Goal: Task Accomplishment & Management: Manage account settings

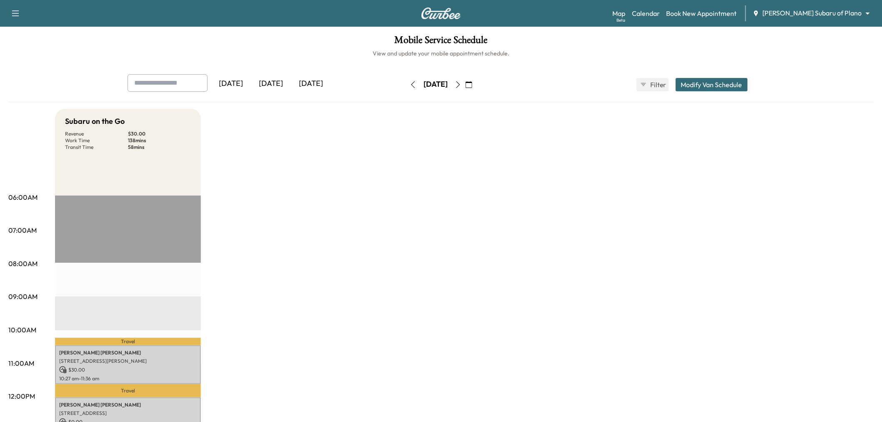
click at [280, 80] on div "[DATE]" at bounding box center [271, 83] width 40 height 19
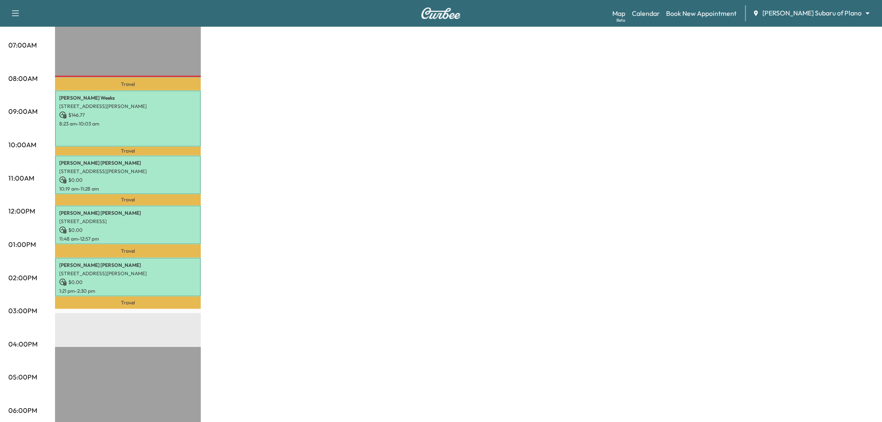
scroll to position [139, 0]
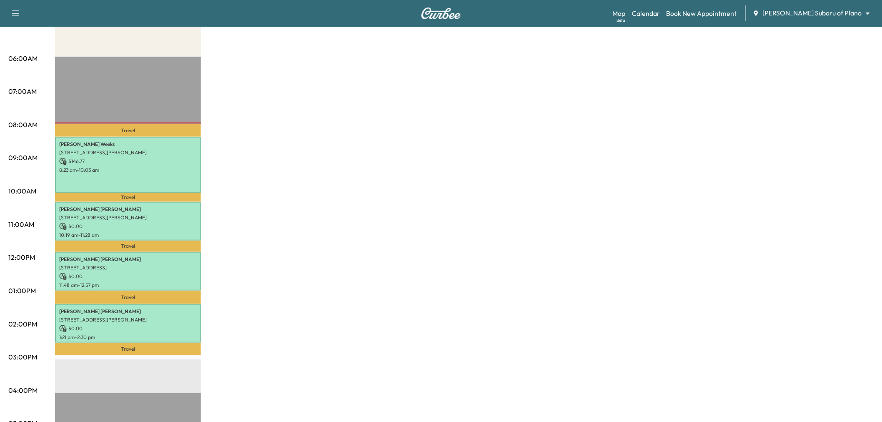
click at [272, 172] on div "Subaru on the Go Revenue $ 146.77 Work Time 307 mins Transit Time 108 mins Trav…" at bounding box center [464, 282] width 819 height 625
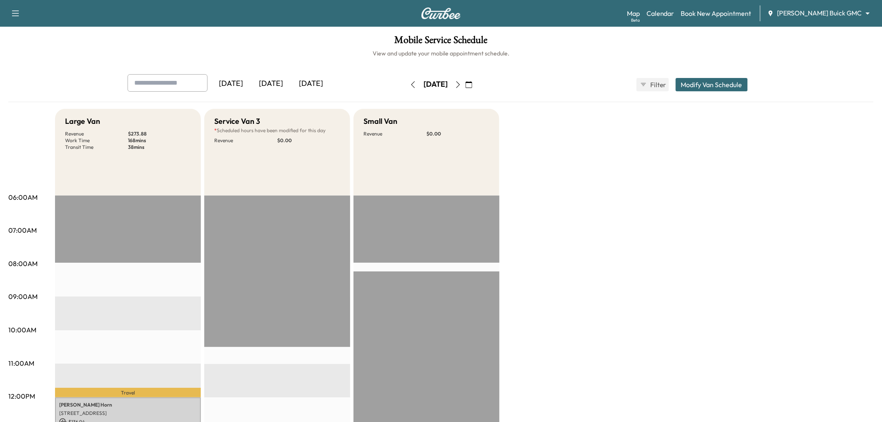
click at [278, 80] on div "[DATE]" at bounding box center [271, 83] width 40 height 19
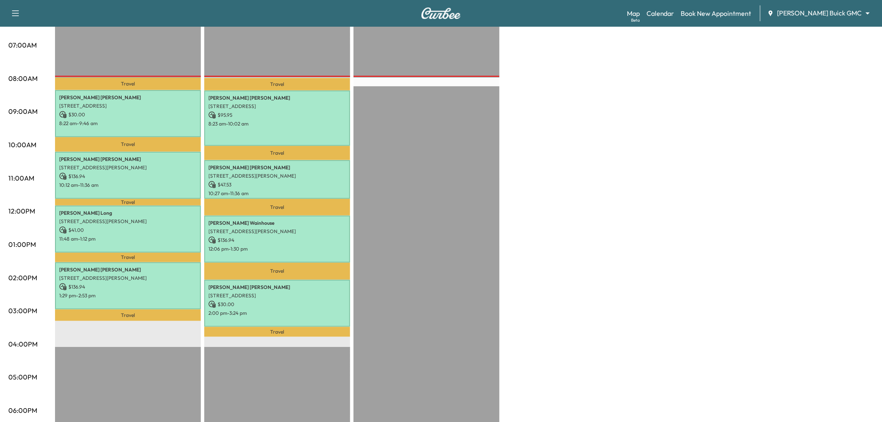
scroll to position [139, 0]
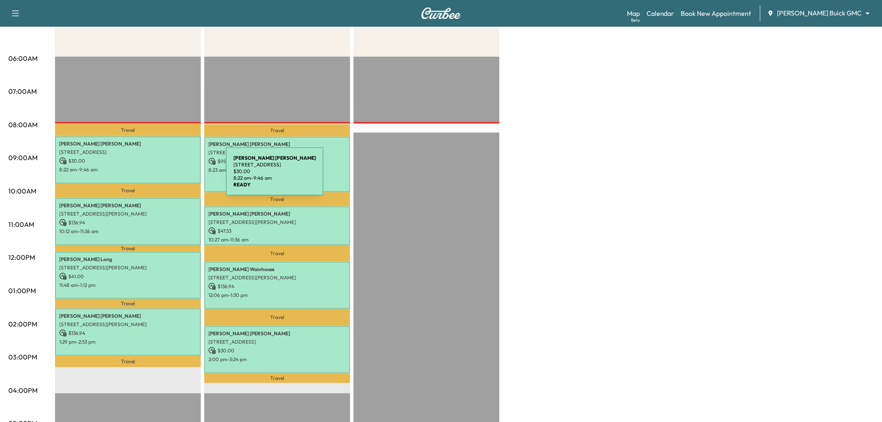
click at [163, 176] on div "Randy Cooper 711 Maple Creek Drive, Fairview, TX 75069, United States of Americ…" at bounding box center [128, 159] width 146 height 47
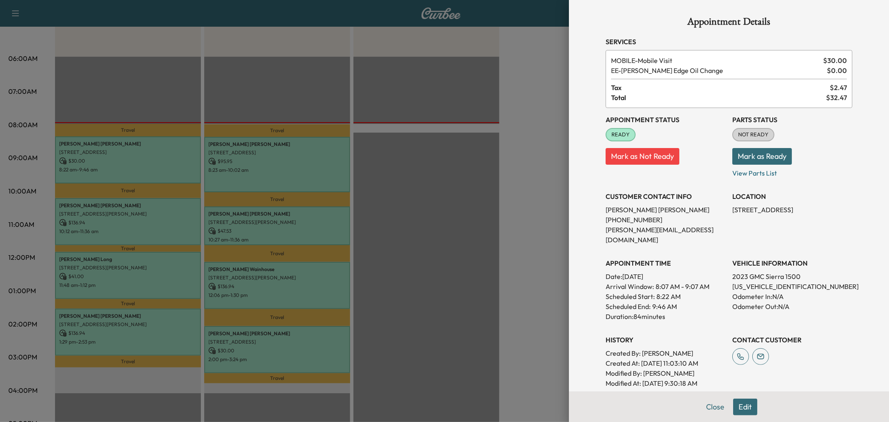
click at [184, 168] on div at bounding box center [444, 211] width 889 height 422
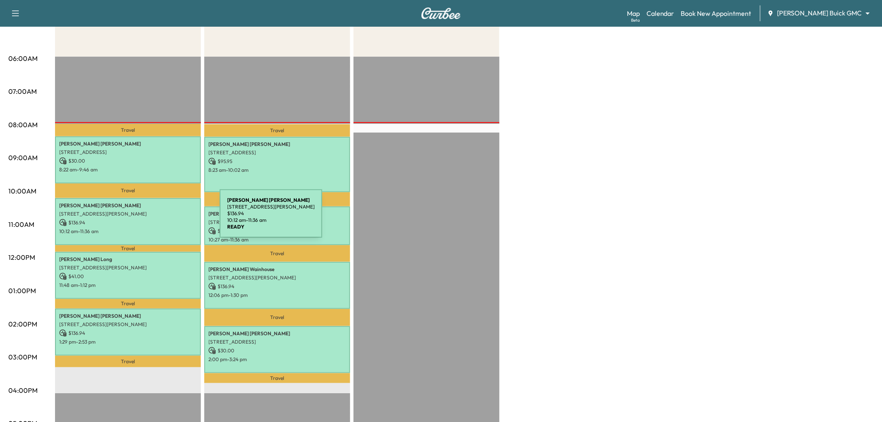
click at [157, 219] on p "$ 136.94" at bounding box center [128, 223] width 138 height 8
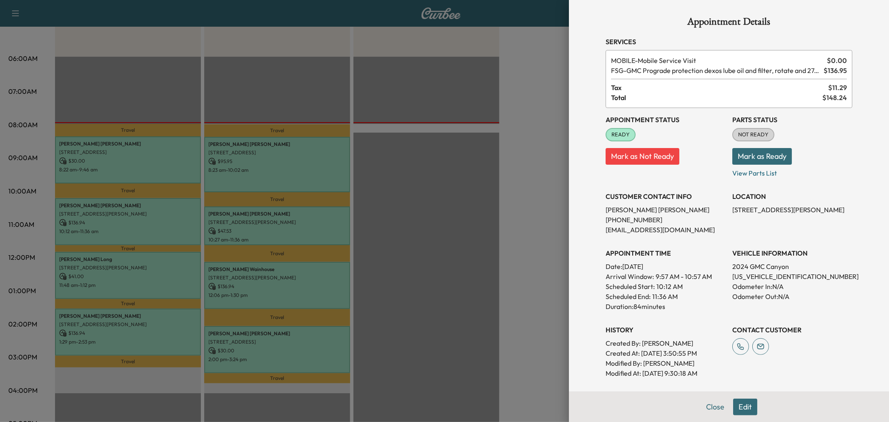
click at [157, 230] on div at bounding box center [444, 211] width 889 height 422
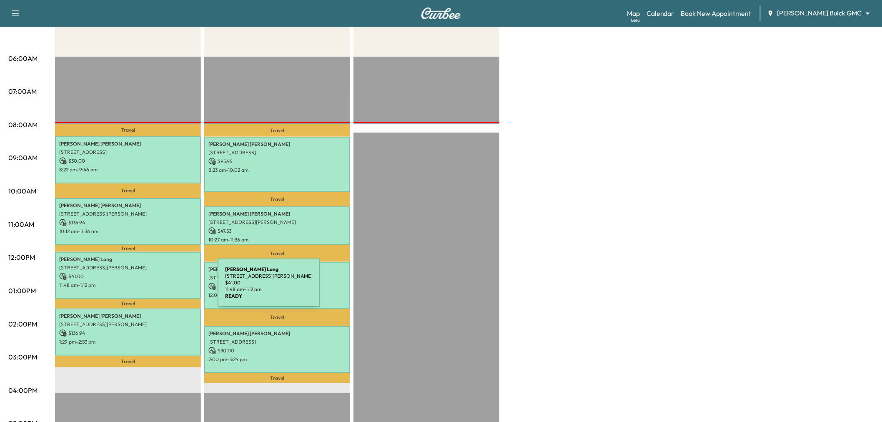
click at [155, 288] on div "George Long 1681 Corporate Dr, McKinney, TX 75069, USA $ 41.00 11:48 am - 1:12 …" at bounding box center [128, 275] width 146 height 47
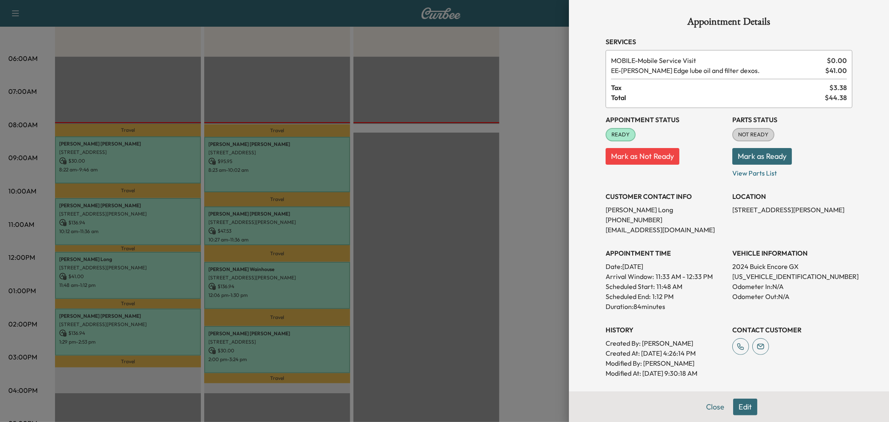
click at [155, 288] on div at bounding box center [444, 211] width 889 height 422
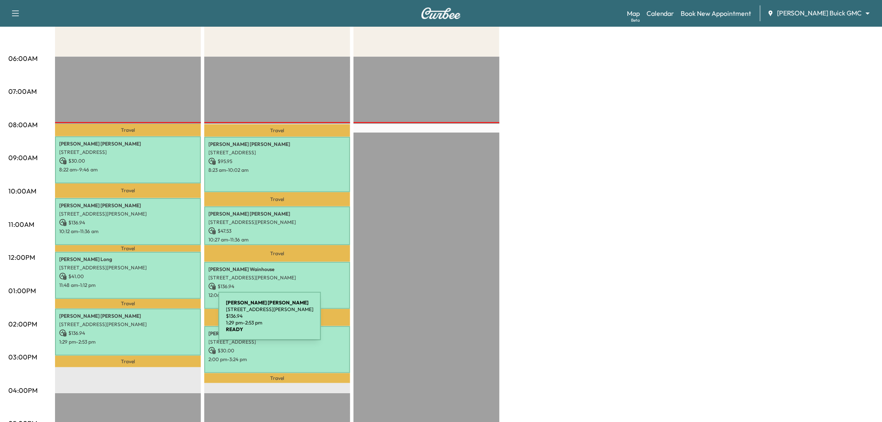
click at [156, 321] on p "1009 Forest Lake Cir, McKinney, TX 75072, USA" at bounding box center [128, 324] width 138 height 7
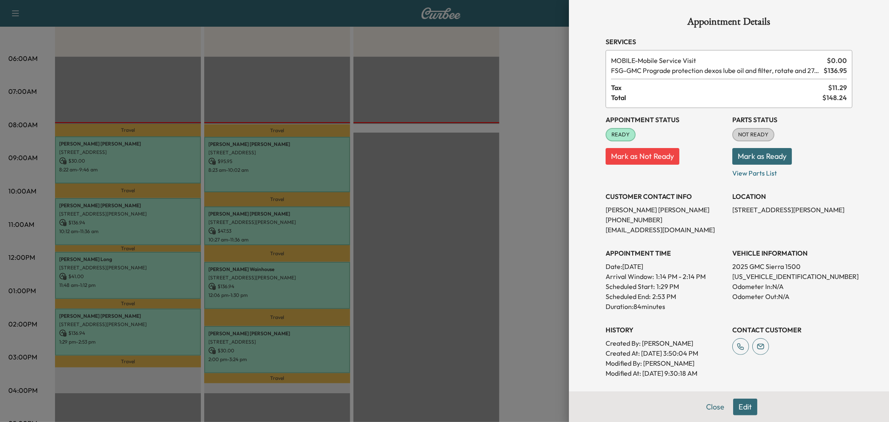
click at [158, 321] on div at bounding box center [444, 211] width 889 height 422
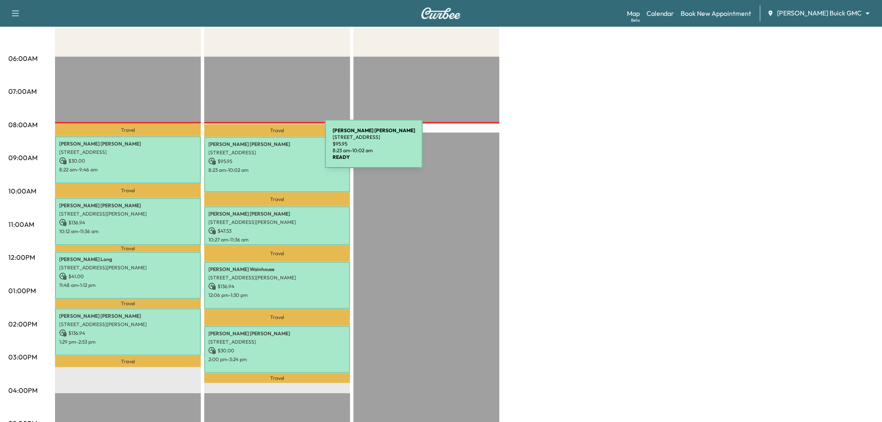
click at [267, 155] on div "Sean Hardy 2180 Ivywood Ln, Prosper, TX 75078, USA $ 95.95 8:23 am - 10:02 am" at bounding box center [277, 164] width 146 height 55
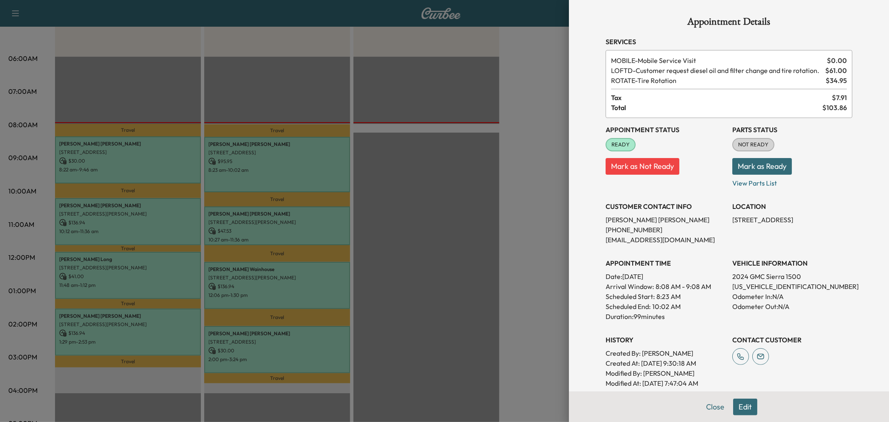
click at [280, 167] on div at bounding box center [444, 211] width 889 height 422
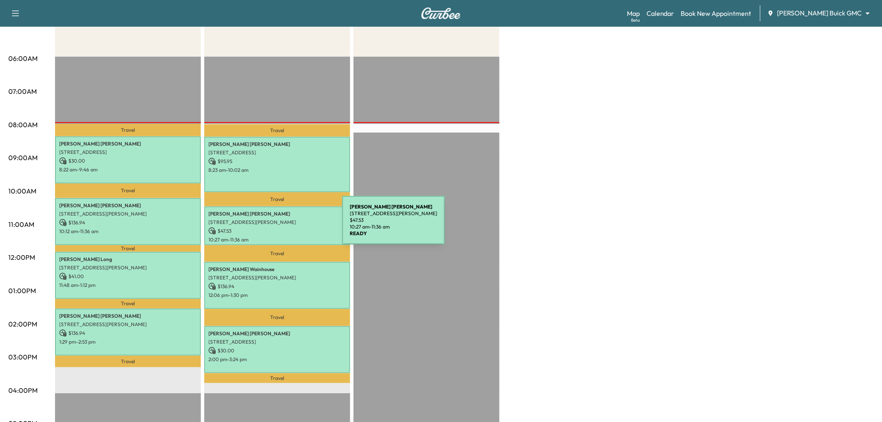
click at [280, 227] on p "$ 47.53" at bounding box center [277, 231] width 138 height 8
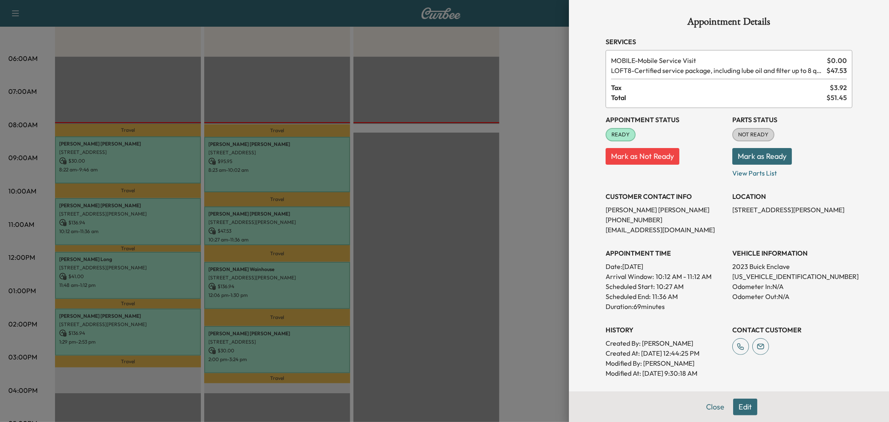
click at [280, 225] on div at bounding box center [444, 211] width 889 height 422
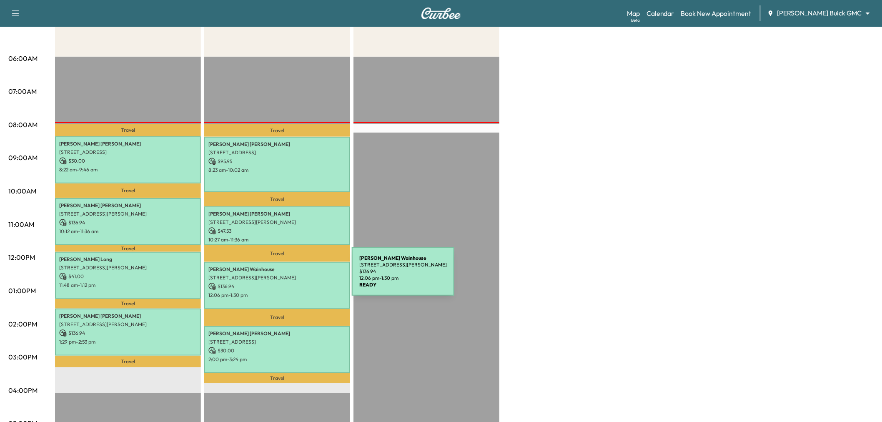
click at [290, 283] on p "$ 136.94" at bounding box center [277, 287] width 138 height 8
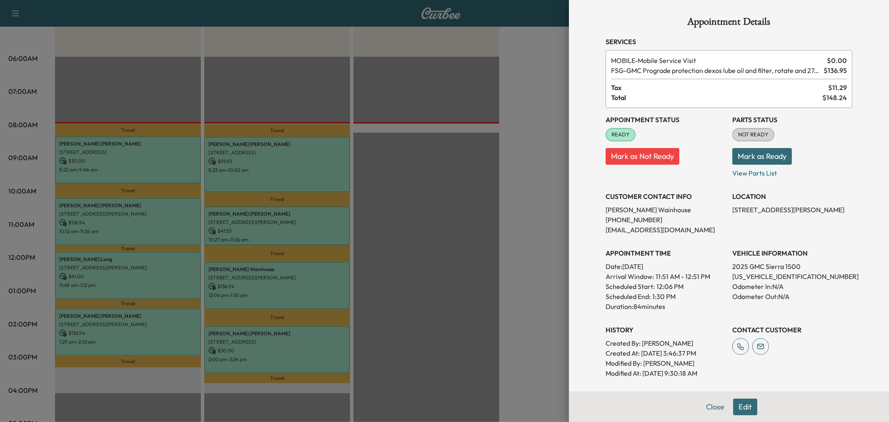
click at [290, 281] on div at bounding box center [444, 211] width 889 height 422
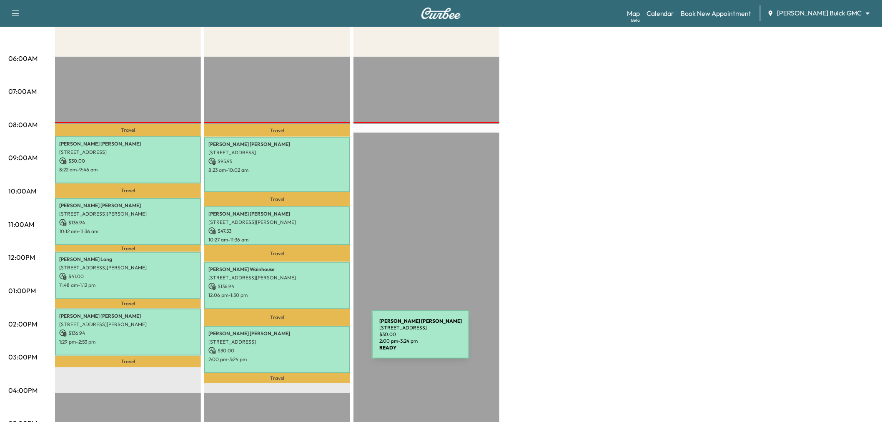
click at [313, 347] on p "$ 30.00" at bounding box center [277, 351] width 138 height 8
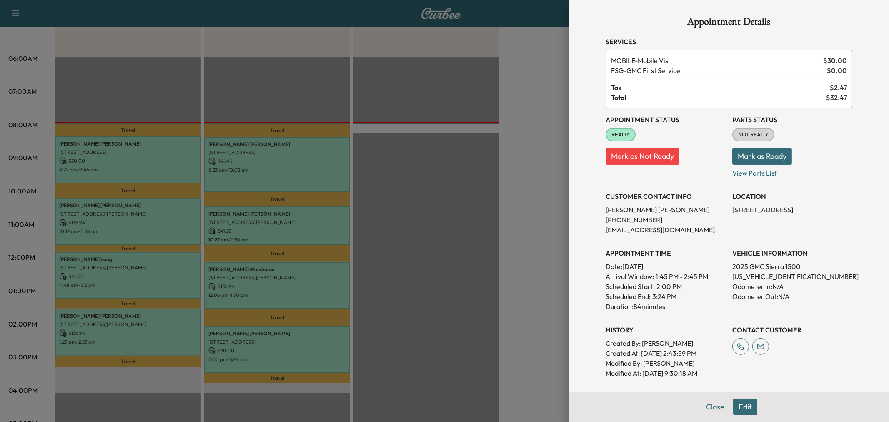
click at [314, 343] on div at bounding box center [444, 211] width 889 height 422
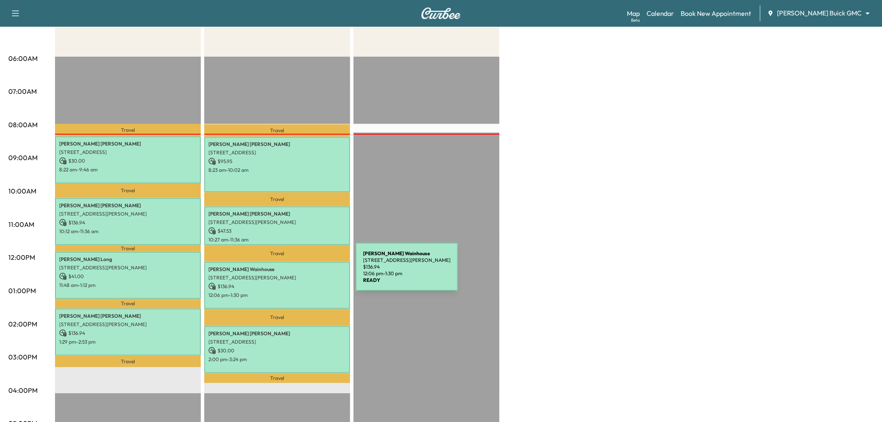
scroll to position [93, 0]
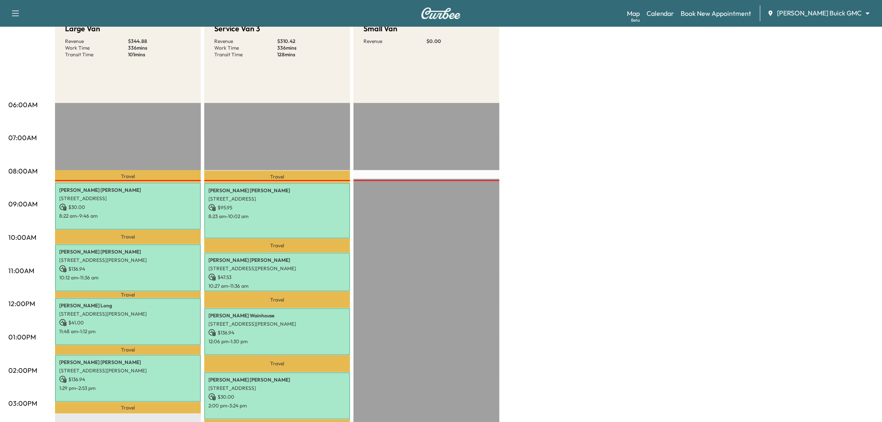
click at [706, 162] on div "Large Van Revenue $ 344.88 Work Time 336 mins Transit Time 101 mins Travel Rand…" at bounding box center [464, 328] width 819 height 625
click at [170, 213] on p "8:22 am - 9:46 am" at bounding box center [128, 216] width 138 height 7
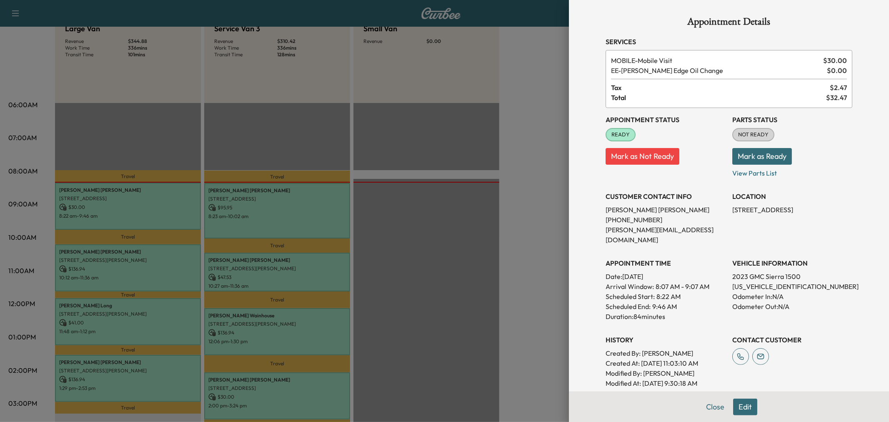
click at [517, 279] on div at bounding box center [444, 211] width 889 height 422
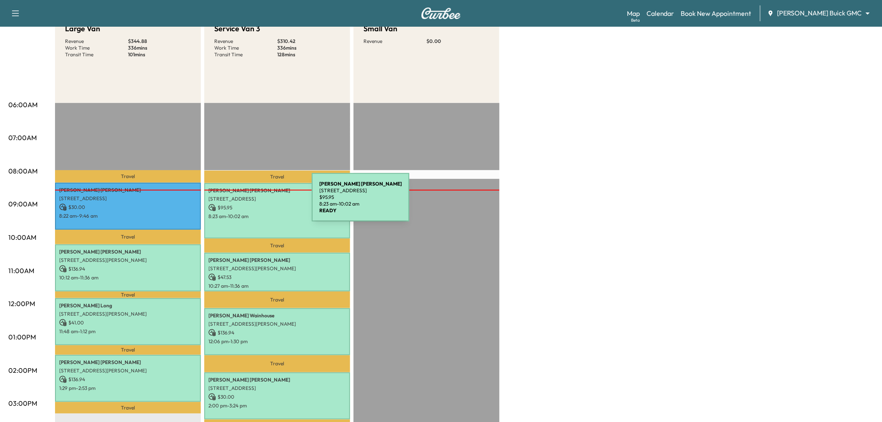
click at [249, 206] on p "$ 95.95" at bounding box center [277, 208] width 138 height 8
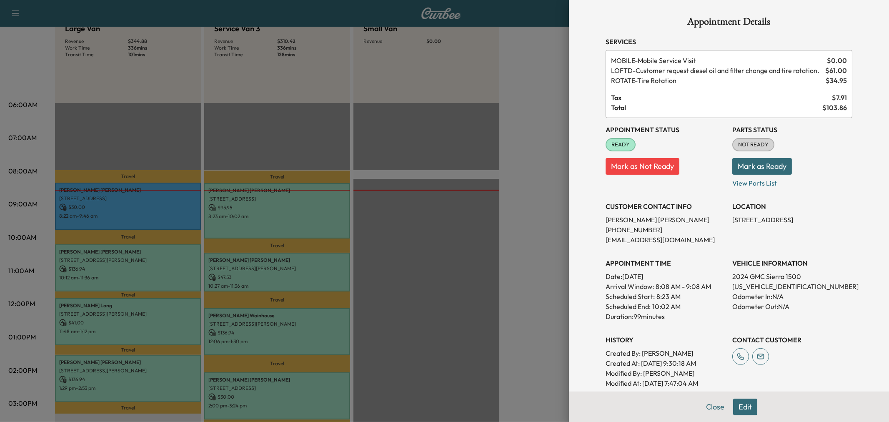
click at [505, 234] on div at bounding box center [444, 211] width 889 height 422
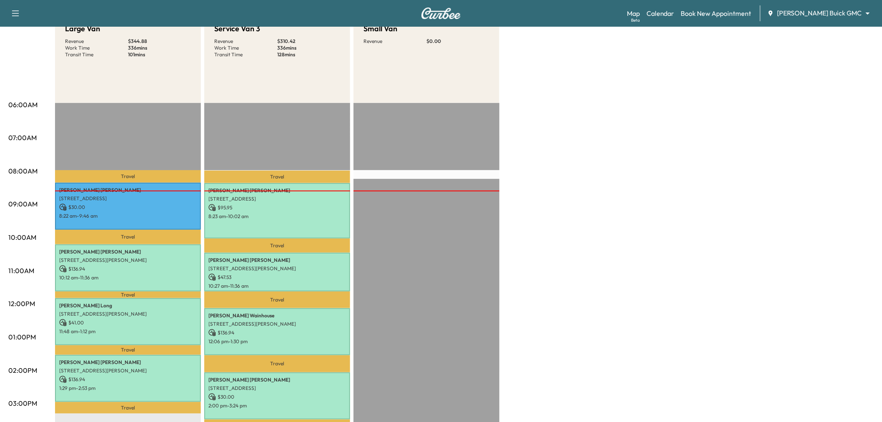
click at [563, 235] on div "Large Van Revenue $ 344.88 Work Time 336 mins Transit Time 101 mins Travel Rand…" at bounding box center [464, 328] width 819 height 625
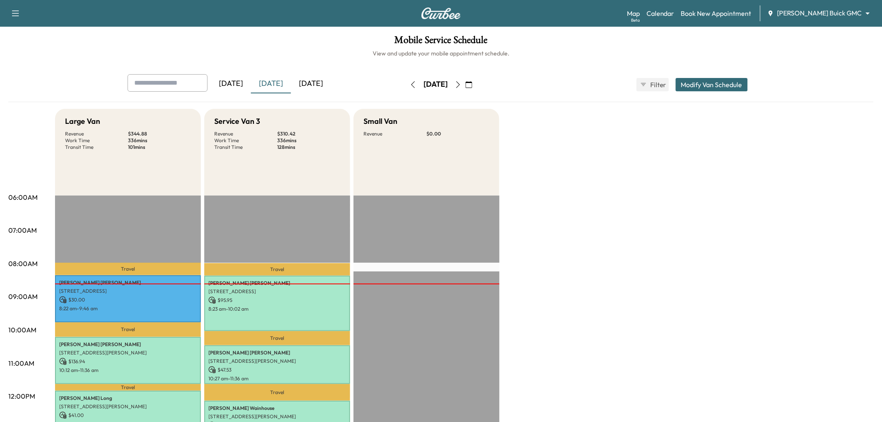
click at [462, 84] on icon "button" at bounding box center [458, 84] width 7 height 7
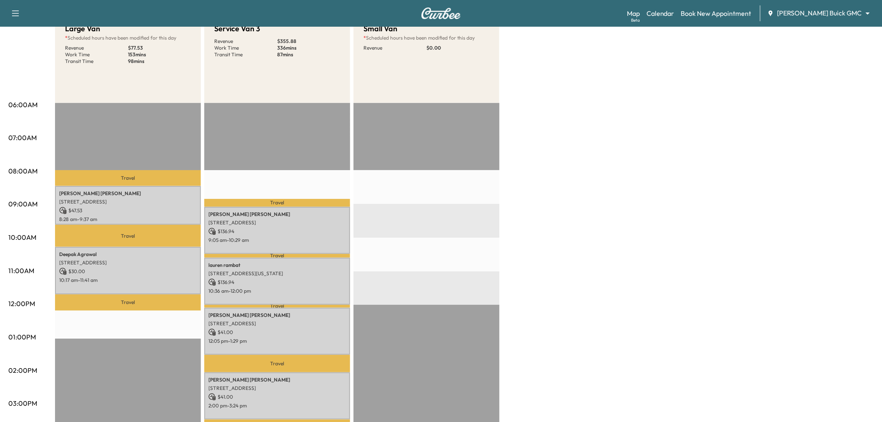
scroll to position [46, 0]
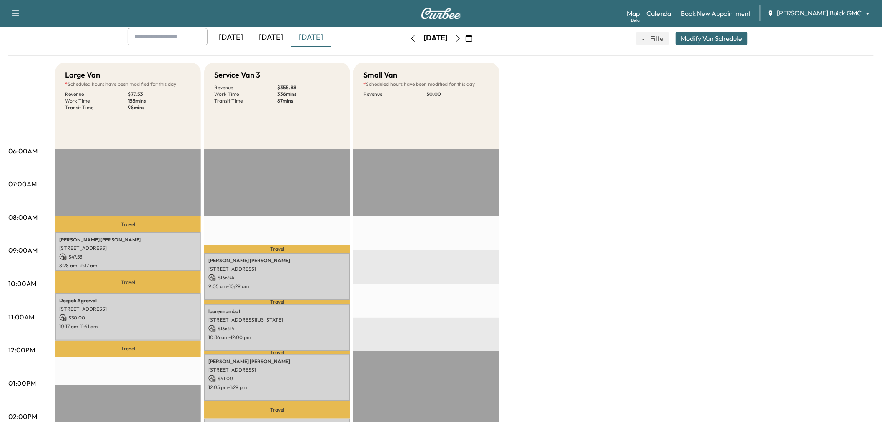
click at [716, 38] on button "Modify Van Schedule" at bounding box center [712, 38] width 72 height 13
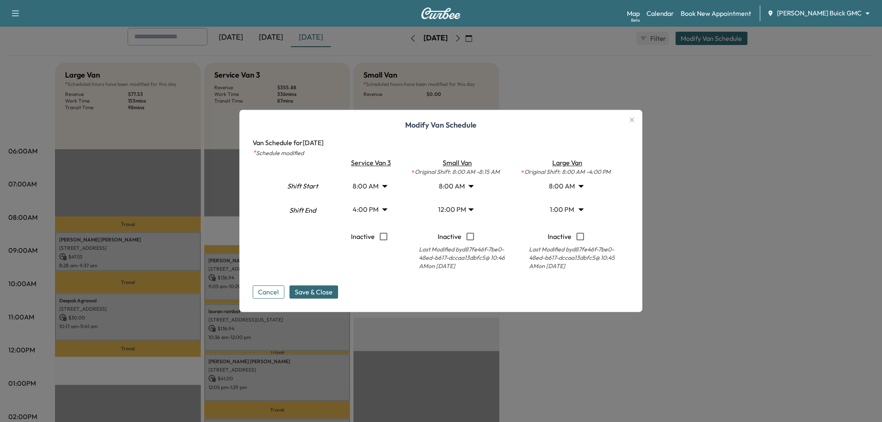
drag, startPoint x: 639, startPoint y: 118, endPoint x: 633, endPoint y: 118, distance: 6.3
click at [637, 118] on icon "button" at bounding box center [633, 120] width 10 height 10
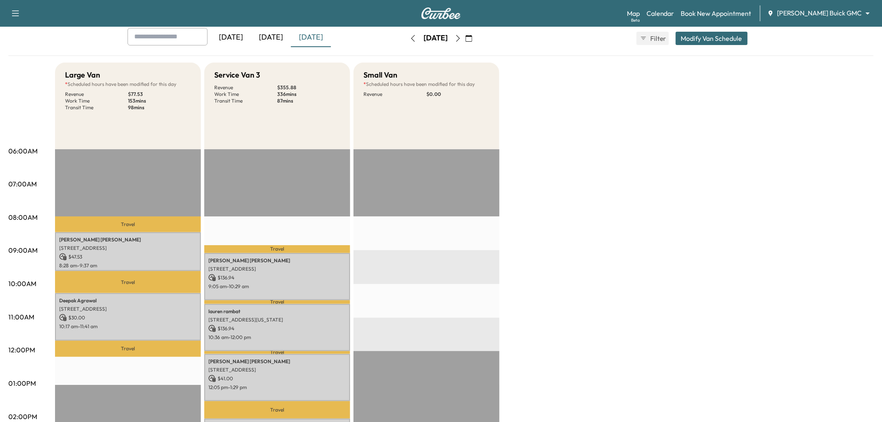
click at [711, 35] on button "Modify Van Schedule" at bounding box center [712, 38] width 72 height 13
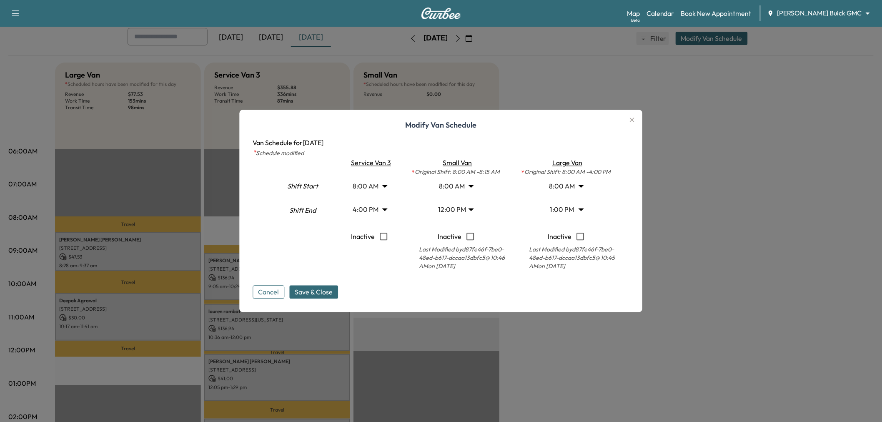
click at [568, 209] on body "Support Log Out Map Beta Calendar Book New Appointment Ewing Buick GMC ********…" at bounding box center [441, 165] width 882 height 422
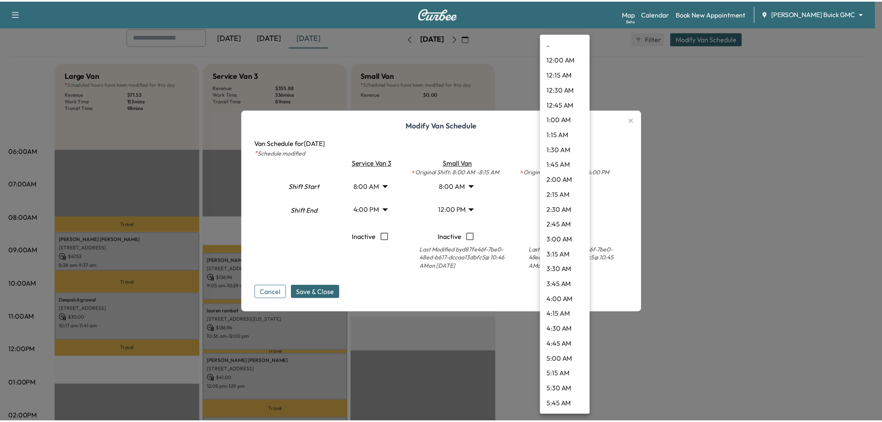
scroll to position [615, 0]
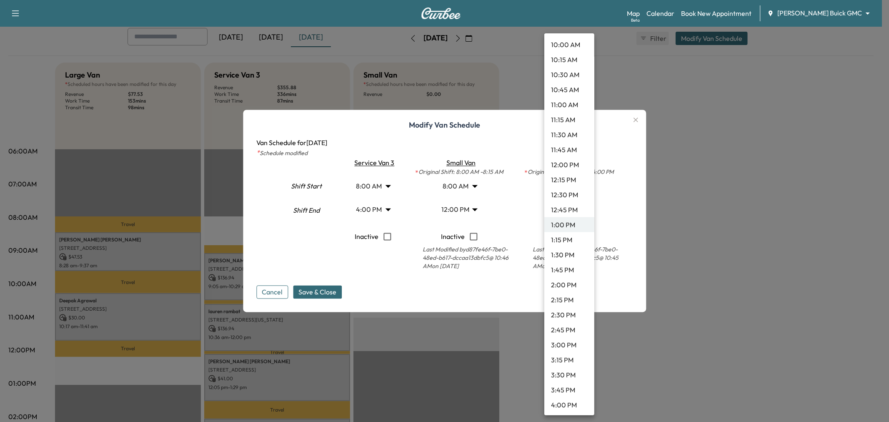
click at [565, 177] on li "12:15 PM" at bounding box center [570, 179] width 50 height 15
type input "*****"
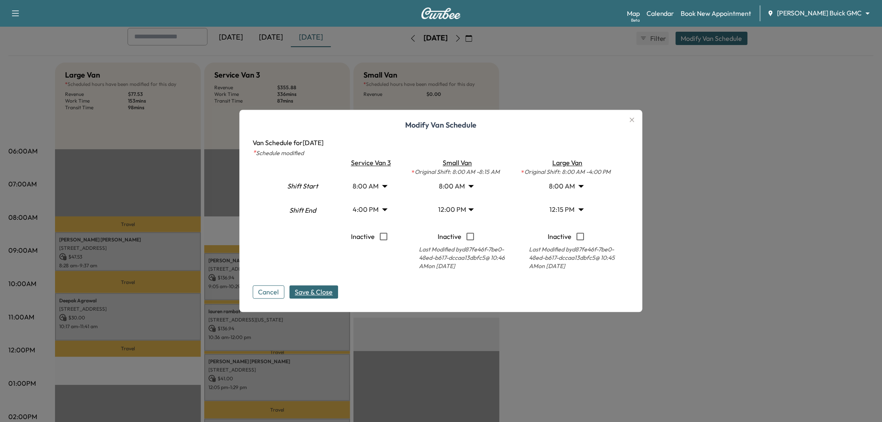
click at [319, 292] on span "Save & Close" at bounding box center [314, 292] width 38 height 10
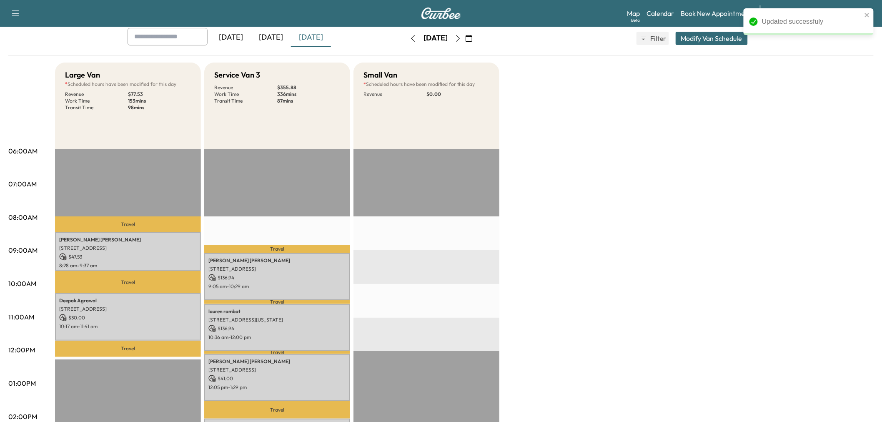
click at [587, 256] on div "Large Van * Scheduled hours have been modified for this day Revenue $ 77.53 Wor…" at bounding box center [464, 375] width 819 height 625
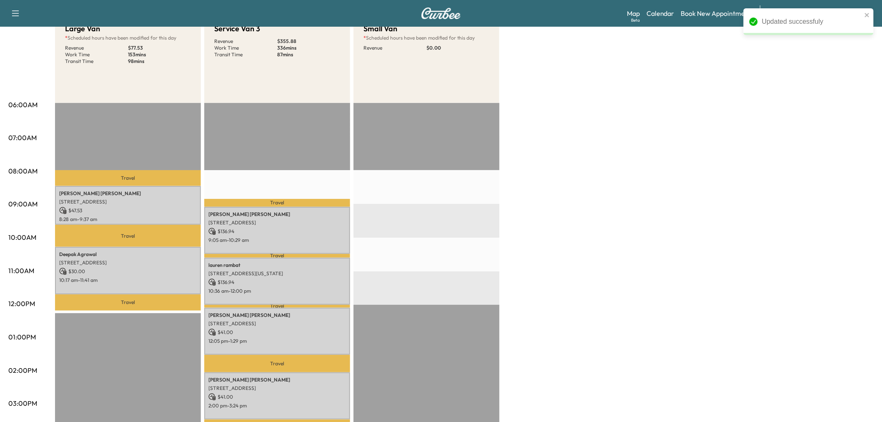
scroll to position [185, 0]
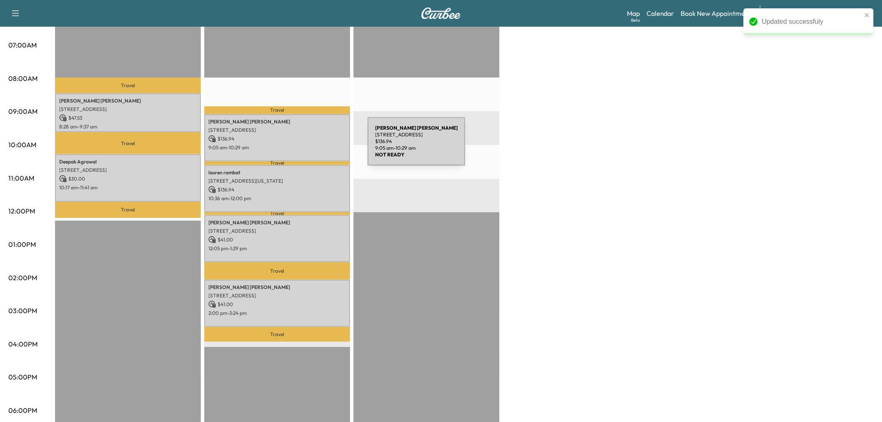
click at [305, 146] on p "9:05 am - 10:29 am" at bounding box center [277, 147] width 138 height 7
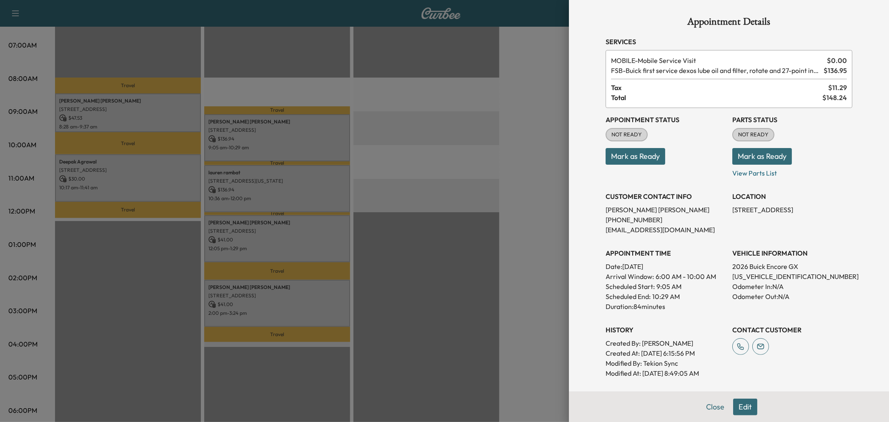
click at [311, 189] on div at bounding box center [444, 211] width 889 height 422
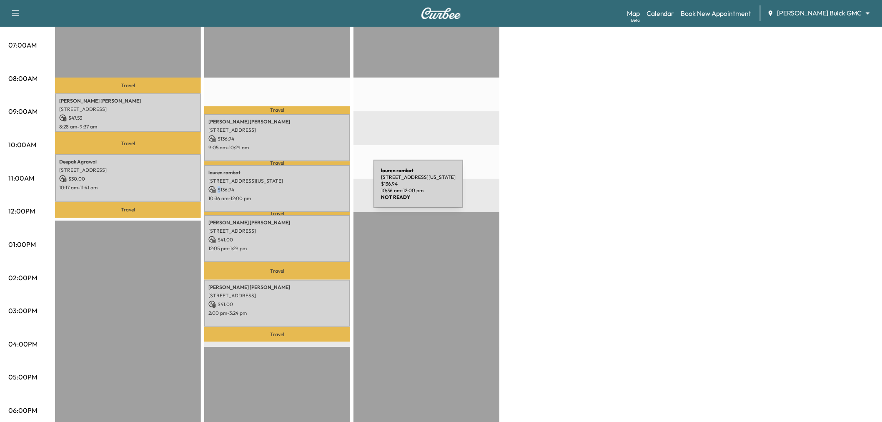
click at [311, 189] on p "$ 136.94" at bounding box center [277, 190] width 138 height 8
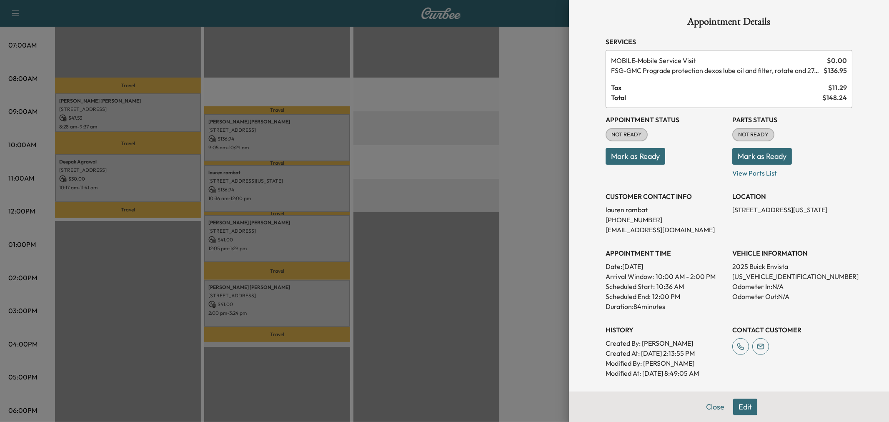
click at [306, 197] on div at bounding box center [444, 211] width 889 height 422
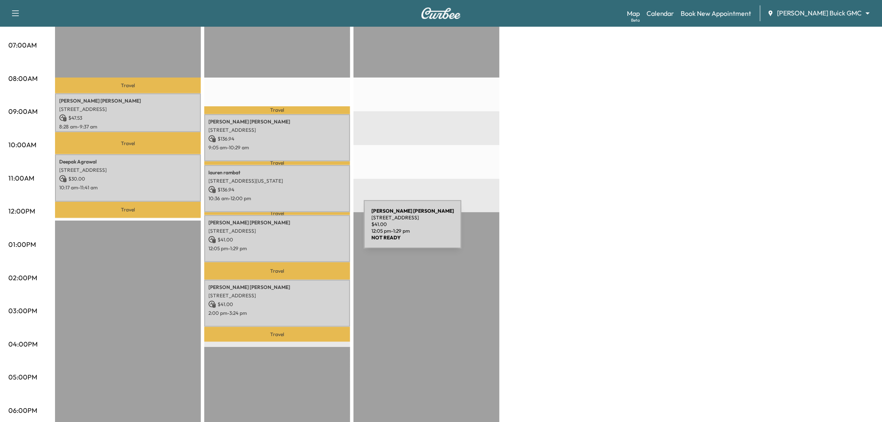
click at [301, 229] on p "4017 Aladdin Drive, Plano, TX 75093, US" at bounding box center [277, 231] width 138 height 7
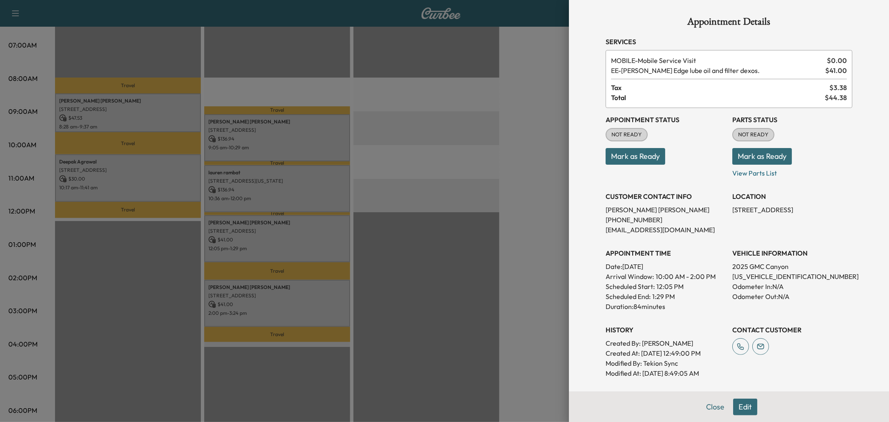
click at [301, 229] on div at bounding box center [444, 211] width 889 height 422
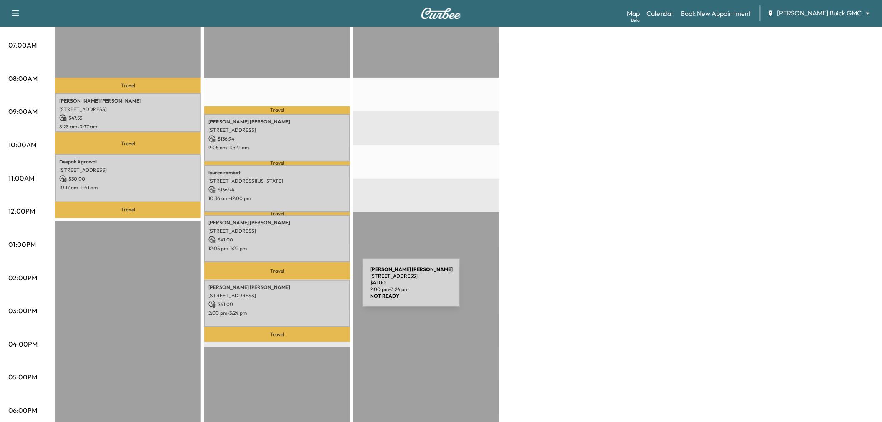
click at [300, 288] on div "Vanessa Robles 1428 BIRD CHERRY LN, PROSPER, TX 75078, USA $ 41.00 2:00 pm - 3:…" at bounding box center [277, 303] width 146 height 47
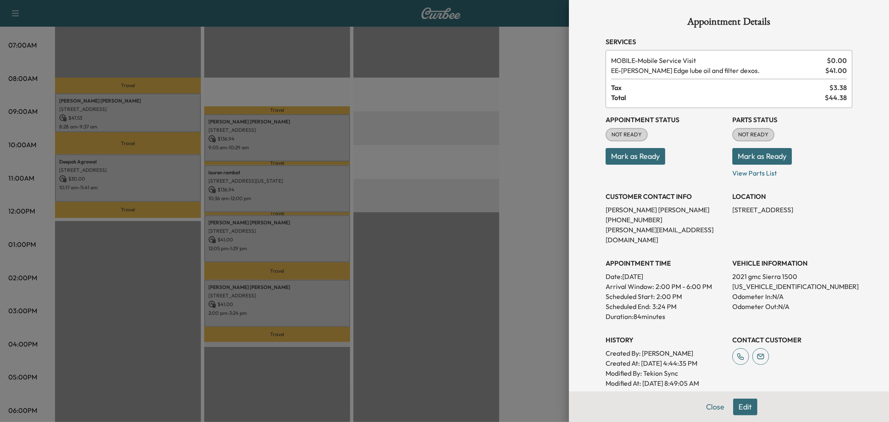
click at [305, 298] on div at bounding box center [444, 211] width 889 height 422
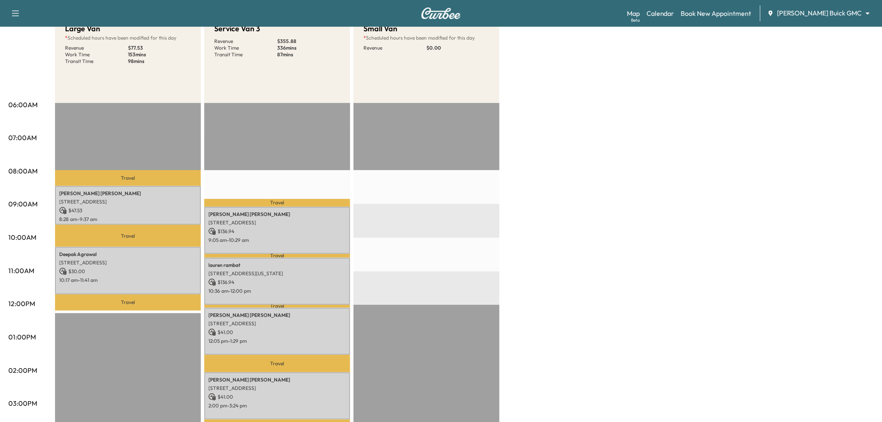
scroll to position [0, 0]
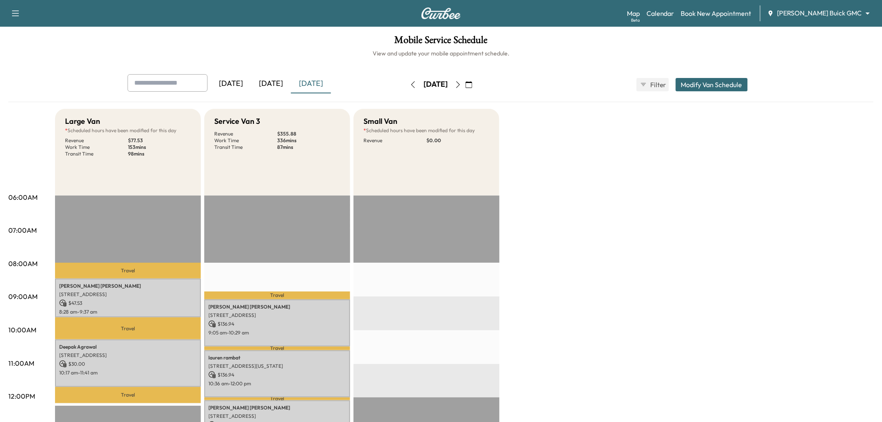
click at [277, 80] on div "[DATE]" at bounding box center [271, 83] width 40 height 19
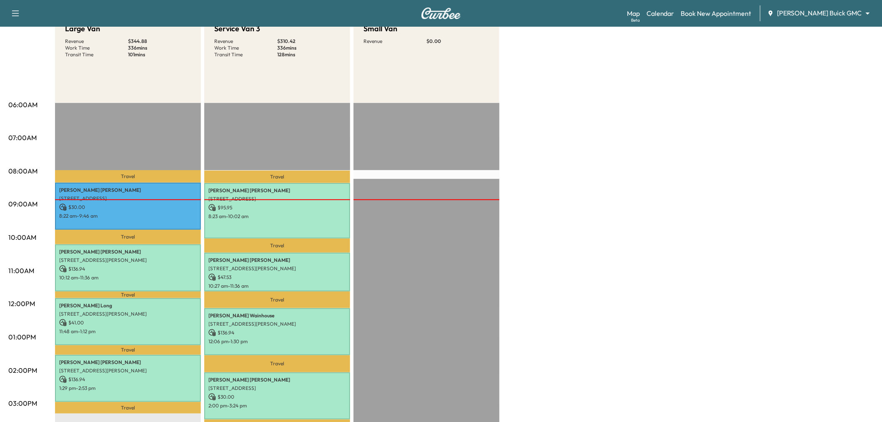
scroll to position [185, 0]
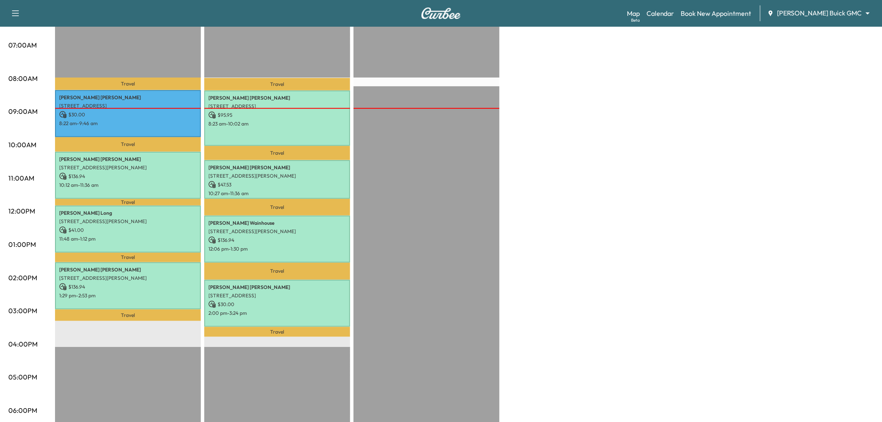
click at [578, 207] on div "Large Van Revenue $ 344.88 Work Time 336 mins Transit Time 101 mins Travel Rand…" at bounding box center [464, 236] width 819 height 625
click at [643, 201] on div "Large Van Revenue $ 344.88 Work Time 336 mins Transit Time 101 mins Travel Rand…" at bounding box center [464, 236] width 819 height 625
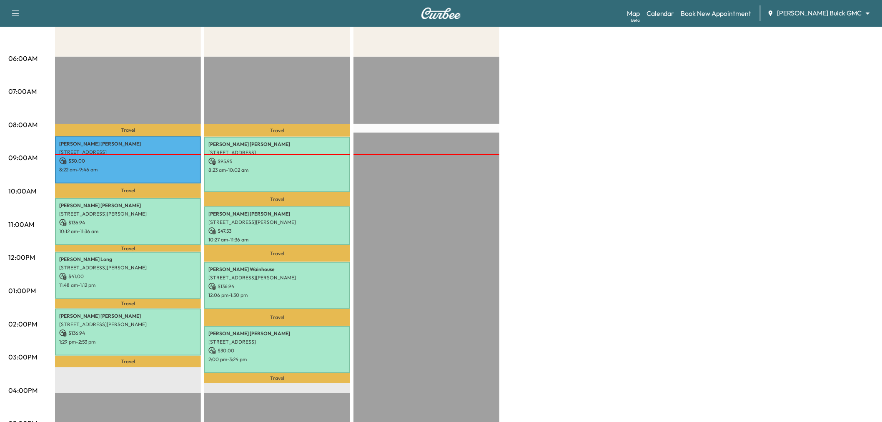
click at [599, 172] on div "Large Van Revenue $ 344.88 Work Time 336 mins Transit Time 101 mins Travel Rand…" at bounding box center [464, 282] width 819 height 625
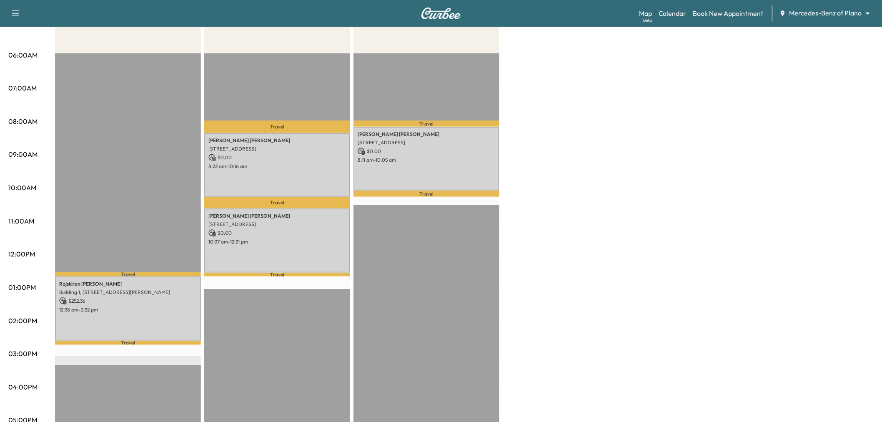
scroll to position [3, 0]
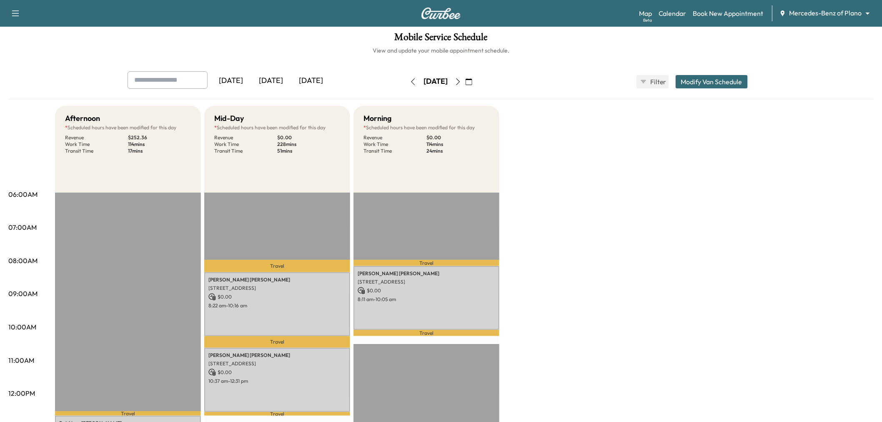
drag, startPoint x: 259, startPoint y: 81, endPoint x: 265, endPoint y: 81, distance: 6.7
click at [261, 81] on div "[DATE]" at bounding box center [271, 80] width 40 height 19
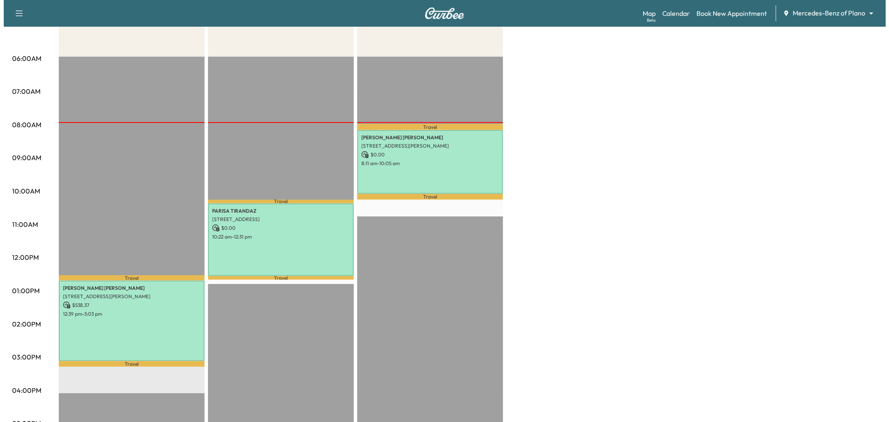
scroll to position [93, 0]
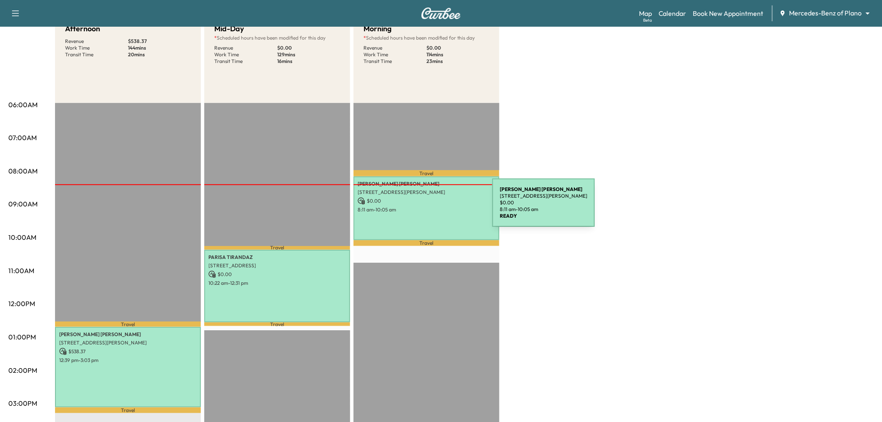
click at [430, 208] on p "8:11 am - 10:05 am" at bounding box center [427, 209] width 138 height 7
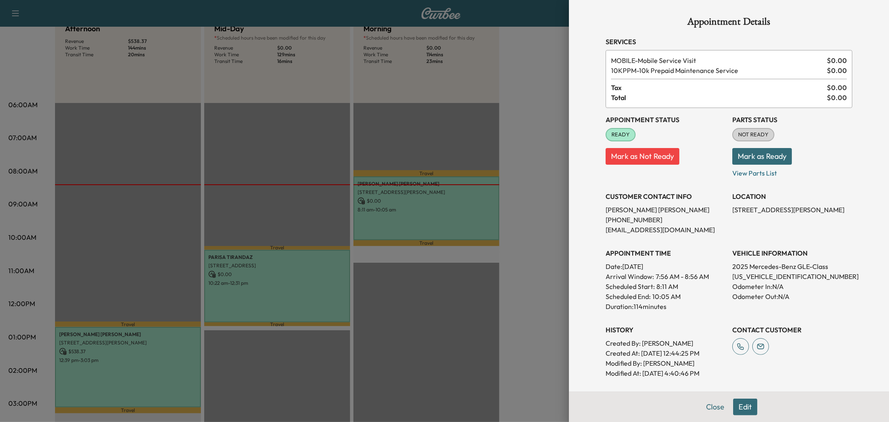
click at [319, 268] on div at bounding box center [444, 211] width 889 height 422
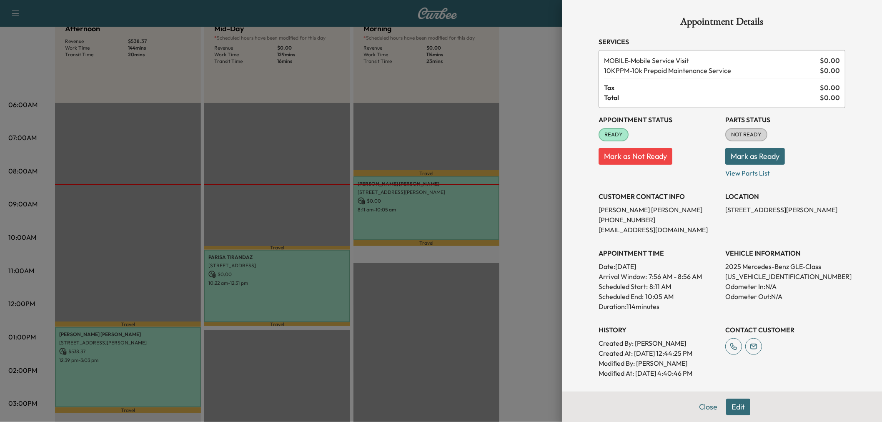
click at [319, 271] on p "$ 0.00" at bounding box center [277, 275] width 138 height 8
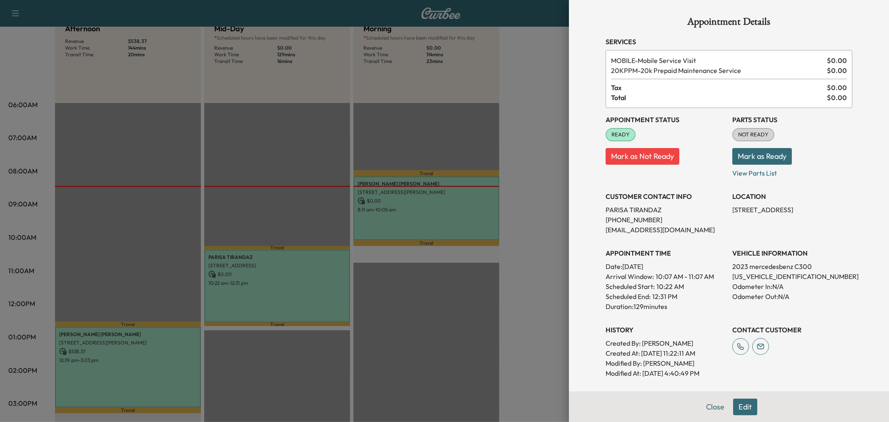
click at [296, 286] on div at bounding box center [444, 211] width 889 height 422
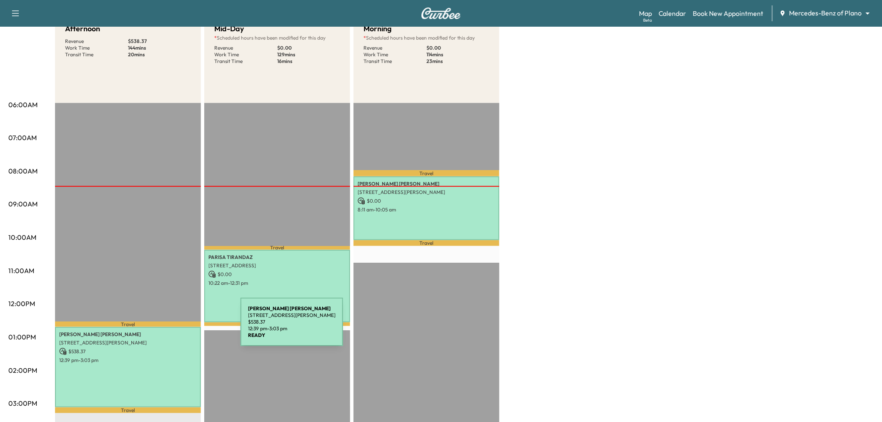
click at [137, 339] on p "[STREET_ADDRESS][PERSON_NAME]" at bounding box center [128, 342] width 138 height 7
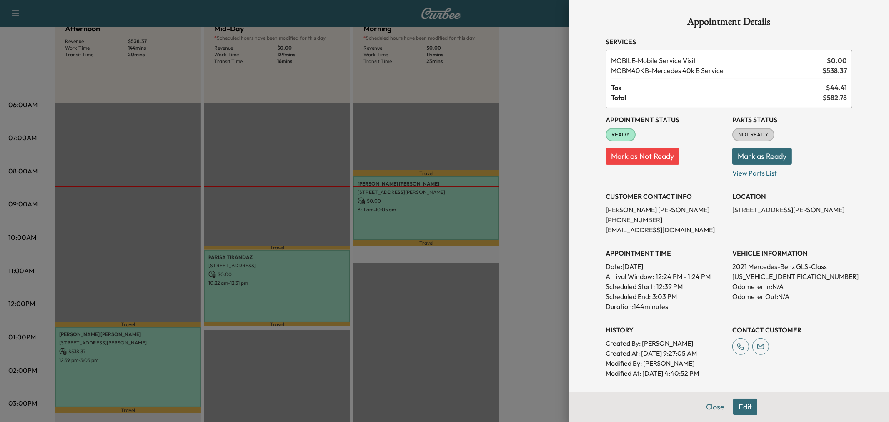
scroll to position [140, 0]
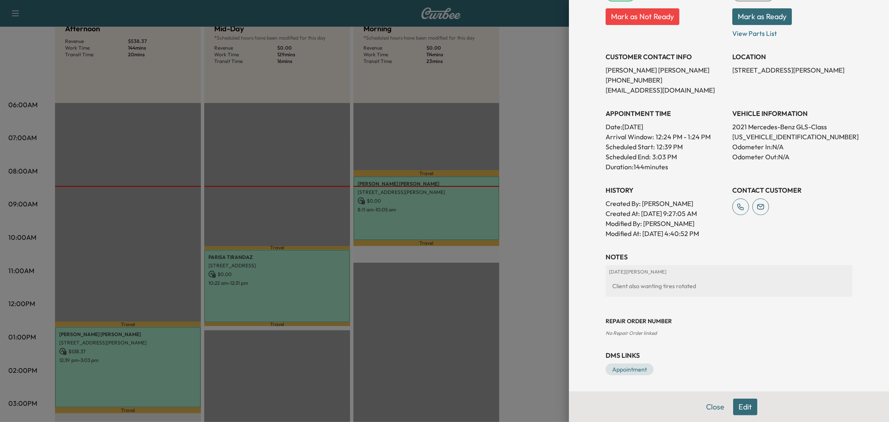
click at [280, 297] on div at bounding box center [444, 211] width 889 height 422
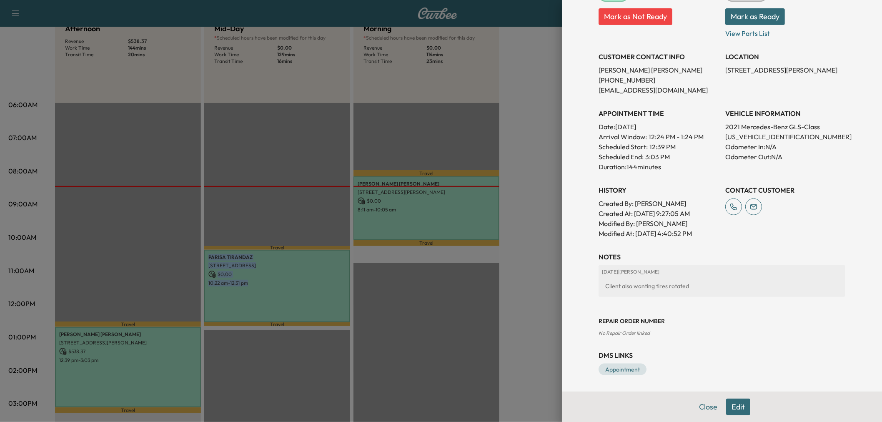
click at [280, 297] on div "[PERSON_NAME] [STREET_ADDRESS] $ 0.00 10:22 am - 12:31 pm" at bounding box center [277, 286] width 146 height 73
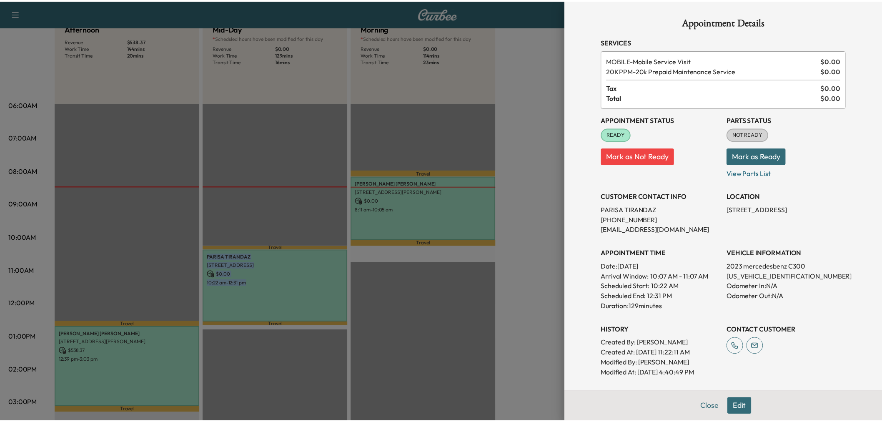
scroll to position [108, 0]
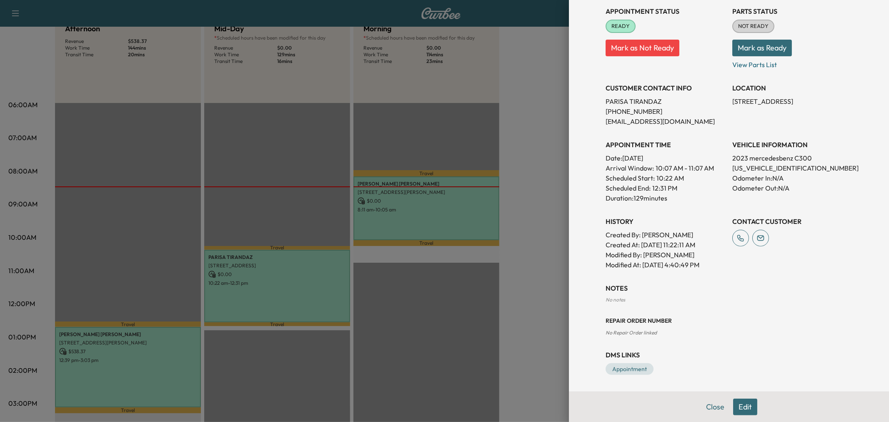
click at [308, 289] on div at bounding box center [444, 211] width 889 height 422
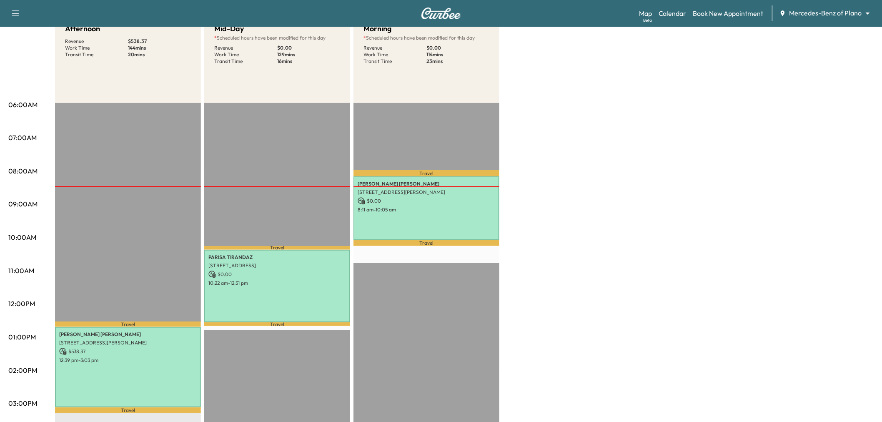
scroll to position [0, 0]
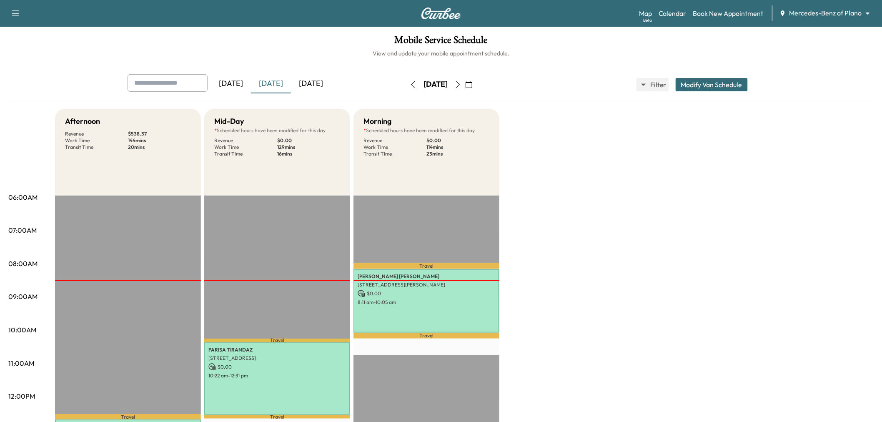
click at [462, 82] on icon "button" at bounding box center [458, 84] width 7 height 7
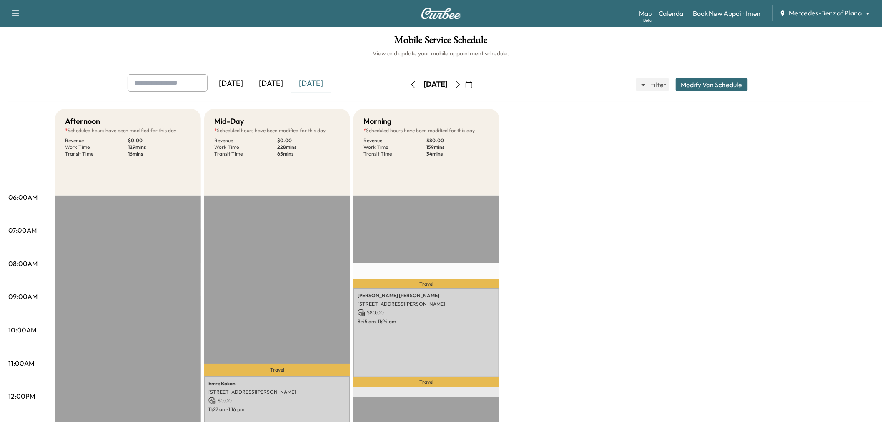
click at [462, 82] on icon "button" at bounding box center [458, 84] width 7 height 7
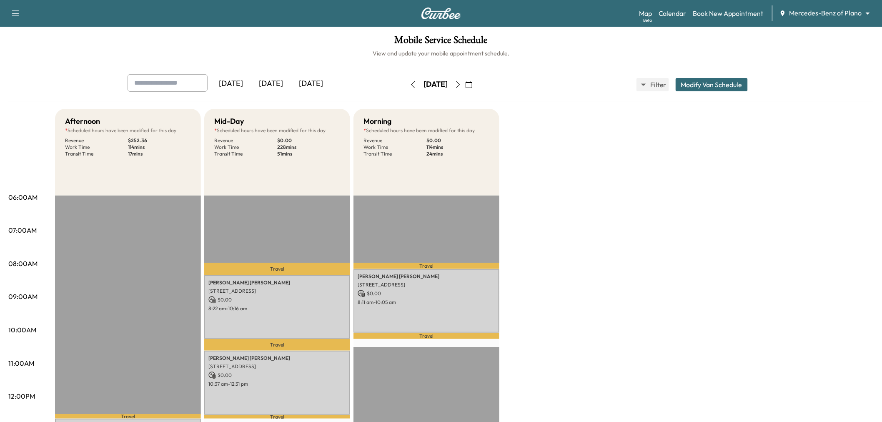
click at [462, 84] on icon "button" at bounding box center [458, 84] width 7 height 7
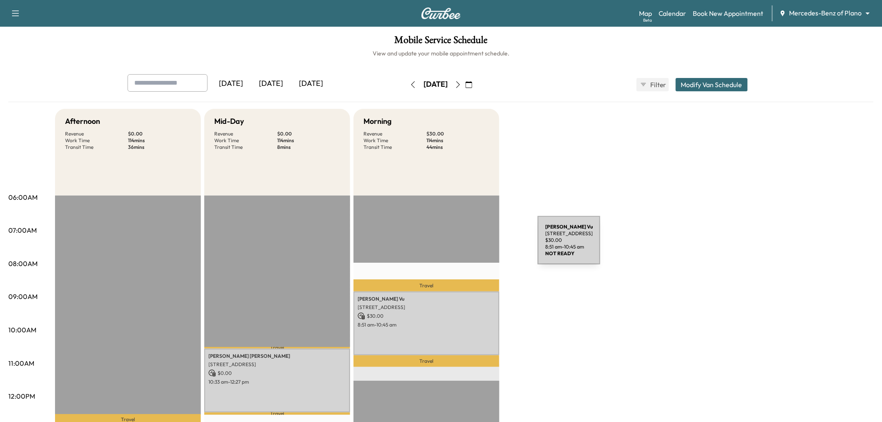
scroll to position [93, 0]
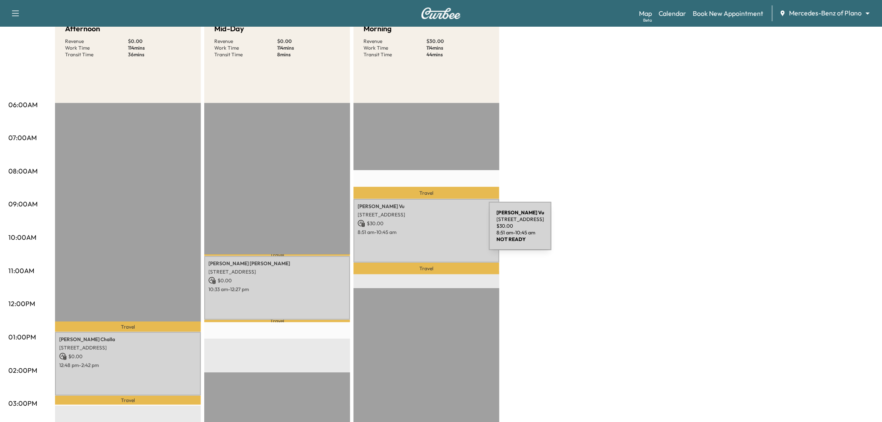
click at [427, 230] on p "8:51 am - 10:45 am" at bounding box center [427, 232] width 138 height 7
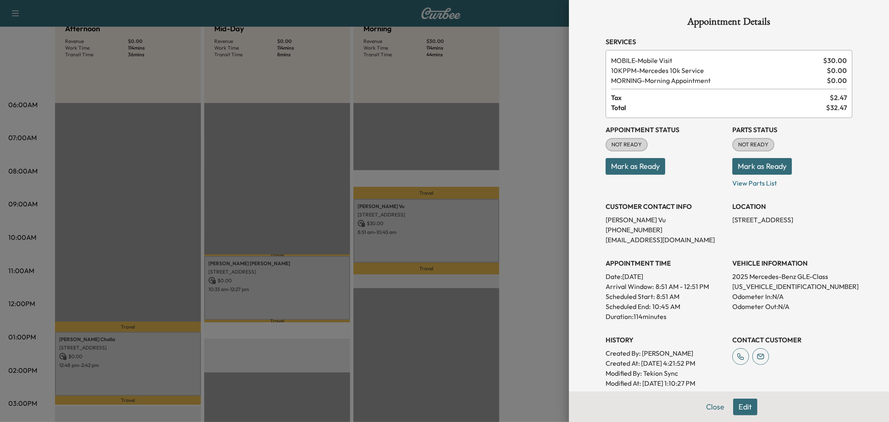
click at [309, 305] on div at bounding box center [444, 211] width 889 height 422
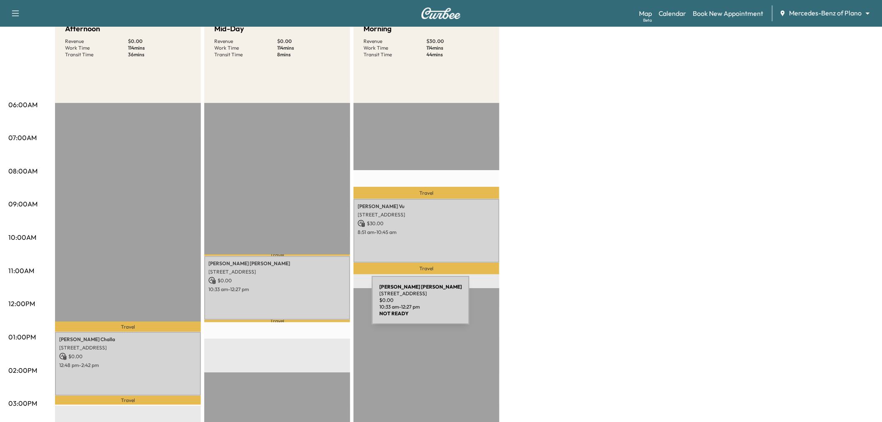
click at [309, 305] on div "[PERSON_NAME] [STREET_ADDRESS] $ 0.00 10:33 am - 12:27 pm" at bounding box center [277, 288] width 146 height 64
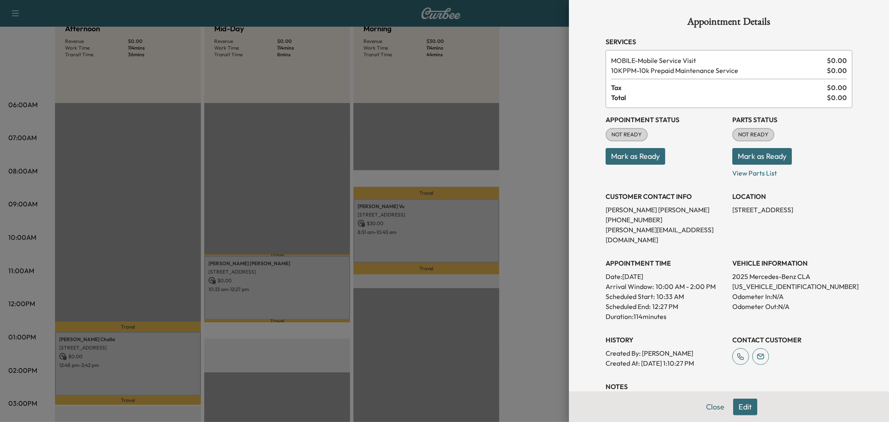
click at [285, 301] on div at bounding box center [444, 211] width 889 height 422
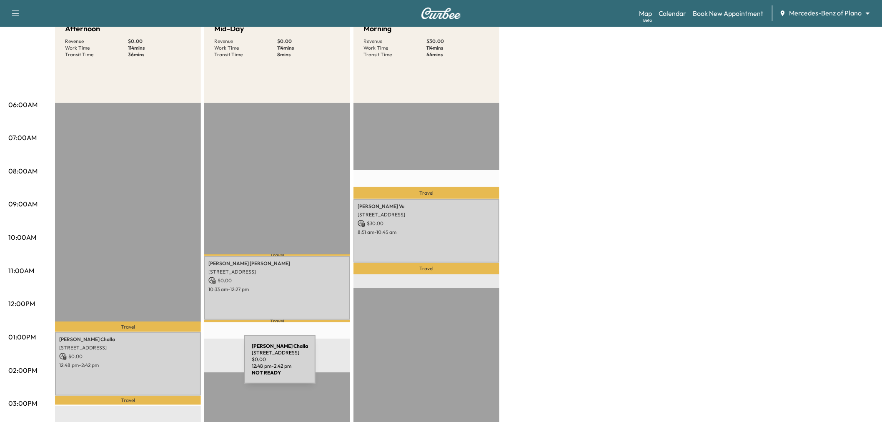
click at [182, 364] on p "12:48 pm - 2:42 pm" at bounding box center [128, 365] width 138 height 7
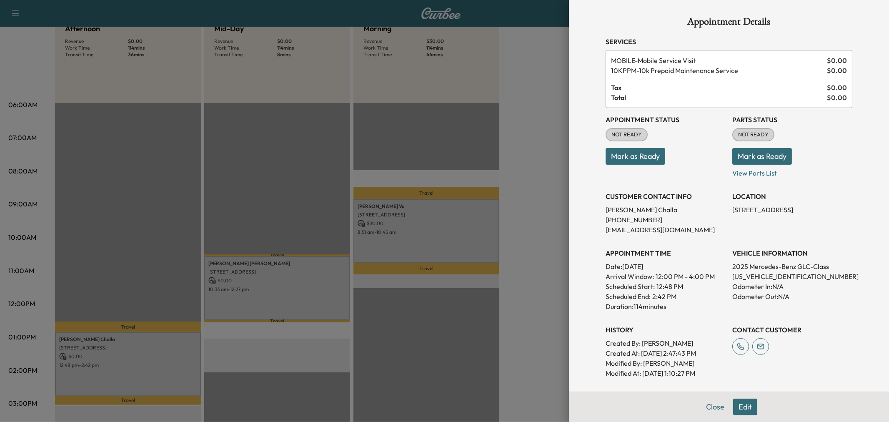
click at [182, 364] on div at bounding box center [444, 211] width 889 height 422
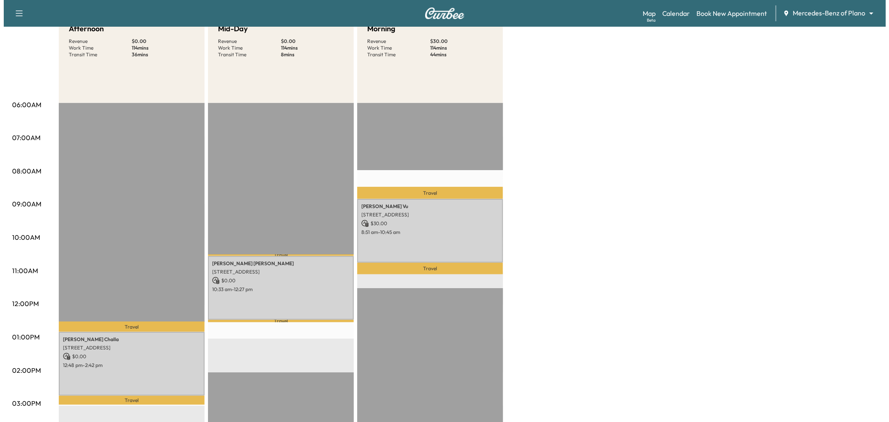
scroll to position [0, 0]
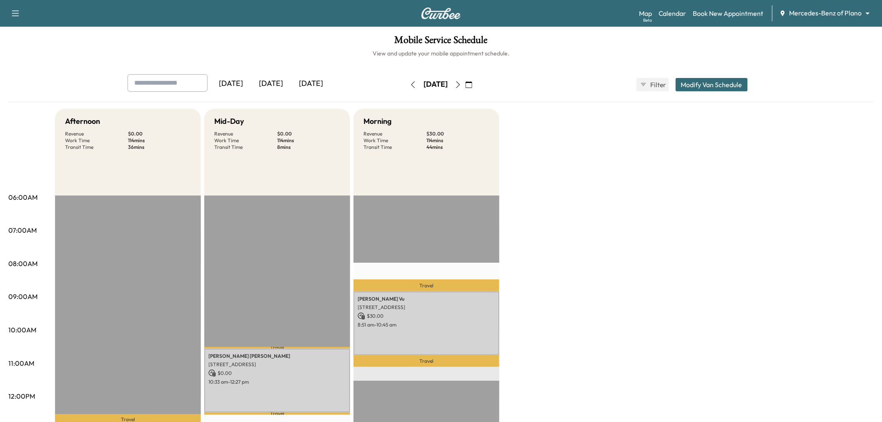
click at [696, 88] on button "Modify Van Schedule" at bounding box center [712, 84] width 72 height 13
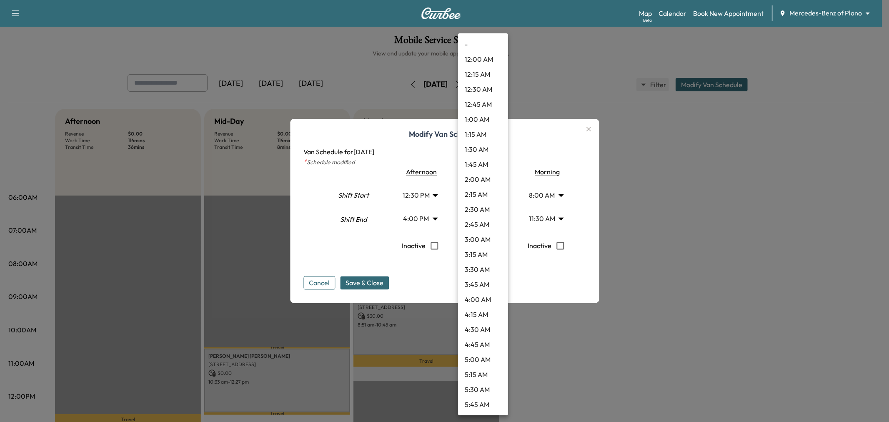
click at [485, 219] on body "Support Log Out Map Beta Calendar Book New Appointment Mercedes-Benz of Plano *…" at bounding box center [444, 211] width 889 height 422
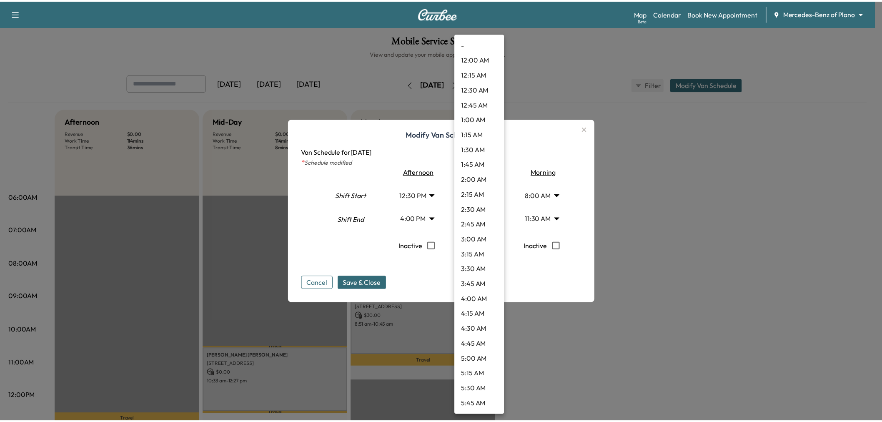
scroll to position [675, 0]
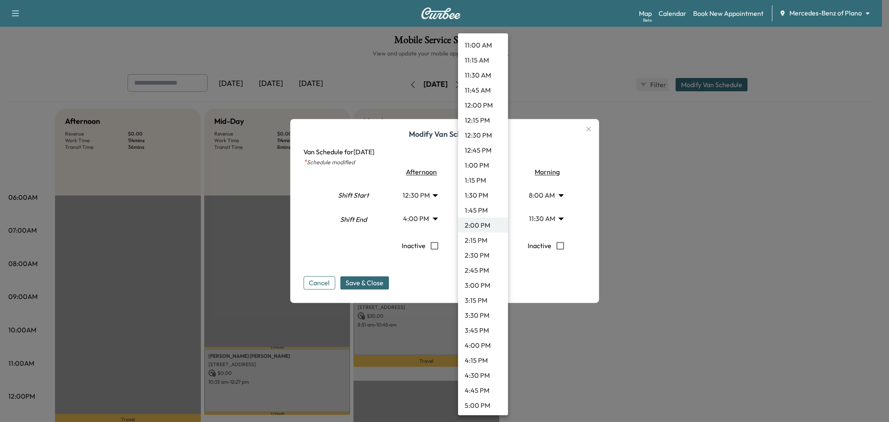
click at [482, 164] on li "1:00 PM" at bounding box center [483, 165] width 50 height 15
type input "**"
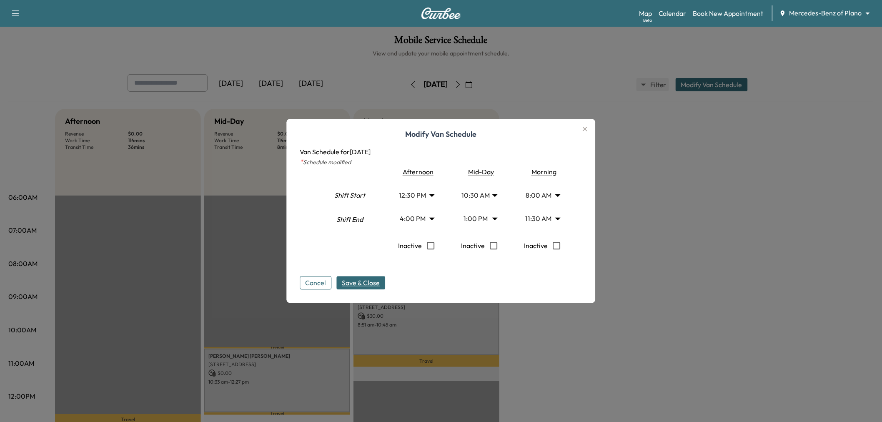
click at [380, 286] on span "Save & Close" at bounding box center [361, 283] width 38 height 10
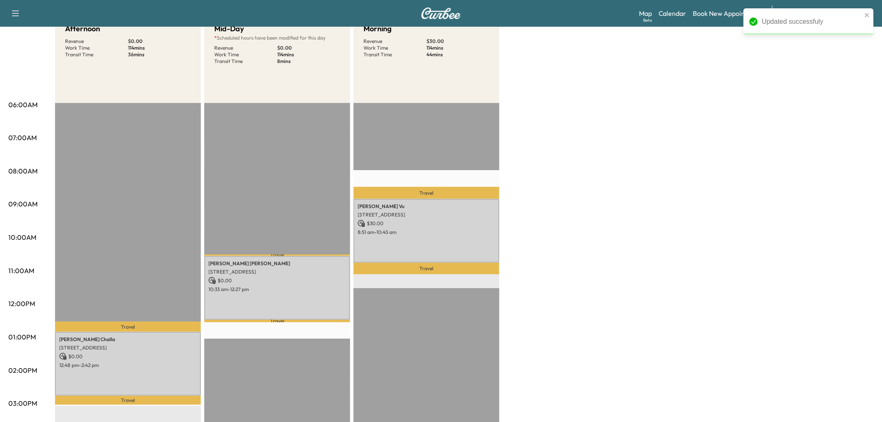
scroll to position [0, 0]
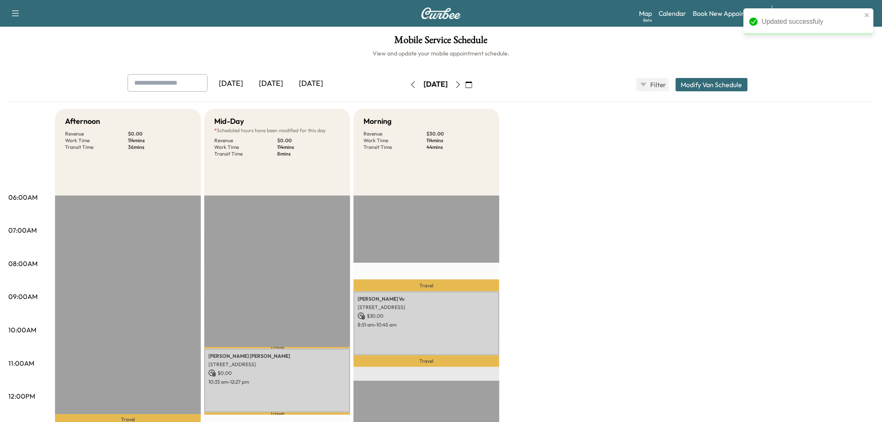
click at [462, 85] on icon "button" at bounding box center [458, 84] width 7 height 7
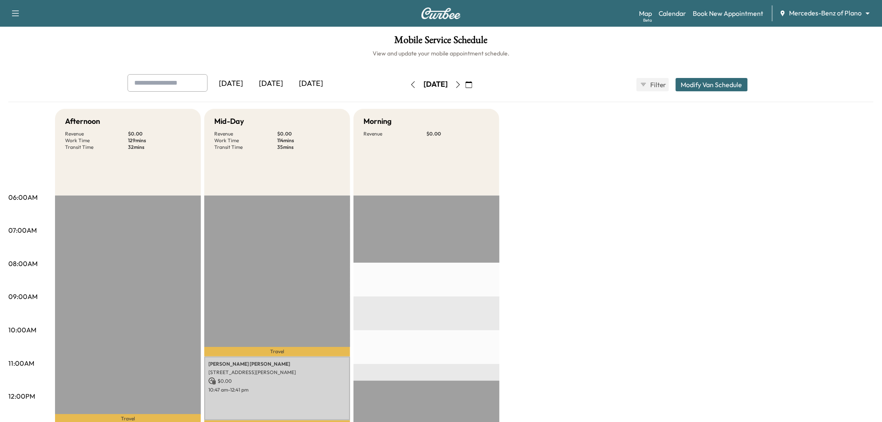
scroll to position [93, 0]
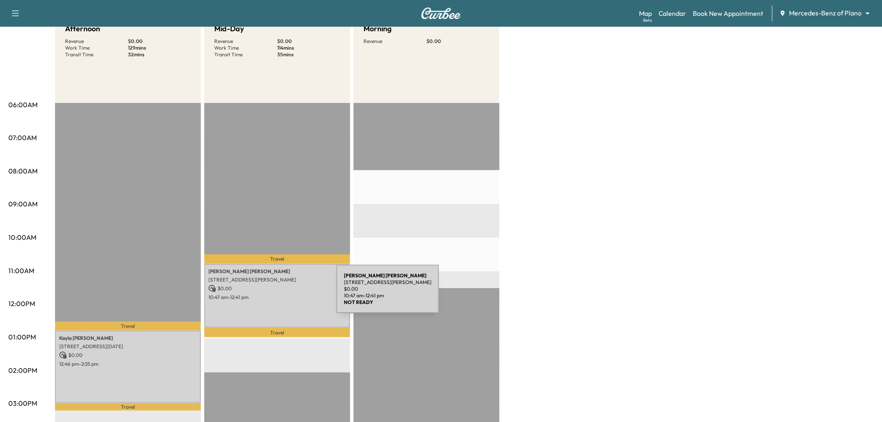
click at [274, 294] on p "10:47 am - 12:41 pm" at bounding box center [277, 297] width 138 height 7
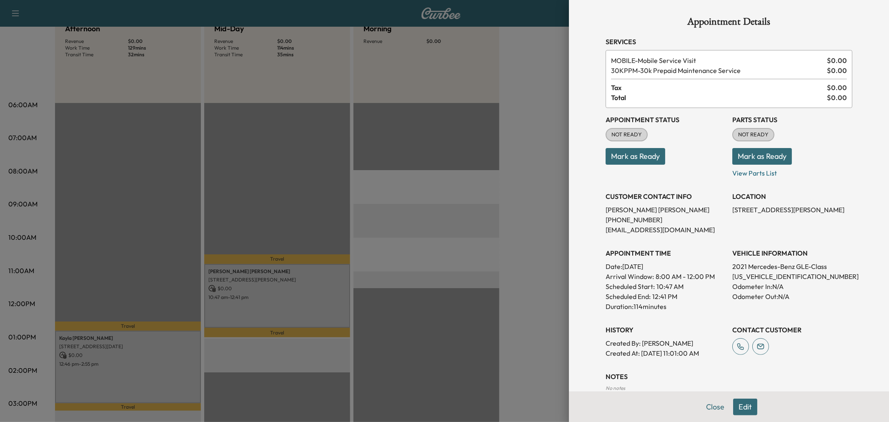
click at [142, 361] on div at bounding box center [444, 211] width 889 height 422
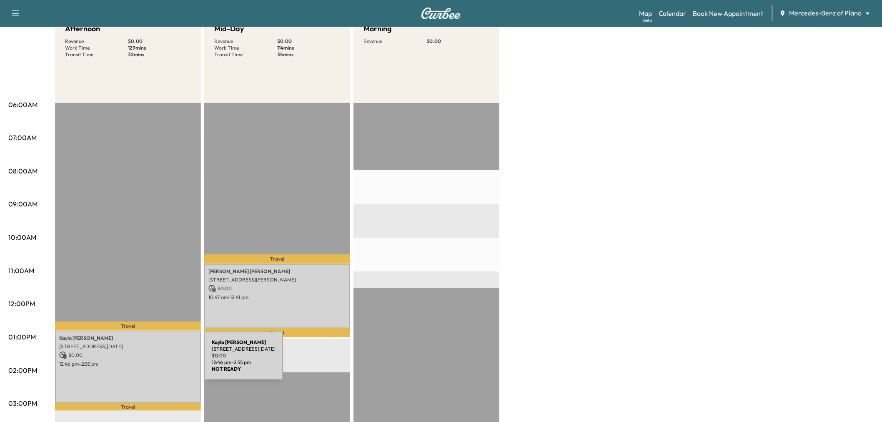
click at [142, 361] on p "12:46 pm - 2:55 pm" at bounding box center [128, 364] width 138 height 7
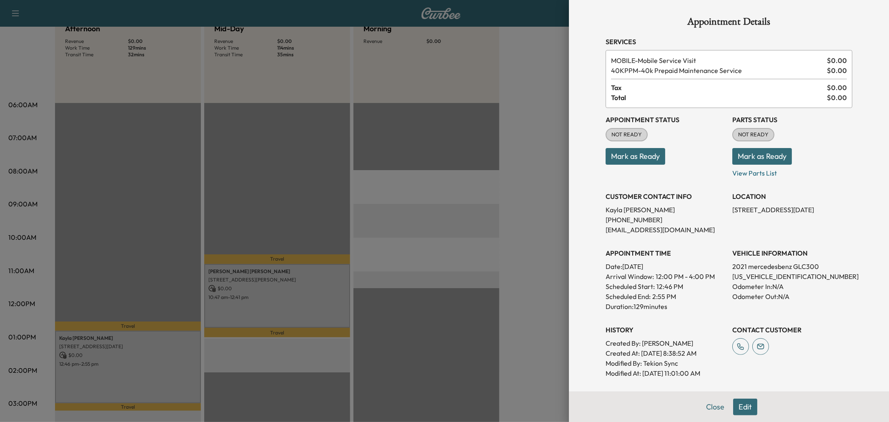
click at [143, 360] on div at bounding box center [444, 211] width 889 height 422
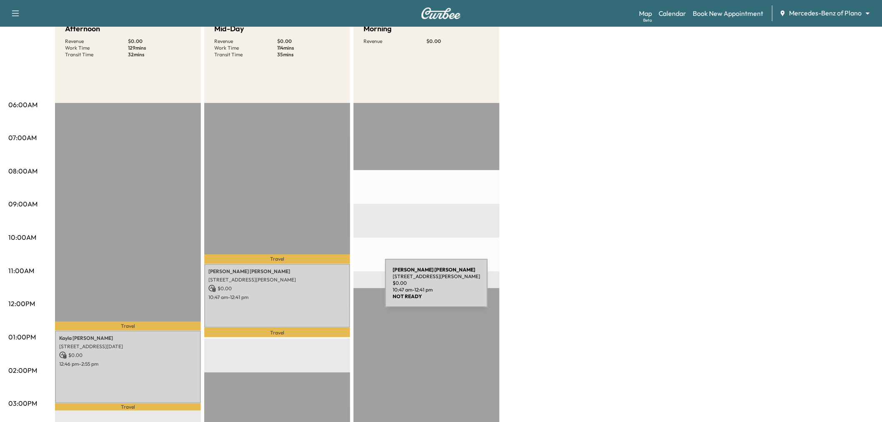
click at [319, 294] on p "10:47 am - 12:41 pm" at bounding box center [277, 297] width 138 height 7
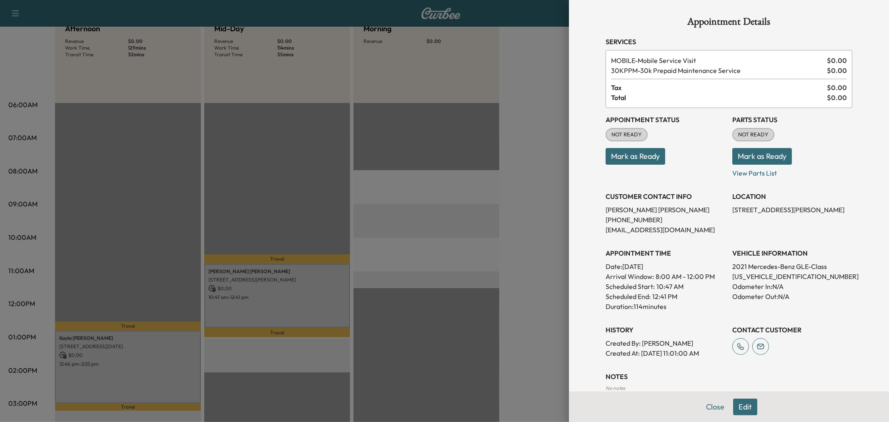
drag, startPoint x: 741, startPoint y: 409, endPoint x: 737, endPoint y: 401, distance: 8.4
click at [741, 407] on button "Edit" at bounding box center [745, 407] width 24 height 17
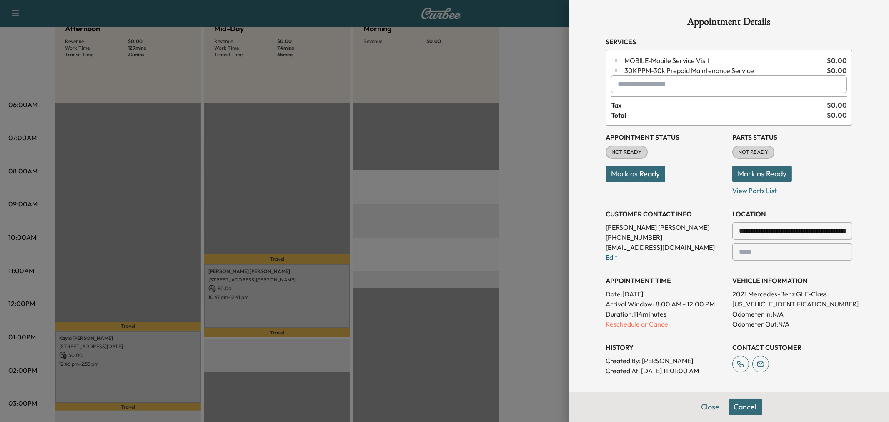
click at [646, 88] on input "text" at bounding box center [729, 84] width 236 height 18
click at [669, 105] on p "MORNING - Morning Appointment" at bounding box center [698, 106] width 181 height 12
type input "**********"
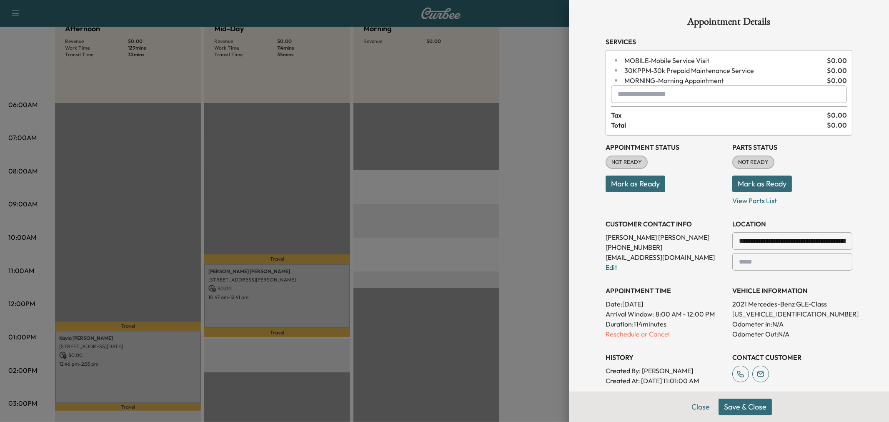
click at [734, 407] on button "Save & Close" at bounding box center [745, 407] width 53 height 17
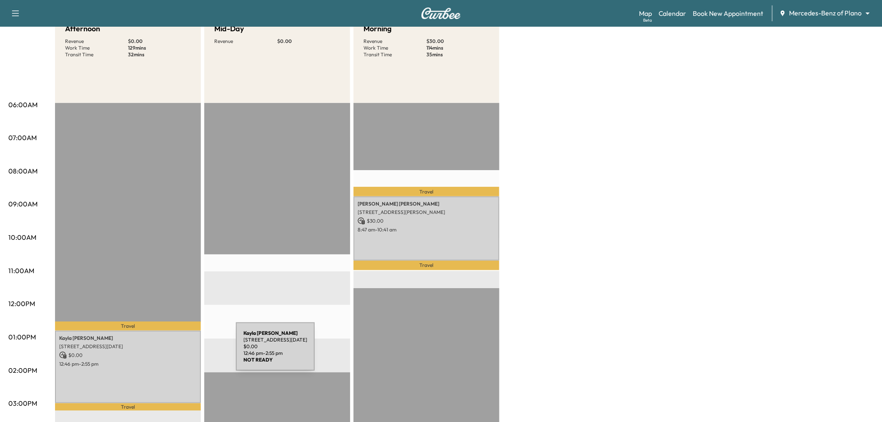
click at [173, 352] on p "$ 0.00" at bounding box center [128, 356] width 138 height 8
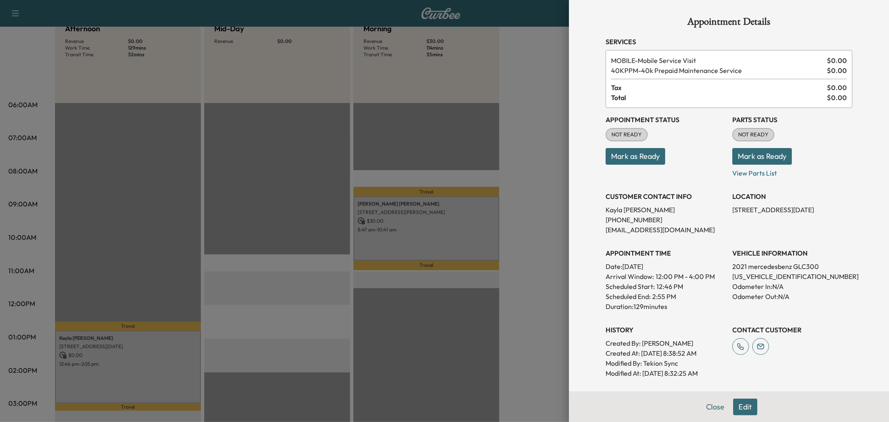
click at [310, 319] on div at bounding box center [444, 211] width 889 height 422
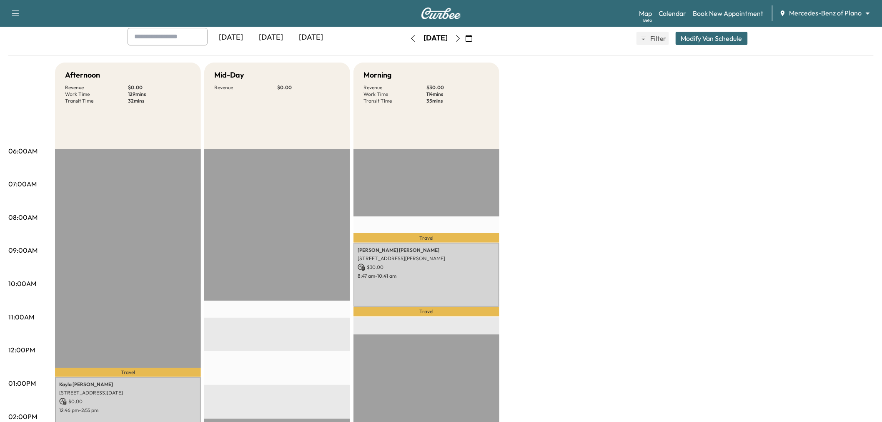
scroll to position [0, 0]
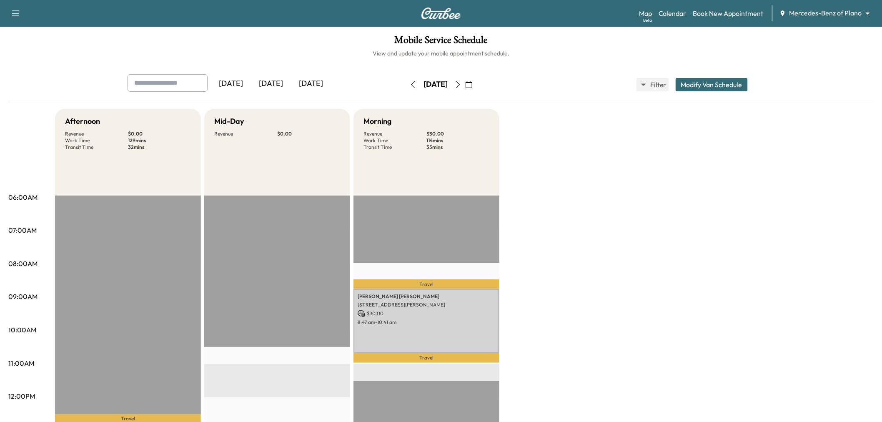
click at [14, 10] on icon "button" at bounding box center [15, 13] width 10 height 10
click at [35, 28] on link "Support" at bounding box center [29, 29] width 31 height 10
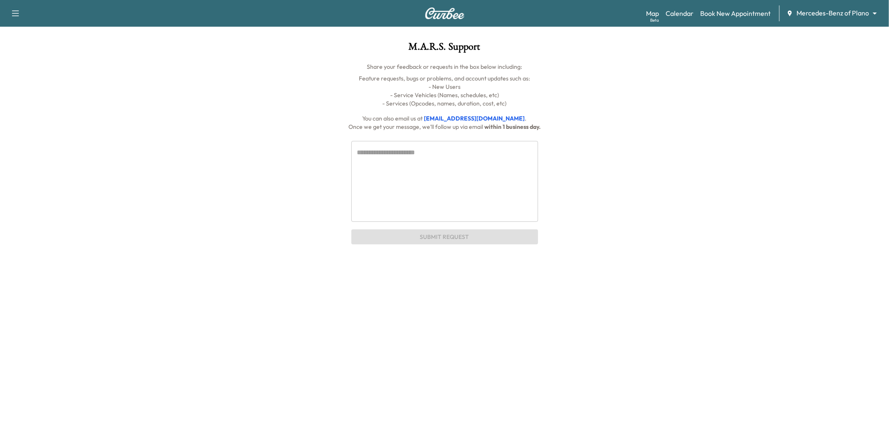
click at [450, 184] on textarea at bounding box center [444, 181] width 175 height 67
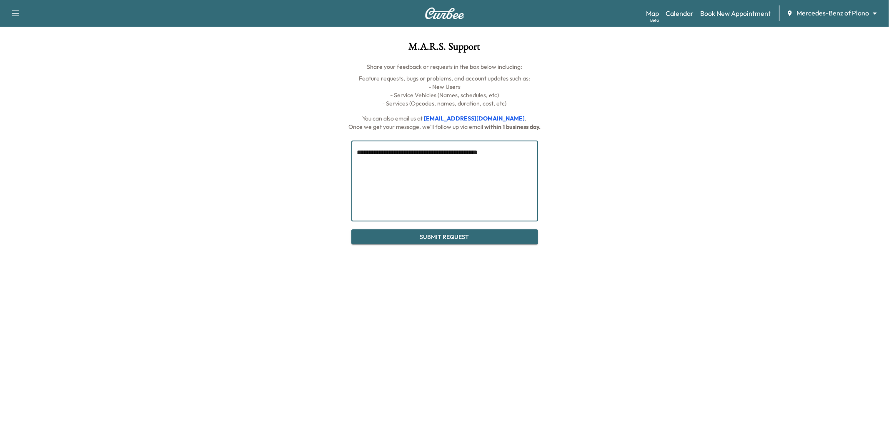
click at [427, 148] on textarea "**********" at bounding box center [444, 181] width 175 height 67
type textarea "**********"
click at [430, 236] on button "Submit Request" at bounding box center [445, 236] width 187 height 15
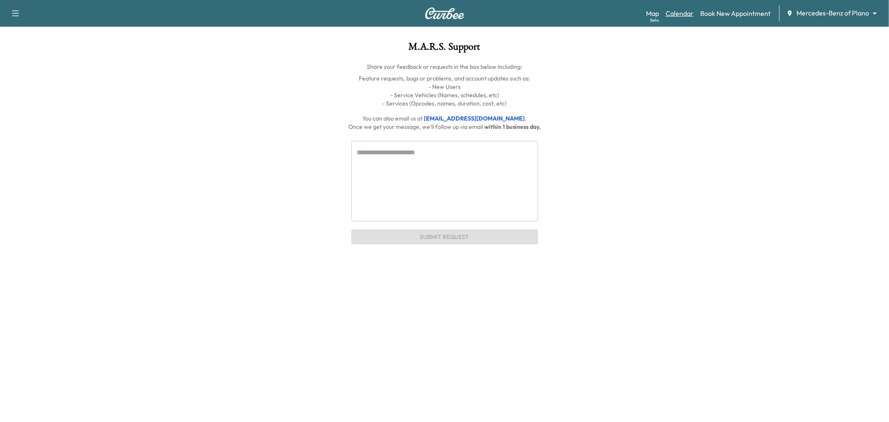
click at [678, 15] on link "Calendar" at bounding box center [680, 13] width 28 height 10
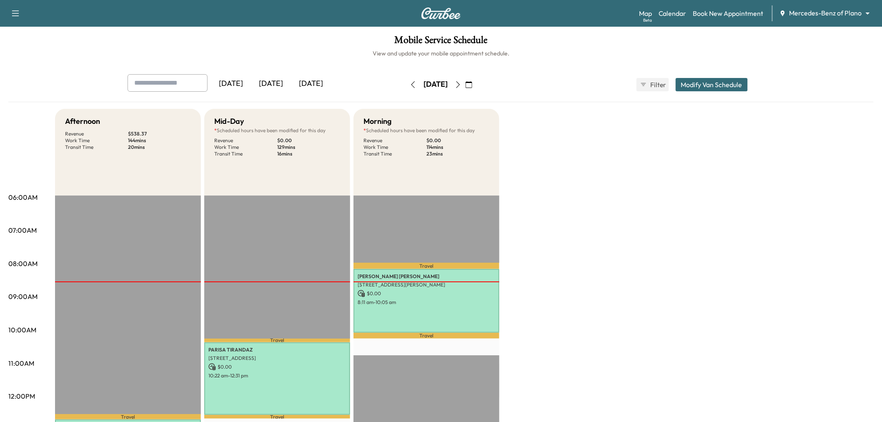
scroll to position [185, 0]
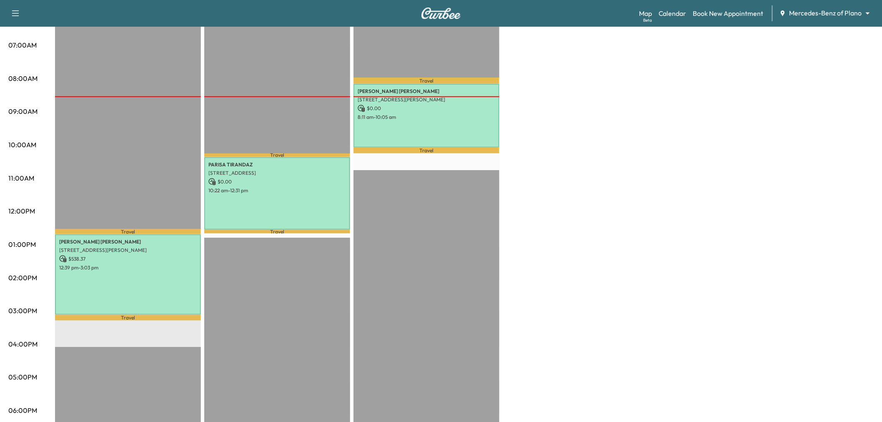
click at [574, 226] on div "Afternoon Revenue $ 538.37 Work Time 144 mins Transit Time 20 mins Travel [PERS…" at bounding box center [464, 236] width 819 height 625
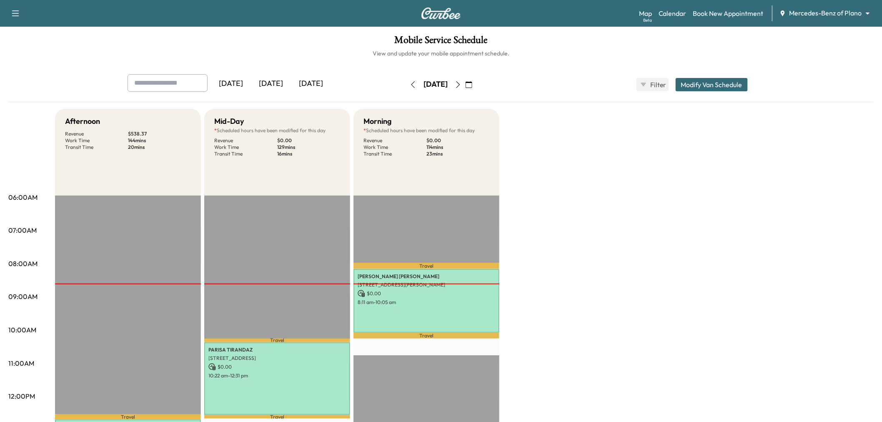
scroll to position [46, 0]
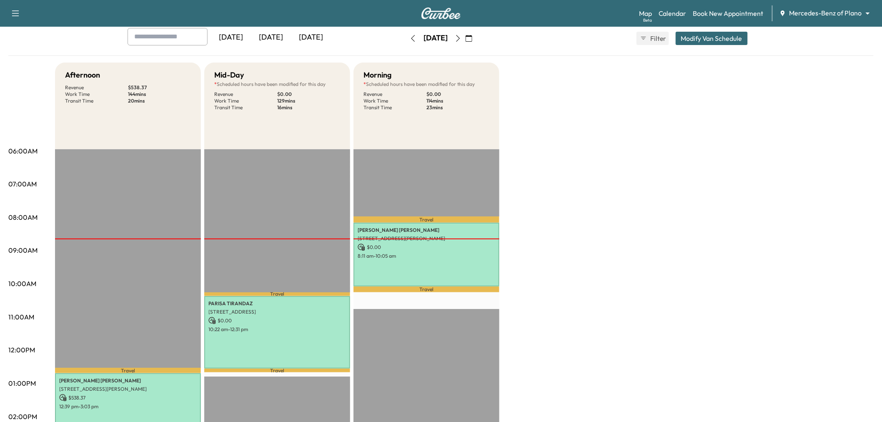
click at [580, 228] on div "Afternoon Revenue $ 538.37 Work Time 144 mins Transit Time 20 mins Travel [PERS…" at bounding box center [464, 375] width 819 height 625
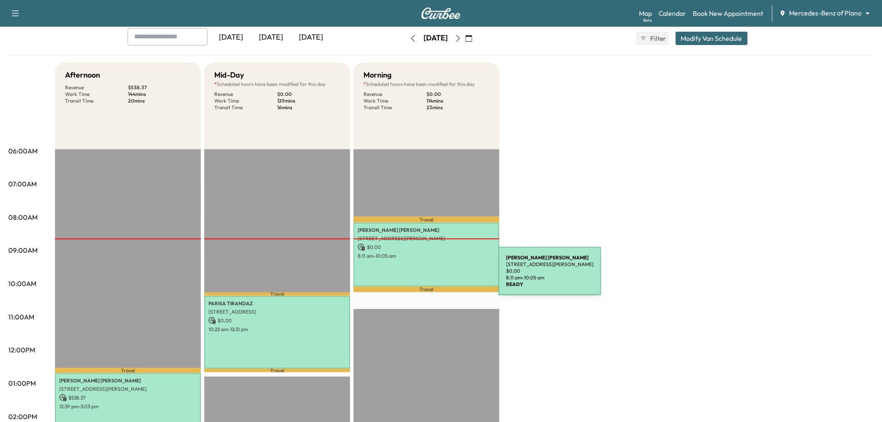
click at [433, 267] on div "[PERSON_NAME] [STREET_ADDRESS][PERSON_NAME] $ 0.00 8:11 am - 10:05 am" at bounding box center [427, 255] width 146 height 64
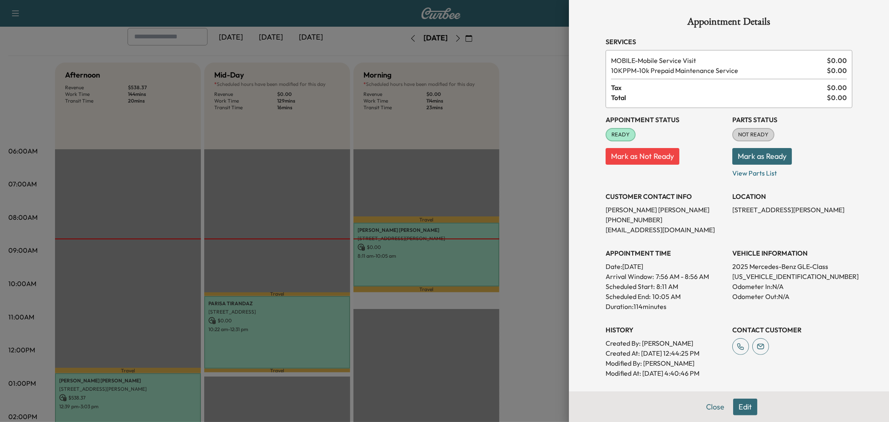
click at [530, 138] on div at bounding box center [444, 211] width 889 height 422
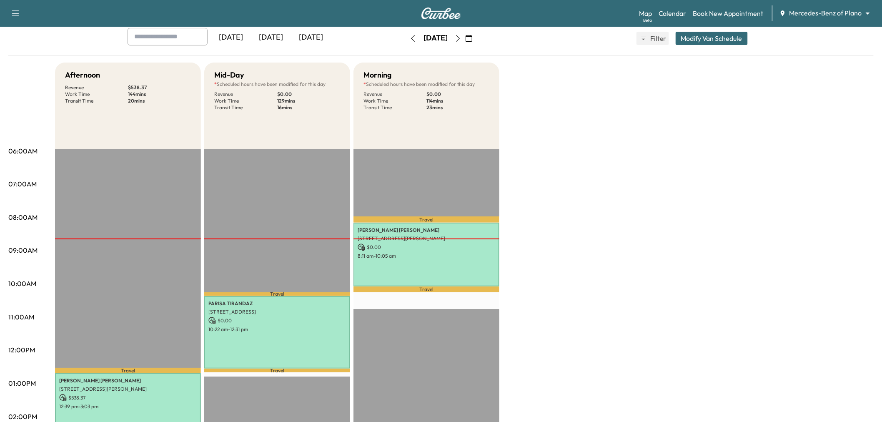
scroll to position [0, 0]
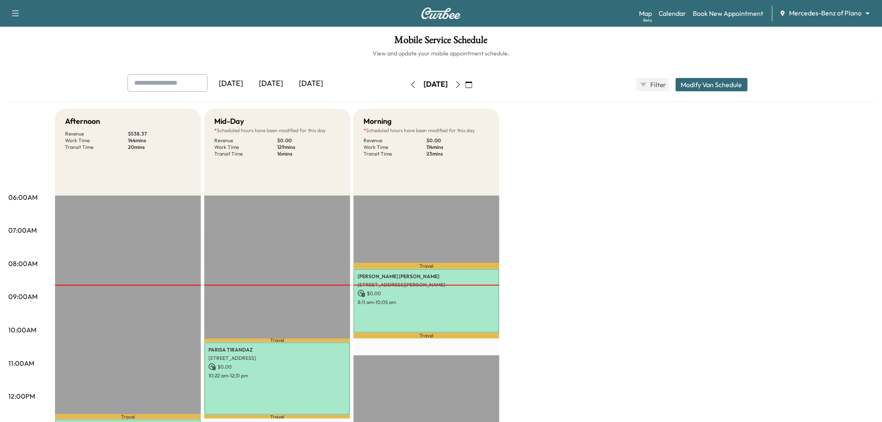
click at [462, 86] on icon "button" at bounding box center [458, 84] width 7 height 7
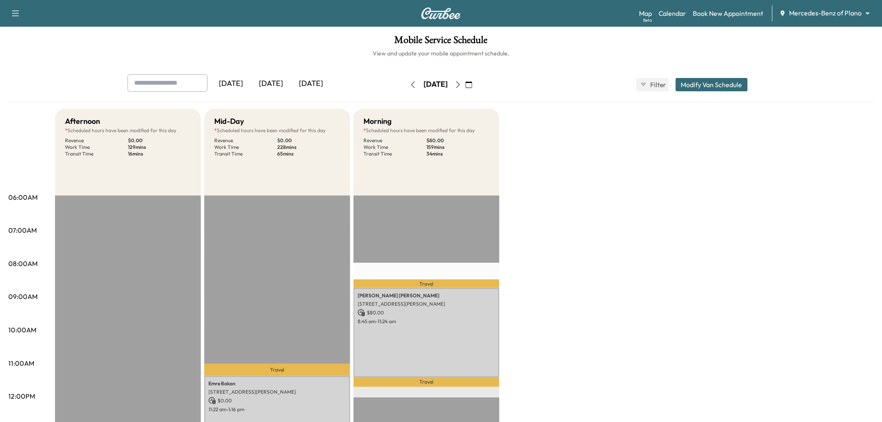
click at [410, 82] on icon "button" at bounding box center [413, 84] width 7 height 7
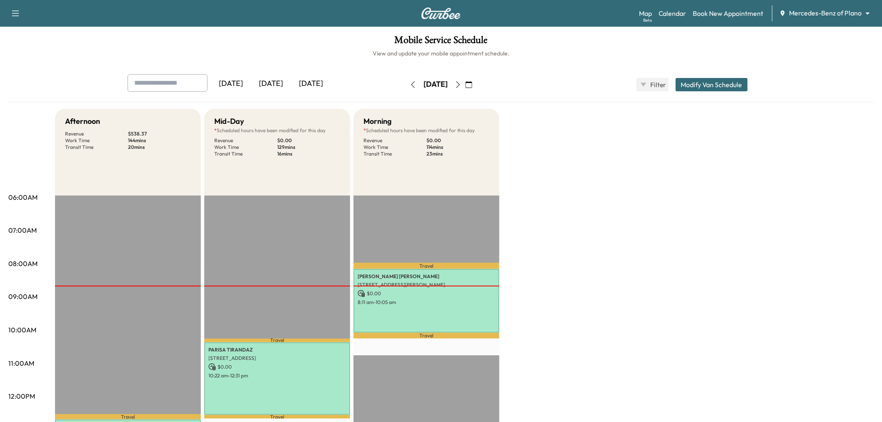
click at [462, 84] on icon "button" at bounding box center [458, 84] width 7 height 7
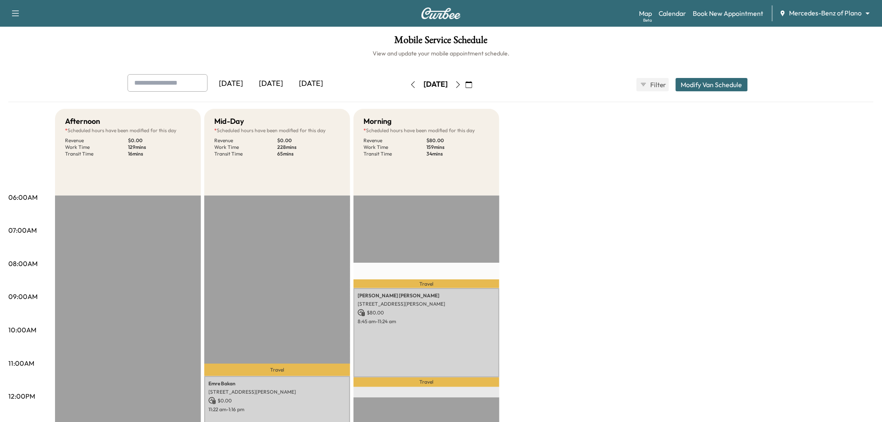
click at [709, 83] on button "Modify Van Schedule" at bounding box center [712, 84] width 72 height 13
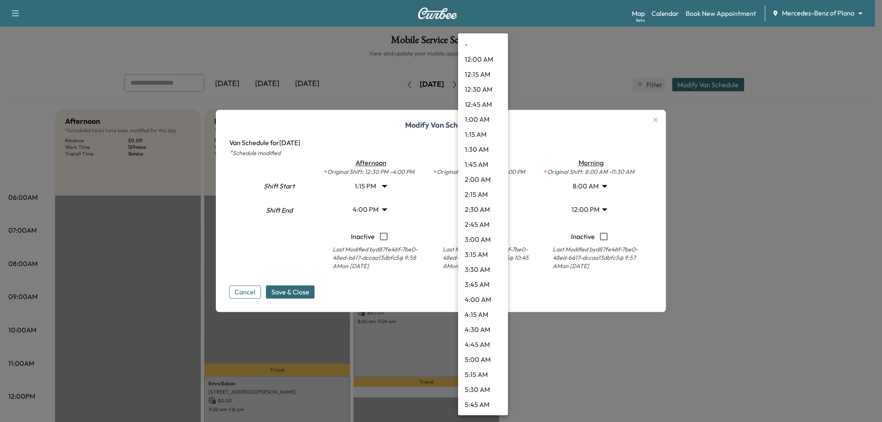
click at [489, 186] on body "Support Log Out Map Beta Calendar Book New Appointment Mercedes-Benz of Plano *…" at bounding box center [441, 211] width 882 height 422
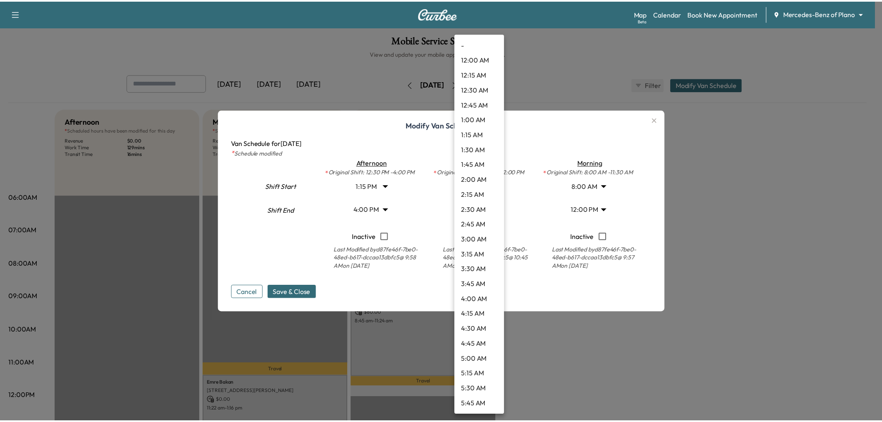
scroll to position [495, 0]
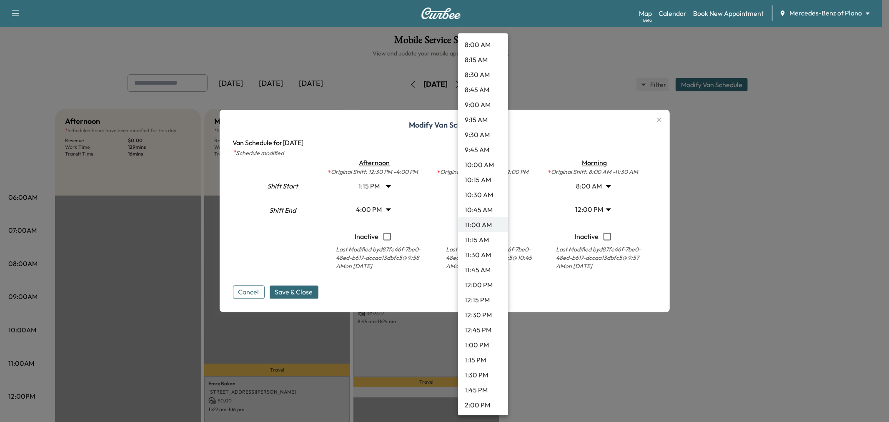
click at [478, 47] on li "8:00 AM" at bounding box center [483, 44] width 50 height 15
type input "*"
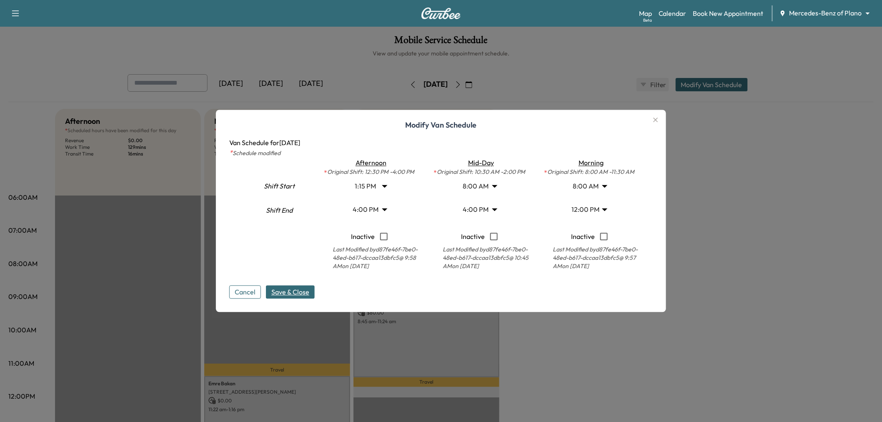
click at [284, 292] on span "Save & Close" at bounding box center [290, 292] width 38 height 10
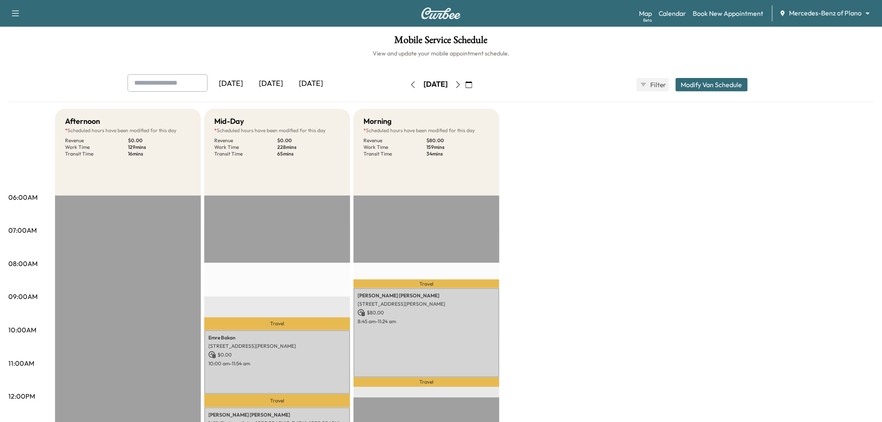
click at [406, 84] on button "button" at bounding box center [413, 84] width 14 height 13
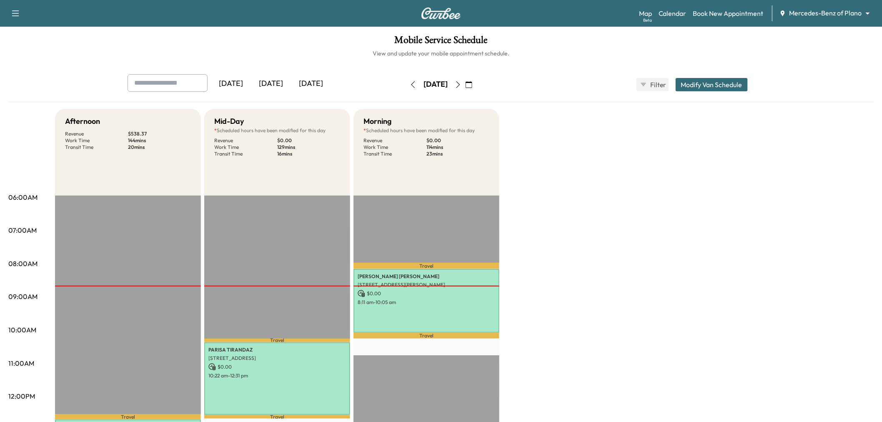
click at [727, 84] on button "Modify Van Schedule" at bounding box center [712, 84] width 72 height 13
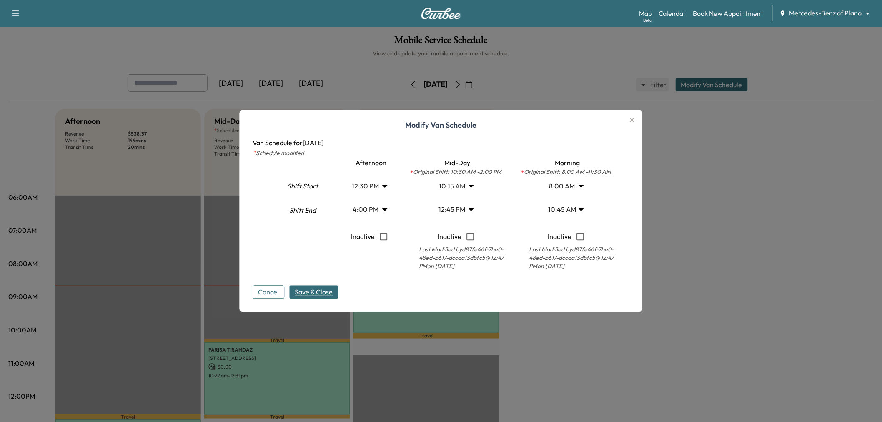
click at [637, 119] on icon "button" at bounding box center [633, 120] width 10 height 10
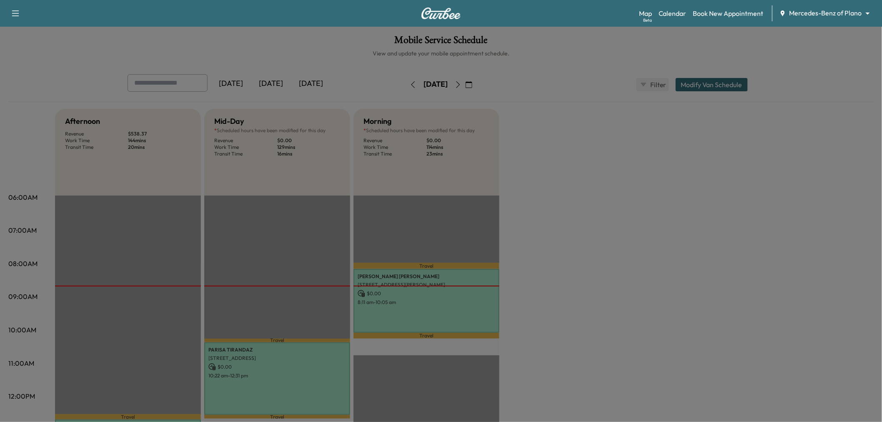
click at [677, 180] on div "Afternoon Revenue $ 538.37 Work Time 144 mins Transit Time 20 mins Travel [PERS…" at bounding box center [464, 421] width 819 height 625
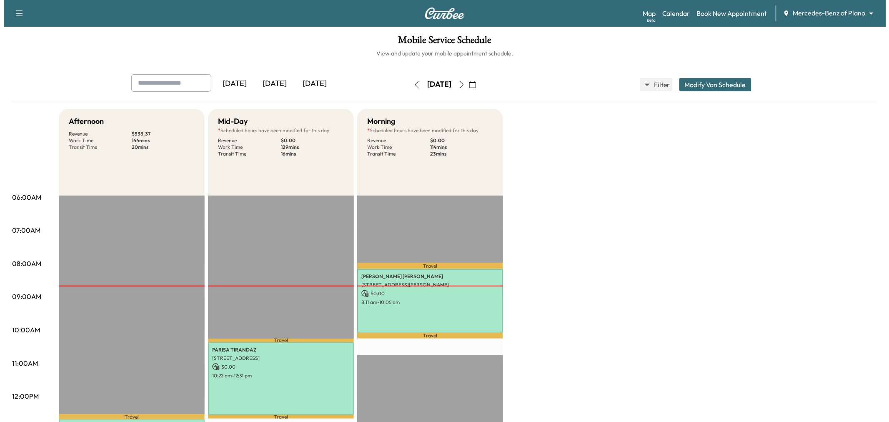
scroll to position [46, 0]
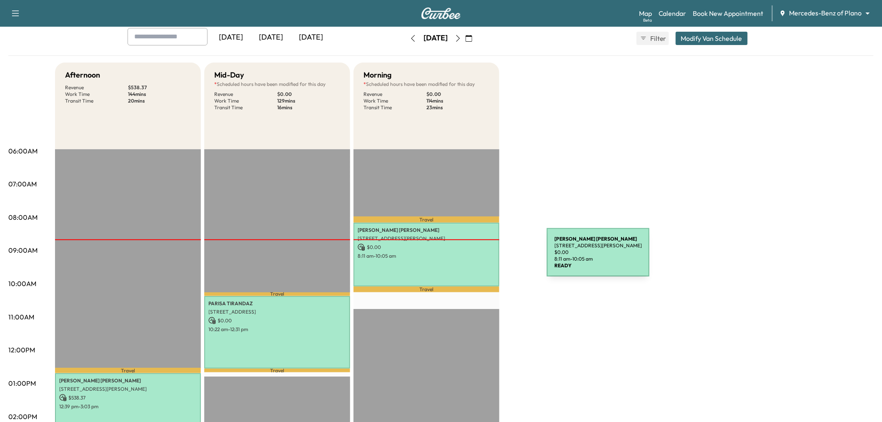
click at [464, 281] on div "[PERSON_NAME] [STREET_ADDRESS][PERSON_NAME] $ 0.00 8:11 am - 10:05 am" at bounding box center [427, 255] width 146 height 64
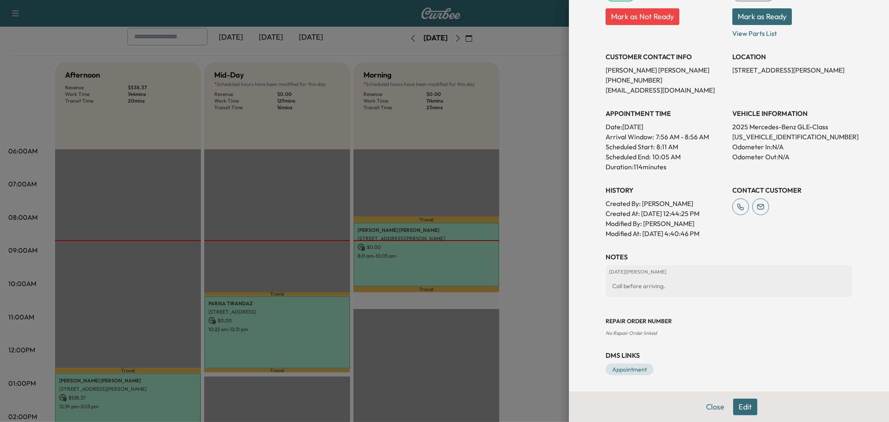
click at [749, 409] on button "Edit" at bounding box center [745, 407] width 24 height 17
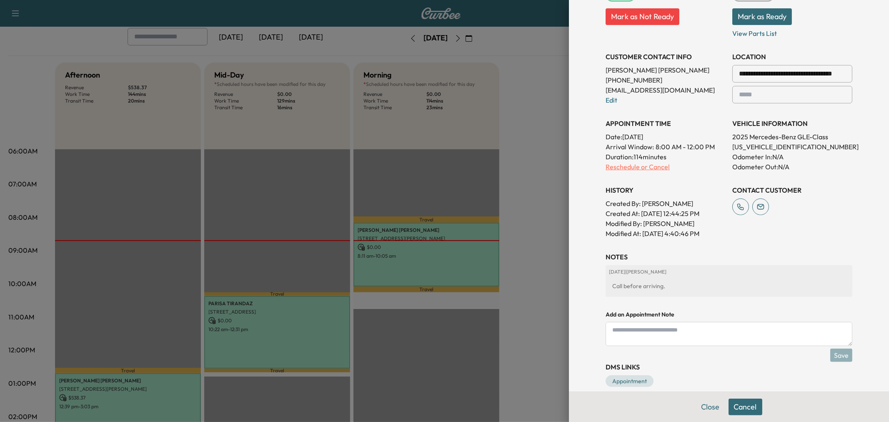
click at [640, 163] on p "Reschedule or Cancel" at bounding box center [666, 167] width 120 height 10
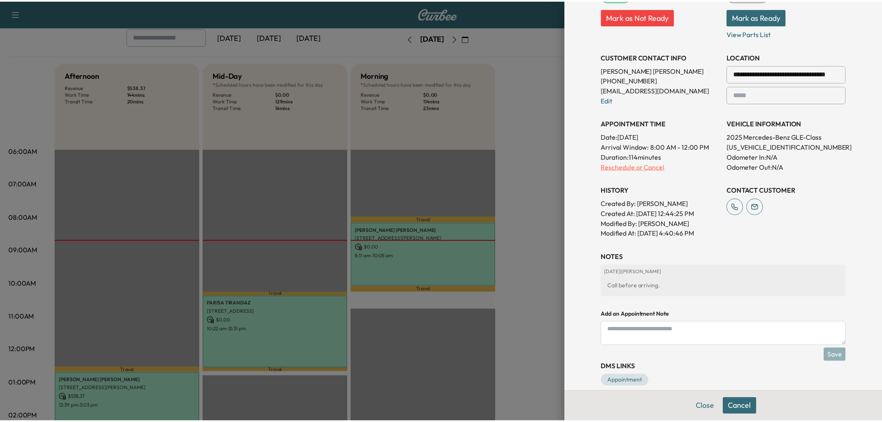
scroll to position [0, 0]
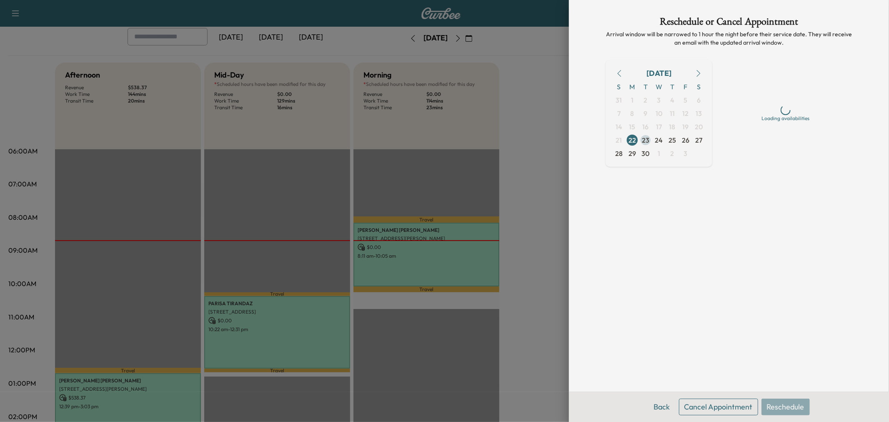
click at [649, 138] on span "23" at bounding box center [646, 140] width 8 height 10
click at [660, 142] on span "24" at bounding box center [659, 140] width 8 height 10
click at [645, 139] on span "23" at bounding box center [646, 140] width 8 height 10
click at [685, 139] on span "26" at bounding box center [686, 140] width 8 height 10
click at [638, 151] on span "29" at bounding box center [632, 153] width 13 height 13
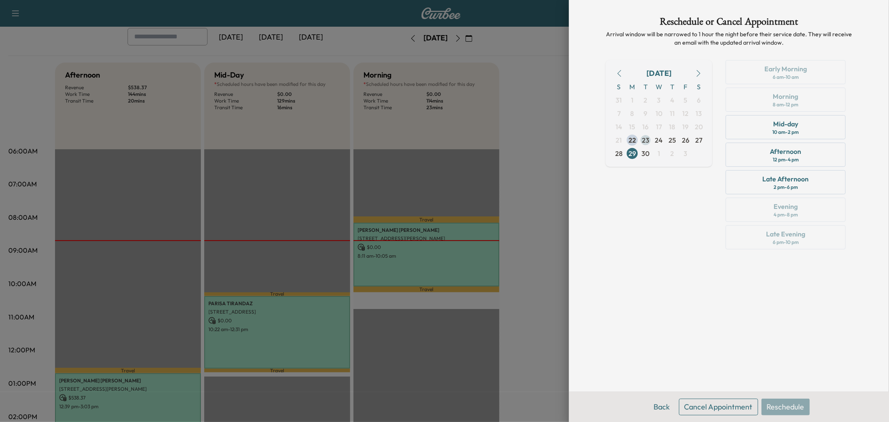
click at [649, 139] on span "23" at bounding box center [646, 140] width 8 height 10
click at [670, 236] on div "[DATE] S M T W T F S 31 1 2 3 4 5 6 7 8 9 10 11 12 13 14 15 16 17 18 19 20 21 2…" at bounding box center [659, 156] width 107 height 193
click at [547, 268] on div at bounding box center [444, 211] width 889 height 422
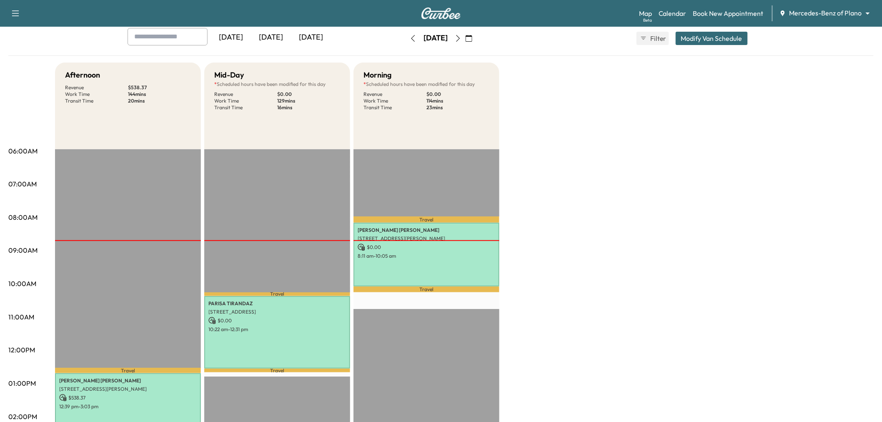
drag, startPoint x: 488, startPoint y: 37, endPoint x: 483, endPoint y: 37, distance: 5.4
click at [462, 37] on icon "button" at bounding box center [458, 38] width 7 height 7
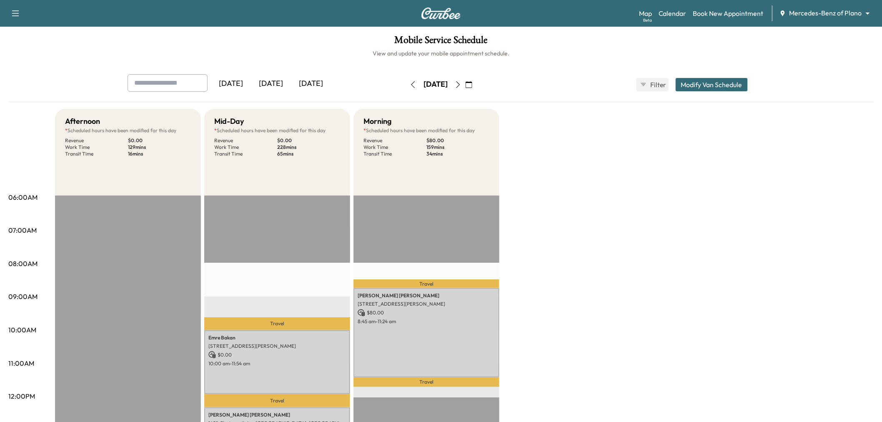
click at [708, 84] on button "Modify Van Schedule" at bounding box center [712, 84] width 72 height 13
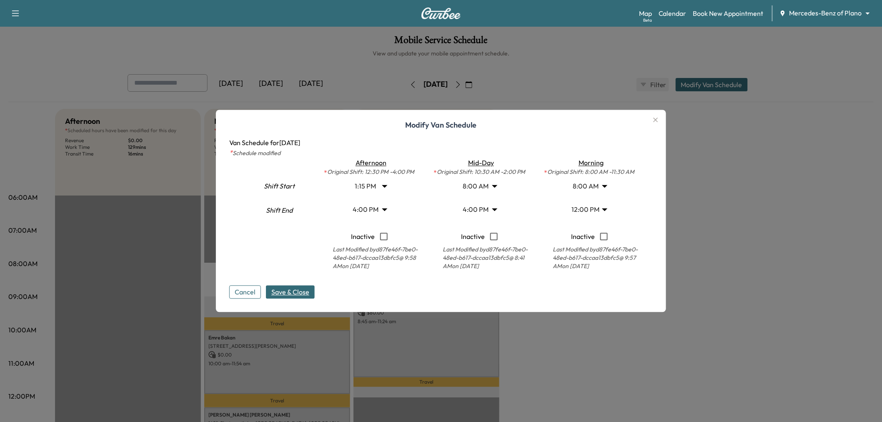
click at [473, 208] on body "Support Log Out Map Beta Calendar Book New Appointment Mercedes-Benz of Plano *…" at bounding box center [441, 211] width 882 height 422
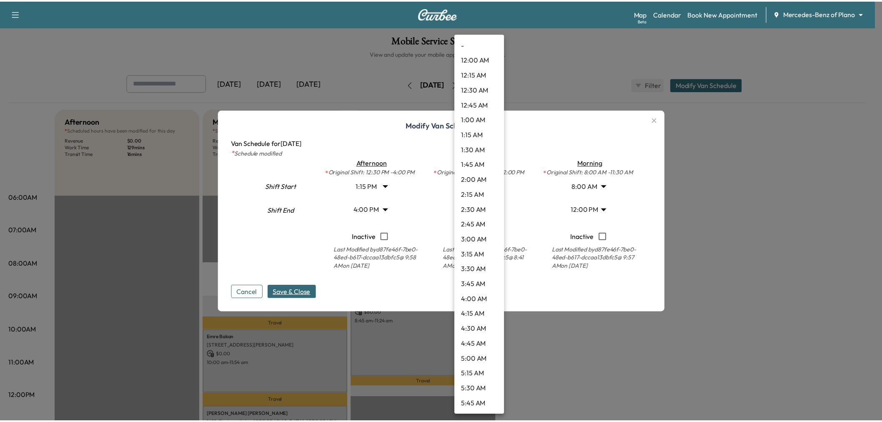
scroll to position [795, 0]
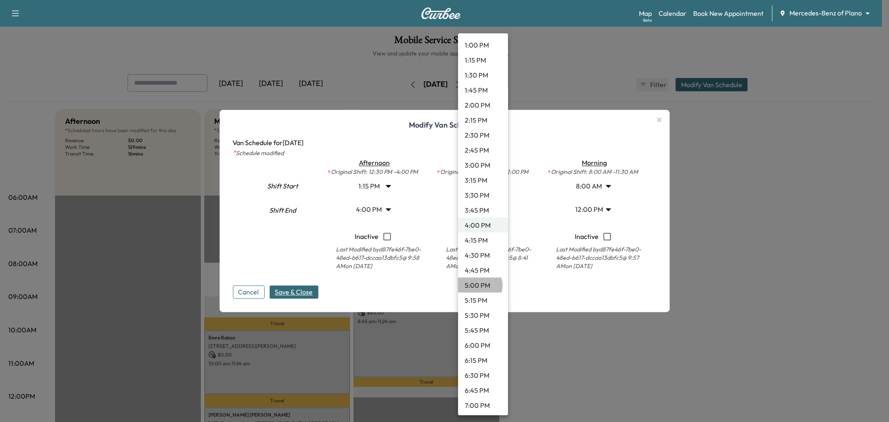
click at [478, 285] on li "5:00 PM" at bounding box center [483, 285] width 50 height 15
type input "**"
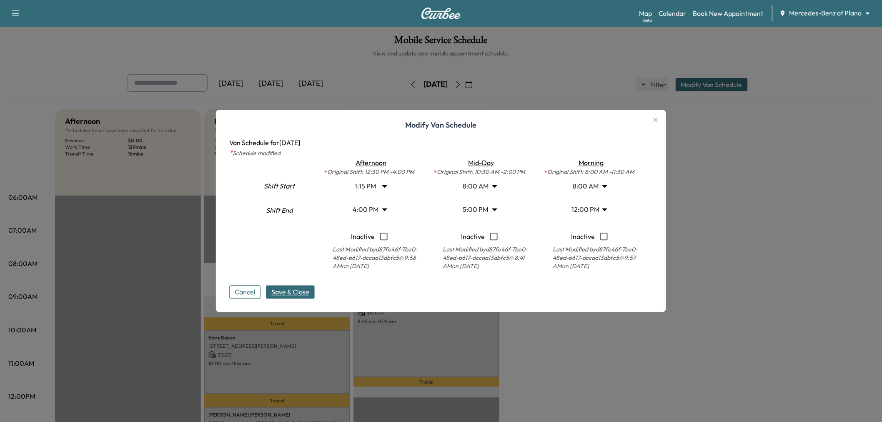
click at [298, 295] on span "Save & Close" at bounding box center [290, 292] width 38 height 10
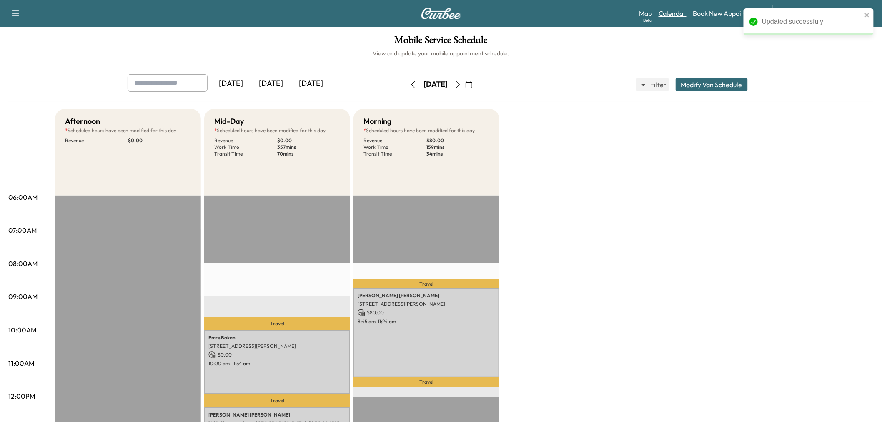
click at [674, 13] on link "Calendar" at bounding box center [673, 13] width 28 height 10
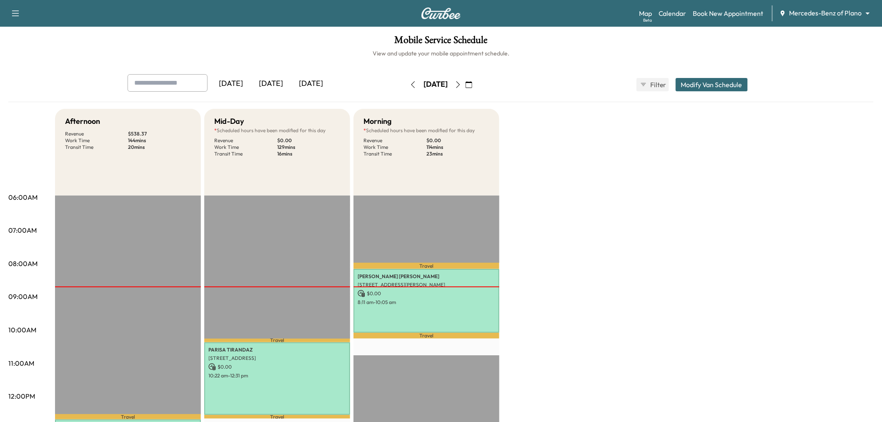
scroll to position [46, 0]
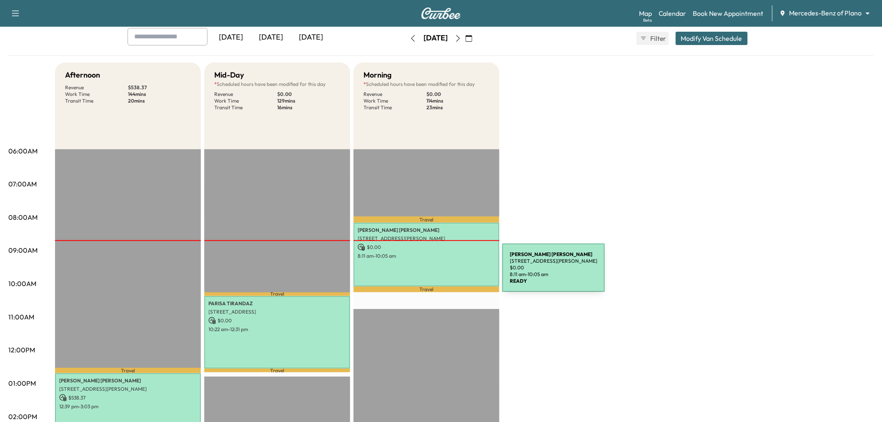
click at [440, 273] on div "[PERSON_NAME] [STREET_ADDRESS][PERSON_NAME] $ 0.00 8:11 am - 10:05 am" at bounding box center [427, 255] width 146 height 64
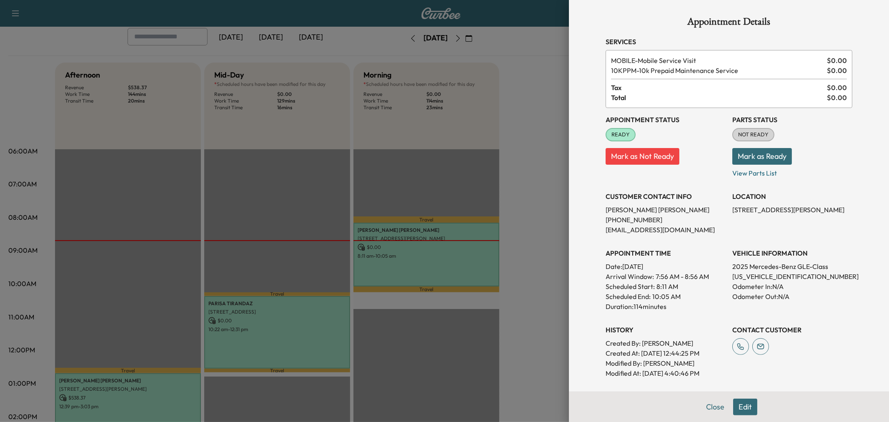
click at [738, 407] on button "Edit" at bounding box center [745, 407] width 24 height 17
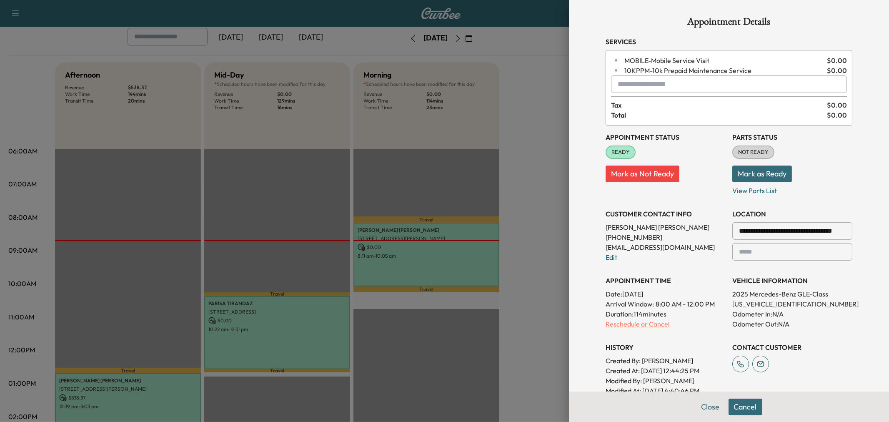
click at [645, 322] on p "Reschedule or Cancel" at bounding box center [666, 324] width 120 height 10
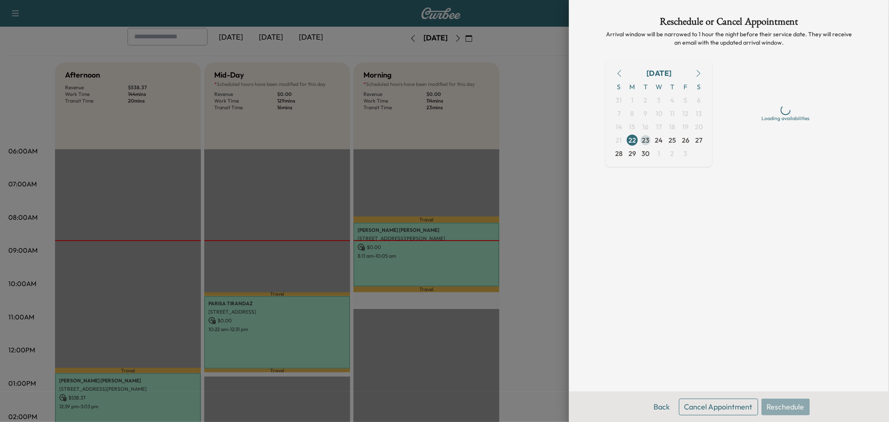
click at [647, 140] on span "23" at bounding box center [646, 140] width 8 height 10
click at [664, 402] on button "Back" at bounding box center [662, 407] width 27 height 17
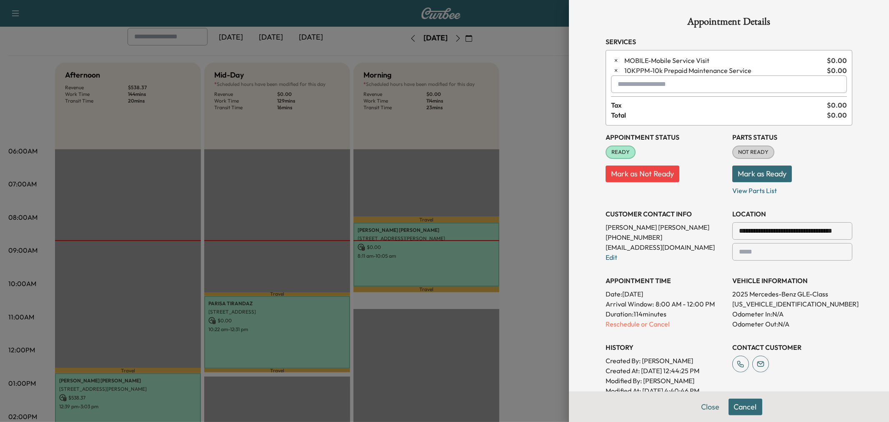
click at [522, 188] on div at bounding box center [444, 211] width 889 height 422
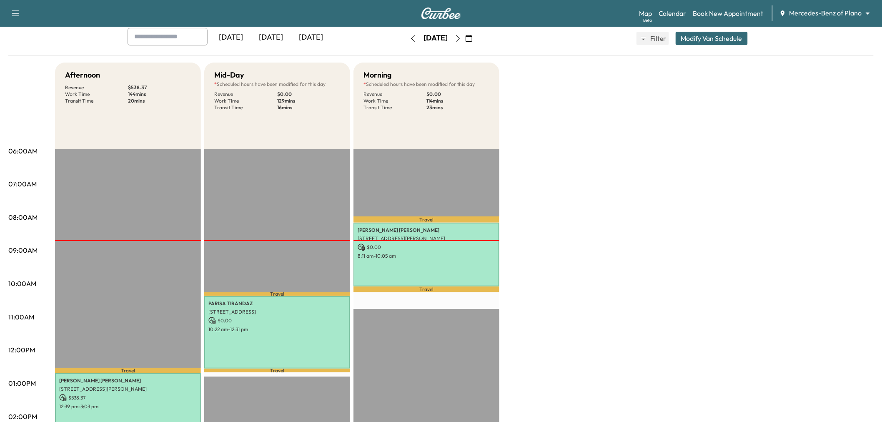
click at [462, 38] on icon "button" at bounding box center [458, 38] width 7 height 7
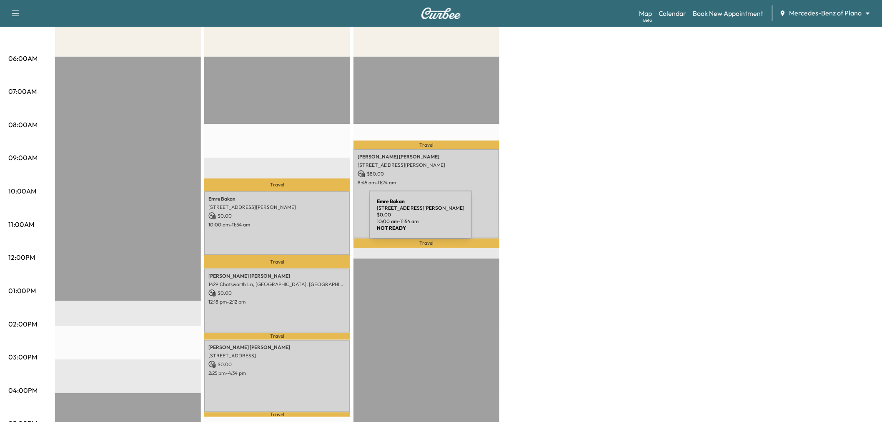
scroll to position [185, 0]
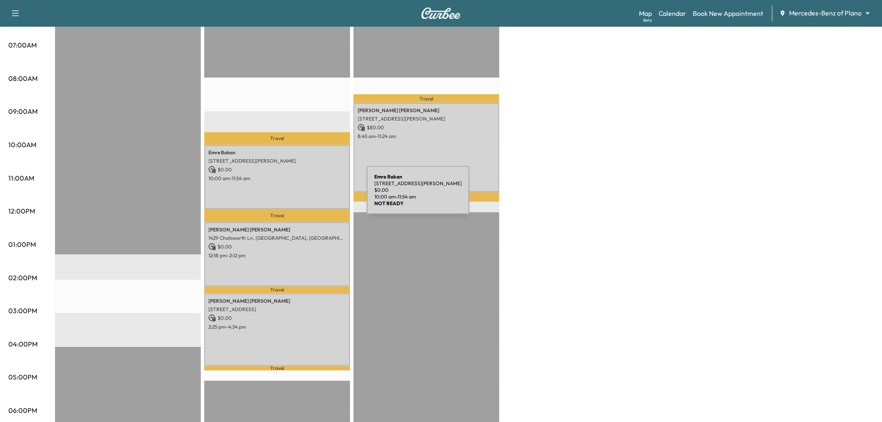
click at [298, 175] on p "10:00 am - 11:54 am" at bounding box center [277, 178] width 138 height 7
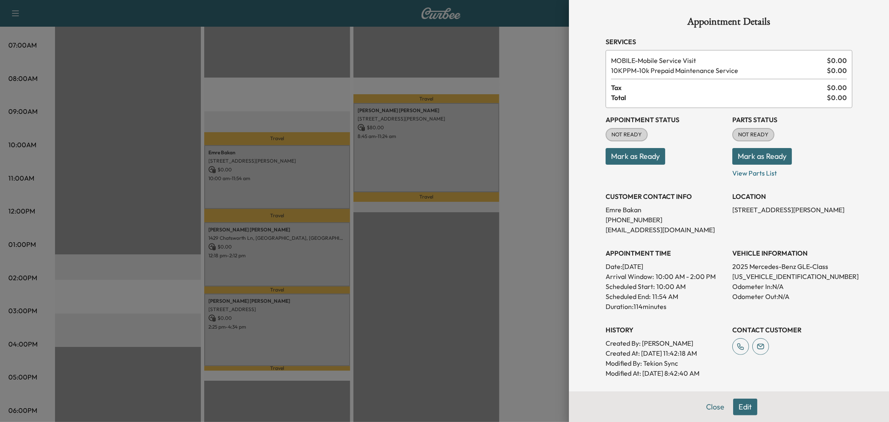
click at [320, 249] on div at bounding box center [444, 211] width 889 height 422
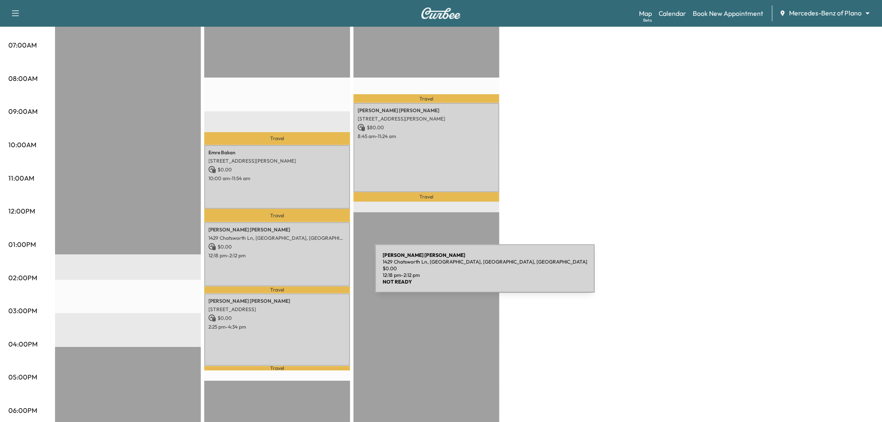
click at [313, 274] on div "[PERSON_NAME] 1429 Chatsworth Ln, [GEOGRAPHIC_DATA], TX 75075, [GEOGRAPHIC_DATA…" at bounding box center [277, 254] width 146 height 64
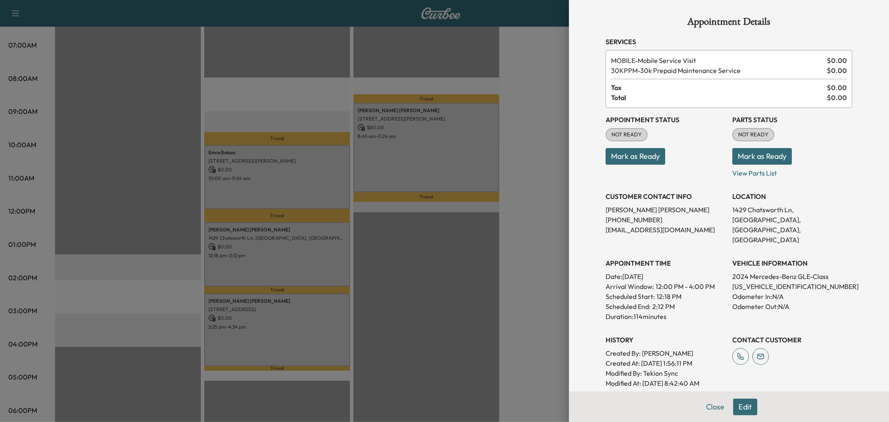
click at [311, 305] on div at bounding box center [444, 211] width 889 height 422
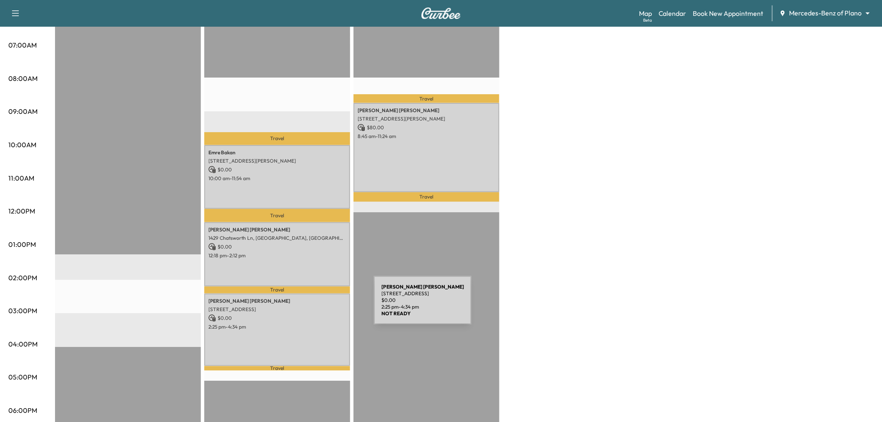
click at [311, 306] on p "[STREET_ADDRESS]" at bounding box center [277, 309] width 138 height 7
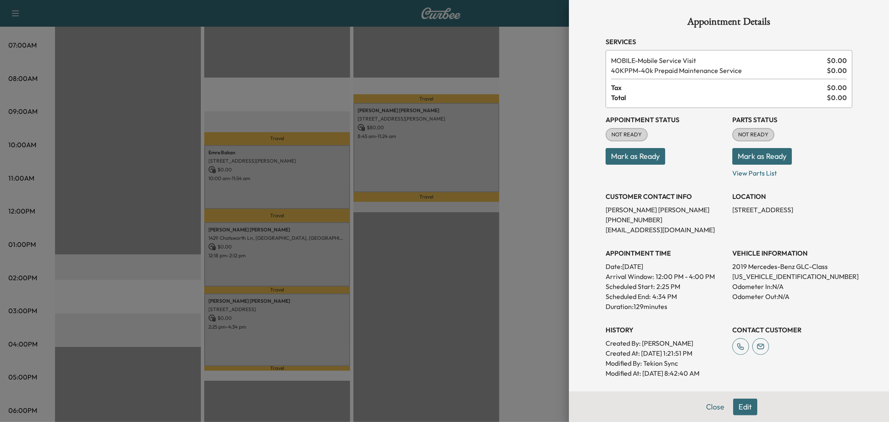
click at [311, 306] on div at bounding box center [444, 211] width 889 height 422
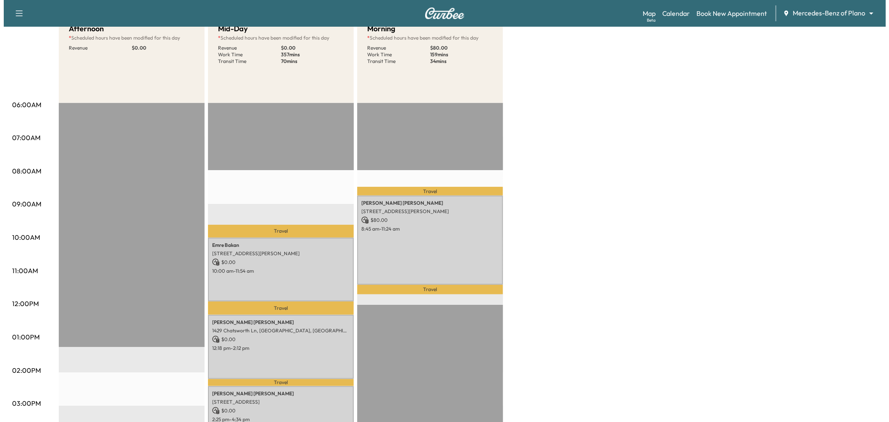
scroll to position [0, 0]
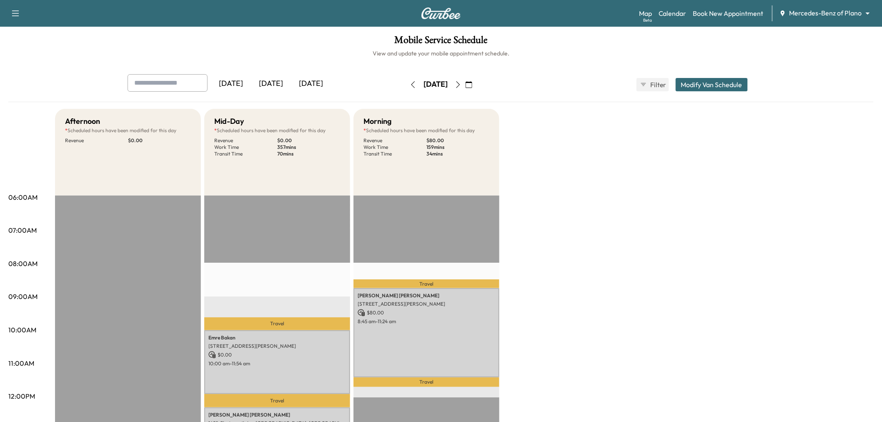
drag, startPoint x: 734, startPoint y: 81, endPoint x: 732, endPoint y: 85, distance: 5.0
click at [734, 81] on button "Modify Van Schedule" at bounding box center [712, 84] width 72 height 13
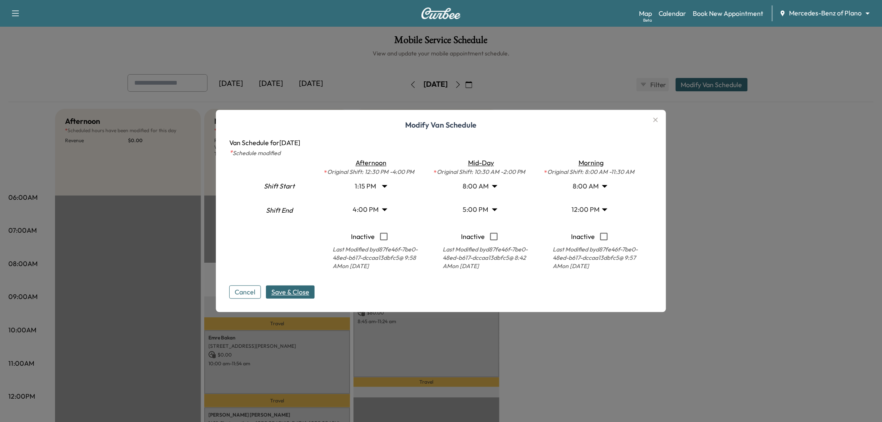
click at [378, 188] on body "Support Log Out Map Beta Calendar Book New Appointment Mercedes-Benz of Plano *…" at bounding box center [441, 211] width 882 height 422
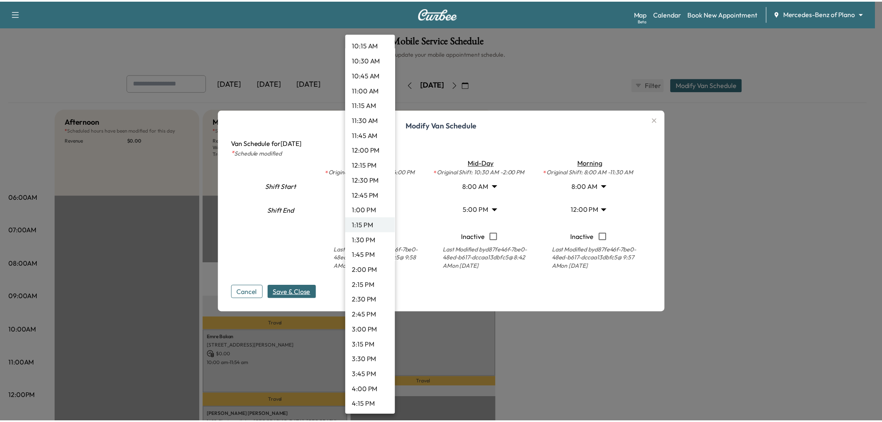
scroll to position [491, 0]
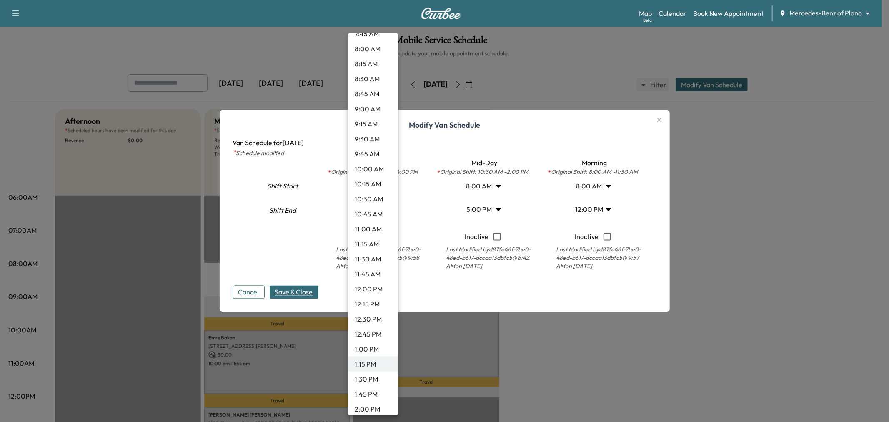
click at [374, 46] on li "8:00 AM" at bounding box center [373, 48] width 50 height 15
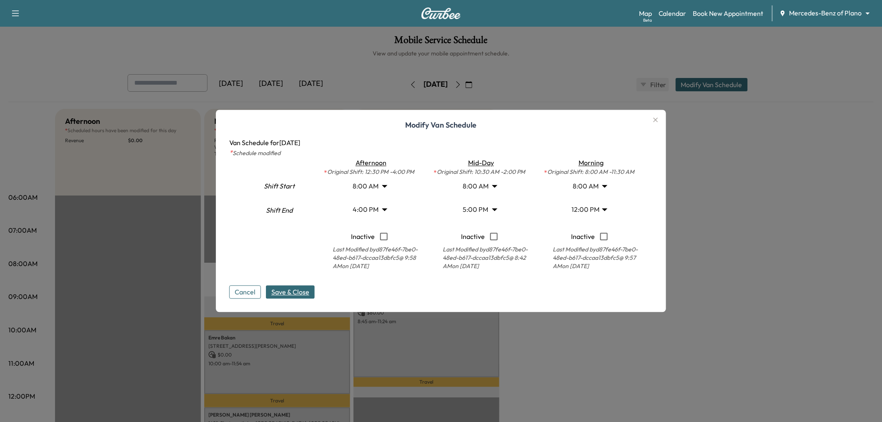
click at [299, 294] on span "Save & Close" at bounding box center [290, 292] width 38 height 10
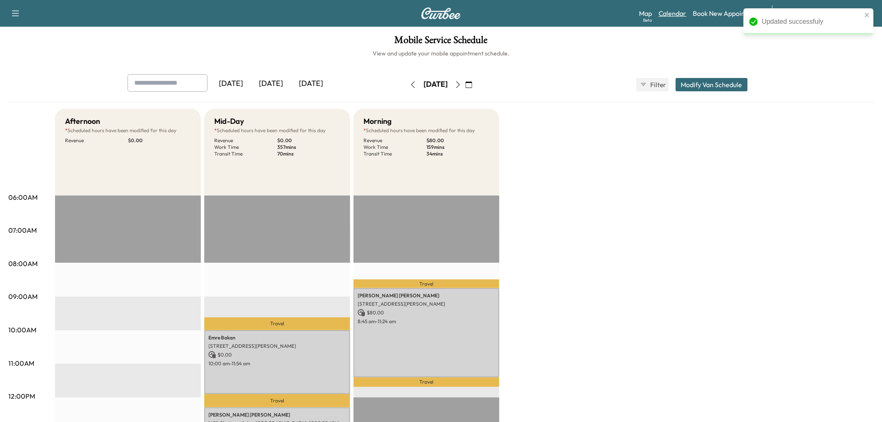
click at [667, 14] on link "Calendar" at bounding box center [673, 13] width 28 height 10
type input "****"
type input "*****"
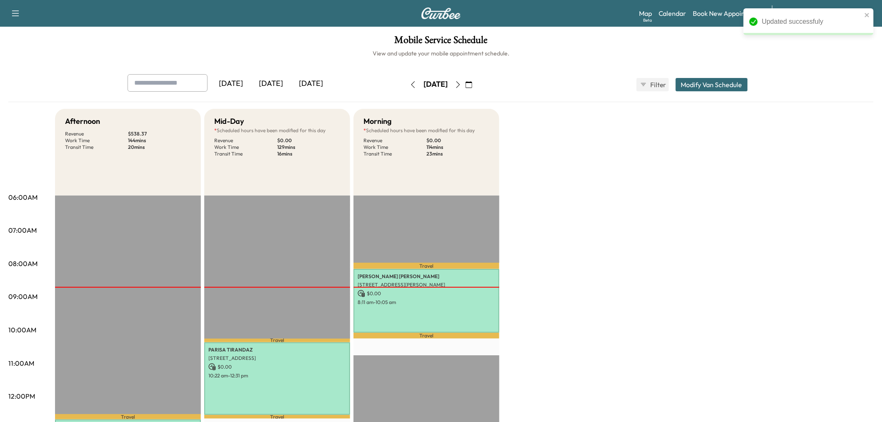
click at [719, 84] on button "Modify Van Schedule" at bounding box center [712, 84] width 72 height 13
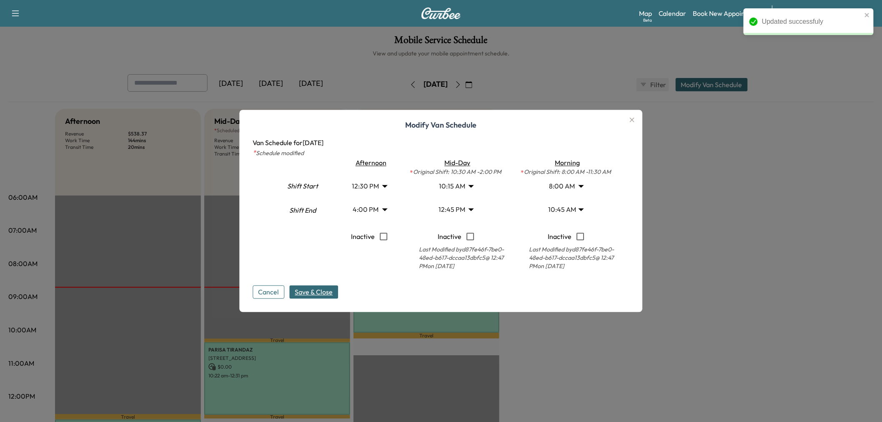
click at [758, 141] on div at bounding box center [441, 211] width 882 height 422
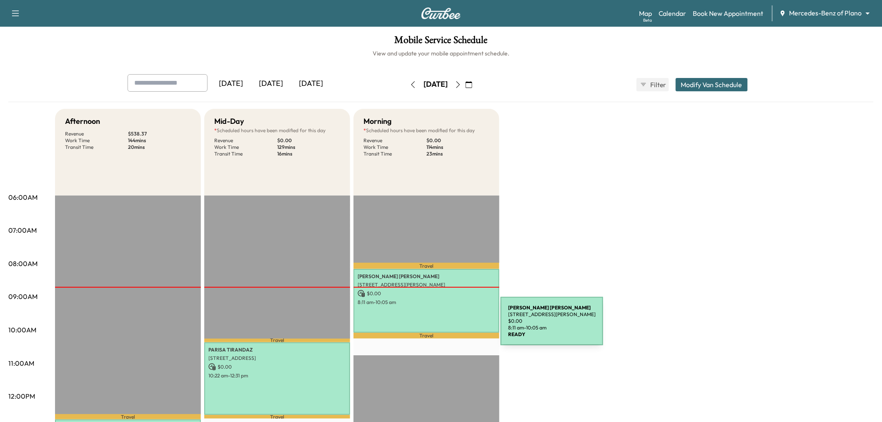
click at [438, 326] on div "[PERSON_NAME] [STREET_ADDRESS][PERSON_NAME] $ 0.00 8:11 am - 10:05 am" at bounding box center [427, 301] width 146 height 64
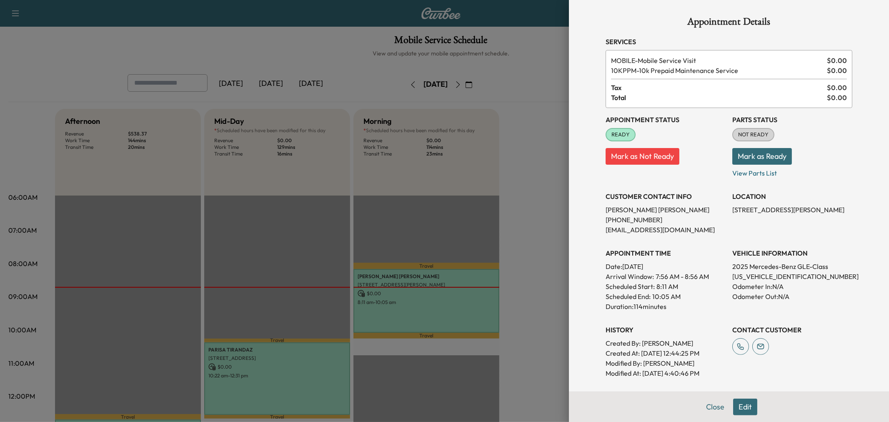
click at [740, 409] on button "Edit" at bounding box center [745, 407] width 24 height 17
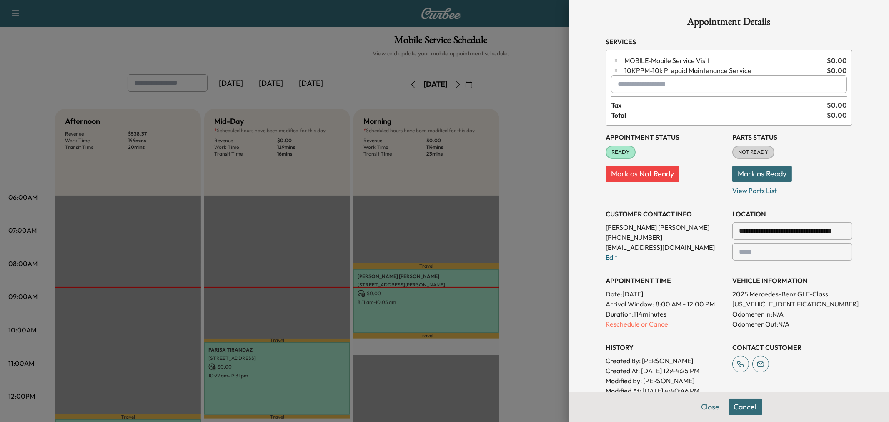
click at [633, 324] on p "Reschedule or Cancel" at bounding box center [666, 324] width 120 height 10
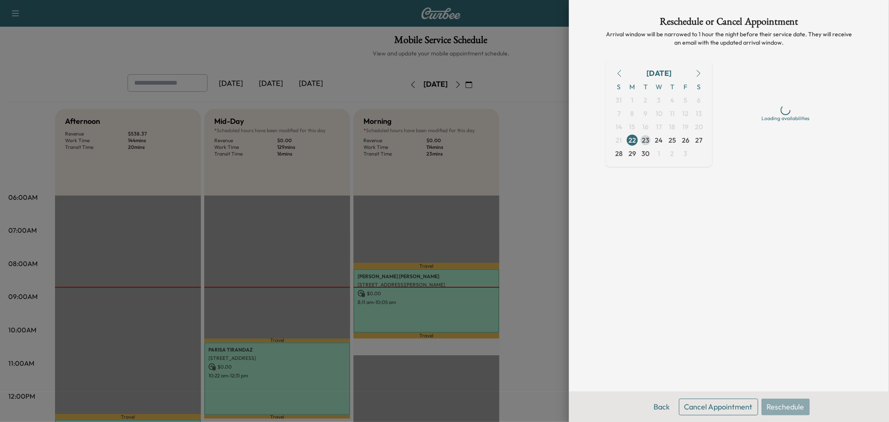
click at [648, 138] on span "23" at bounding box center [646, 140] width 8 height 10
click at [784, 93] on div "Morning" at bounding box center [785, 96] width 25 height 10
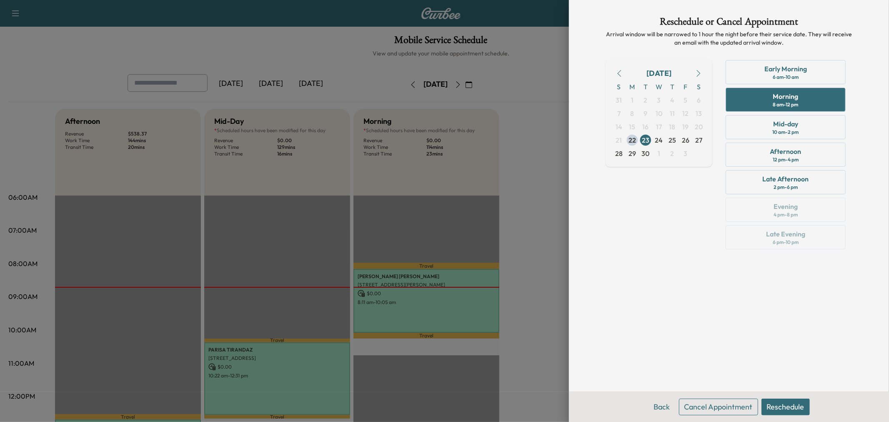
click at [778, 409] on button "Reschedule" at bounding box center [786, 407] width 48 height 17
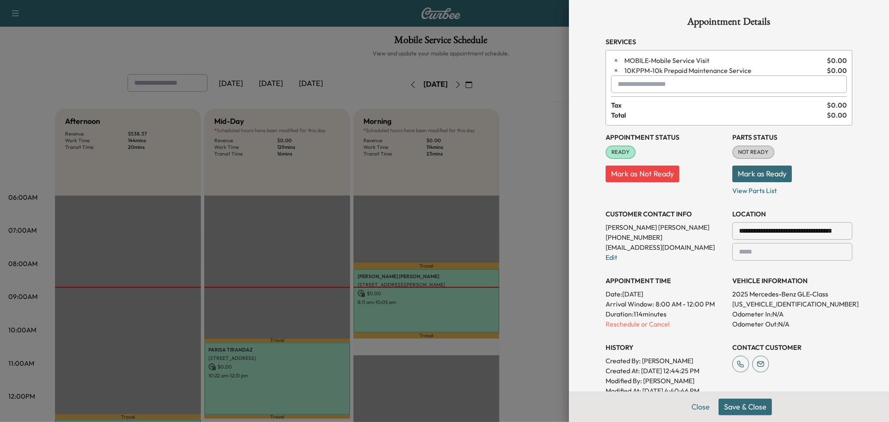
click at [743, 406] on button "Save & Close" at bounding box center [745, 407] width 53 height 17
click at [569, 282] on div "**********" at bounding box center [729, 211] width 320 height 422
click at [546, 281] on div at bounding box center [444, 211] width 889 height 422
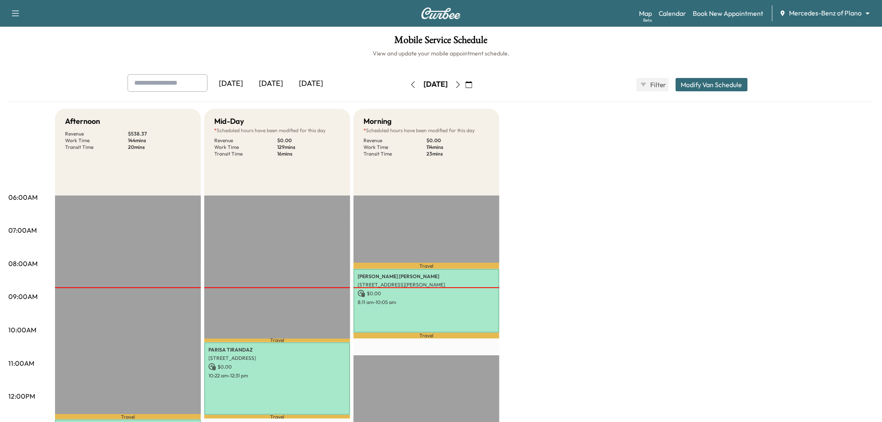
click at [462, 84] on icon "button" at bounding box center [458, 84] width 7 height 7
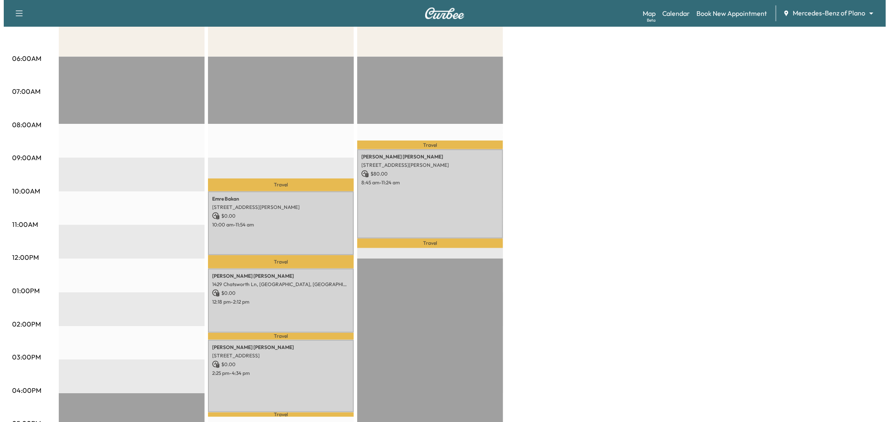
scroll to position [46, 0]
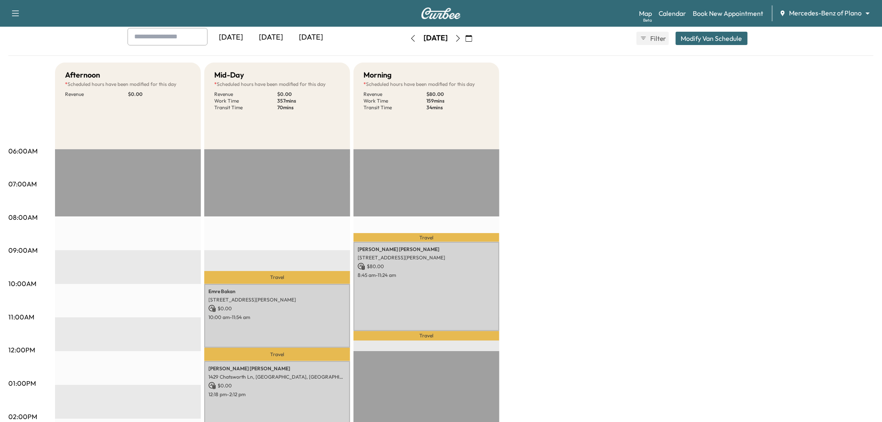
click at [741, 29] on div "[DATE] [DATE] [DATE] [DATE] September 2025 S M T W T F S 31 1 2 3 4 5 6 7 8 9 1…" at bounding box center [441, 38] width 640 height 21
click at [723, 36] on button "Modify Van Schedule" at bounding box center [712, 38] width 72 height 13
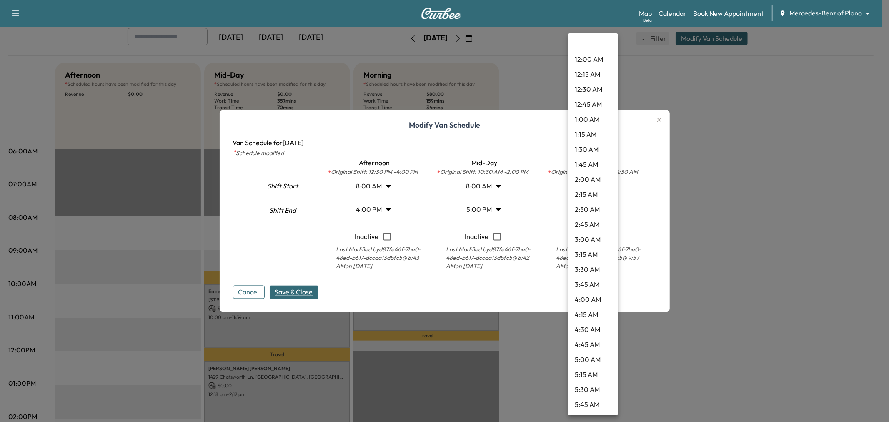
click at [595, 208] on body "Support Log Out Map Beta Calendar Book New Appointment Mercedes-Benz of Plano *…" at bounding box center [444, 165] width 889 height 422
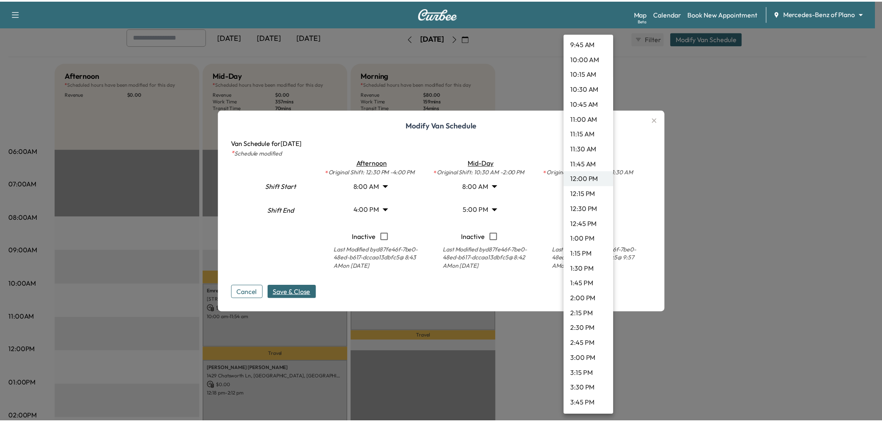
scroll to position [648, 0]
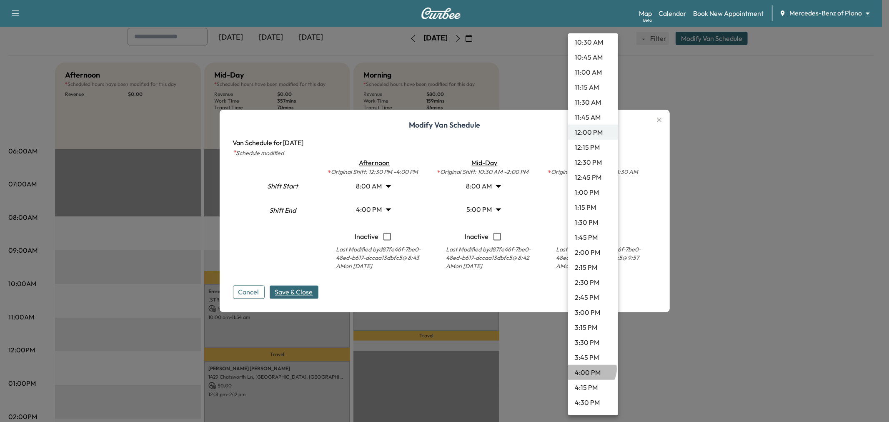
click at [591, 369] on li "4:00 PM" at bounding box center [593, 372] width 50 height 15
type input "**"
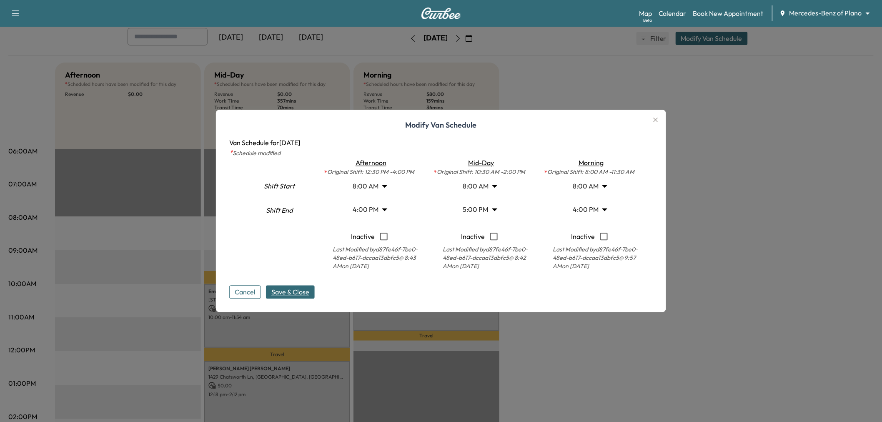
click at [309, 294] on span "Save & Close" at bounding box center [290, 292] width 38 height 10
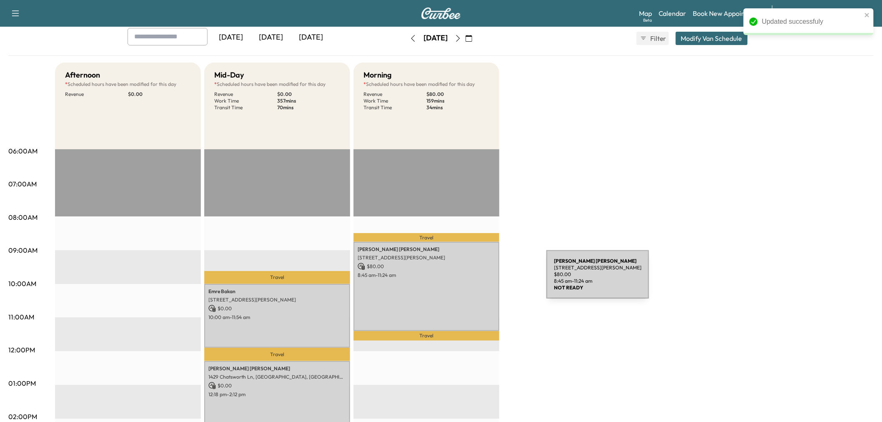
scroll to position [0, 0]
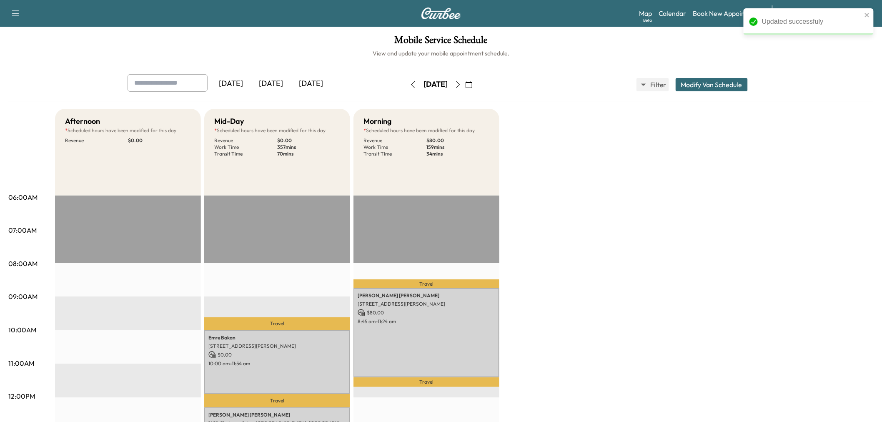
click at [701, 85] on button "Modify Van Schedule" at bounding box center [712, 84] width 72 height 13
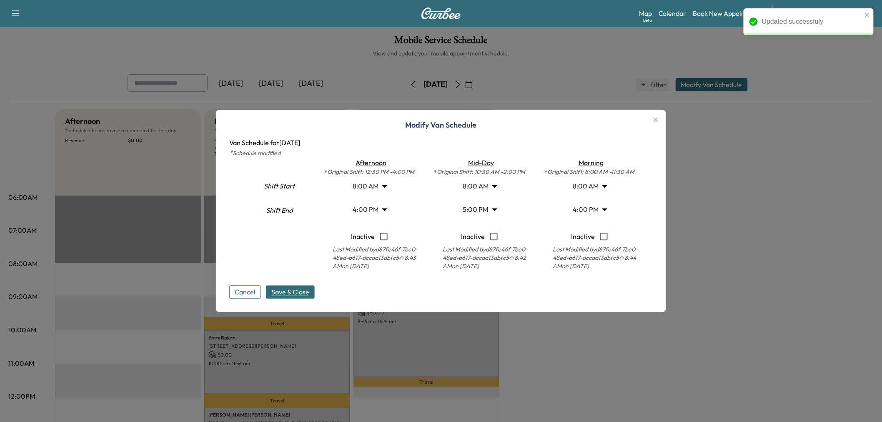
click at [711, 200] on div at bounding box center [441, 211] width 882 height 422
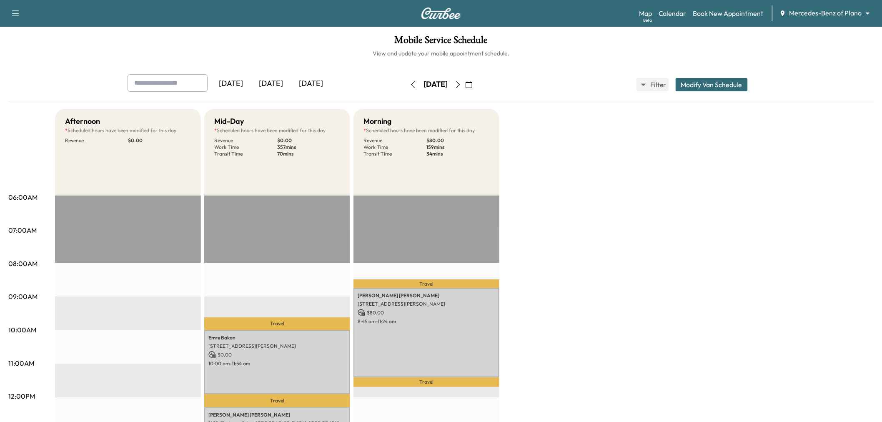
click at [710, 86] on button "Modify Van Schedule" at bounding box center [712, 84] width 72 height 13
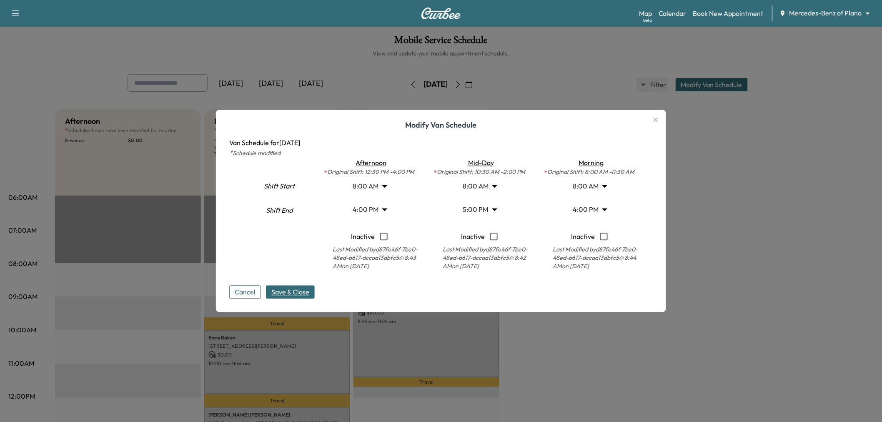
click at [486, 188] on body "Support Log Out Map Beta Calendar Book New Appointment Mercedes-Benz of Plano *…" at bounding box center [441, 211] width 882 height 422
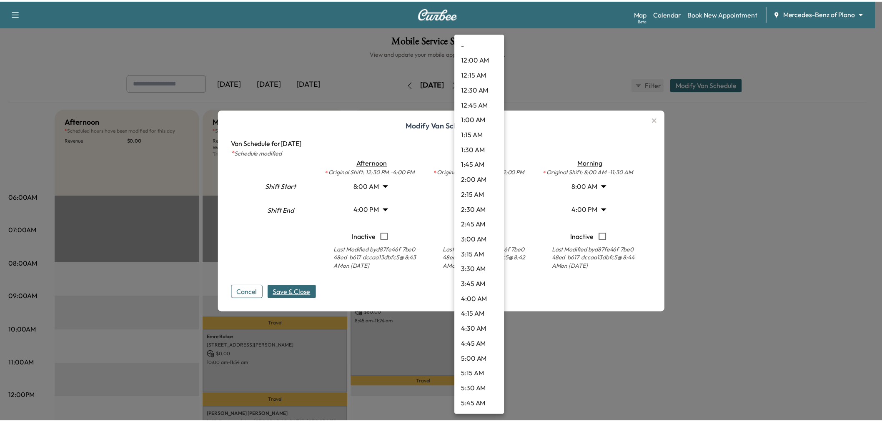
scroll to position [315, 0]
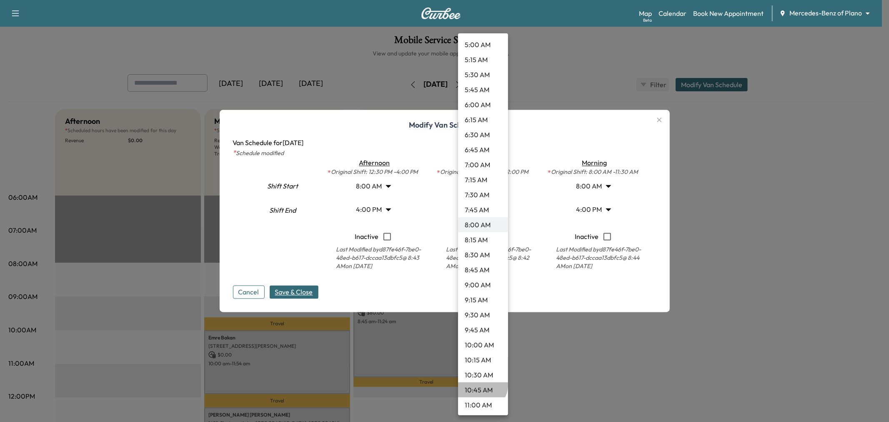
click at [482, 385] on li "10:45 AM" at bounding box center [483, 389] width 50 height 15
type input "*****"
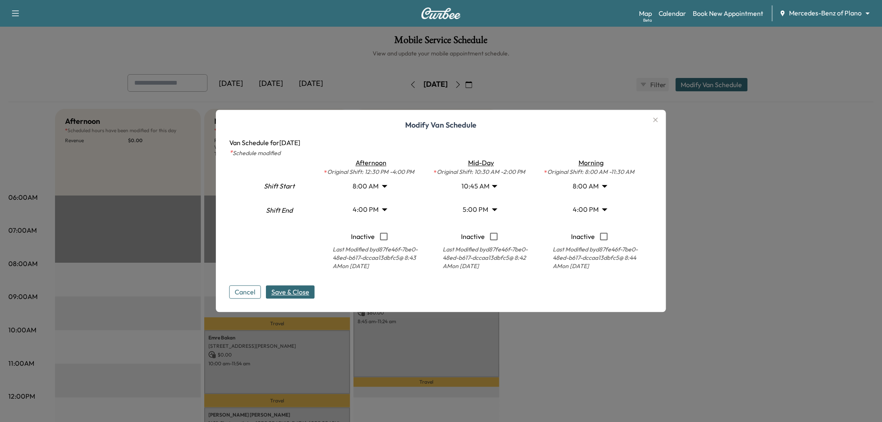
click at [306, 291] on span "Save & Close" at bounding box center [290, 292] width 38 height 10
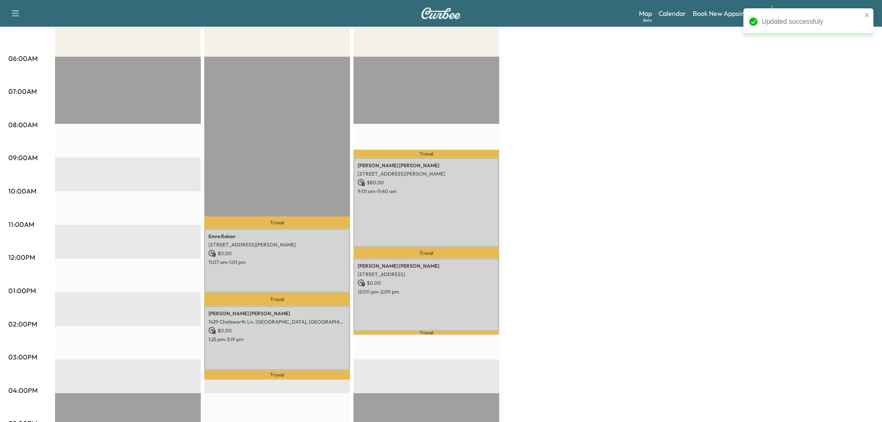
scroll to position [185, 0]
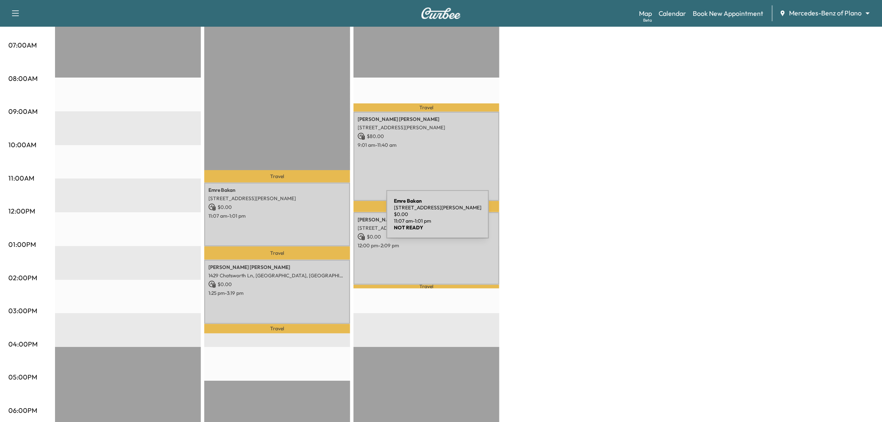
click at [324, 219] on div "[PERSON_NAME] [STREET_ADDRESS][PERSON_NAME] $ 0.00 11:07 am - 1:01 pm" at bounding box center [277, 215] width 146 height 64
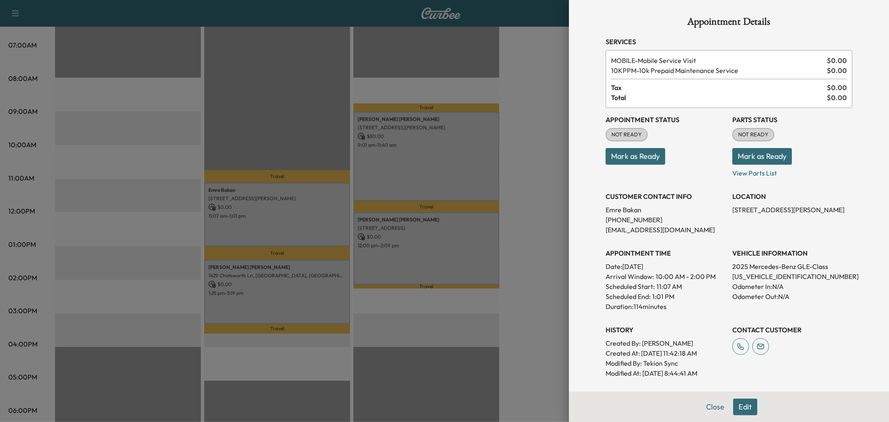
click at [322, 219] on div at bounding box center [444, 211] width 889 height 422
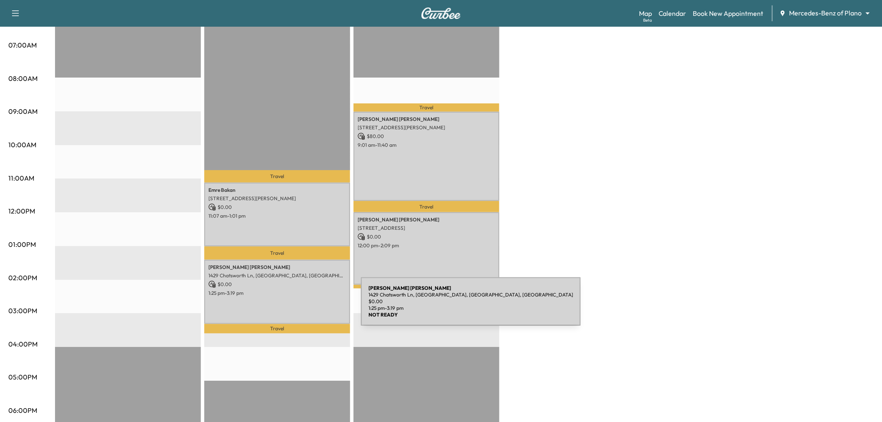
click at [299, 306] on div "[PERSON_NAME] 1429 Chatsworth Ln, [GEOGRAPHIC_DATA], TX 75075, [GEOGRAPHIC_DATA…" at bounding box center [277, 292] width 146 height 64
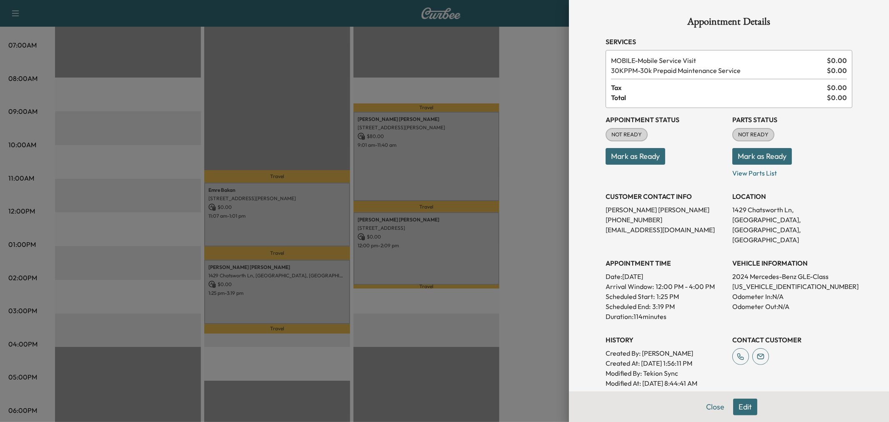
click at [302, 297] on div at bounding box center [444, 211] width 889 height 422
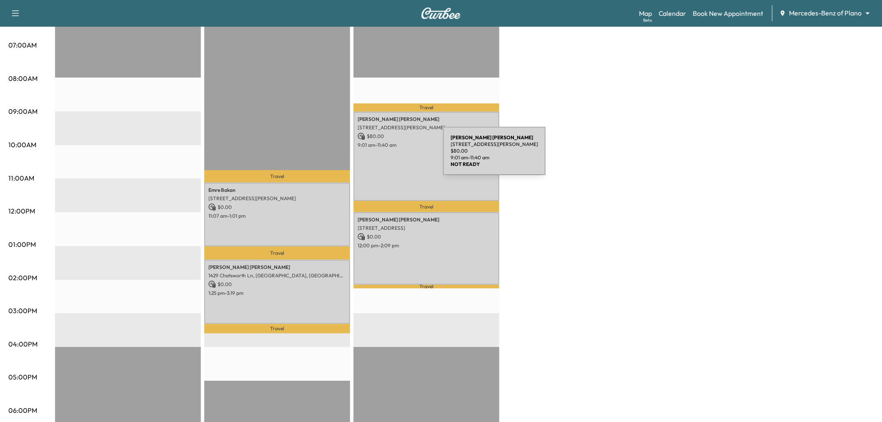
click at [387, 137] on p "$ 80.00" at bounding box center [427, 137] width 138 height 8
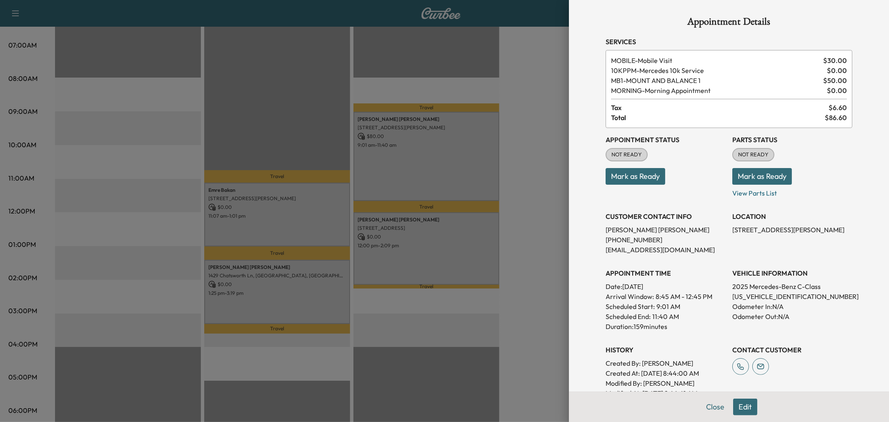
click at [412, 251] on div at bounding box center [444, 211] width 889 height 422
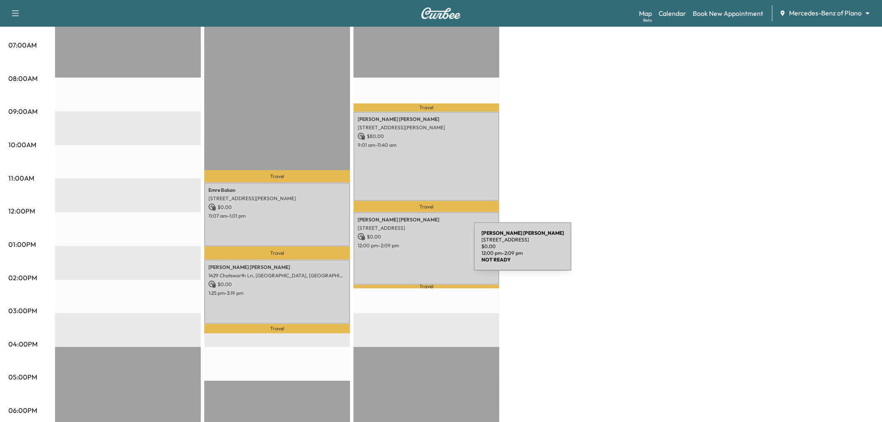
click at [412, 251] on div "[PERSON_NAME] [STREET_ADDRESS] $ 0.00 12:00 pm - 2:09 pm" at bounding box center [427, 248] width 146 height 73
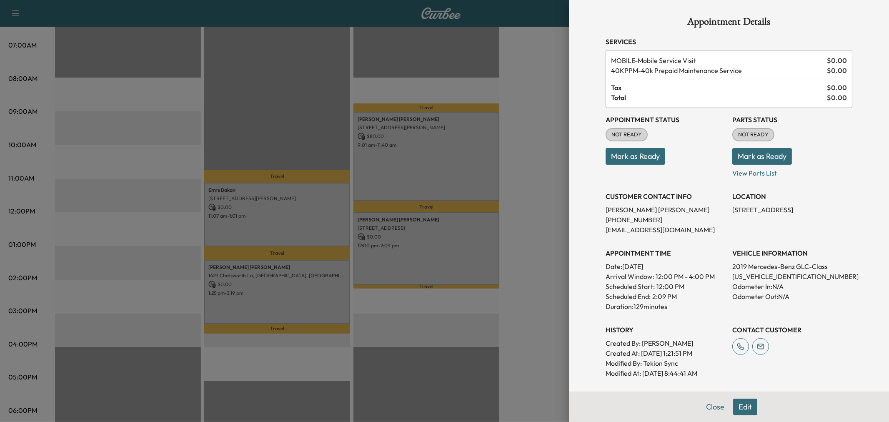
click at [412, 251] on div at bounding box center [444, 211] width 889 height 422
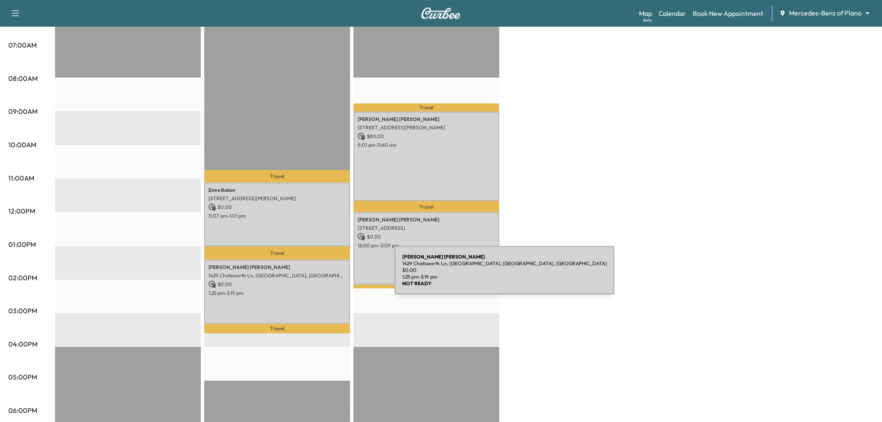
click at [332, 275] on p "1429 Chatsworth Ln, [GEOGRAPHIC_DATA], [GEOGRAPHIC_DATA], [GEOGRAPHIC_DATA]" at bounding box center [277, 275] width 138 height 7
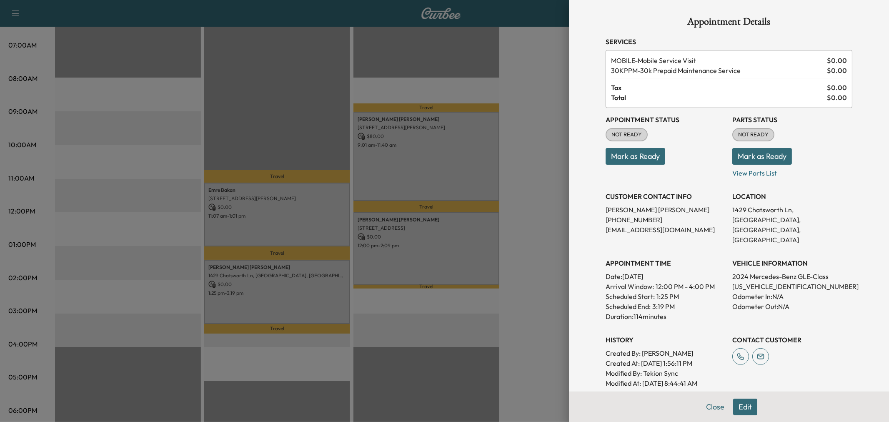
click at [394, 259] on div at bounding box center [444, 211] width 889 height 422
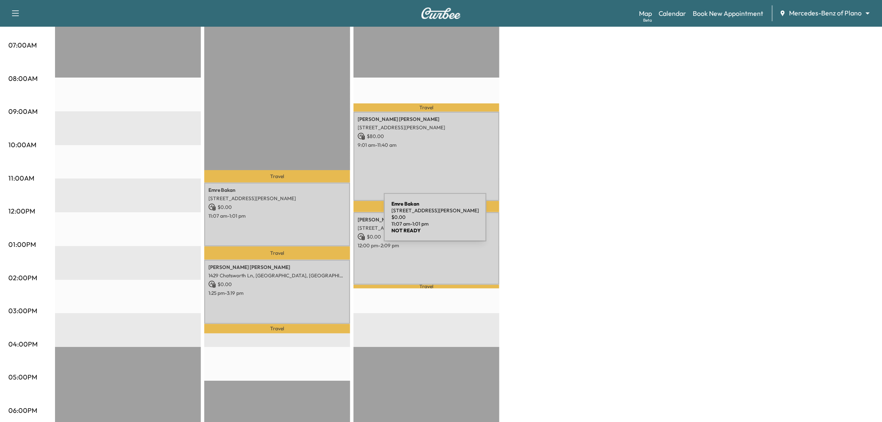
click at [321, 222] on div "[PERSON_NAME] [STREET_ADDRESS][PERSON_NAME] $ 0.00 11:07 am - 1:01 pm" at bounding box center [277, 215] width 146 height 64
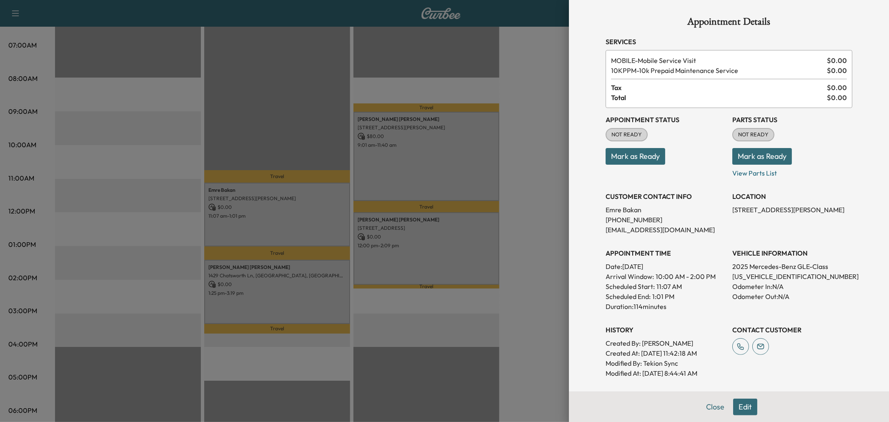
click at [319, 222] on div at bounding box center [444, 211] width 889 height 422
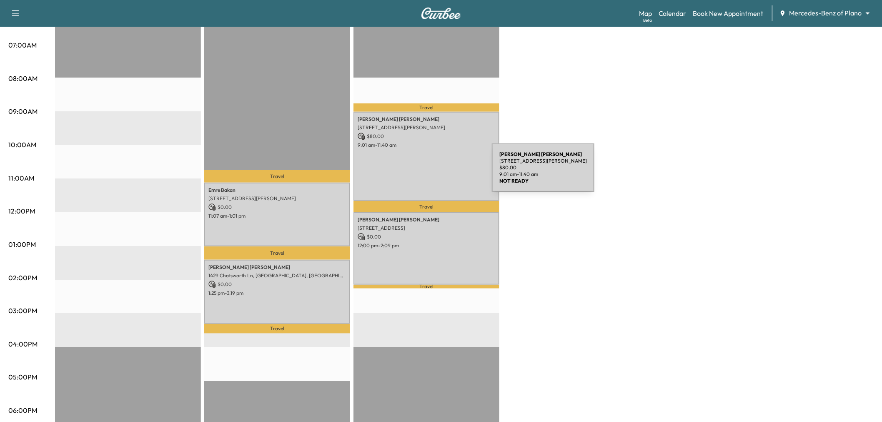
click at [429, 173] on div "[PERSON_NAME] [STREET_ADDRESS][PERSON_NAME] $ 80.00 9:01 am - 11:40 am" at bounding box center [427, 156] width 146 height 89
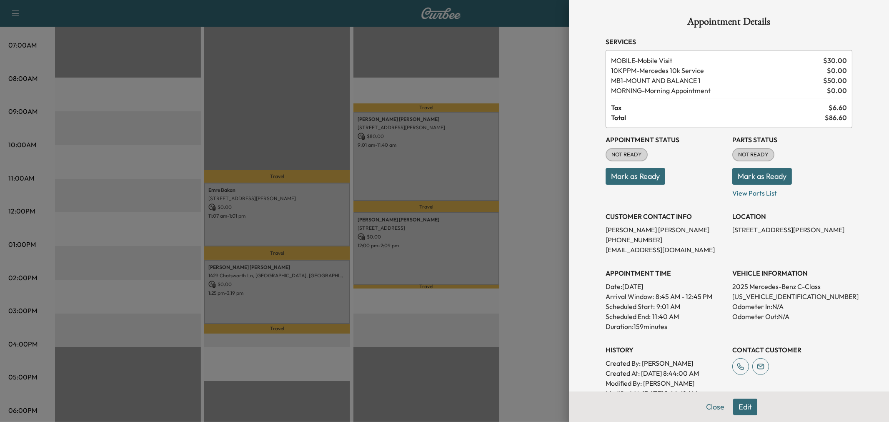
click at [429, 173] on div at bounding box center [444, 211] width 889 height 422
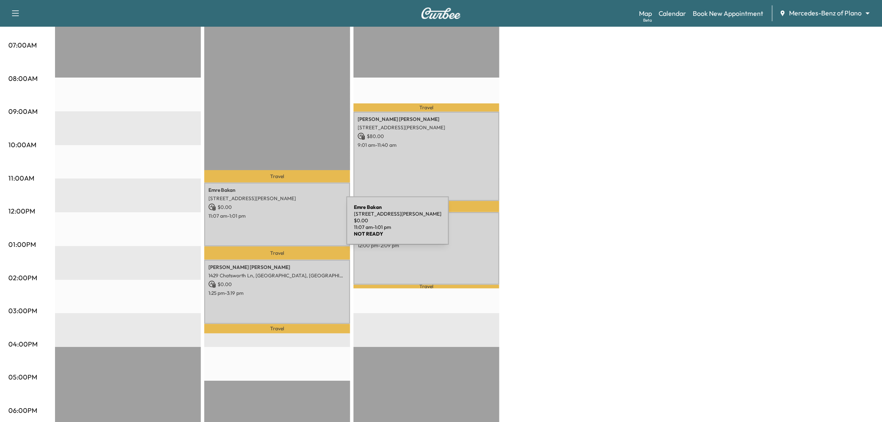
click at [282, 222] on div "[PERSON_NAME] [STREET_ADDRESS][PERSON_NAME] $ 0.00 11:07 am - 1:01 pm" at bounding box center [277, 215] width 146 height 64
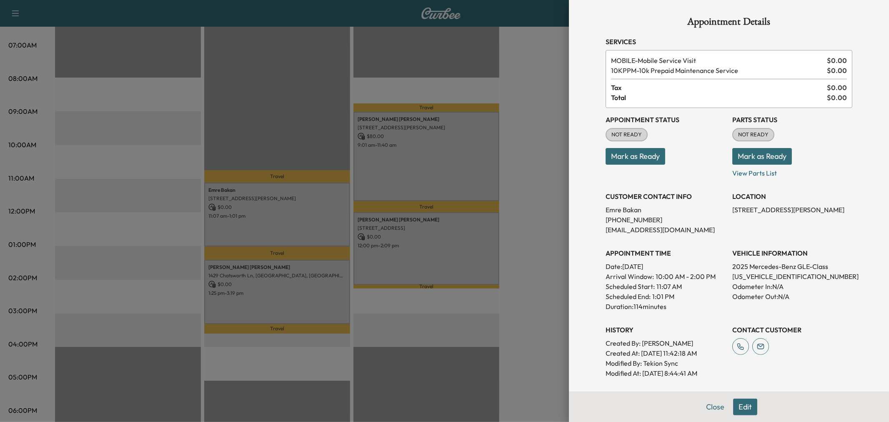
click at [307, 294] on div at bounding box center [444, 211] width 889 height 422
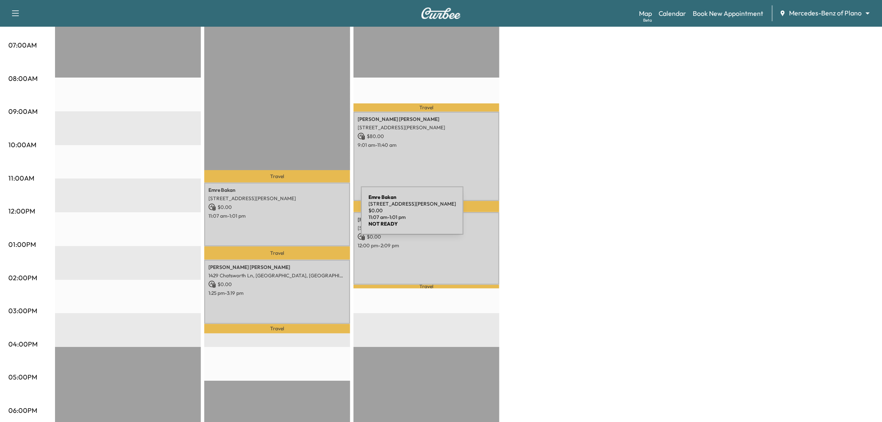
click at [299, 216] on p "11:07 am - 1:01 pm" at bounding box center [277, 216] width 138 height 7
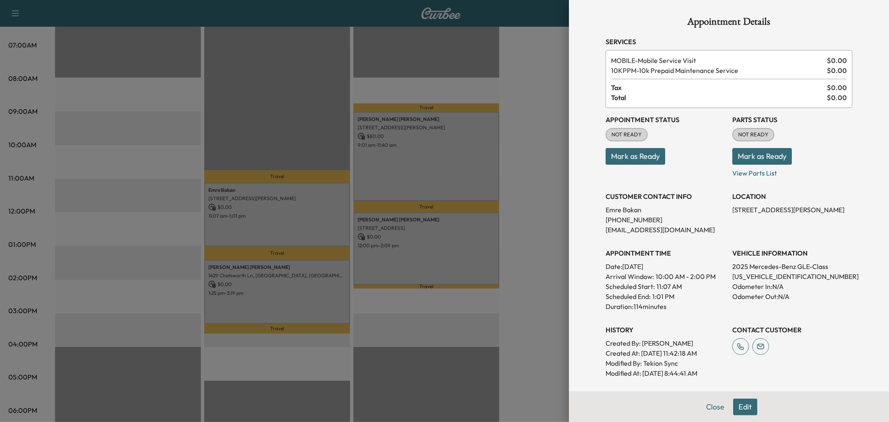
click at [302, 294] on div at bounding box center [444, 211] width 889 height 422
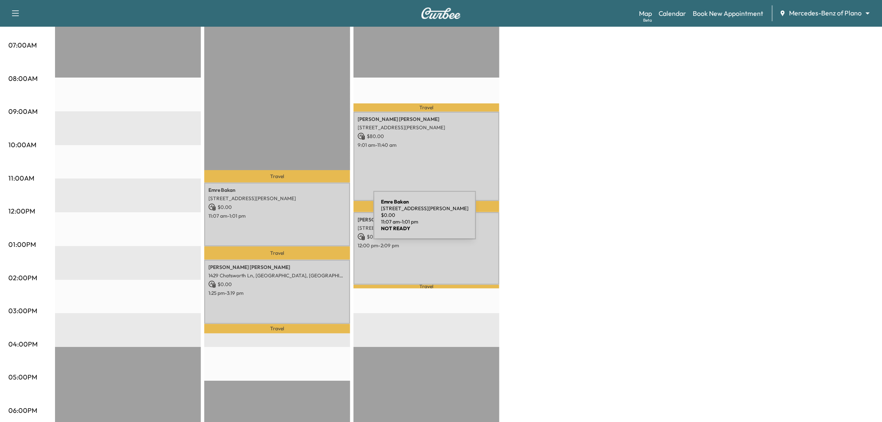
click at [309, 206] on p "$ 0.00" at bounding box center [277, 207] width 138 height 8
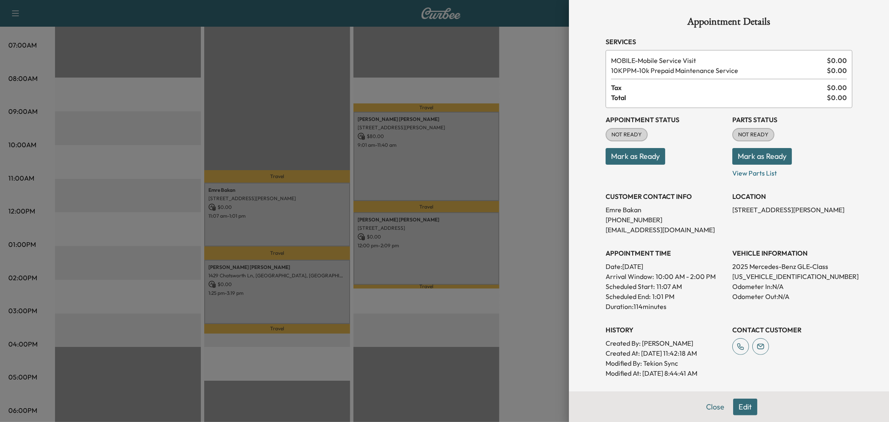
click at [310, 293] on div at bounding box center [444, 211] width 889 height 422
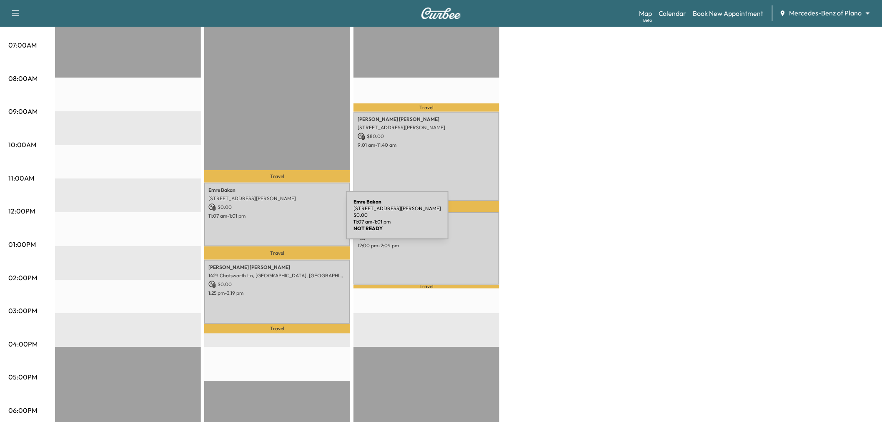
click at [284, 220] on div "[PERSON_NAME] [STREET_ADDRESS][PERSON_NAME] $ 0.00 11:07 am - 1:01 pm" at bounding box center [277, 215] width 146 height 64
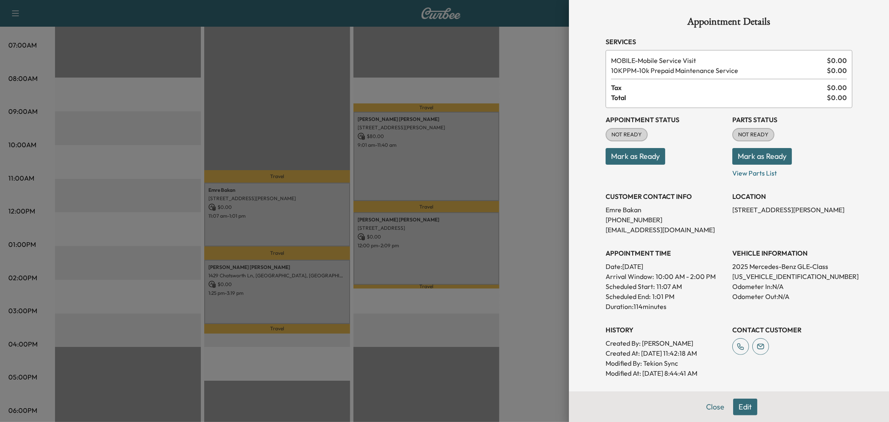
click at [301, 284] on div at bounding box center [444, 211] width 889 height 422
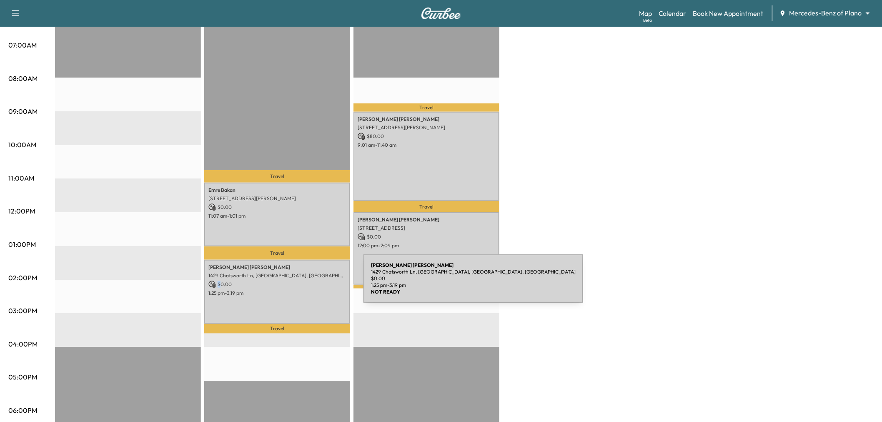
click at [301, 284] on p "$ 0.00" at bounding box center [277, 285] width 138 height 8
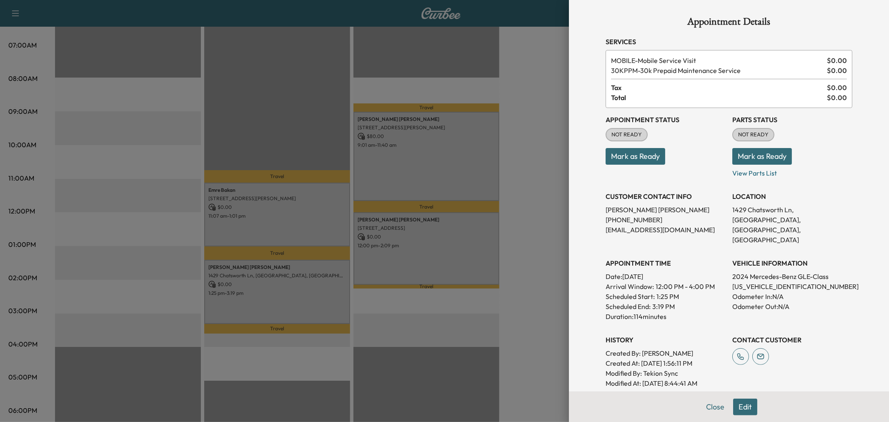
click at [301, 284] on div at bounding box center [444, 211] width 889 height 422
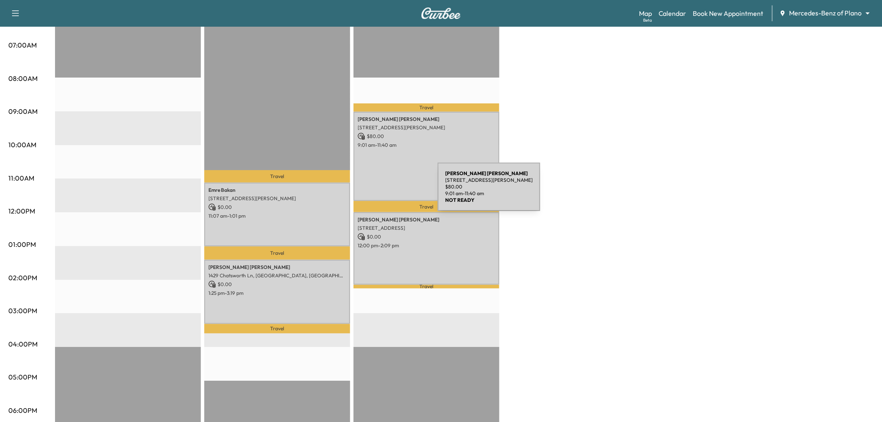
click at [383, 182] on div "[PERSON_NAME] [STREET_ADDRESS][PERSON_NAME] $ 80.00 9:01 am - 11:40 am" at bounding box center [427, 156] width 146 height 89
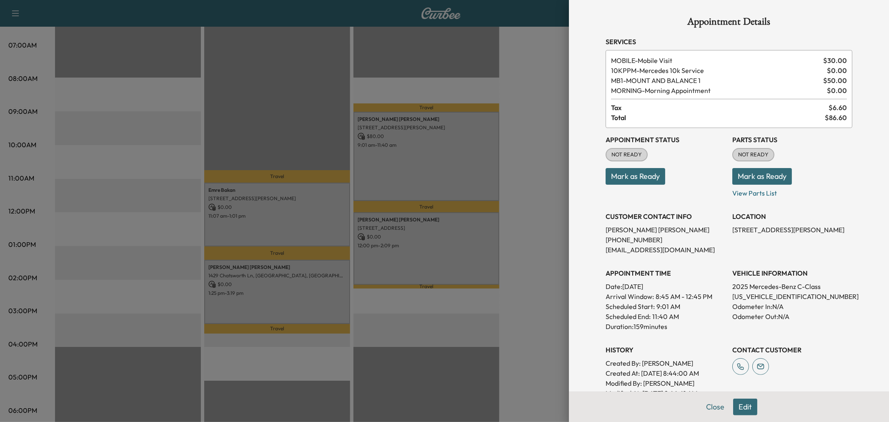
click at [383, 182] on div at bounding box center [444, 211] width 889 height 422
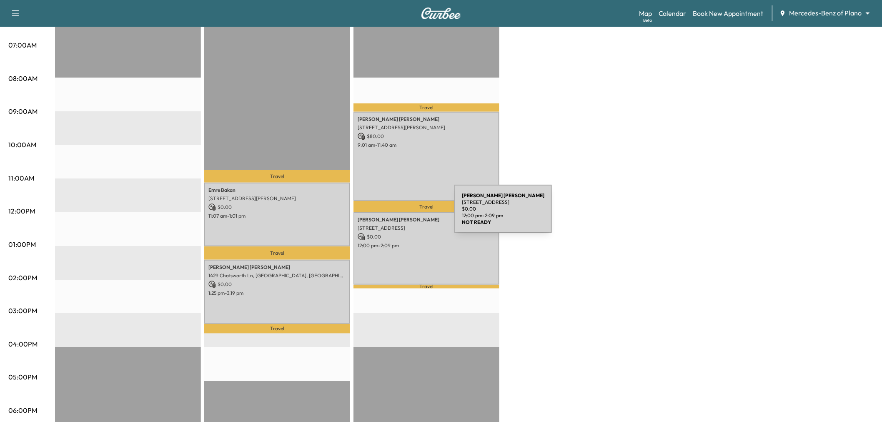
click at [396, 289] on div "Travel [PERSON_NAME] [STREET_ADDRESS][PERSON_NAME] $ 80.00 9:01 am - 11:40 am T…" at bounding box center [427, 279] width 146 height 539
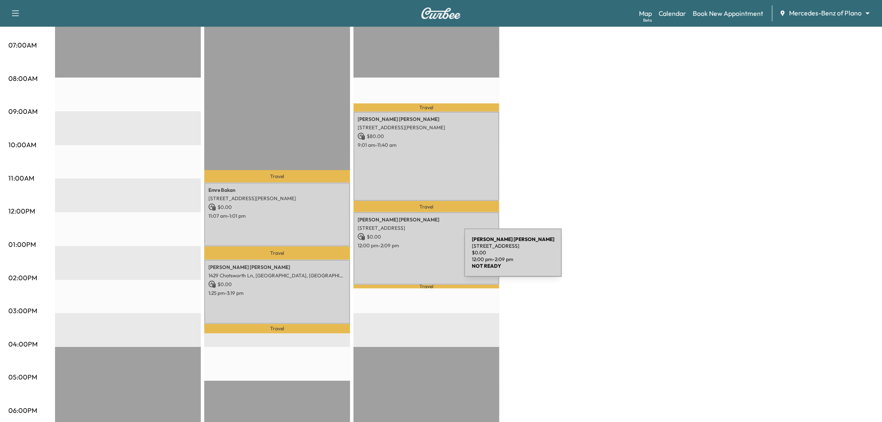
click at [402, 258] on div "[PERSON_NAME] [STREET_ADDRESS] $ 0.00 12:00 pm - 2:09 pm" at bounding box center [427, 248] width 146 height 73
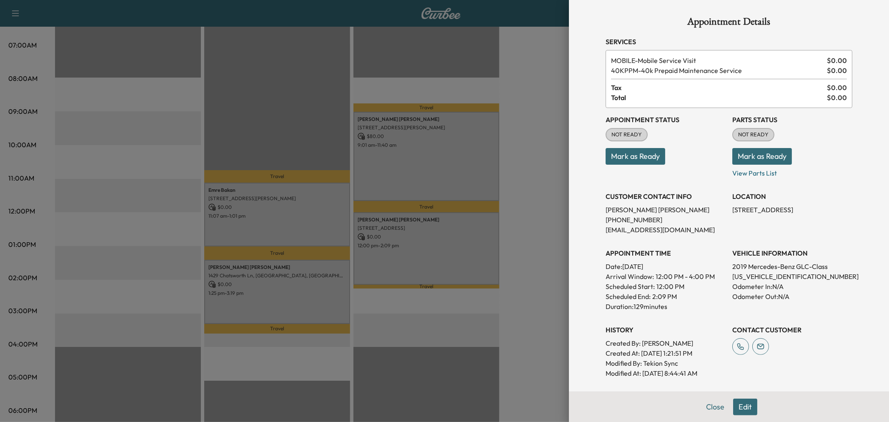
click at [402, 258] on div at bounding box center [444, 211] width 889 height 422
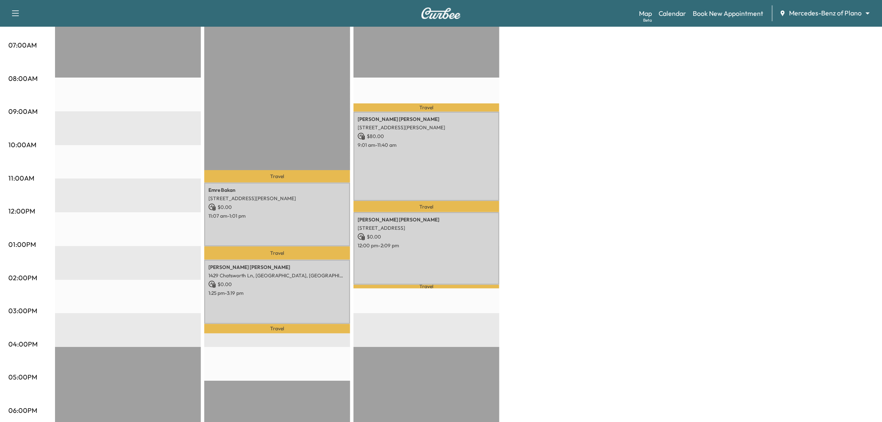
scroll to position [46, 0]
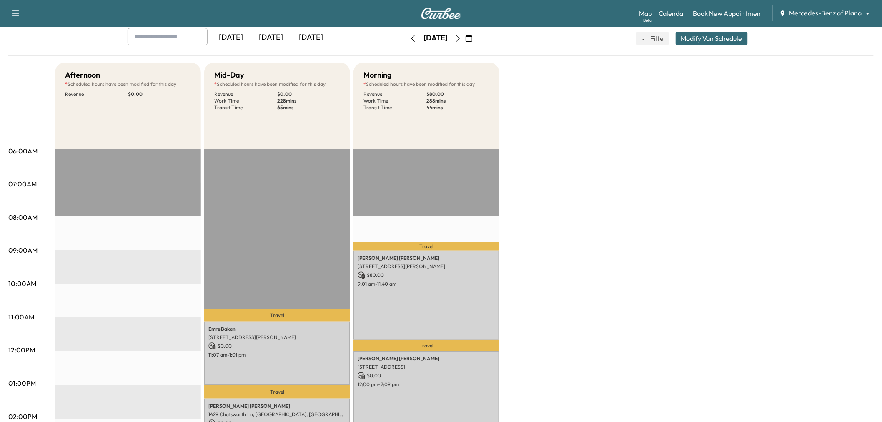
click at [719, 44] on button "Modify Van Schedule" at bounding box center [712, 38] width 72 height 13
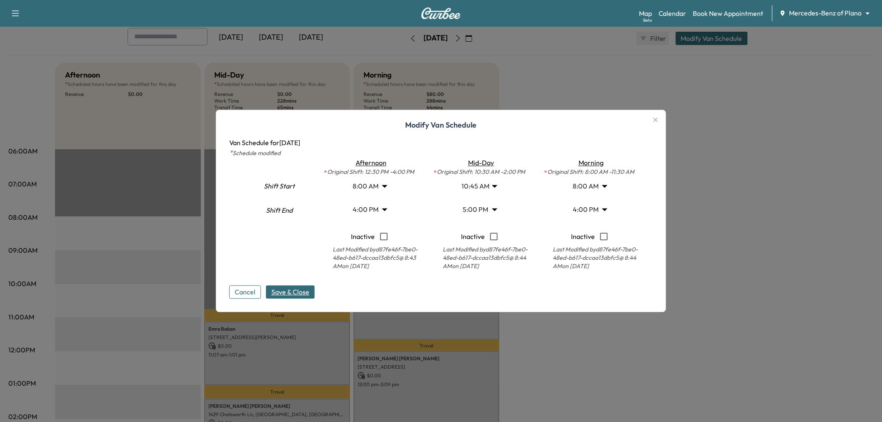
click at [422, 289] on div "Cancel Save & Close" at bounding box center [441, 285] width 424 height 27
click at [569, 365] on div at bounding box center [441, 211] width 882 height 422
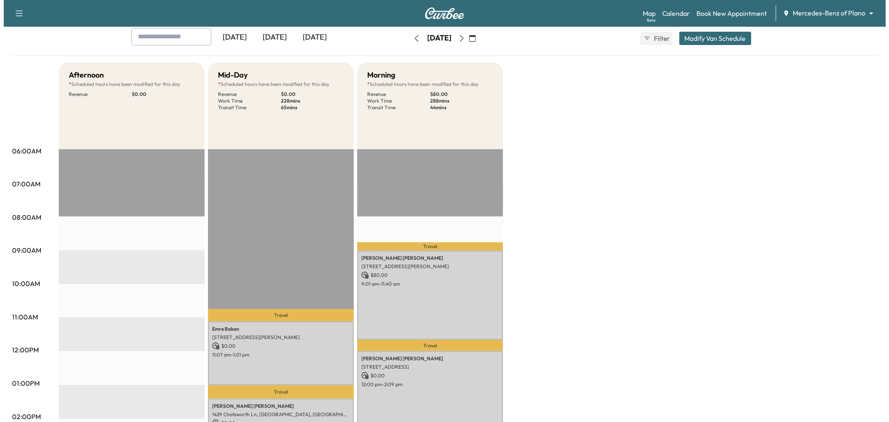
scroll to position [0, 0]
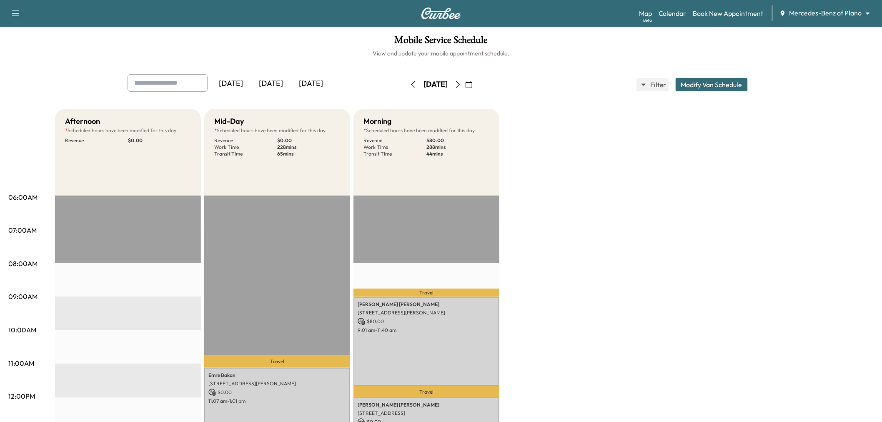
click at [689, 78] on button "Modify Van Schedule" at bounding box center [712, 84] width 72 height 13
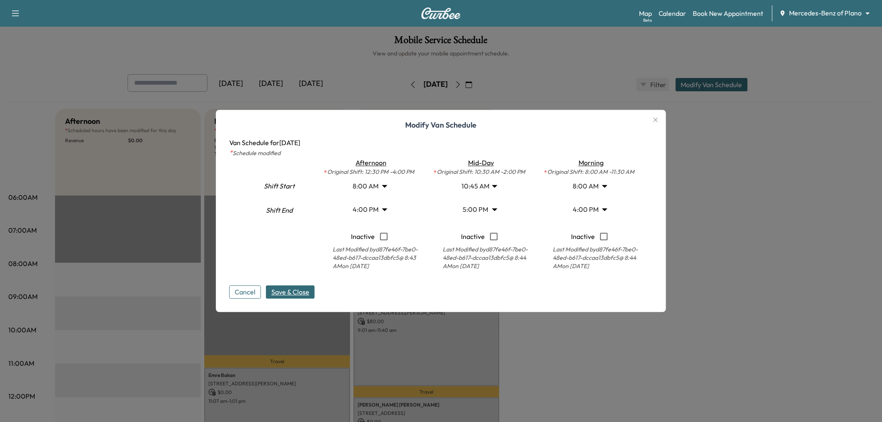
click at [480, 207] on body "Support Log Out Map Beta Calendar Book New Appointment Mercedes-Benz of Plano *…" at bounding box center [441, 211] width 882 height 422
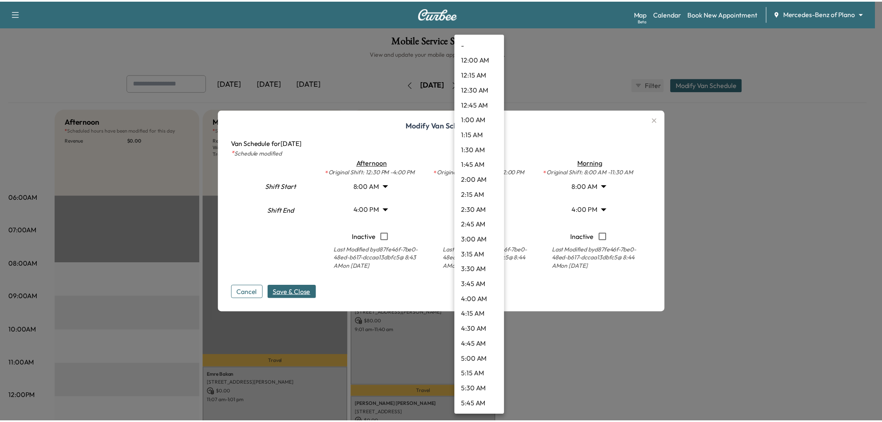
scroll to position [855, 0]
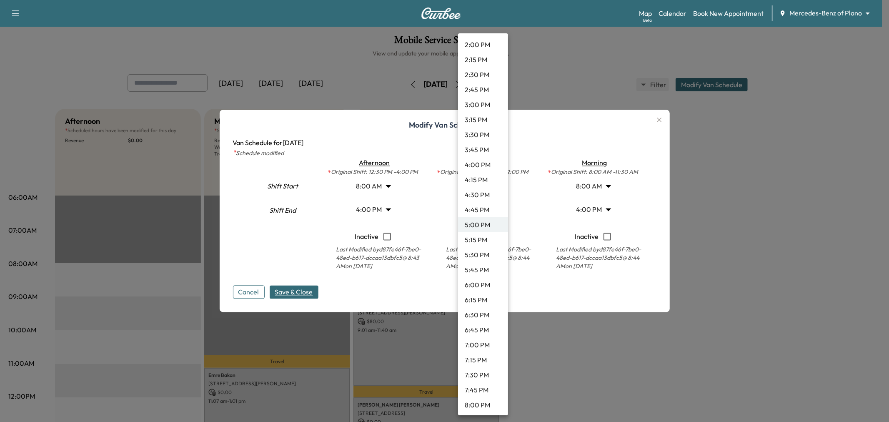
click at [481, 101] on li "3:00 PM" at bounding box center [483, 104] width 50 height 15
type input "**"
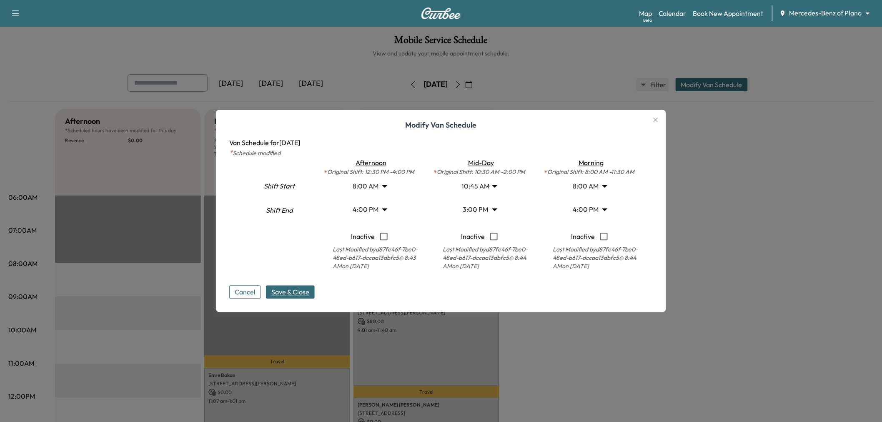
click at [295, 292] on span "Save & Close" at bounding box center [290, 292] width 38 height 10
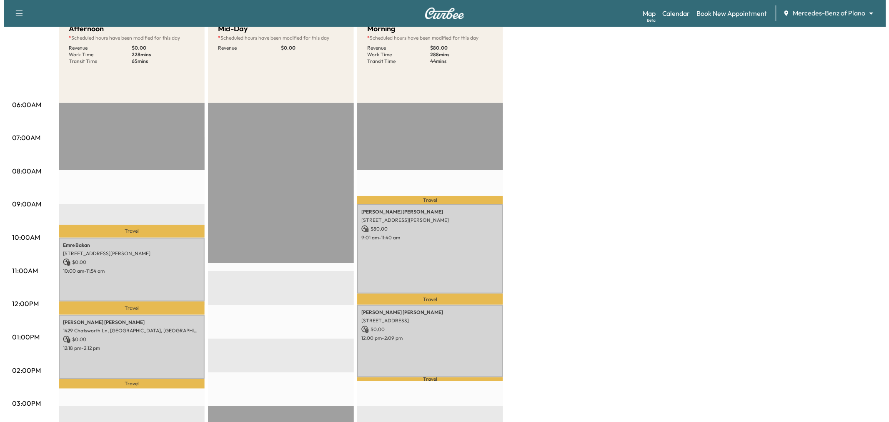
scroll to position [0, 0]
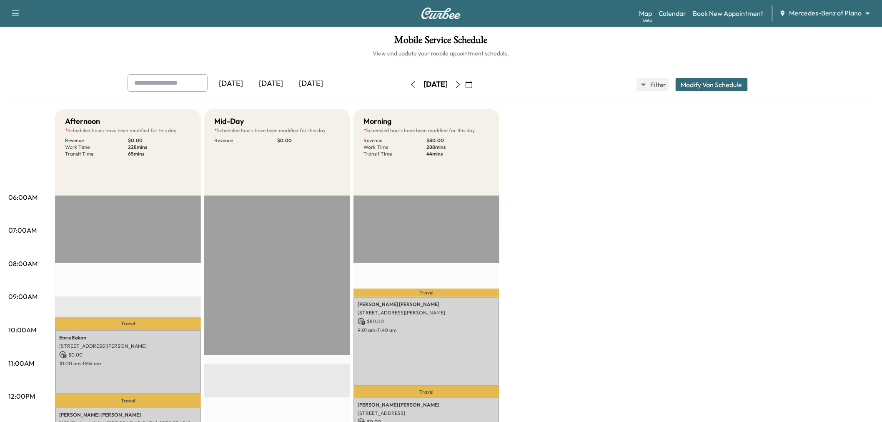
click at [716, 80] on button "Modify Van Schedule" at bounding box center [712, 84] width 72 height 13
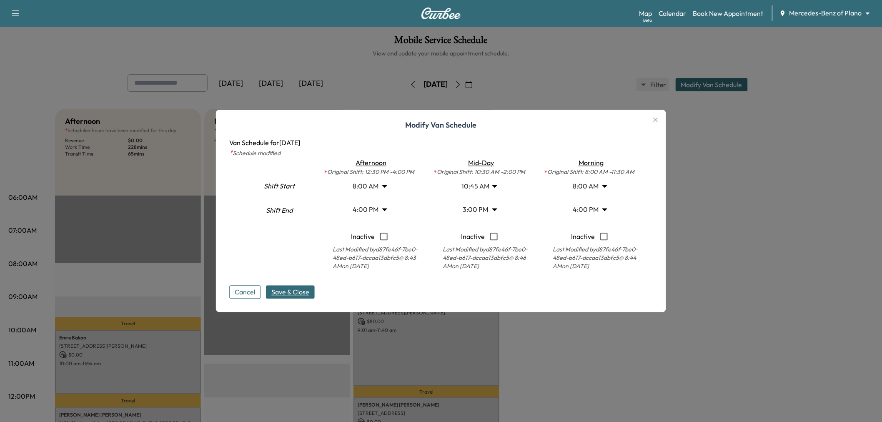
click at [373, 186] on body "Support Log Out Map Beta Calendar Book New Appointment Mercedes-Benz of Plano *…" at bounding box center [441, 211] width 882 height 422
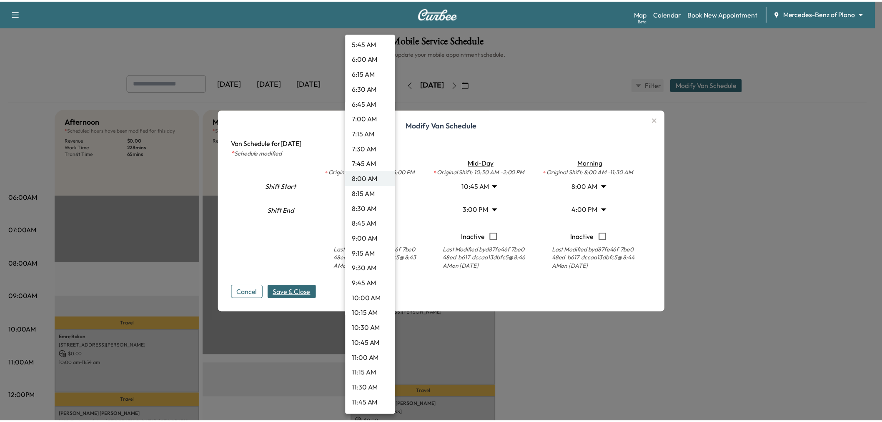
scroll to position [454, 0]
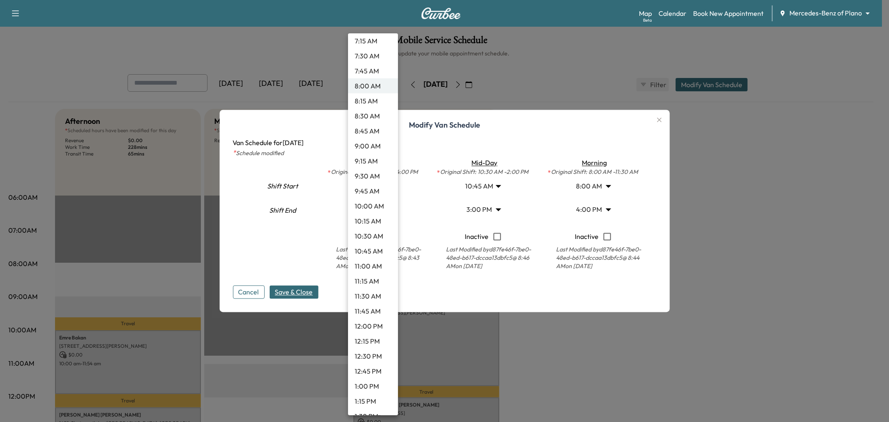
click at [364, 324] on li "12:00 PM" at bounding box center [373, 326] width 50 height 15
type input "**"
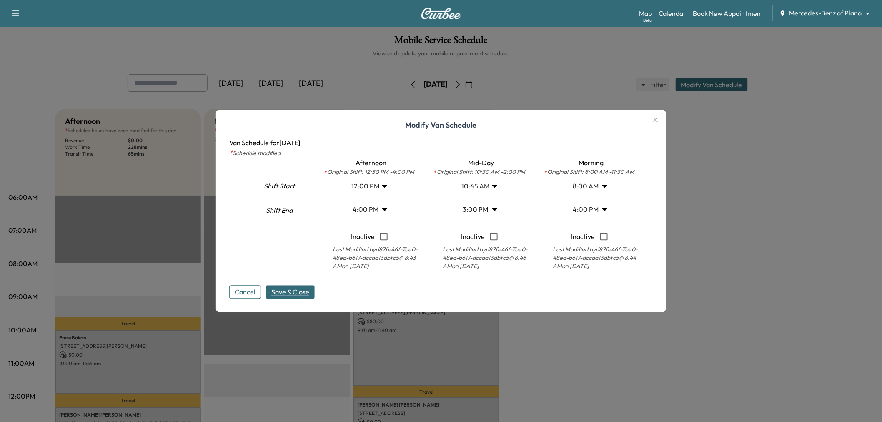
click at [297, 292] on span "Save & Close" at bounding box center [290, 292] width 38 height 10
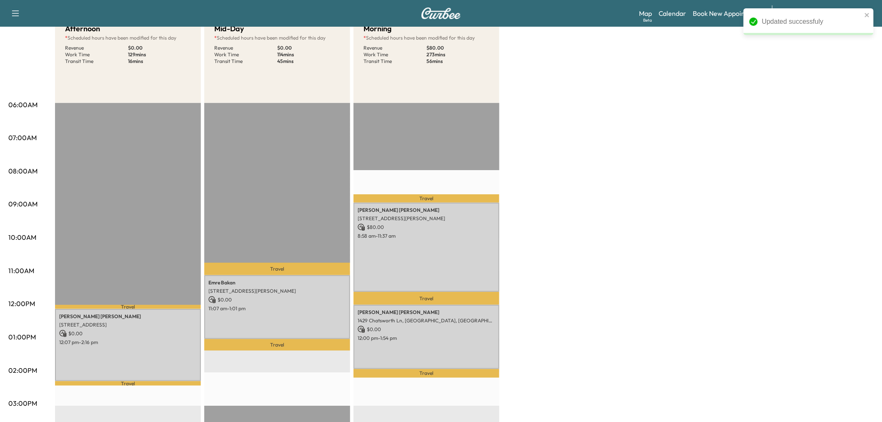
scroll to position [185, 0]
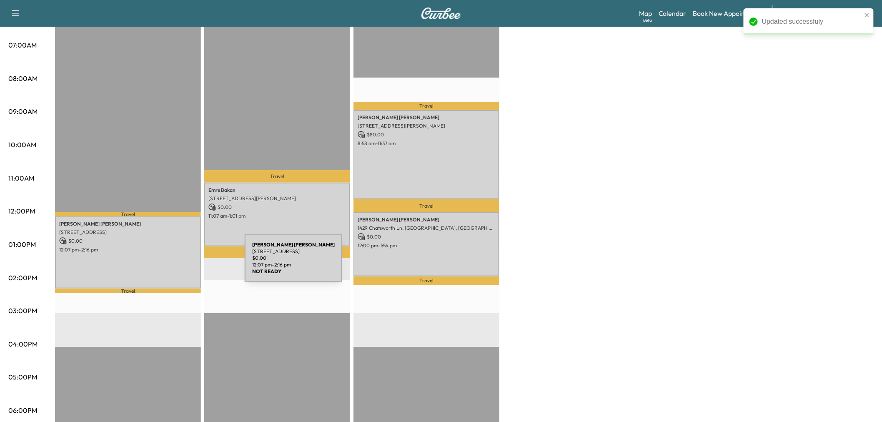
click at [180, 263] on div "[PERSON_NAME] [STREET_ADDRESS] $ 0.00 12:07 pm - 2:16 pm" at bounding box center [128, 252] width 146 height 73
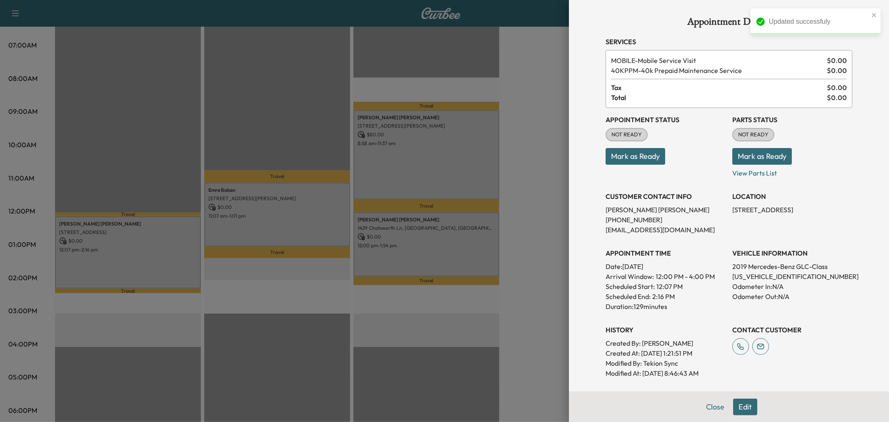
click at [185, 252] on div at bounding box center [444, 211] width 889 height 422
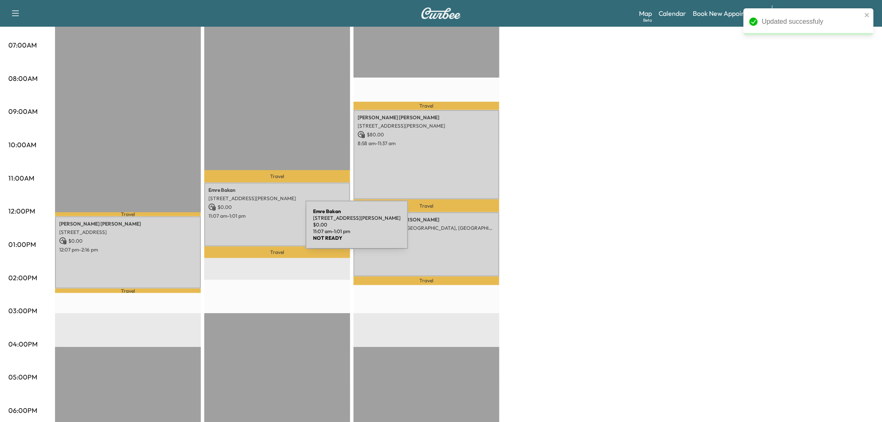
click at [249, 226] on div "[PERSON_NAME] [STREET_ADDRESS][PERSON_NAME] $ 0.00 11:07 am - 1:01 pm" at bounding box center [277, 215] width 146 height 64
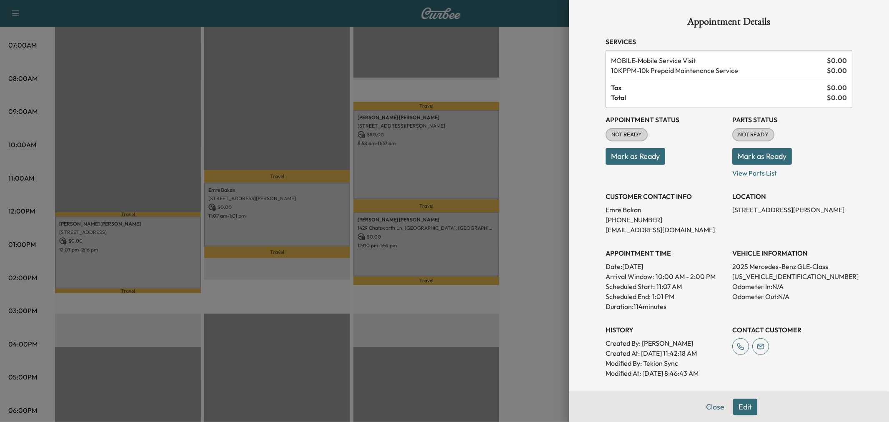
click at [317, 210] on div at bounding box center [444, 211] width 889 height 422
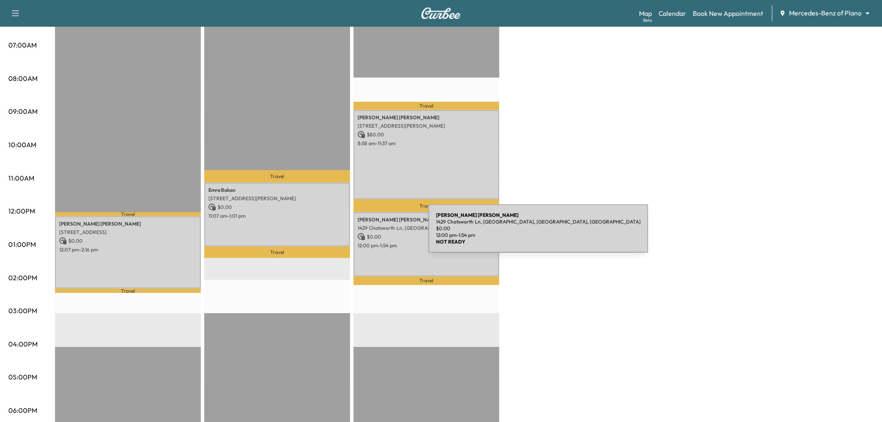
click at [378, 236] on p "$ 0.00" at bounding box center [427, 237] width 138 height 8
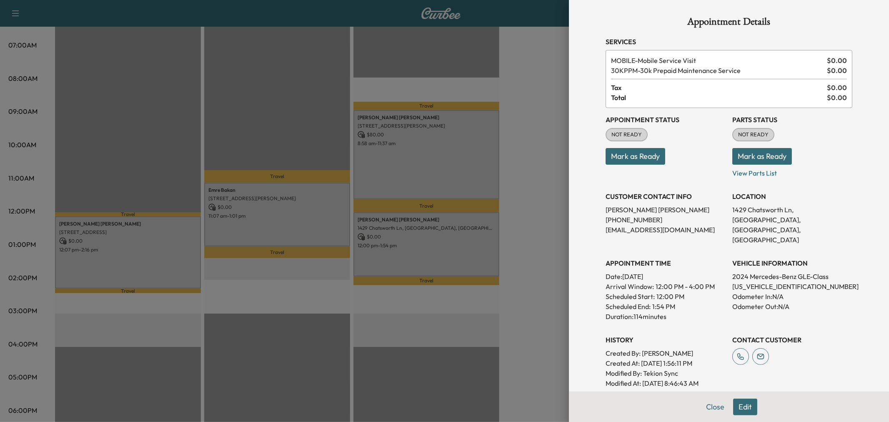
click at [420, 237] on div at bounding box center [444, 211] width 889 height 422
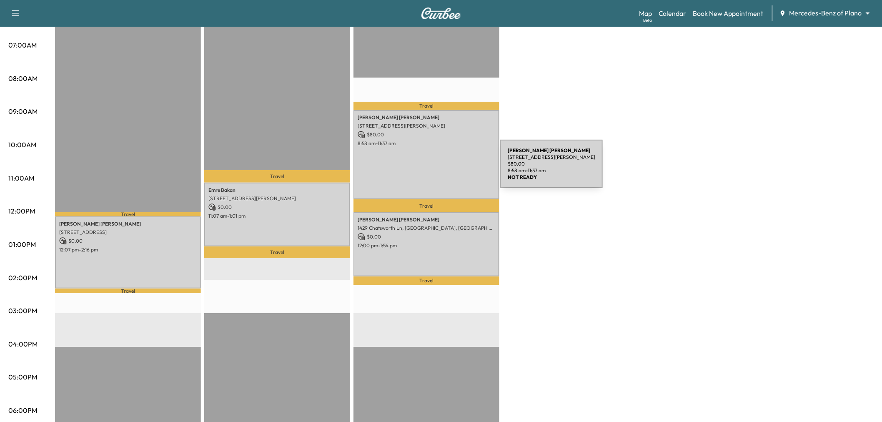
click at [438, 169] on div "[PERSON_NAME] [STREET_ADDRESS][PERSON_NAME] $ 80.00 8:58 am - 11:37 am" at bounding box center [427, 154] width 146 height 89
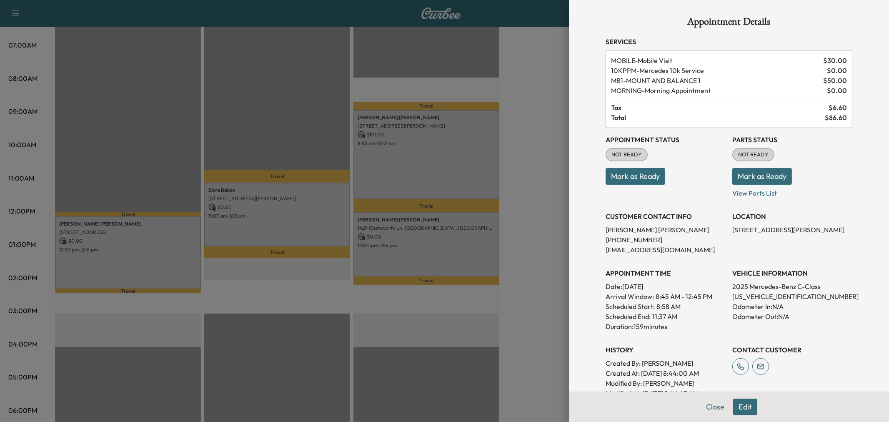
drag, startPoint x: 438, startPoint y: 169, endPoint x: 444, endPoint y: 169, distance: 5.8
click at [443, 169] on div at bounding box center [444, 211] width 889 height 422
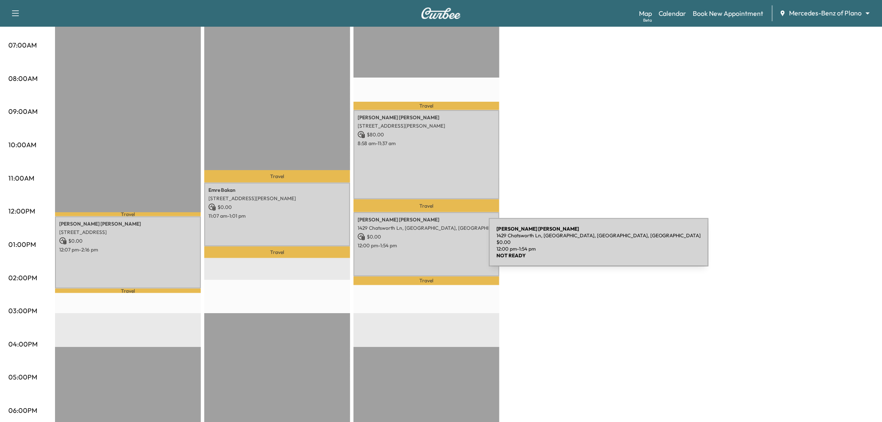
click at [427, 247] on div "[PERSON_NAME] 1429 [PERSON_NAME], [GEOGRAPHIC_DATA], [GEOGRAPHIC_DATA], [GEOGRA…" at bounding box center [427, 244] width 146 height 64
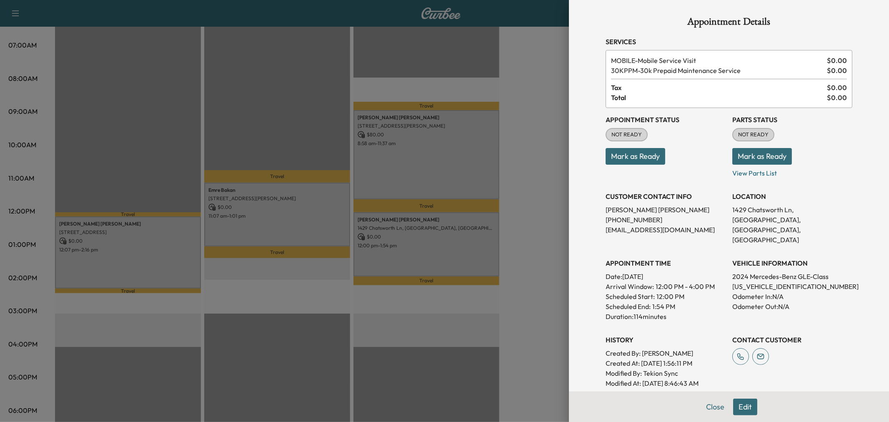
click at [427, 248] on div at bounding box center [444, 211] width 889 height 422
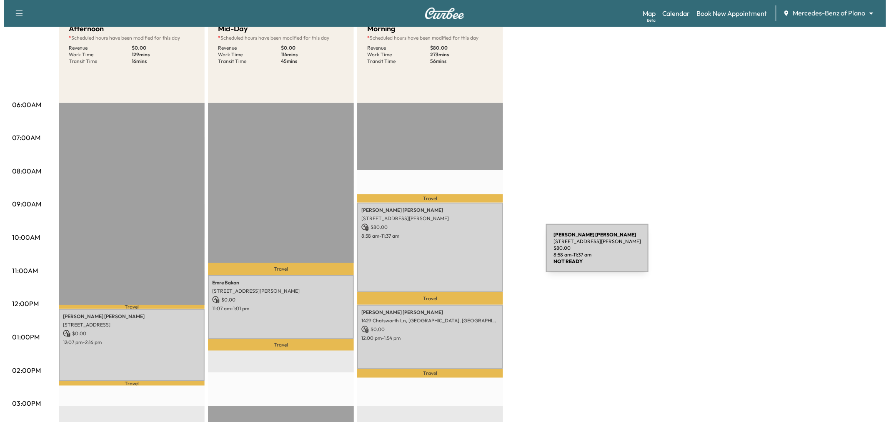
scroll to position [0, 0]
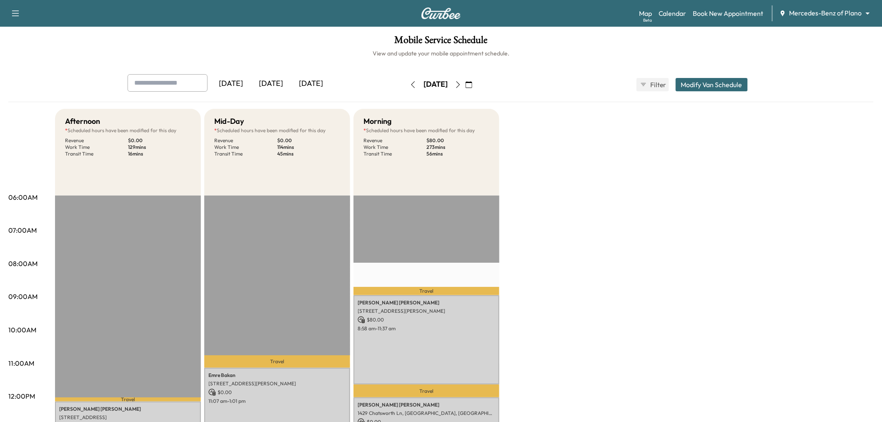
drag, startPoint x: 716, startPoint y: 90, endPoint x: 712, endPoint y: 88, distance: 4.8
click at [716, 90] on button "Modify Van Schedule" at bounding box center [712, 84] width 72 height 13
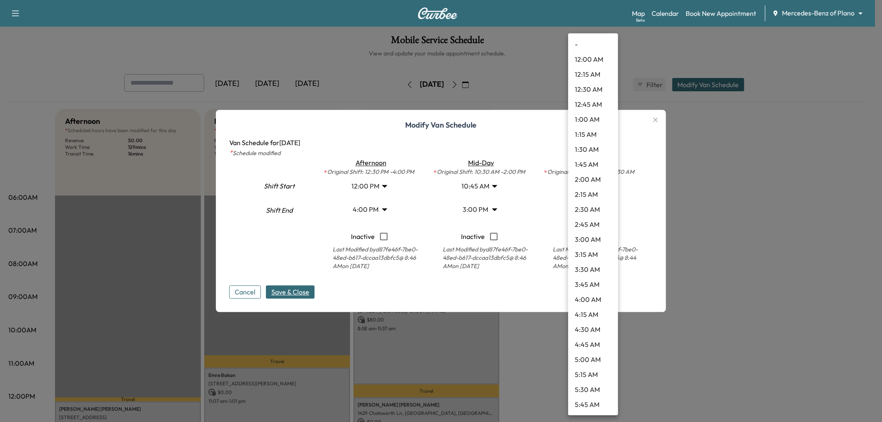
click at [590, 210] on body "Support Log Out Map Beta Calendar Book New Appointment Mercedes-Benz of Plano *…" at bounding box center [441, 211] width 882 height 422
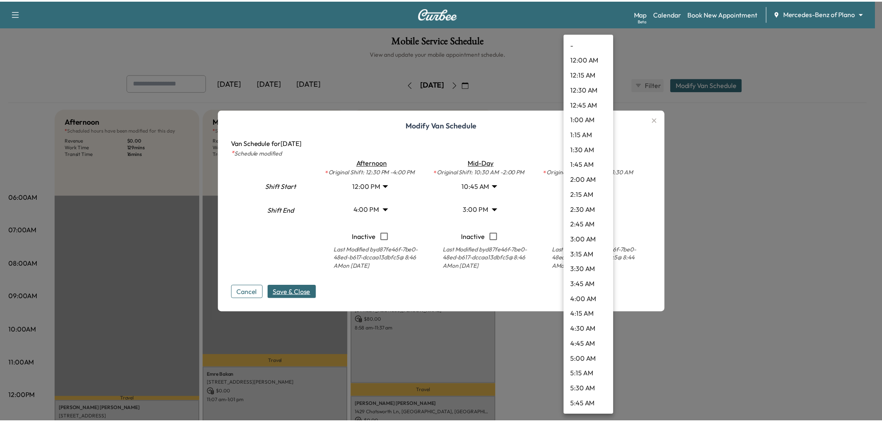
scroll to position [795, 0]
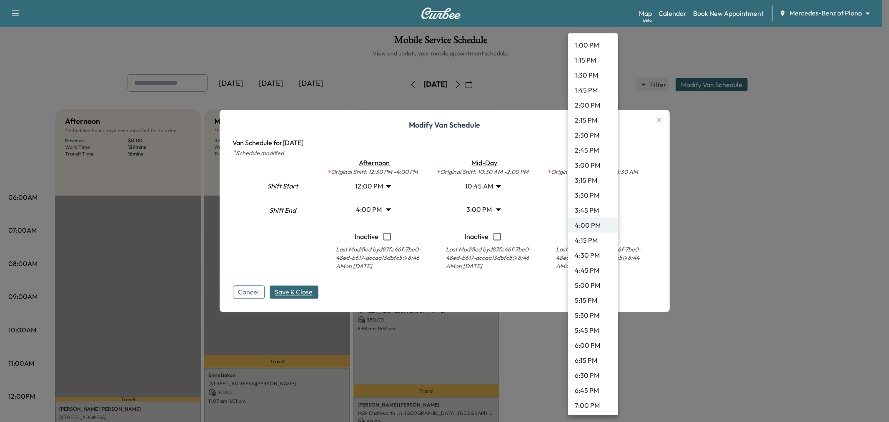
click at [590, 120] on li "2:15 PM" at bounding box center [593, 120] width 50 height 15
type input "*****"
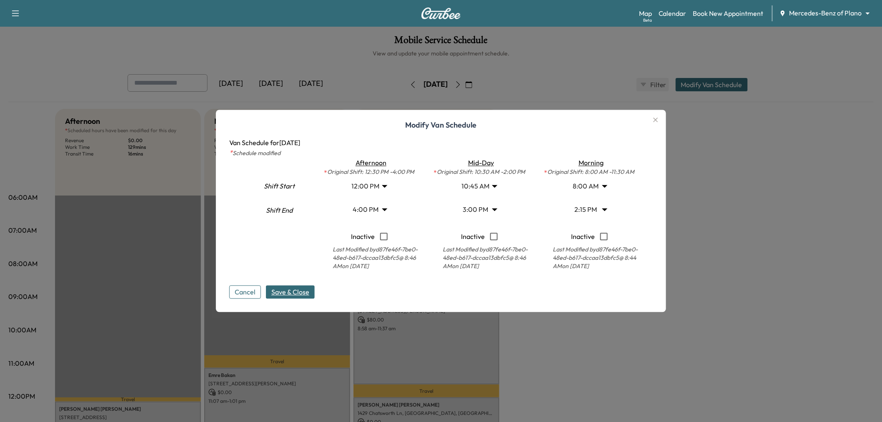
click at [309, 289] on span "Save & Close" at bounding box center [290, 292] width 38 height 10
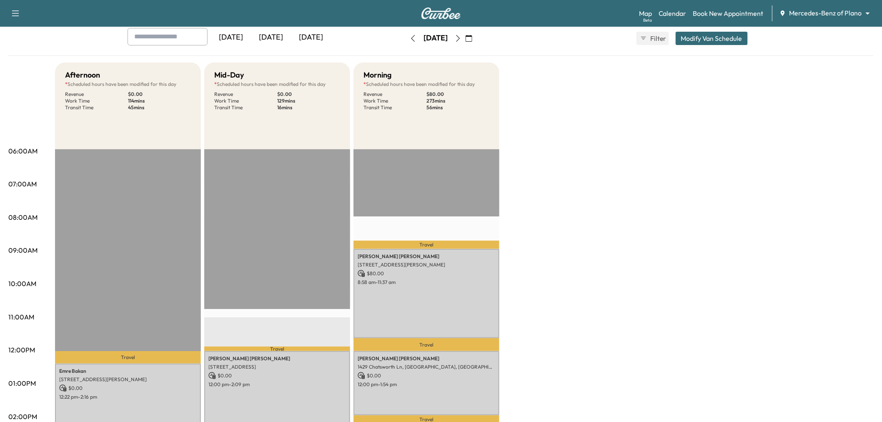
scroll to position [139, 0]
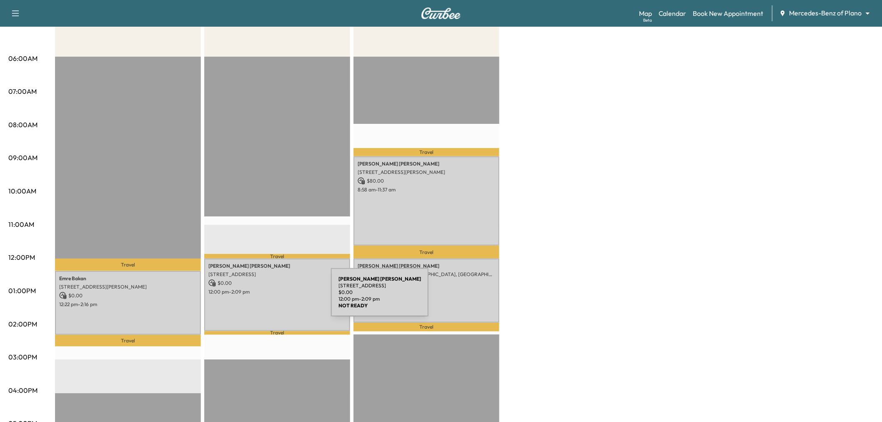
click at [269, 297] on div "[PERSON_NAME] [STREET_ADDRESS] $ 0.00 12:00 pm - 2:09 pm" at bounding box center [277, 295] width 146 height 73
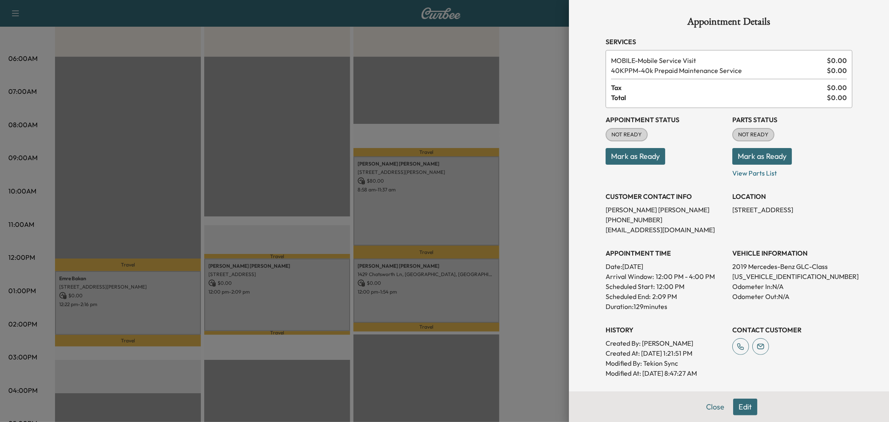
click at [279, 299] on div at bounding box center [444, 211] width 889 height 422
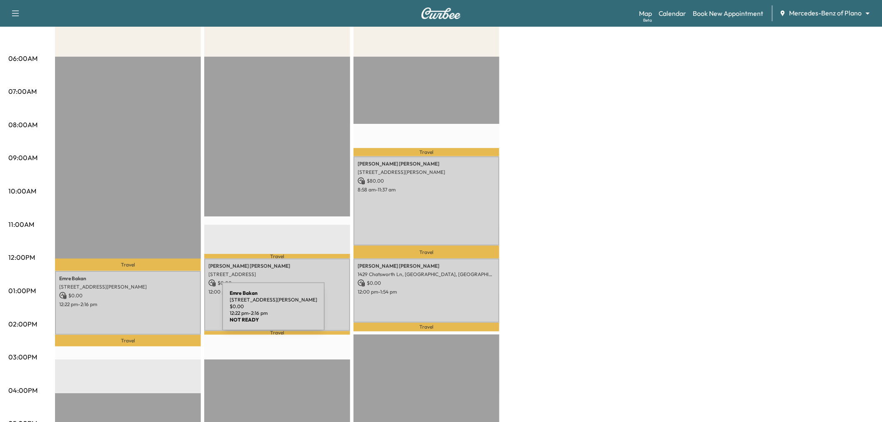
click at [150, 311] on div "[PERSON_NAME] [STREET_ADDRESS][PERSON_NAME] $ 0.00 12:22 pm - 2:16 pm" at bounding box center [128, 303] width 146 height 64
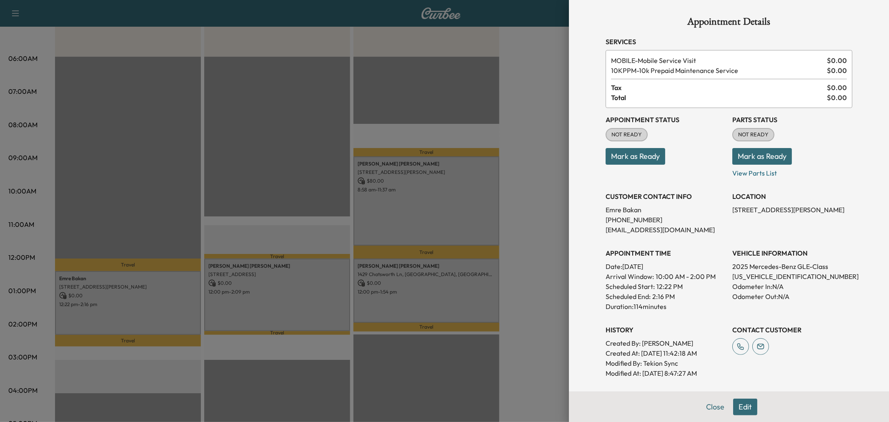
click at [150, 311] on div at bounding box center [444, 211] width 889 height 422
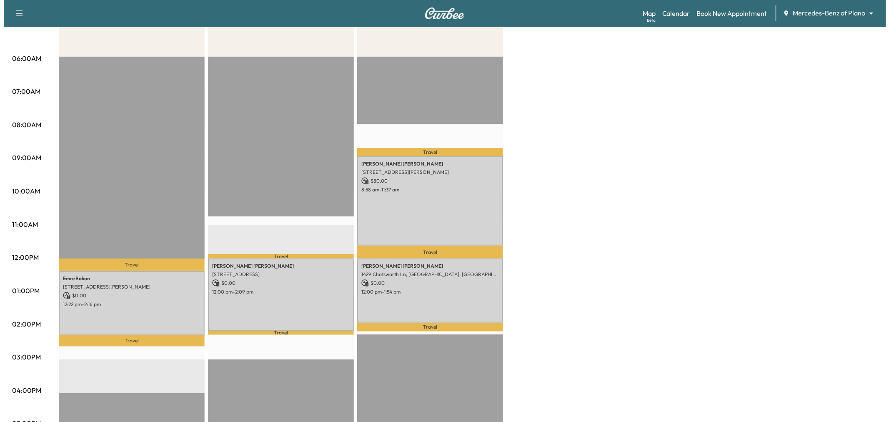
scroll to position [46, 0]
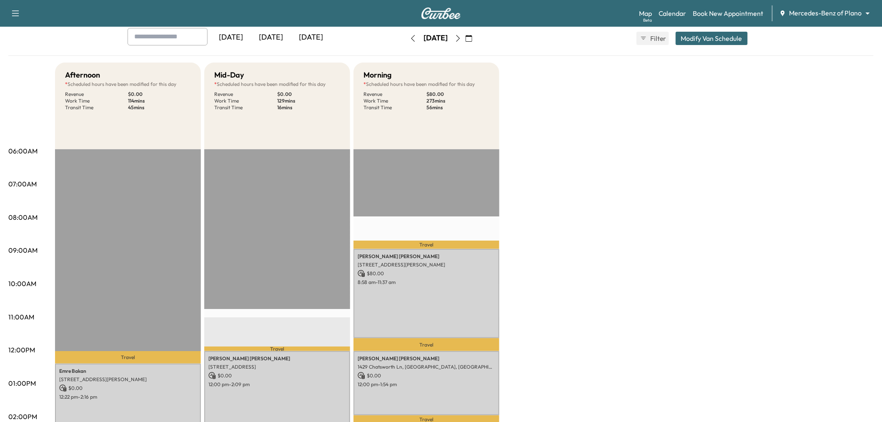
click at [722, 42] on button "Modify Van Schedule" at bounding box center [712, 38] width 72 height 13
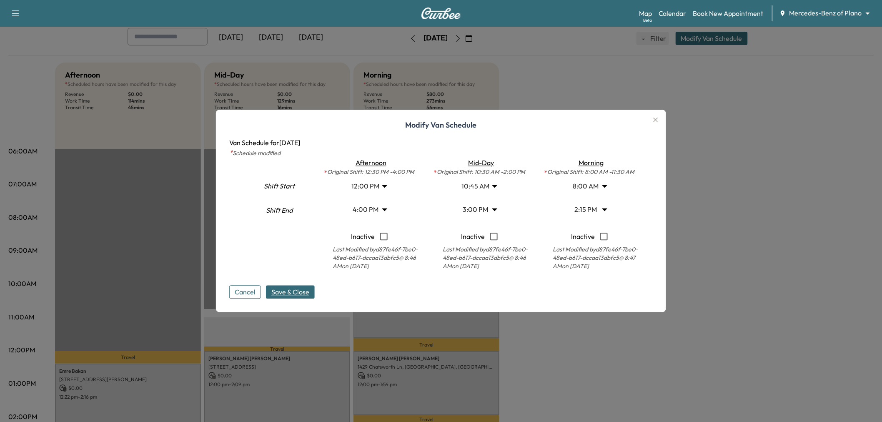
click at [491, 186] on body "Support Log Out Map Beta Calendar Book New Appointment Mercedes-Benz of Plano *…" at bounding box center [441, 165] width 882 height 422
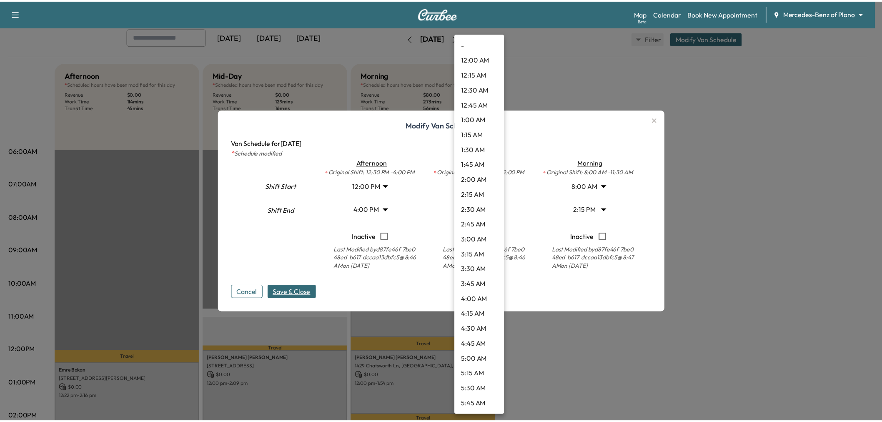
scroll to position [480, 0]
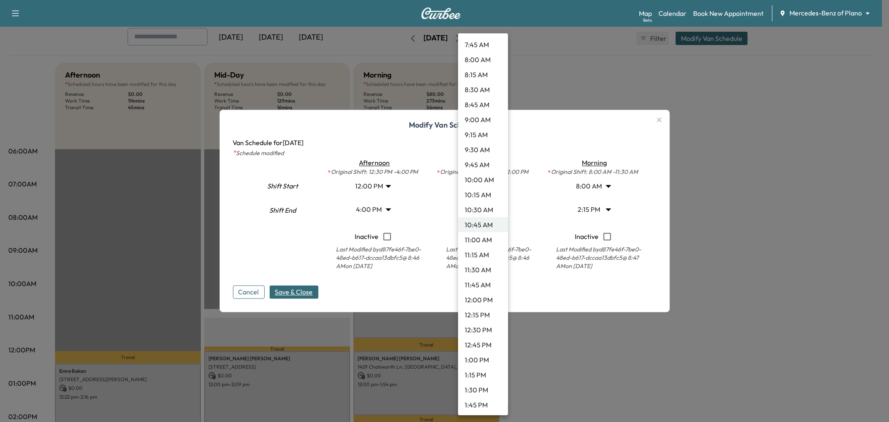
click at [484, 176] on li "10:00 AM" at bounding box center [483, 179] width 50 height 15
type input "**"
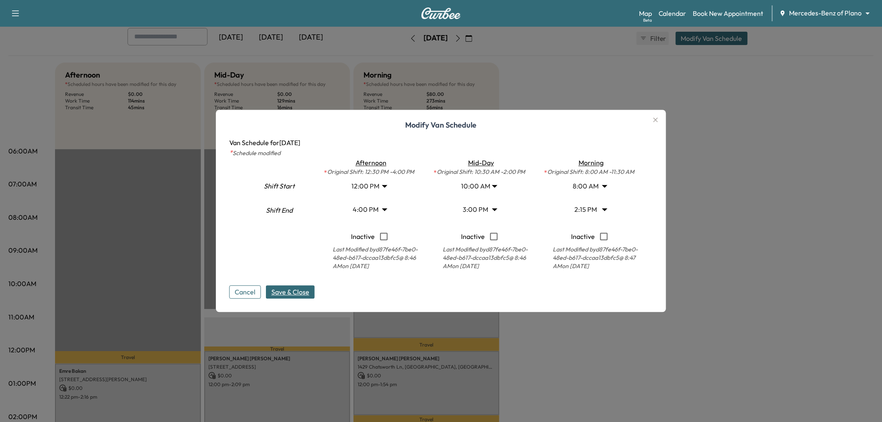
click at [303, 292] on span "Save & Close" at bounding box center [290, 292] width 38 height 10
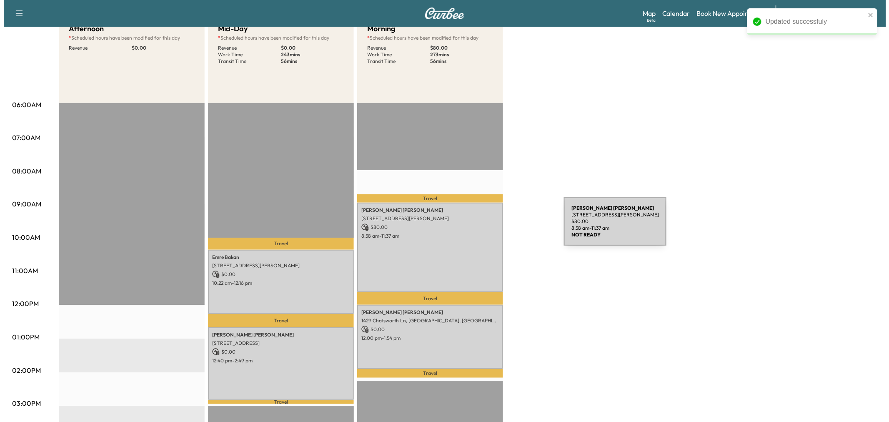
scroll to position [46, 0]
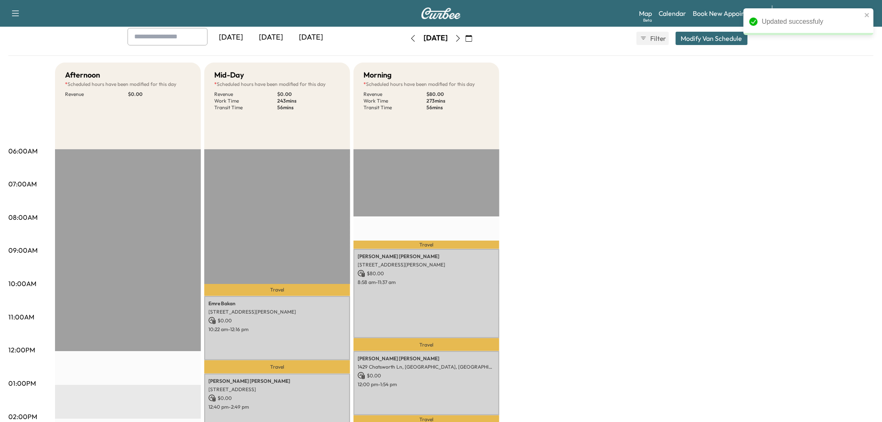
click at [715, 35] on button "Modify Van Schedule" at bounding box center [712, 38] width 72 height 13
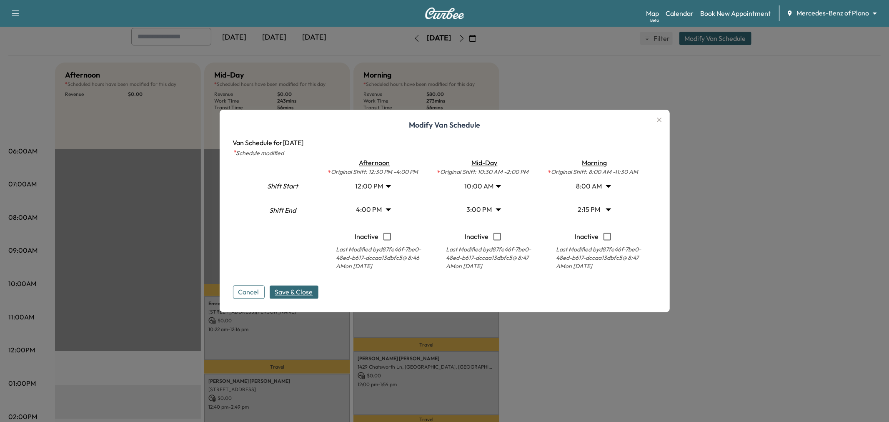
click at [377, 205] on body "Support Log Out Map Beta Calendar Book New Appointment Mercedes-Benz of Plano *…" at bounding box center [444, 165] width 889 height 422
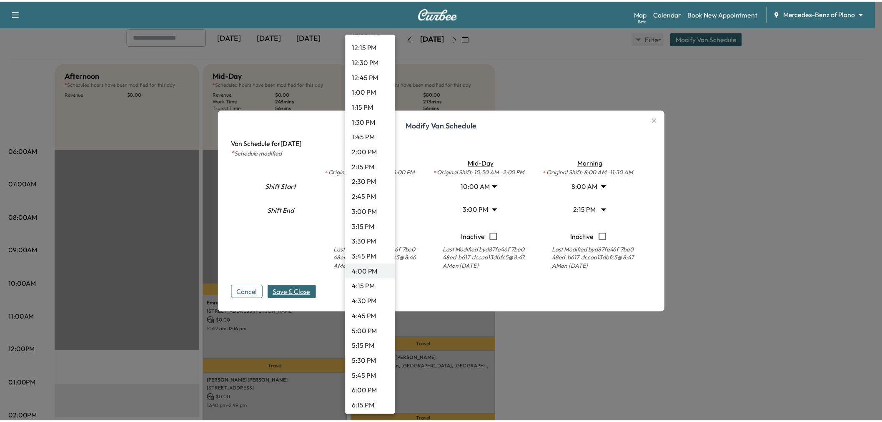
scroll to position [702, 0]
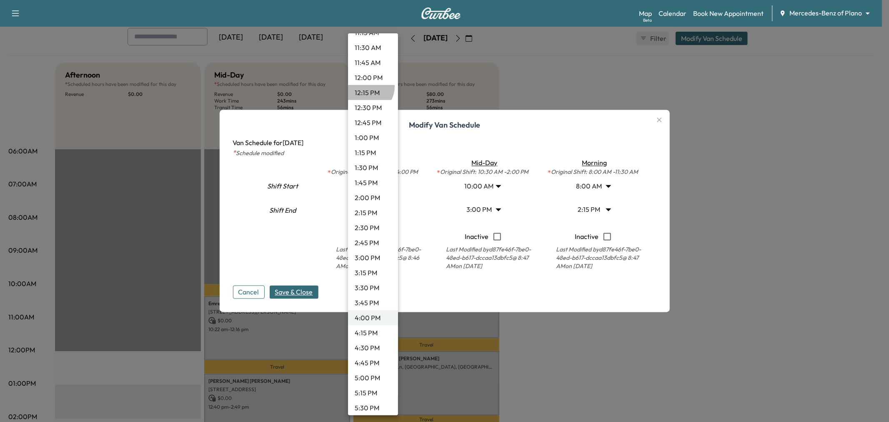
click at [366, 86] on li "12:15 PM" at bounding box center [373, 92] width 50 height 15
type input "*****"
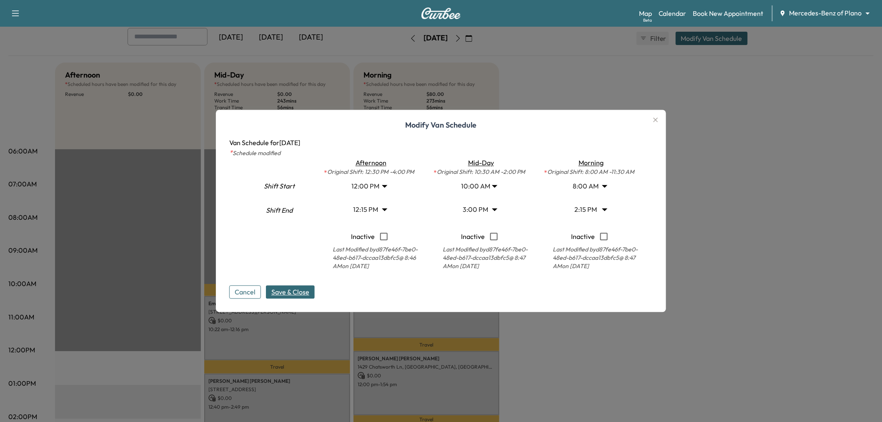
click at [304, 292] on span "Save & Close" at bounding box center [290, 292] width 38 height 10
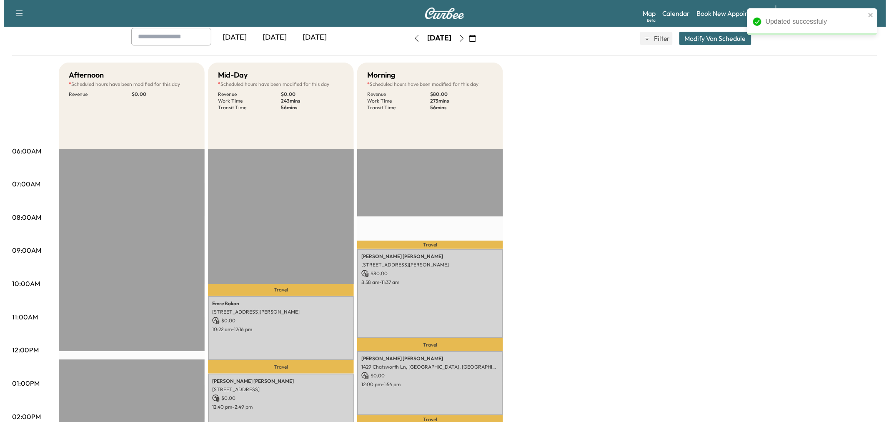
scroll to position [0, 0]
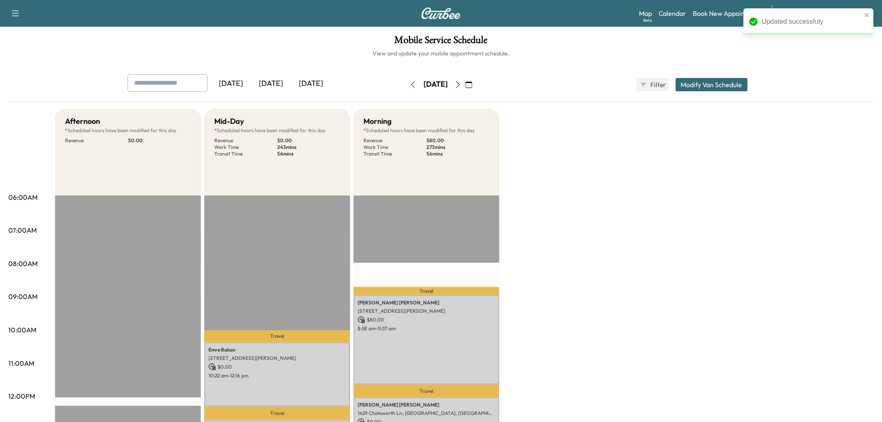
click at [701, 75] on div "[DATE] [DATE] [DATE] [DATE] September 2025 S M T W T F S 31 1 2 3 4 5 6 7 8 9 1…" at bounding box center [441, 84] width 640 height 21
click at [701, 88] on button "Modify Van Schedule" at bounding box center [712, 84] width 72 height 13
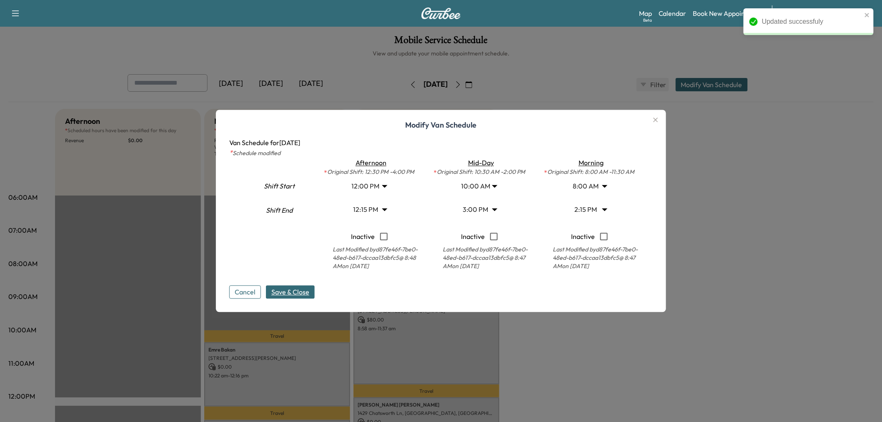
click at [480, 209] on body "Updated successfuly Support Log Out Map Beta Calendar Book New Appointment Merc…" at bounding box center [441, 211] width 882 height 422
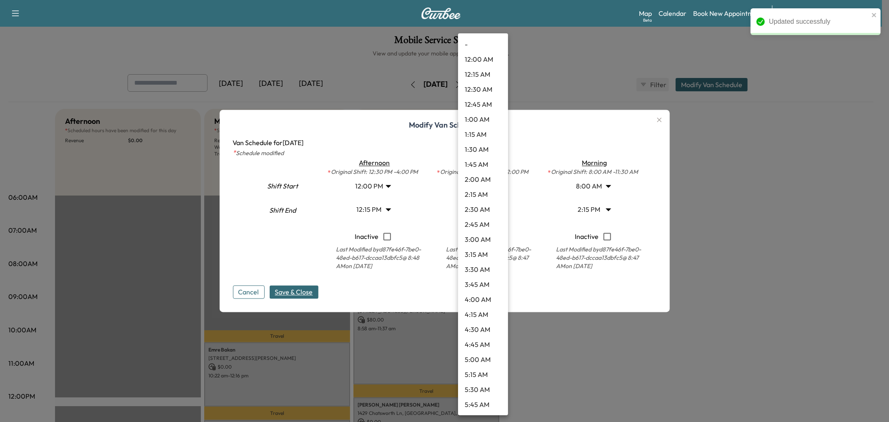
scroll to position [735, 0]
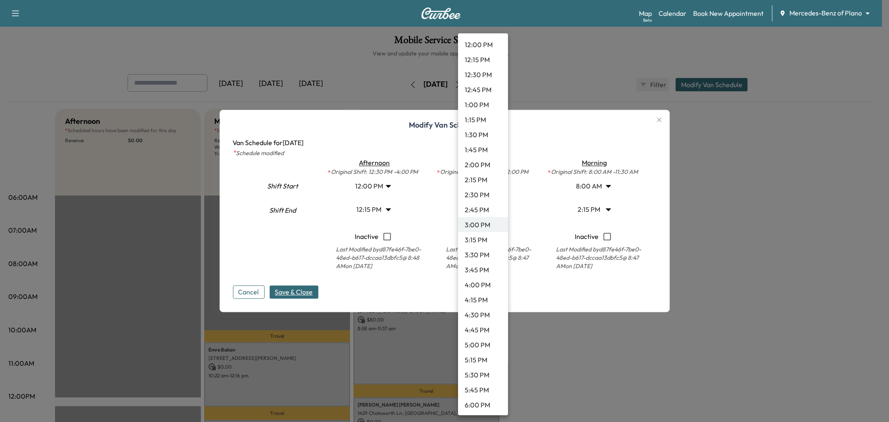
click at [477, 284] on li "4:00 PM" at bounding box center [483, 284] width 50 height 15
type input "**"
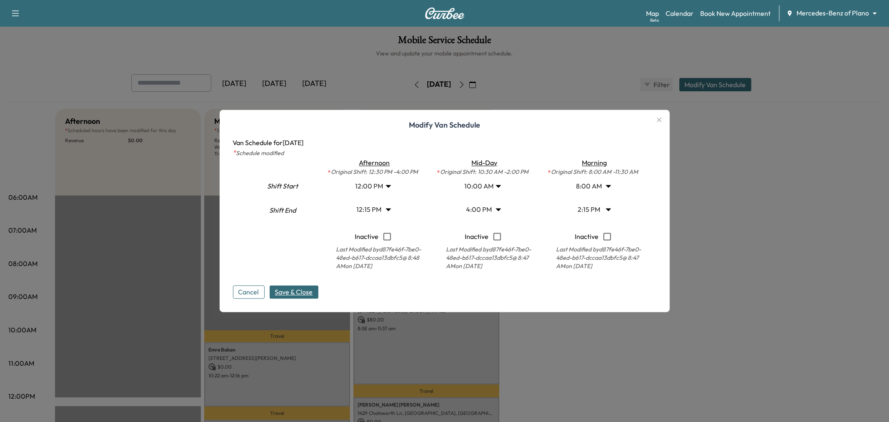
click at [485, 184] on body "Support Log Out Map Beta Calendar Book New Appointment Mercedes-Benz of Plano *…" at bounding box center [444, 211] width 889 height 422
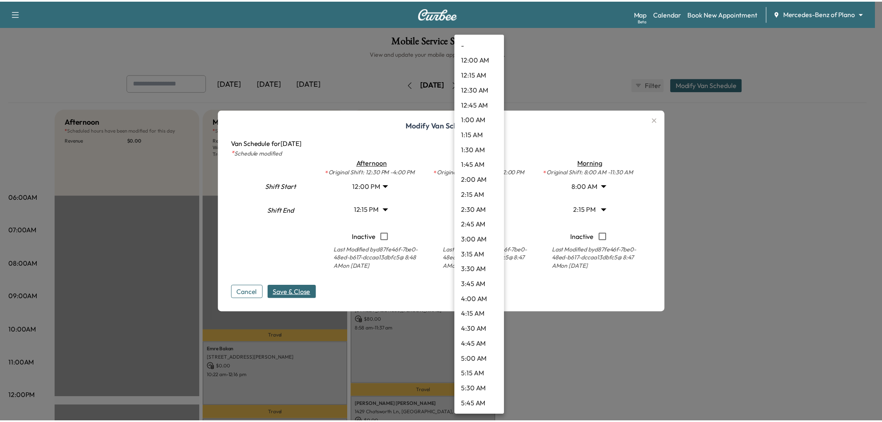
scroll to position [435, 0]
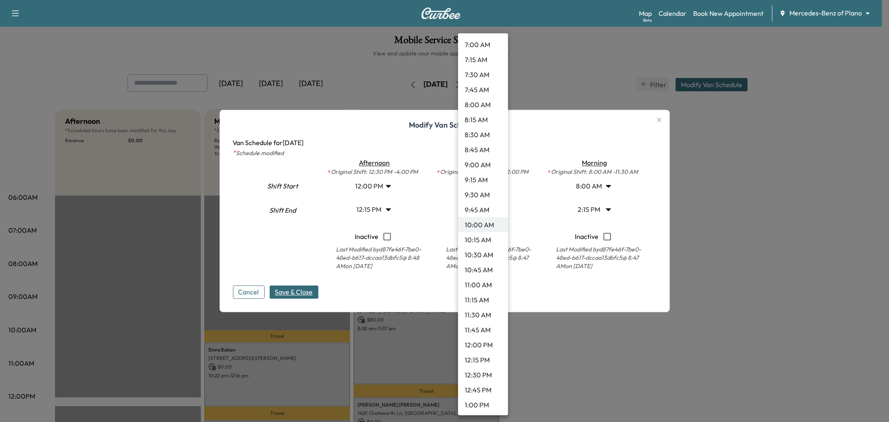
click at [481, 255] on li "10:30 AM" at bounding box center [483, 254] width 50 height 15
type input "****"
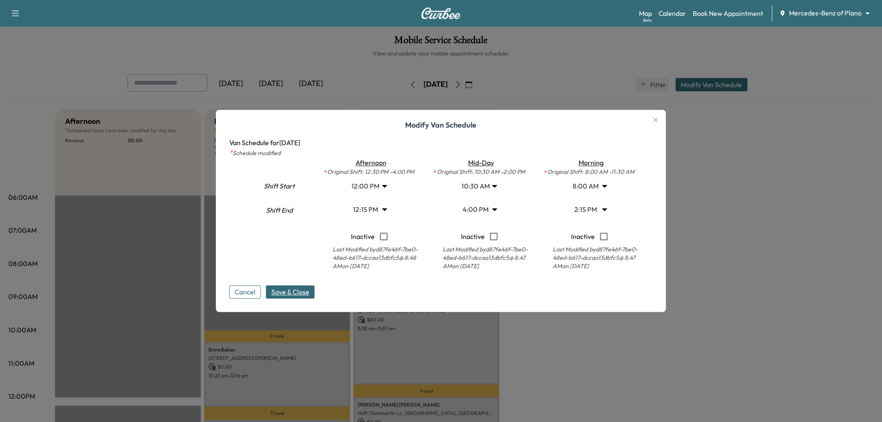
click at [296, 287] on span "Save & Close" at bounding box center [290, 292] width 38 height 10
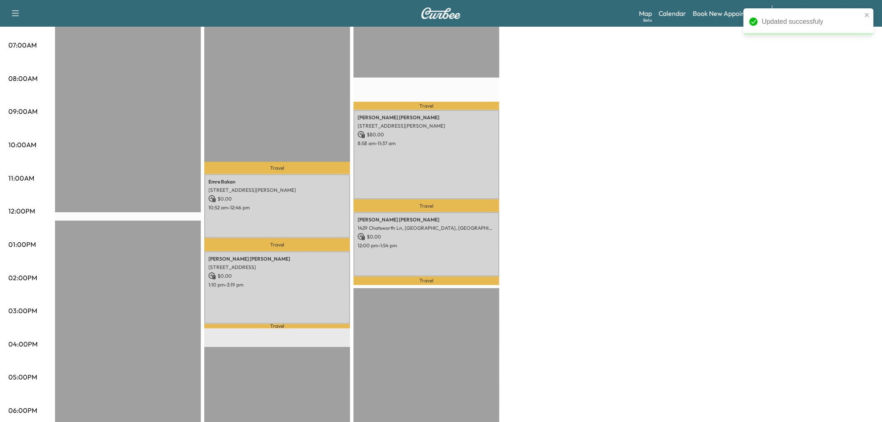
scroll to position [93, 0]
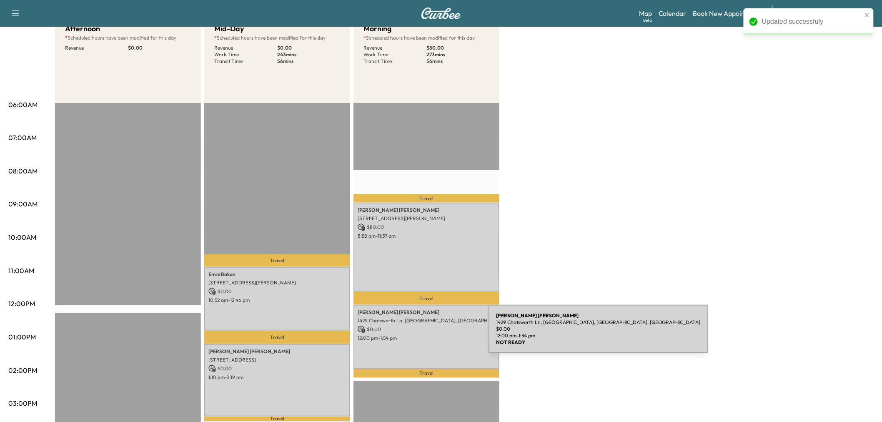
click at [429, 336] on p "12:00 pm - 1:54 pm" at bounding box center [427, 338] width 138 height 7
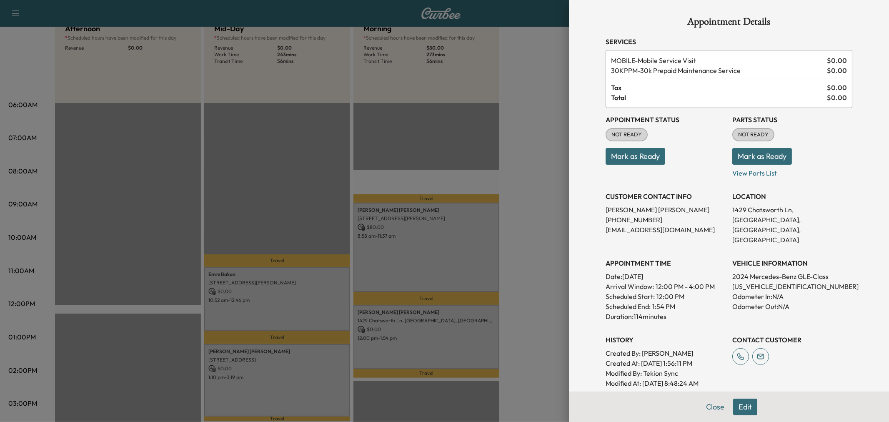
click at [430, 337] on div at bounding box center [444, 211] width 889 height 422
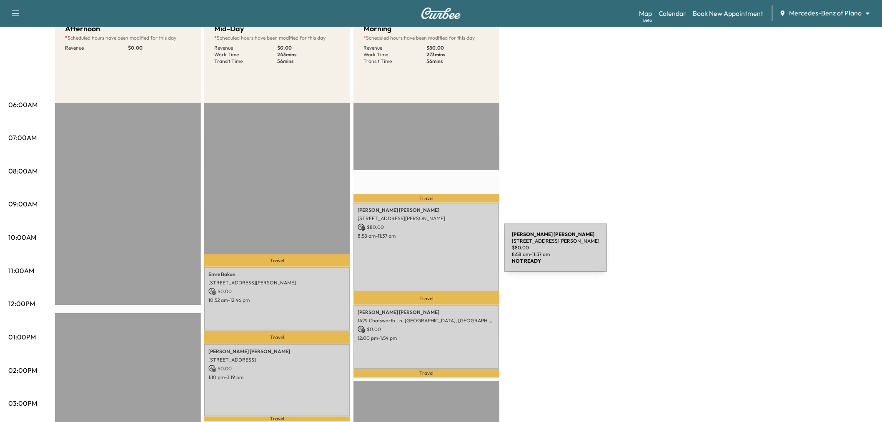
click at [442, 253] on div "[PERSON_NAME] [STREET_ADDRESS][PERSON_NAME] $ 80.00 8:58 am - 11:37 am" at bounding box center [427, 247] width 146 height 89
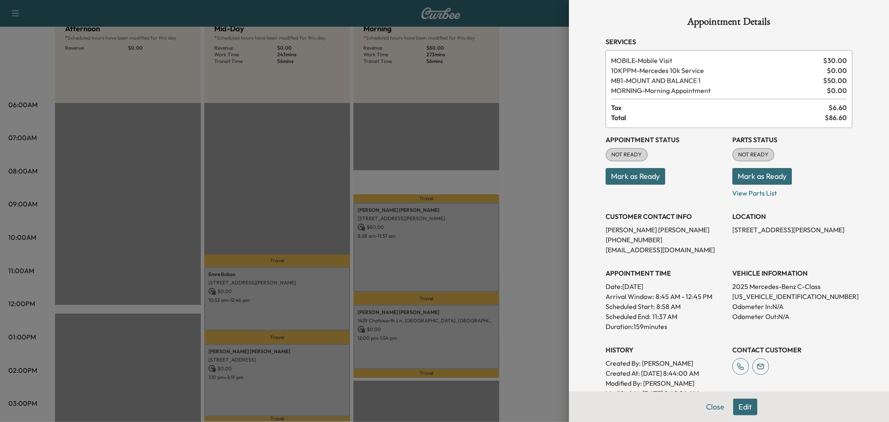
click at [439, 253] on div at bounding box center [444, 211] width 889 height 422
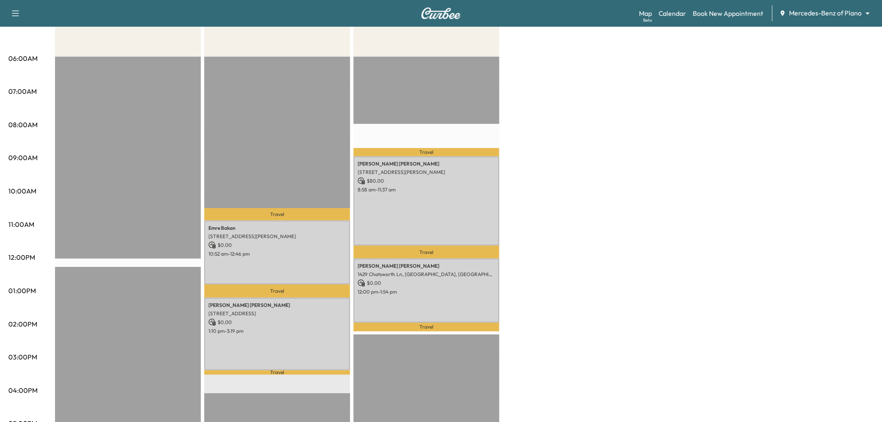
scroll to position [0, 0]
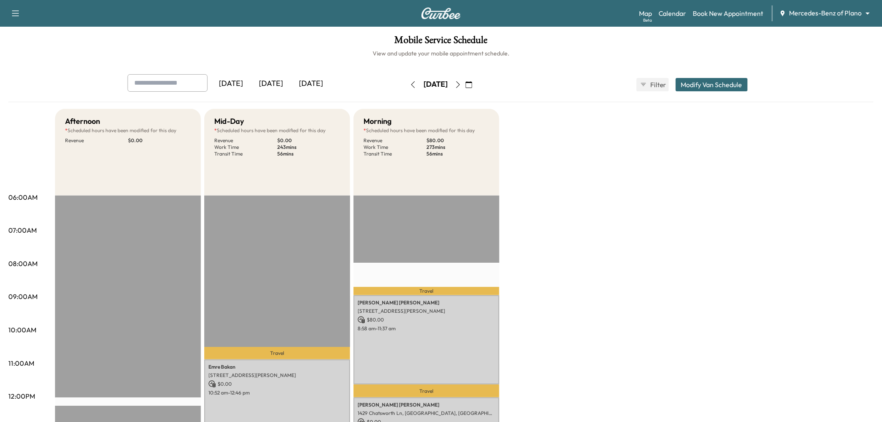
click at [462, 81] on icon "button" at bounding box center [458, 84] width 7 height 7
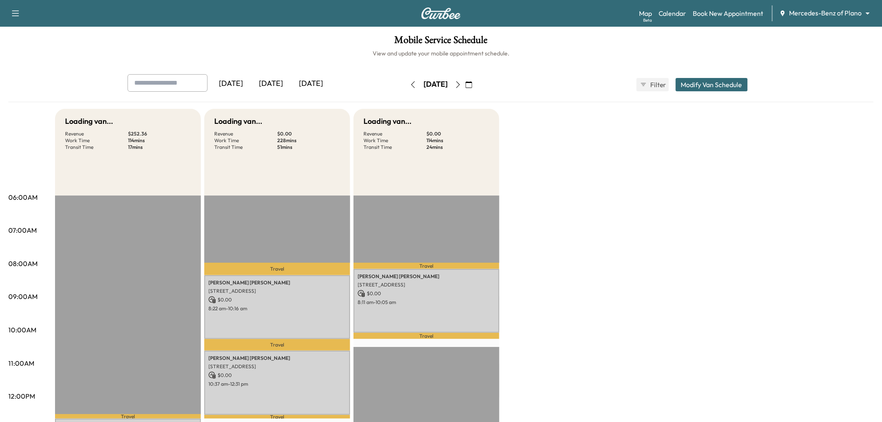
click at [462, 85] on icon "button" at bounding box center [458, 84] width 7 height 7
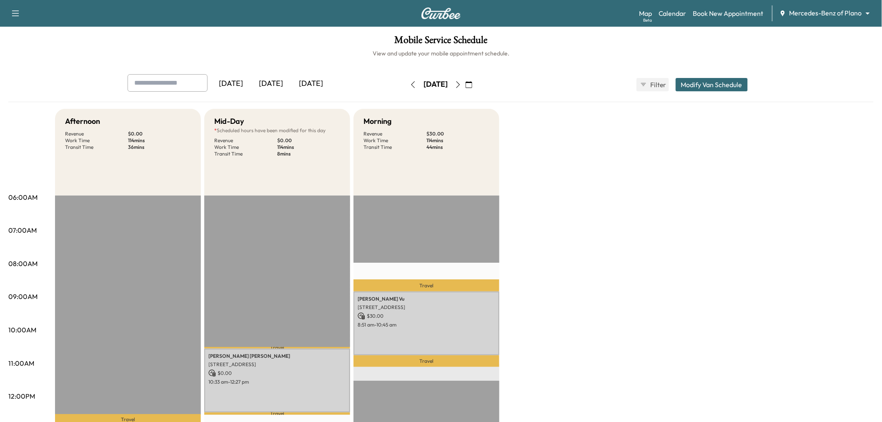
click at [462, 85] on icon "button" at bounding box center [458, 84] width 7 height 7
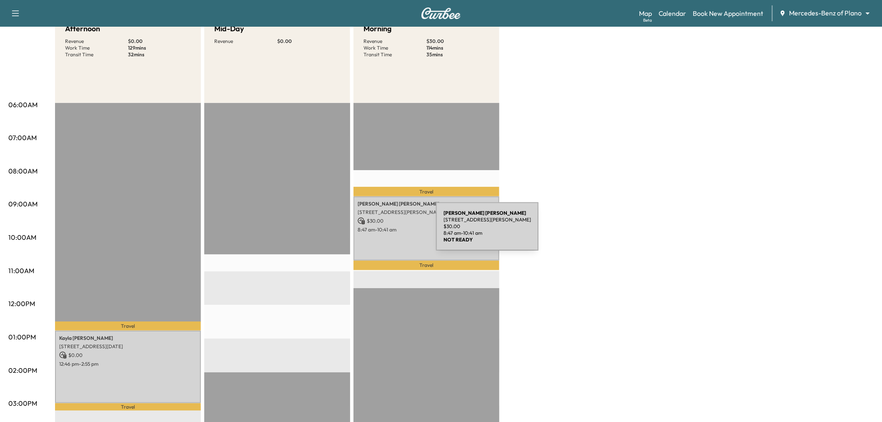
scroll to position [46, 0]
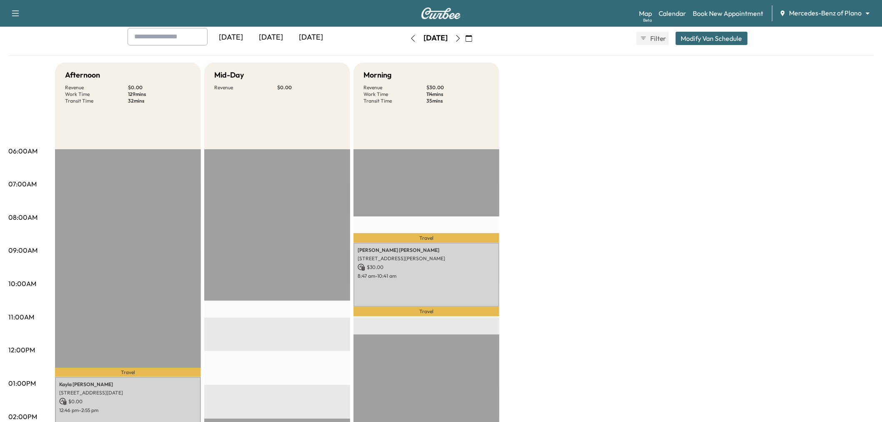
click at [273, 38] on div "[DATE]" at bounding box center [271, 37] width 40 height 19
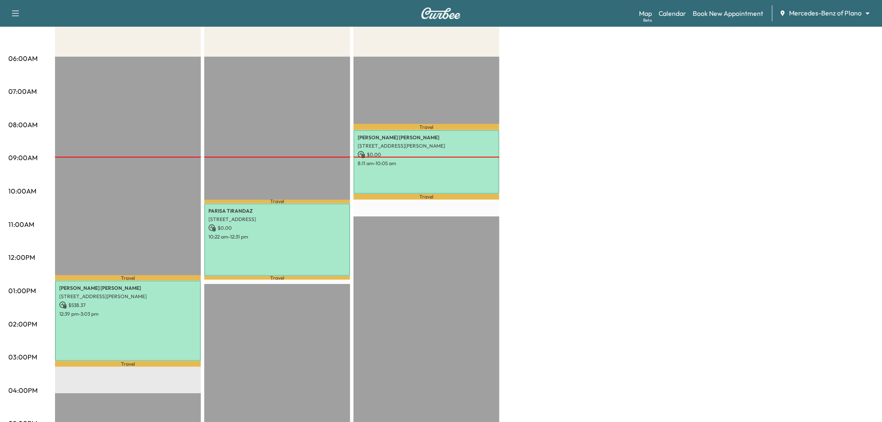
scroll to position [46, 0]
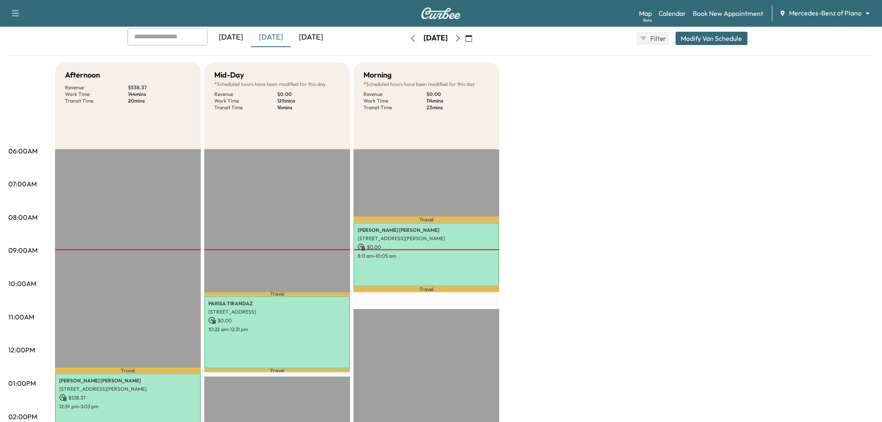
click at [313, 35] on div "[DATE]" at bounding box center [311, 37] width 40 height 19
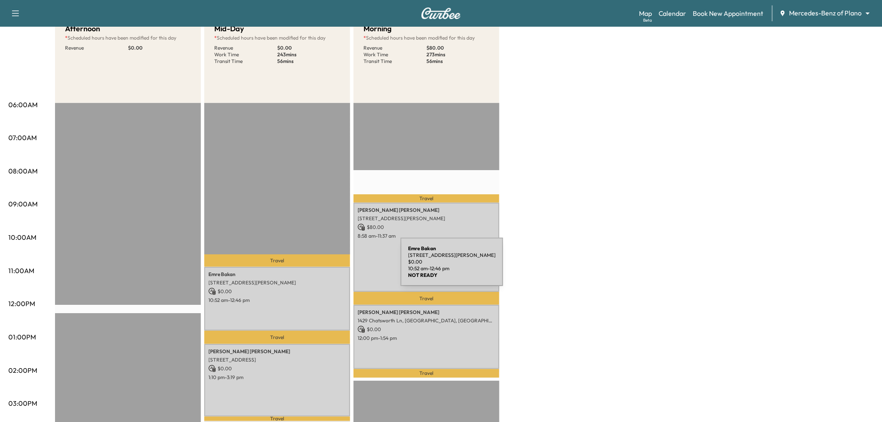
scroll to position [139, 0]
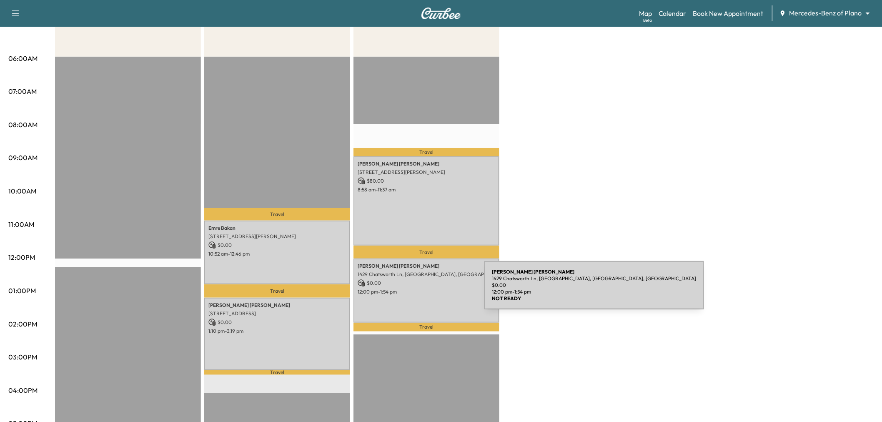
click at [422, 290] on p "12:00 pm - 1:54 pm" at bounding box center [427, 292] width 138 height 7
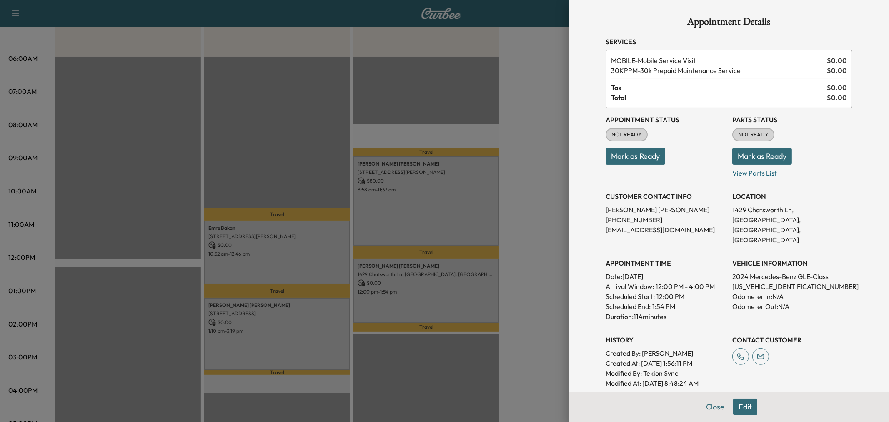
click at [422, 290] on div at bounding box center [444, 211] width 889 height 422
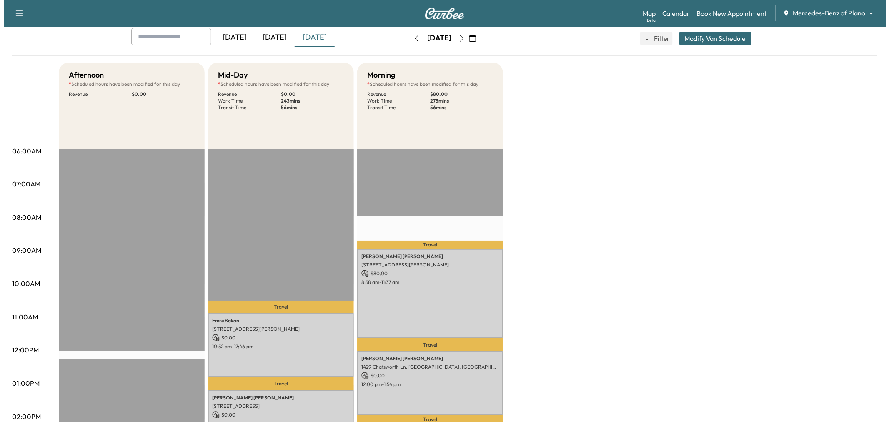
scroll to position [0, 0]
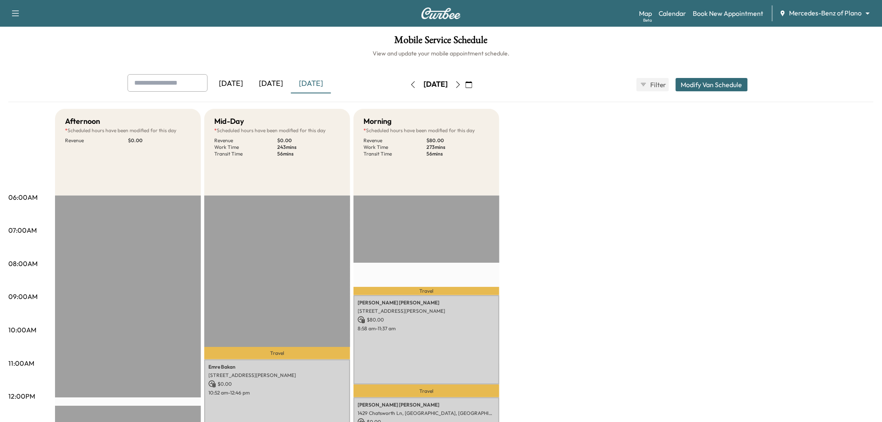
click at [696, 81] on button "Modify Van Schedule" at bounding box center [712, 84] width 72 height 13
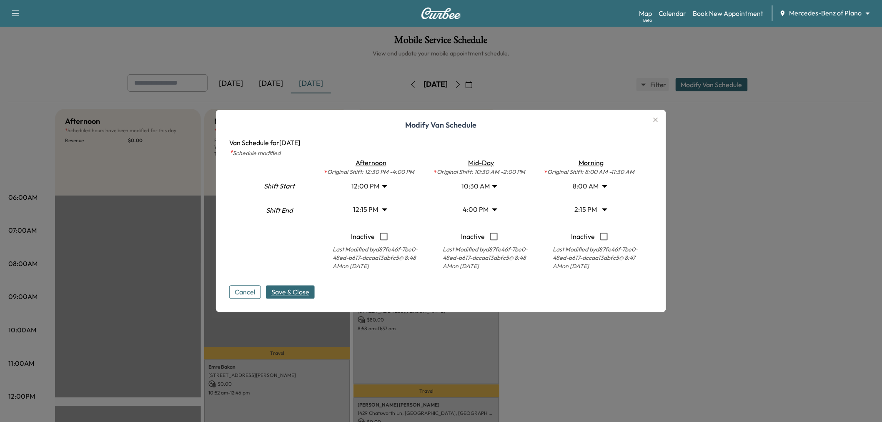
click at [597, 208] on body "Support Log Out Map Beta Calendar Book New Appointment Mercedes-Benz of Plano *…" at bounding box center [441, 211] width 882 height 422
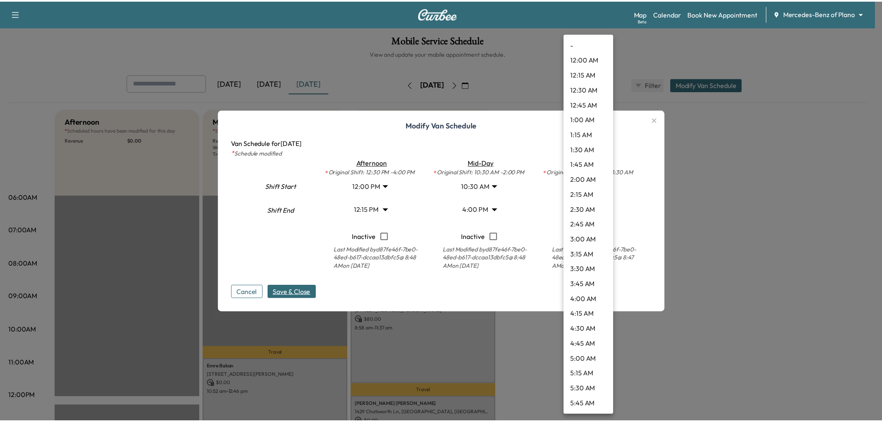
scroll to position [690, 0]
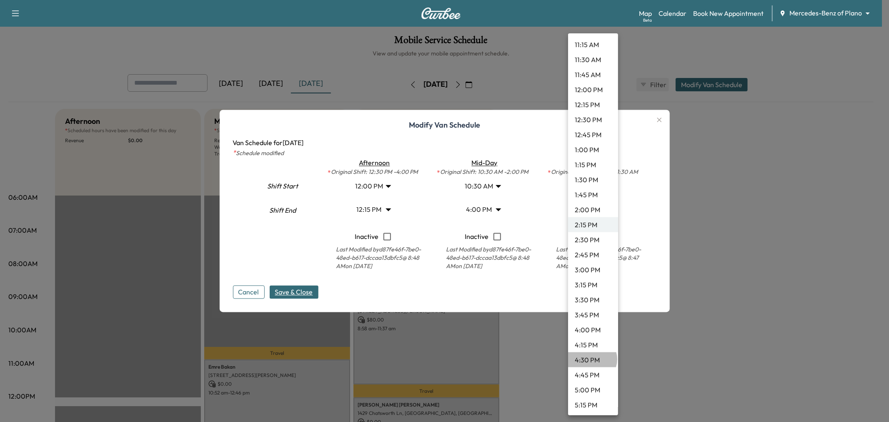
click at [592, 359] on li "4:30 PM" at bounding box center [593, 359] width 50 height 15
type input "****"
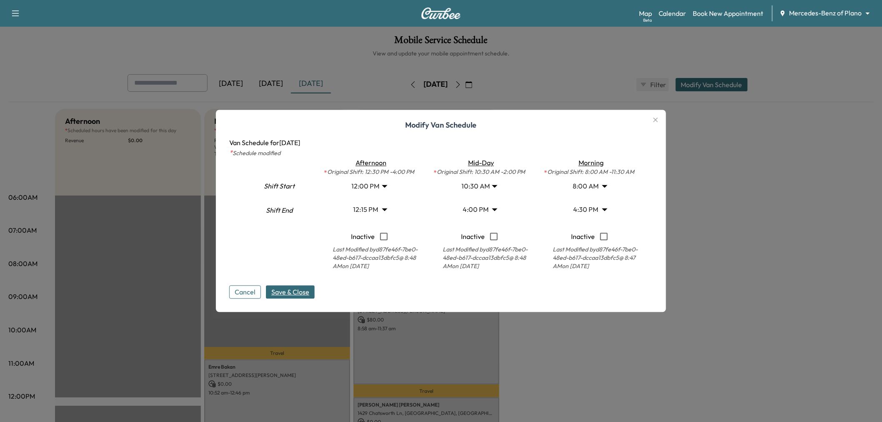
click at [301, 292] on span "Save & Close" at bounding box center [290, 292] width 38 height 10
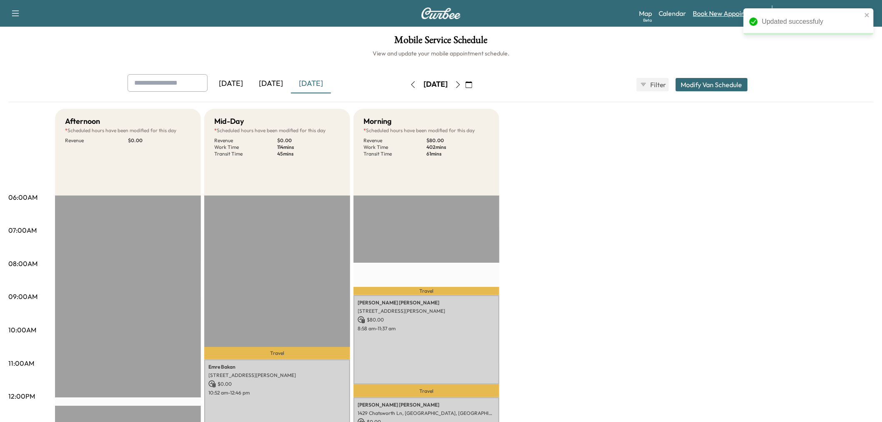
click at [709, 11] on link "Book New Appointment" at bounding box center [728, 13] width 70 height 10
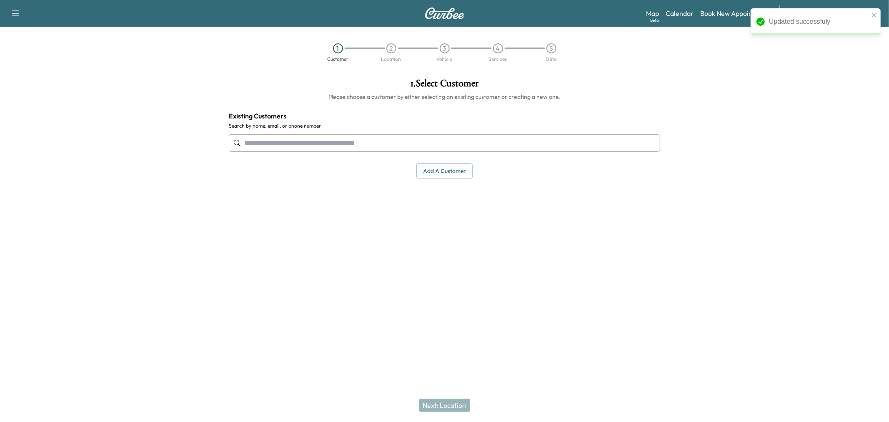
drag, startPoint x: 357, startPoint y: 145, endPoint x: 354, endPoint y: 128, distance: 17.3
click at [357, 144] on input "text" at bounding box center [445, 143] width 432 height 18
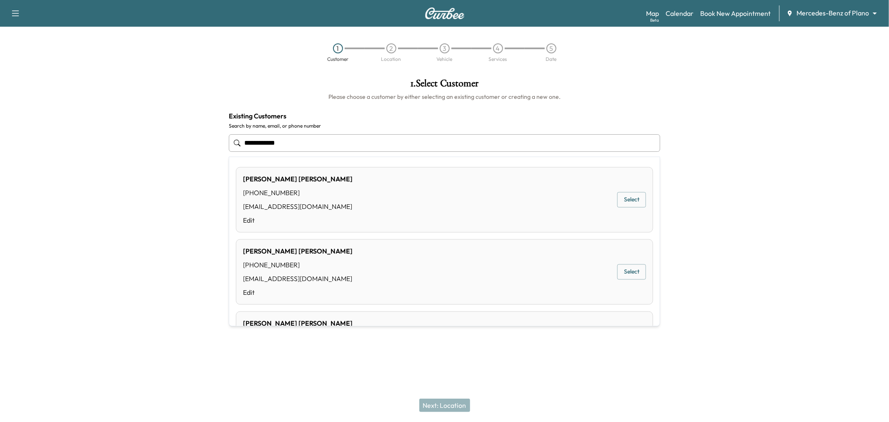
click at [630, 199] on button "Select" at bounding box center [632, 199] width 29 height 15
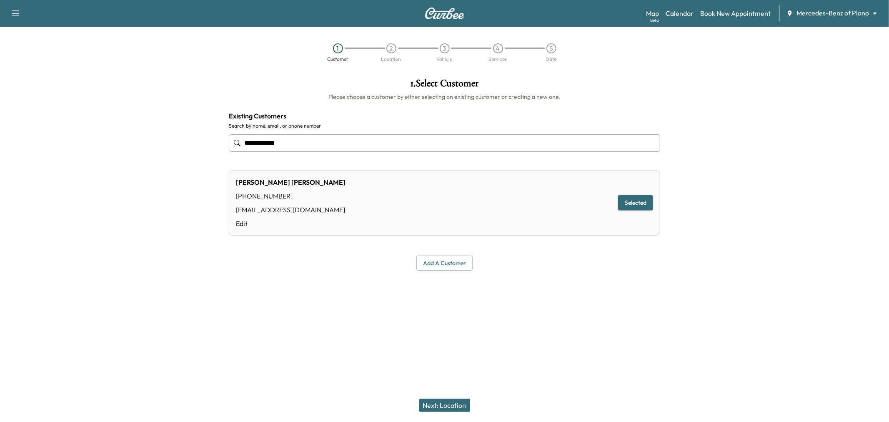
type input "**********"
click at [445, 401] on button "Next: Location" at bounding box center [444, 405] width 51 height 13
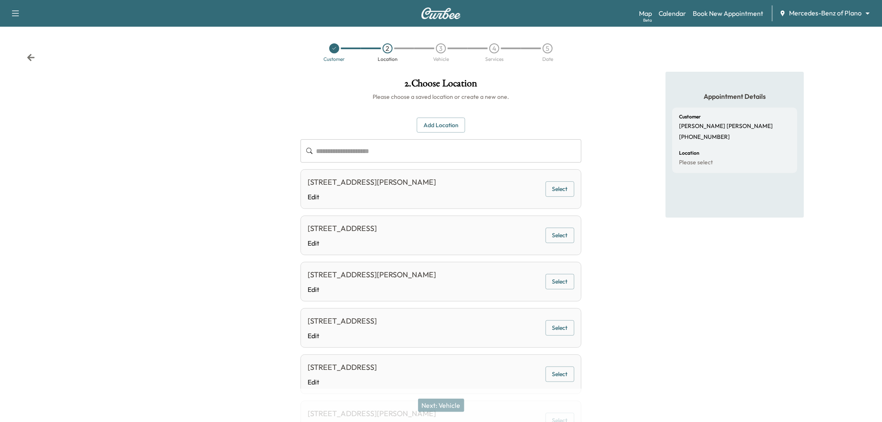
click at [559, 192] on button "Select" at bounding box center [560, 188] width 29 height 15
click at [443, 403] on button "Next: Vehicle" at bounding box center [441, 405] width 46 height 13
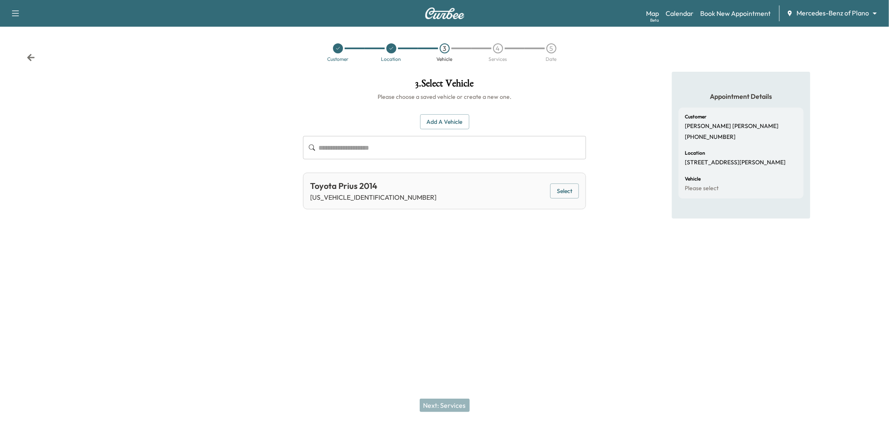
click at [568, 197] on button "Select" at bounding box center [564, 190] width 29 height 15
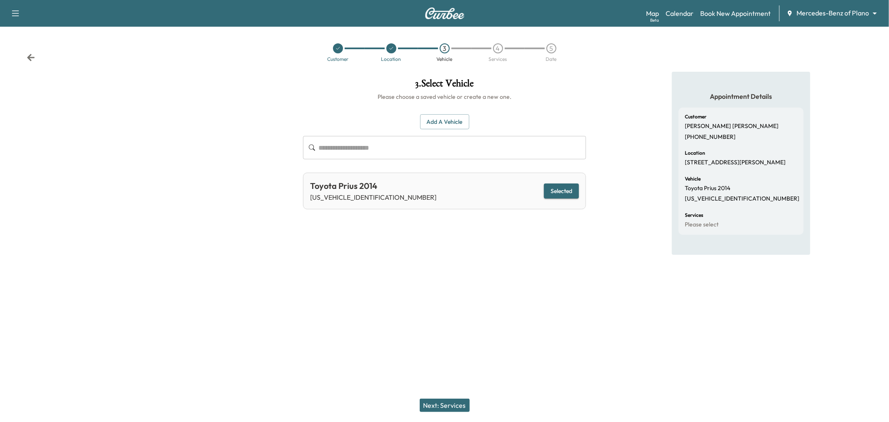
click at [459, 402] on button "Next: Services" at bounding box center [445, 405] width 50 height 13
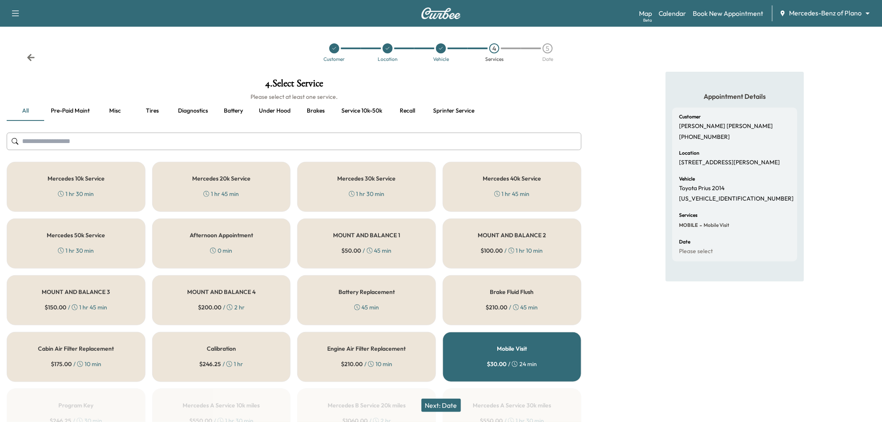
click at [241, 184] on div "Mercedes 20k Service 1 hr 45 min" at bounding box center [221, 187] width 139 height 50
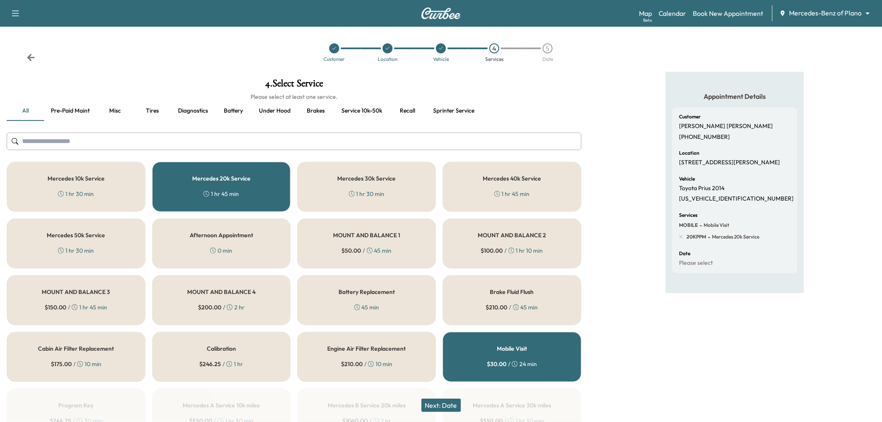
click at [445, 405] on button "Next: Date" at bounding box center [442, 405] width 40 height 13
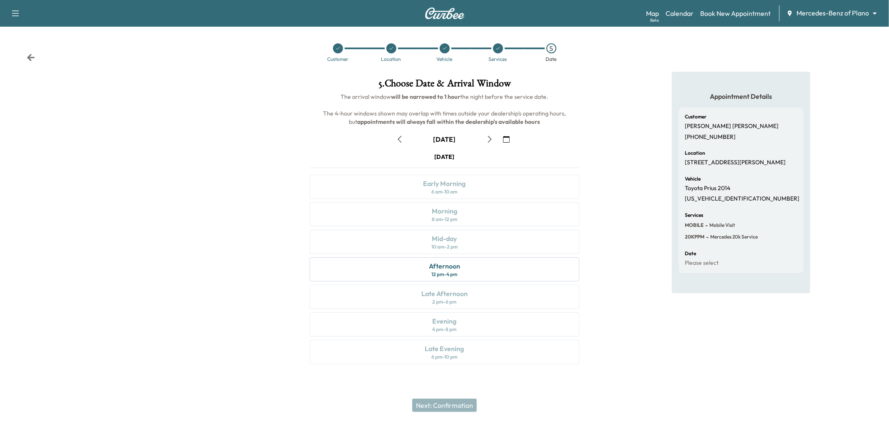
click at [392, 46] on icon at bounding box center [391, 48] width 5 height 5
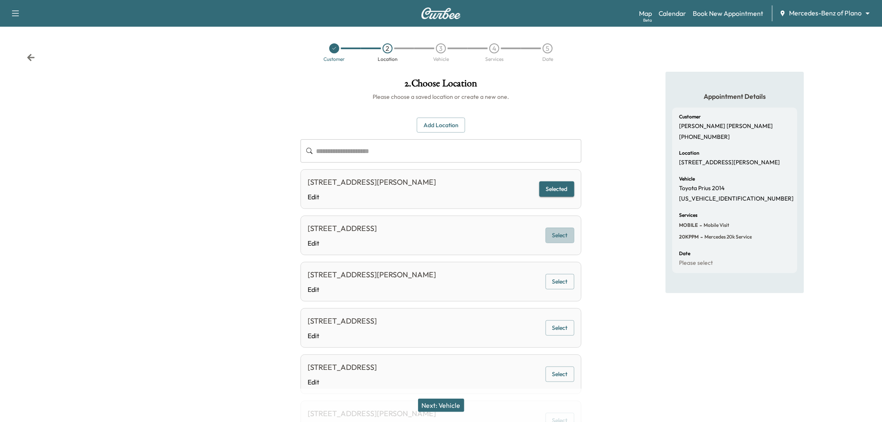
click at [556, 234] on button "Select" at bounding box center [560, 235] width 29 height 15
click at [436, 406] on button "Next: Vehicle" at bounding box center [441, 405] width 46 height 13
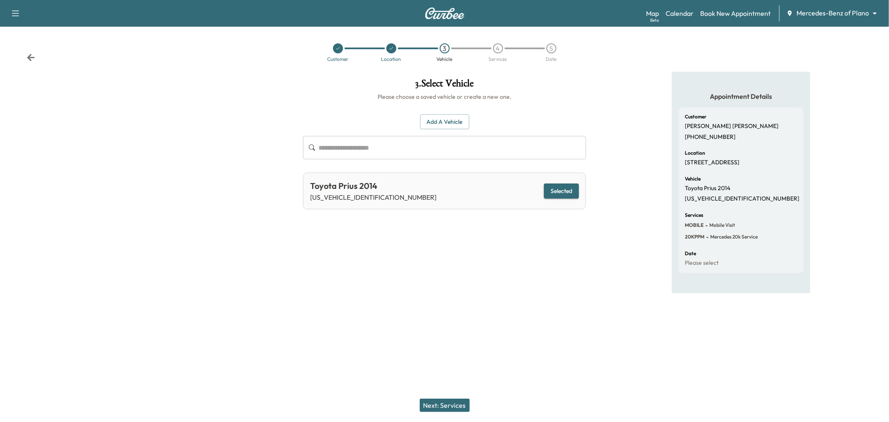
click at [434, 403] on button "Next: Services" at bounding box center [445, 405] width 50 height 13
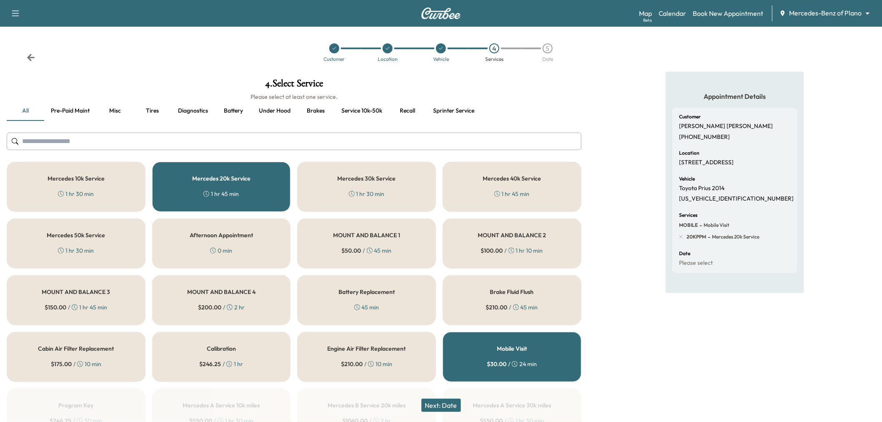
click at [434, 403] on button "Next: Date" at bounding box center [442, 405] width 40 height 13
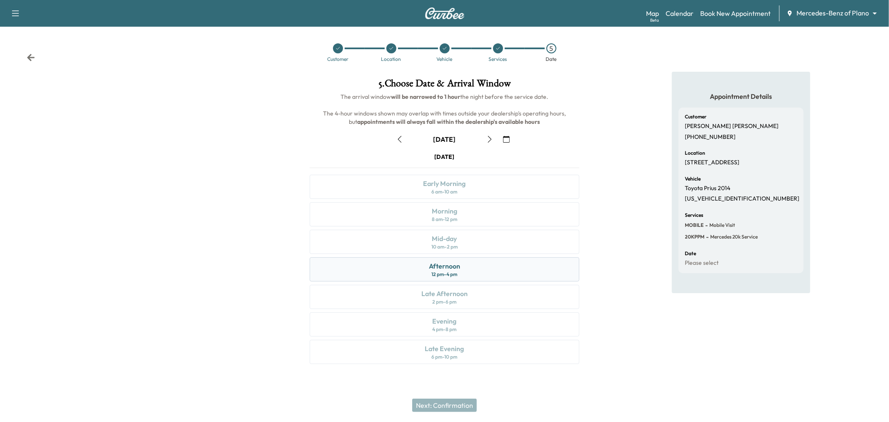
click at [457, 274] on div "12 pm - 4 pm" at bounding box center [445, 274] width 26 height 7
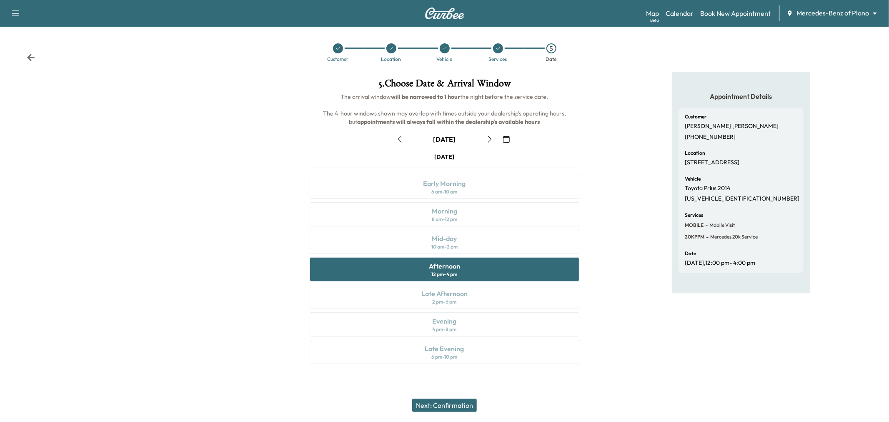
click at [452, 404] on button "Next: Confirmation" at bounding box center [444, 405] width 65 height 13
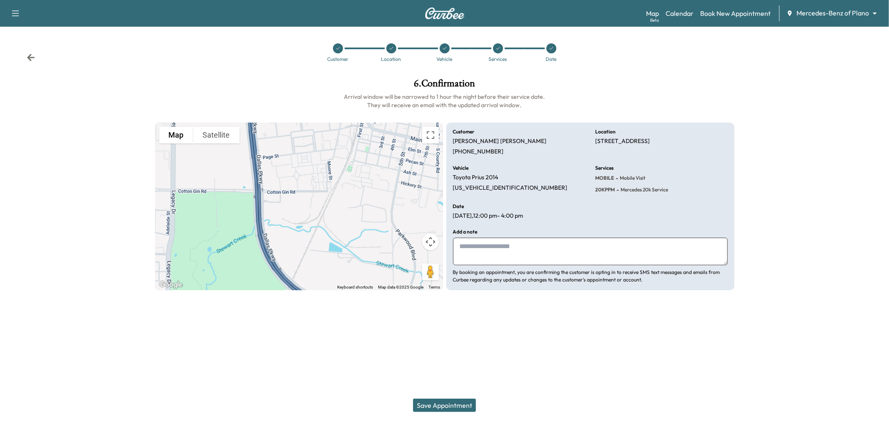
click at [456, 406] on button "Save Appointment" at bounding box center [444, 405] width 63 height 13
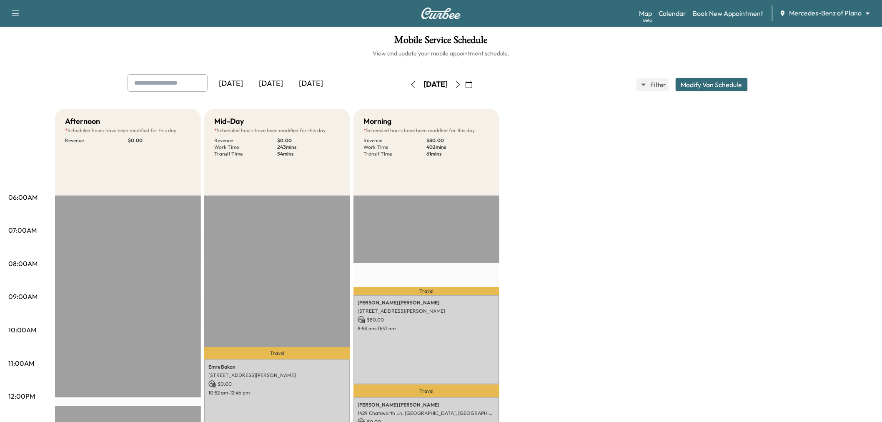
click at [406, 80] on button "button" at bounding box center [413, 84] width 14 height 13
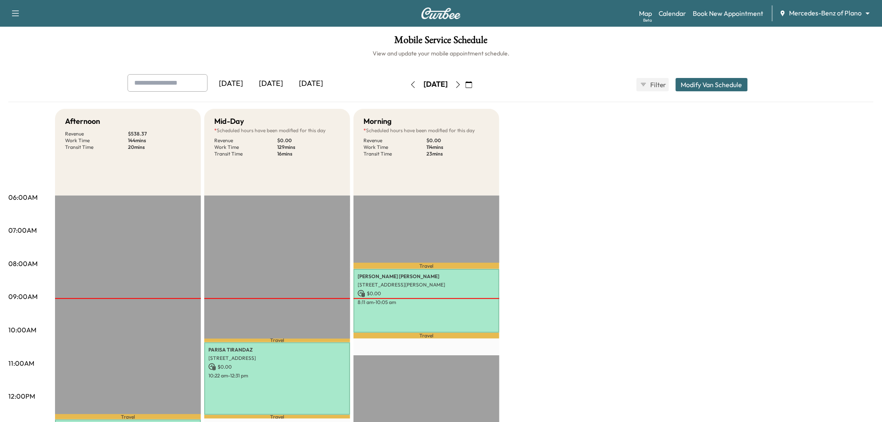
click at [462, 83] on icon "button" at bounding box center [458, 84] width 7 height 7
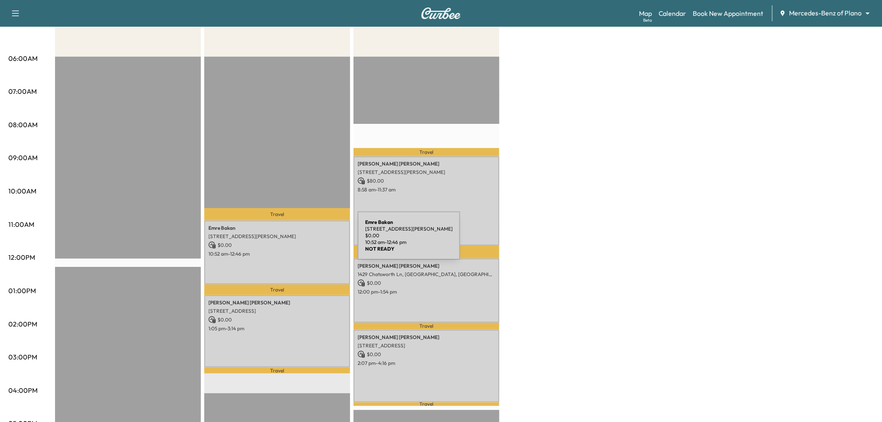
scroll to position [93, 0]
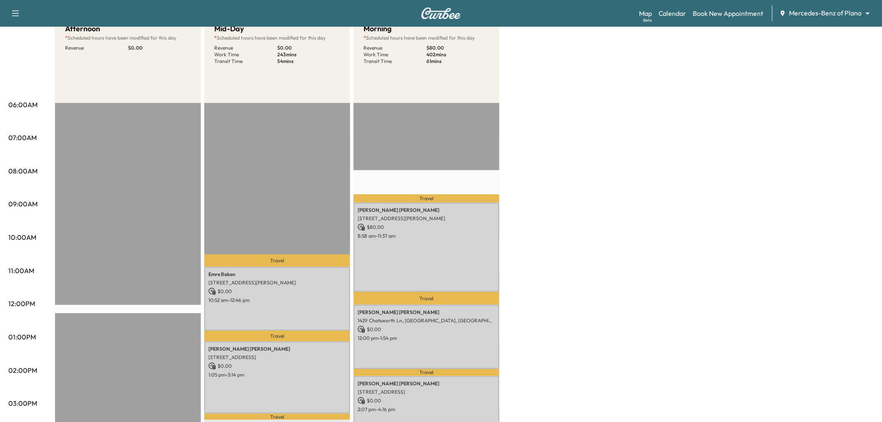
click at [688, 146] on div "Afternoon * Scheduled hours have been modified for this day Revenue $ 0.00 EST …" at bounding box center [464, 328] width 819 height 625
drag, startPoint x: 698, startPoint y: 200, endPoint x: 681, endPoint y: 200, distance: 16.7
click at [698, 200] on div "Afternoon * Scheduled hours have been modified for this day Revenue $ 0.00 EST …" at bounding box center [464, 328] width 819 height 625
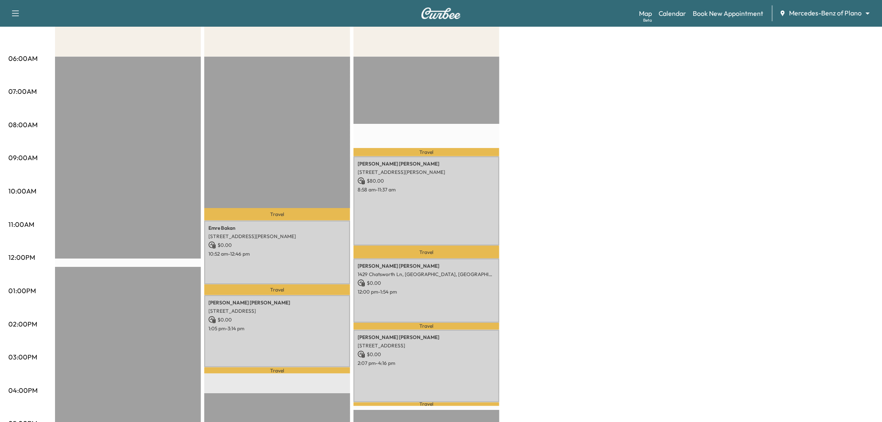
scroll to position [185, 0]
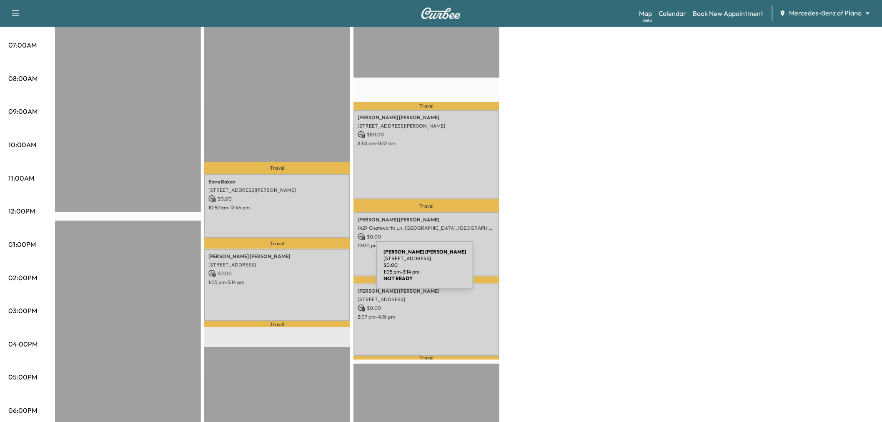
click at [314, 270] on p "$ 0.00" at bounding box center [277, 274] width 138 height 8
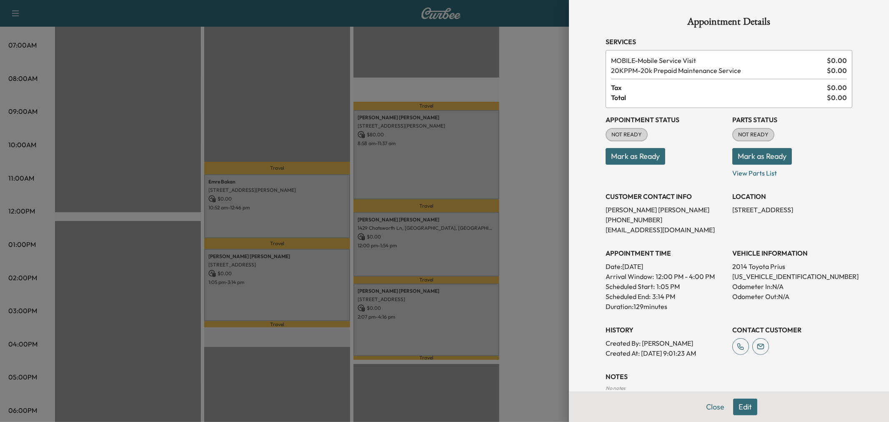
click at [745, 405] on button "Edit" at bounding box center [745, 407] width 24 height 17
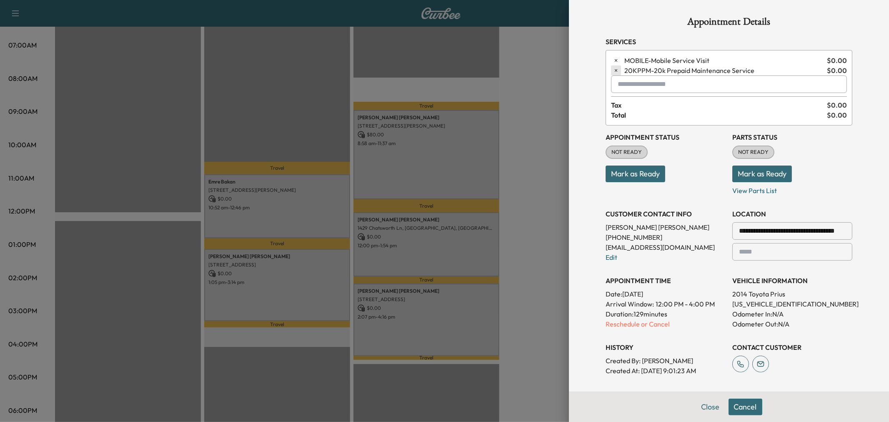
click at [613, 68] on icon "button" at bounding box center [616, 71] width 6 height 6
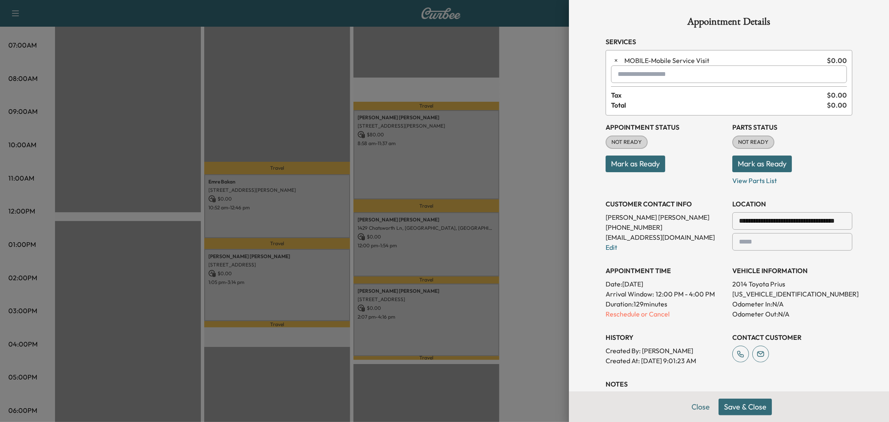
click at [619, 72] on input "text" at bounding box center [729, 74] width 236 height 18
click at [660, 93] on p "10KPPM - Mercedes 10k Service" at bounding box center [692, 96] width 168 height 12
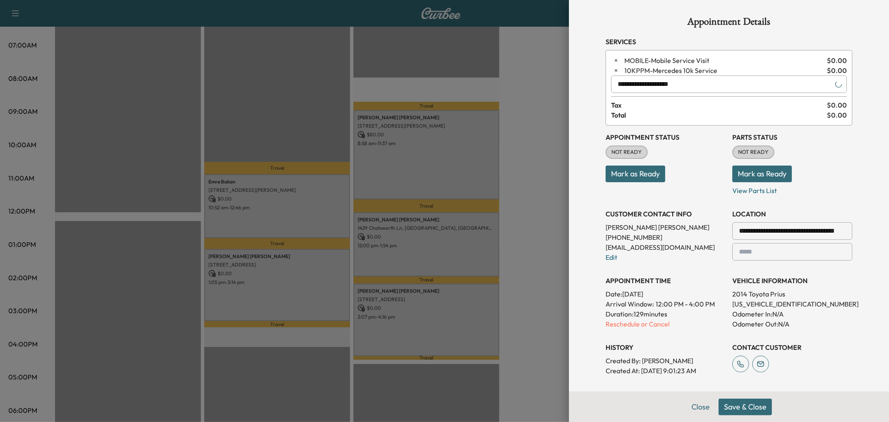
type input "**********"
click at [736, 408] on button "Save & Close" at bounding box center [745, 407] width 53 height 17
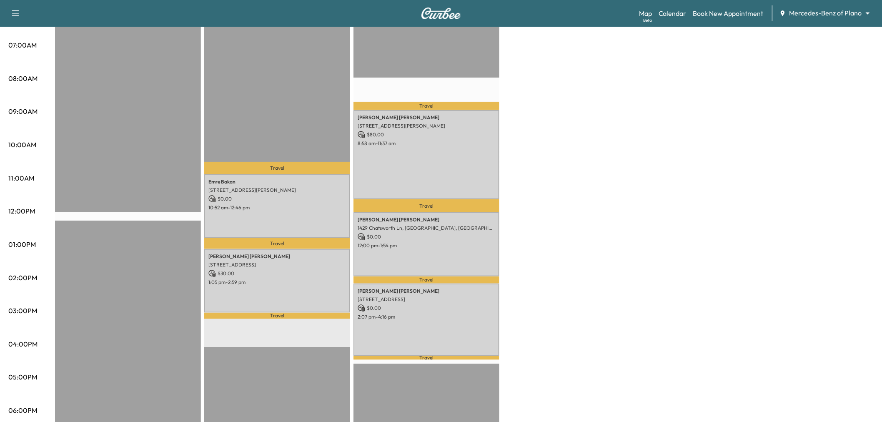
scroll to position [139, 0]
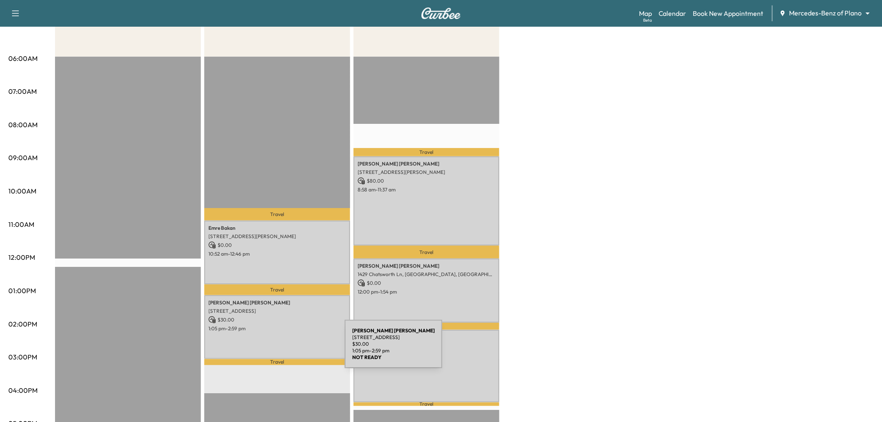
click at [281, 349] on div "[PERSON_NAME] [STREET_ADDRESS] $ 30.00 1:05 pm - 2:59 pm" at bounding box center [277, 327] width 146 height 64
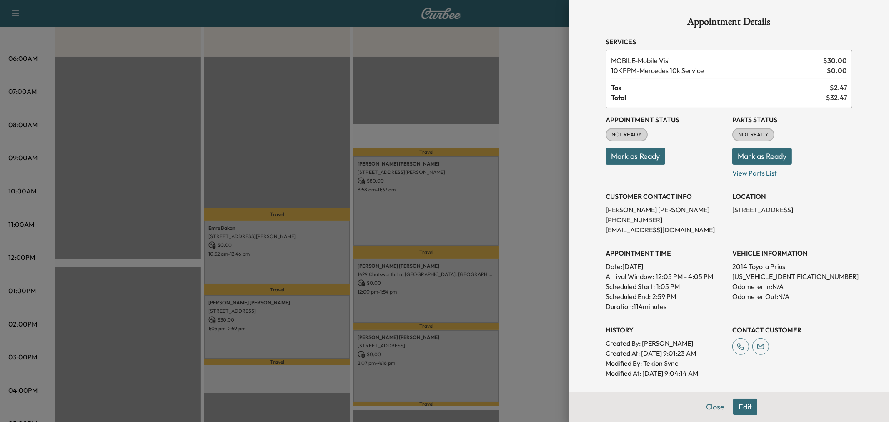
click at [740, 405] on button "Edit" at bounding box center [745, 407] width 24 height 17
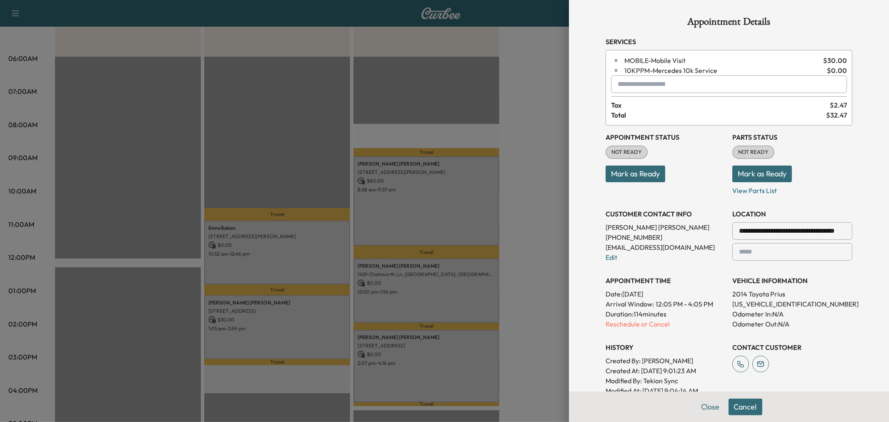
click at [636, 88] on input "text" at bounding box center [729, 84] width 236 height 18
click at [660, 105] on p "MORNING - Morning Appointment" at bounding box center [698, 106] width 181 height 12
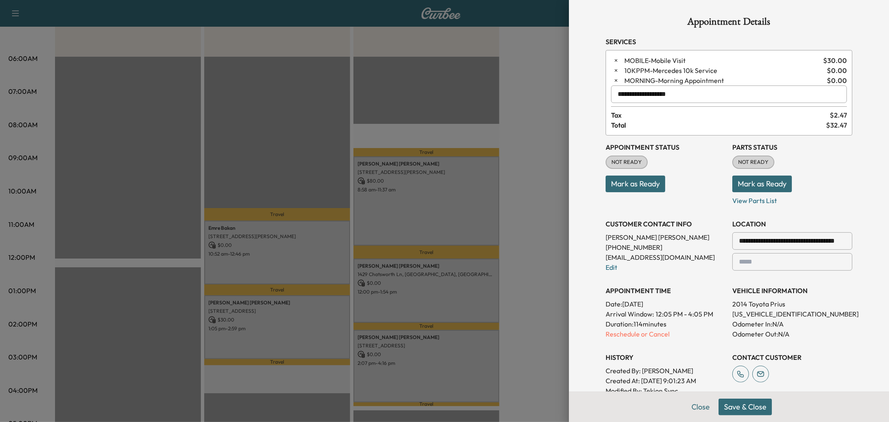
type input "**********"
click at [738, 404] on button "Save & Close" at bounding box center [745, 407] width 53 height 17
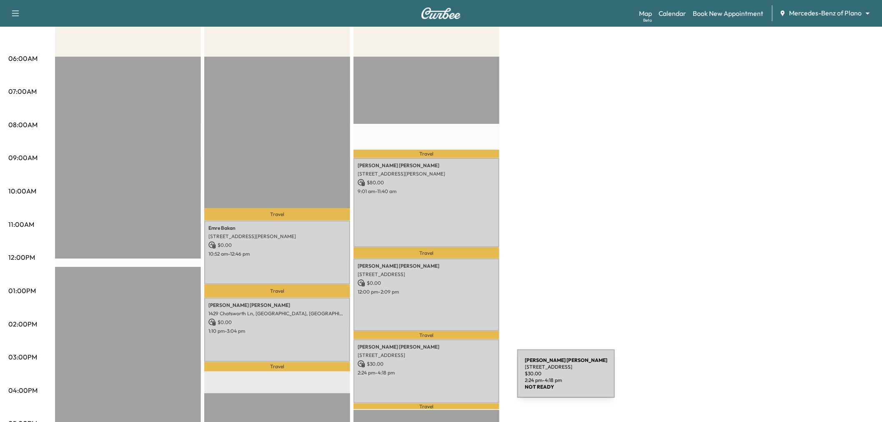
click at [455, 379] on div "[PERSON_NAME] [STREET_ADDRESS] $ 30.00 2:24 pm - 4:18 pm" at bounding box center [427, 371] width 146 height 64
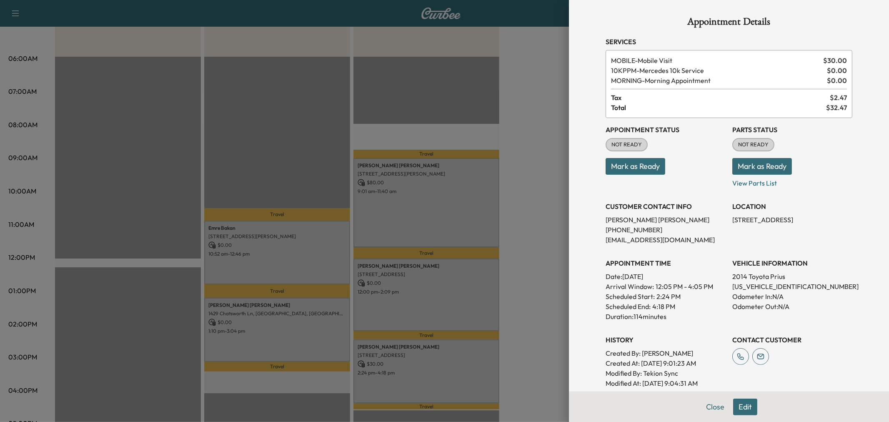
drag, startPoint x: 737, startPoint y: 413, endPoint x: 733, endPoint y: 391, distance: 22.8
click at [737, 413] on button "Edit" at bounding box center [745, 407] width 24 height 17
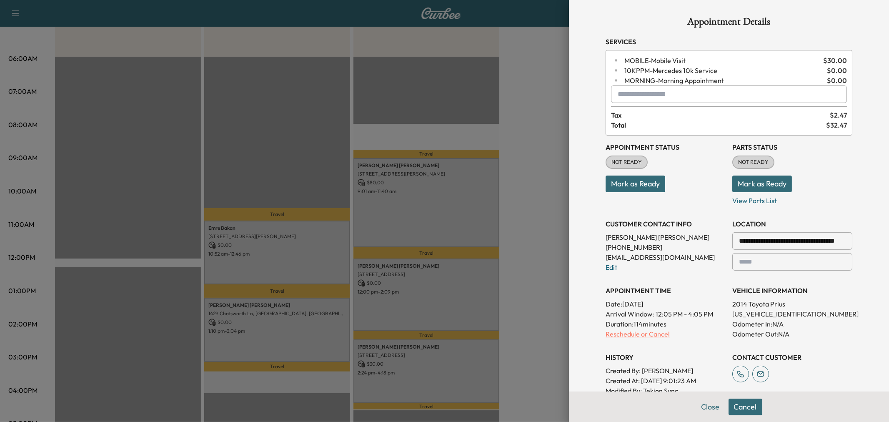
click at [650, 335] on p "Reschedule or Cancel" at bounding box center [666, 334] width 120 height 10
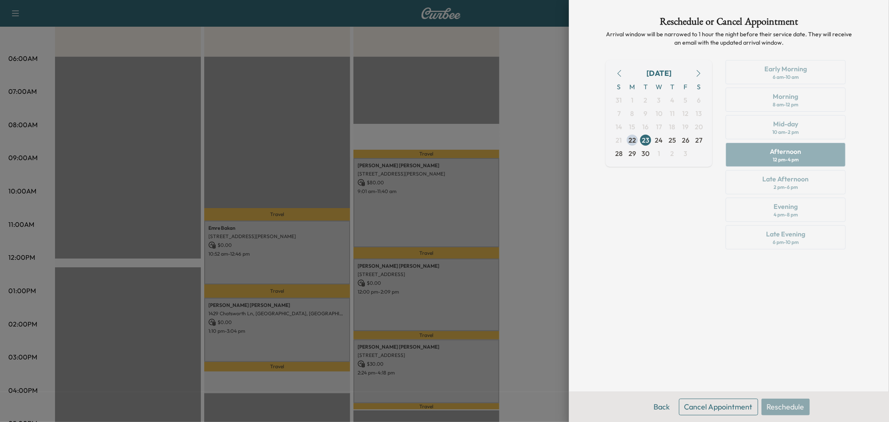
click at [670, 316] on div "Reschedule or Cancel Appointment Arrival window will be narrowed to 1 hour the …" at bounding box center [729, 196] width 267 height 392
click at [640, 316] on div "Reschedule or Cancel Appointment Arrival window will be narrowed to 1 hour the …" at bounding box center [729, 196] width 267 height 392
click at [665, 405] on button "Back" at bounding box center [662, 407] width 27 height 17
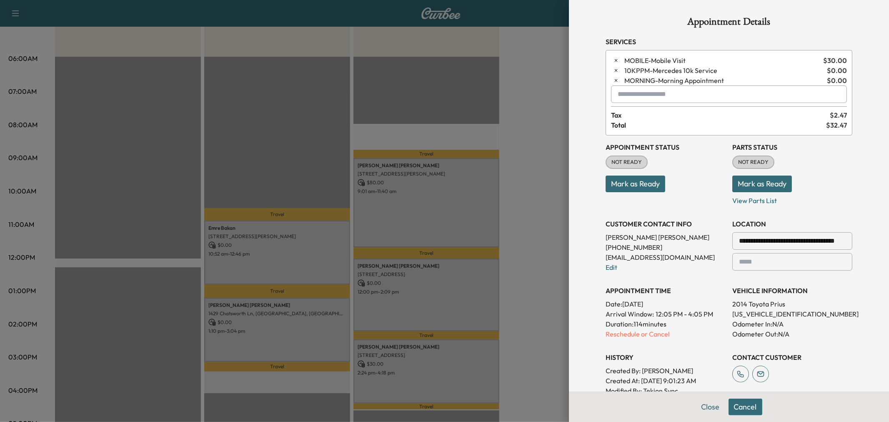
click at [547, 291] on div at bounding box center [444, 211] width 889 height 422
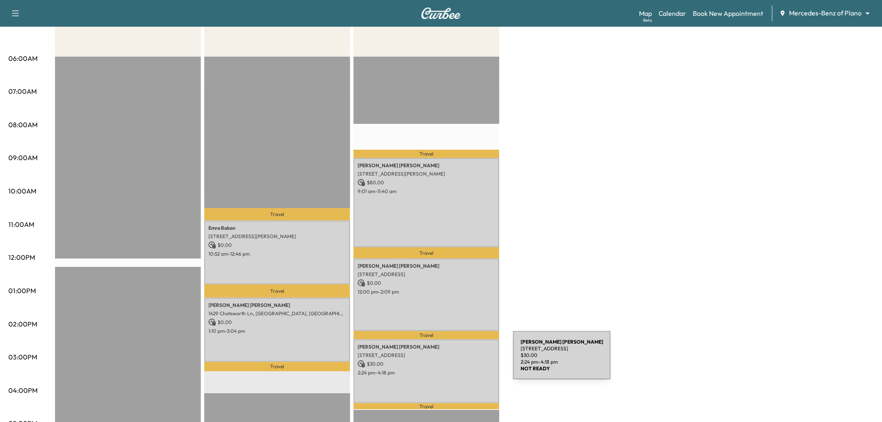
click at [451, 360] on p "$ 30.00" at bounding box center [427, 364] width 138 height 8
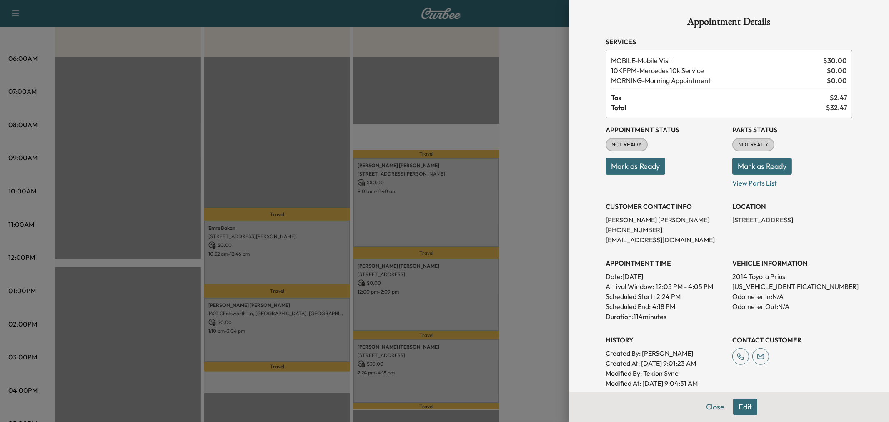
click at [521, 287] on div at bounding box center [444, 211] width 889 height 422
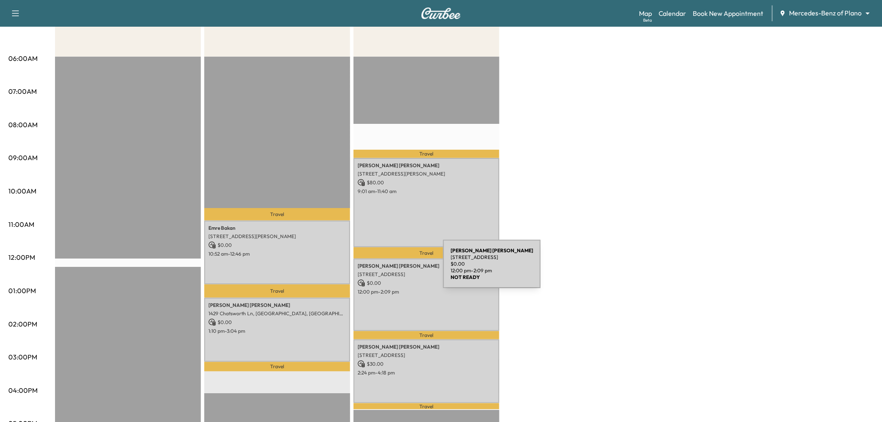
click at [381, 271] on p "[STREET_ADDRESS]" at bounding box center [427, 274] width 138 height 7
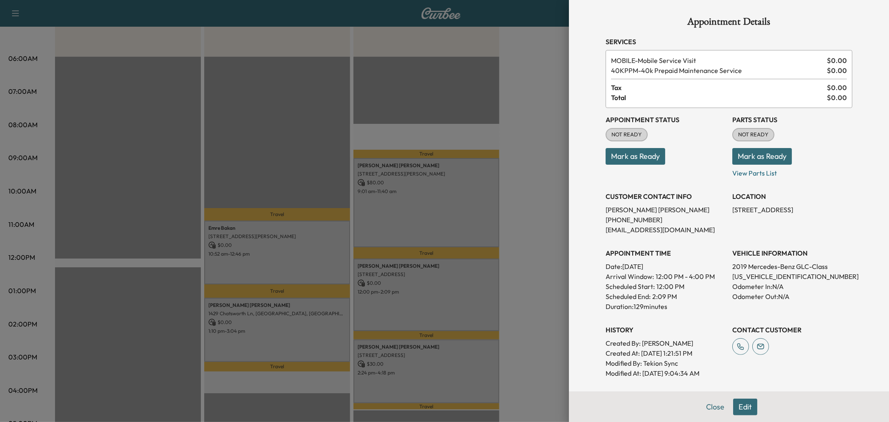
drag, startPoint x: 723, startPoint y: 211, endPoint x: 810, endPoint y: 212, distance: 86.3
click at [810, 212] on div "Appointment Status NOT READY Mark as Ready Parts Status NOT READY Mark as Ready…" at bounding box center [729, 243] width 247 height 270
copy p "[STREET_ADDRESS],"
click at [541, 283] on div at bounding box center [444, 211] width 889 height 422
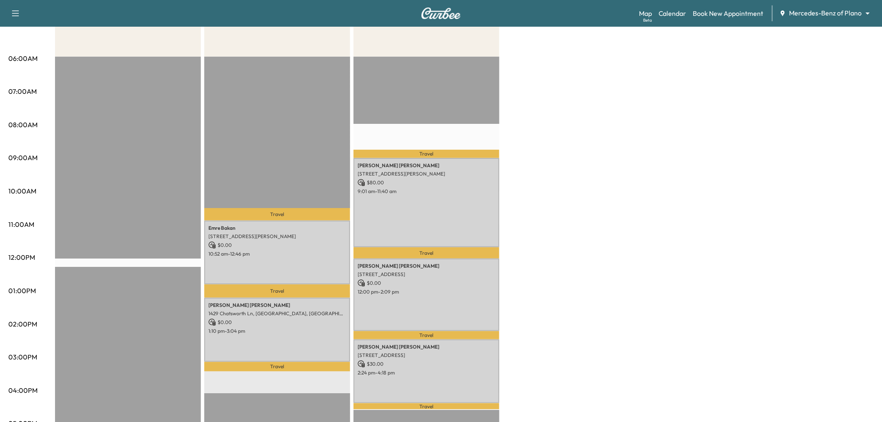
click at [480, 360] on p "$ 30.00" at bounding box center [427, 364] width 138 height 8
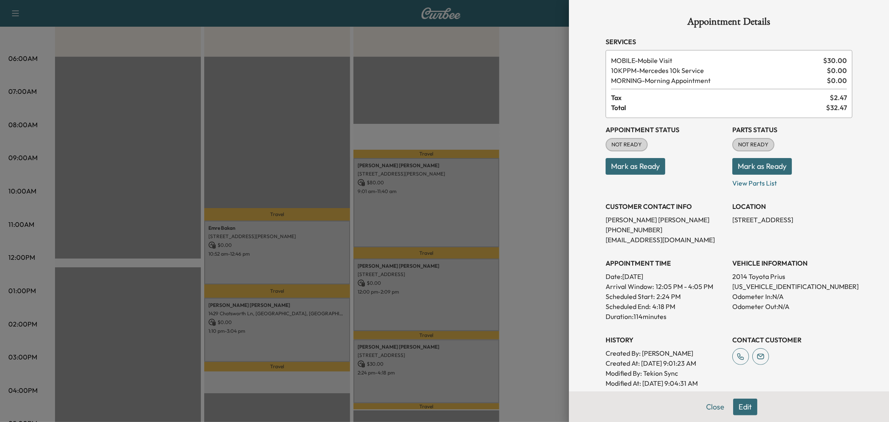
drag, startPoint x: 741, startPoint y: 405, endPoint x: 735, endPoint y: 395, distance: 11.4
click at [741, 405] on button "Edit" at bounding box center [745, 407] width 24 height 17
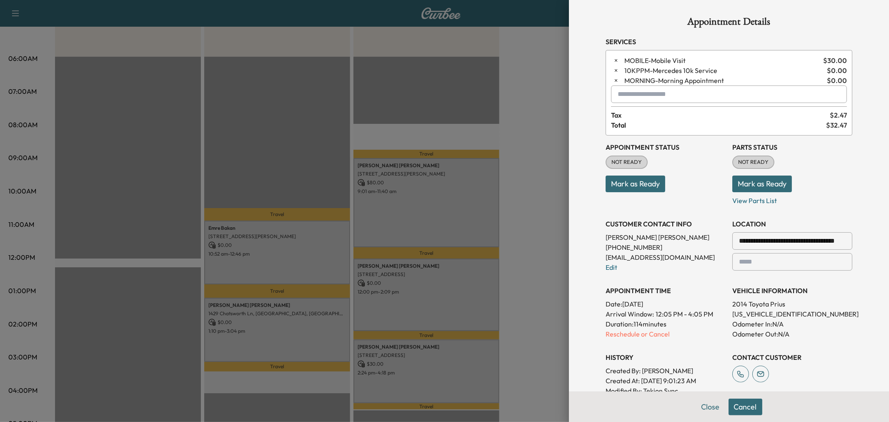
drag, startPoint x: 734, startPoint y: 241, endPoint x: 781, endPoint y: 241, distance: 46.3
click at [781, 241] on div "**********" at bounding box center [793, 241] width 120 height 18
click at [781, 241] on input "**********" at bounding box center [793, 241] width 120 height 18
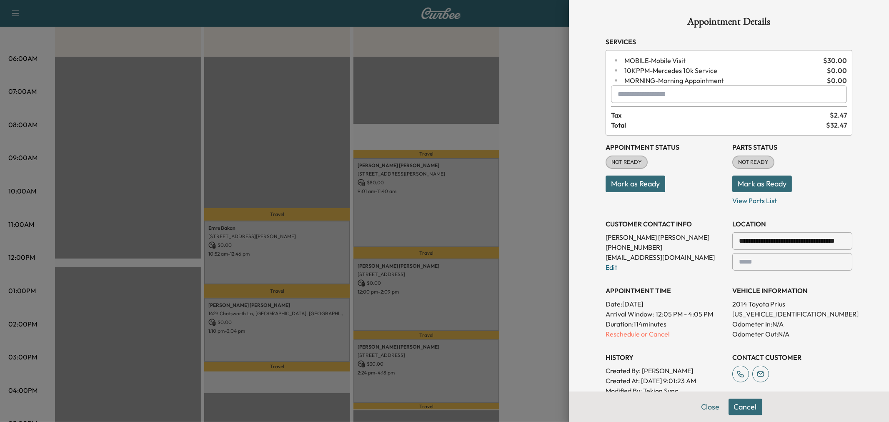
paste input "text"
type input "**********"
click at [710, 406] on button "Close" at bounding box center [710, 407] width 29 height 17
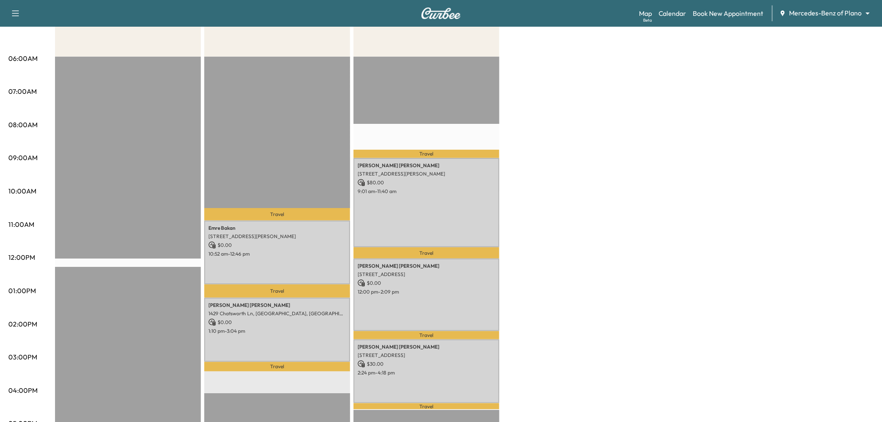
click at [598, 249] on div "Afternoon * Scheduled hours have been modified for this day Revenue $ 0.00 EST …" at bounding box center [464, 282] width 819 height 625
click at [11, 12] on icon "button" at bounding box center [15, 13] width 10 height 10
click at [28, 184] on button "Log Out" at bounding box center [29, 185] width 31 height 13
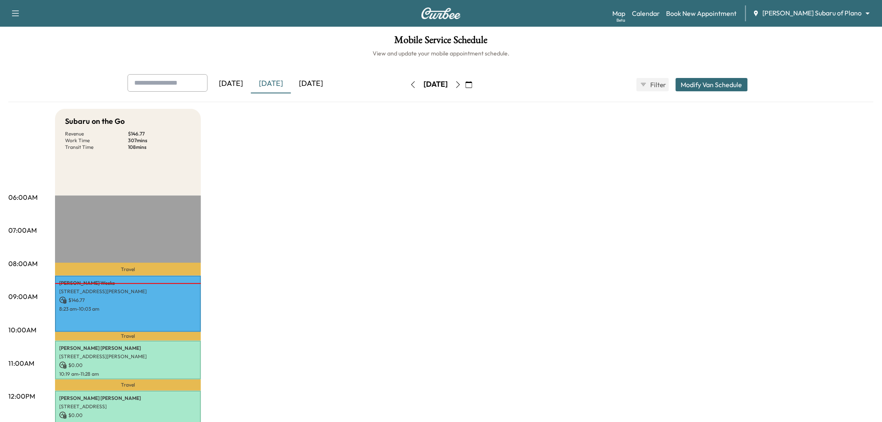
click at [462, 85] on icon "button" at bounding box center [458, 84] width 7 height 7
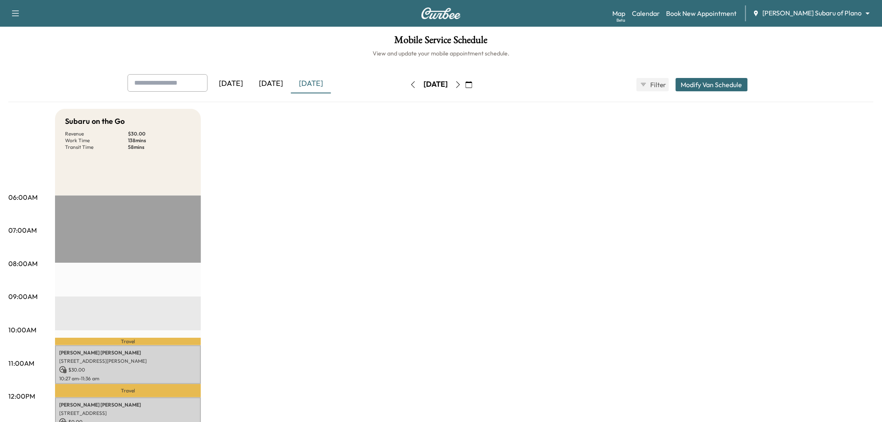
click at [276, 82] on div "[DATE]" at bounding box center [271, 83] width 40 height 19
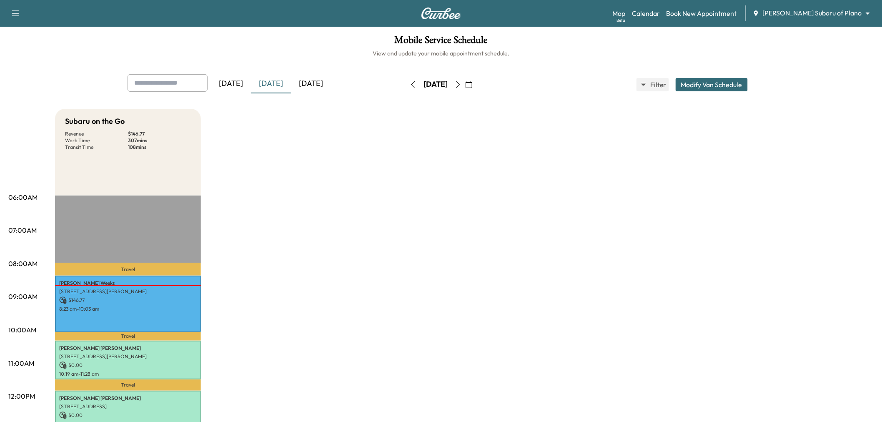
click at [462, 85] on icon "button" at bounding box center [458, 84] width 7 height 7
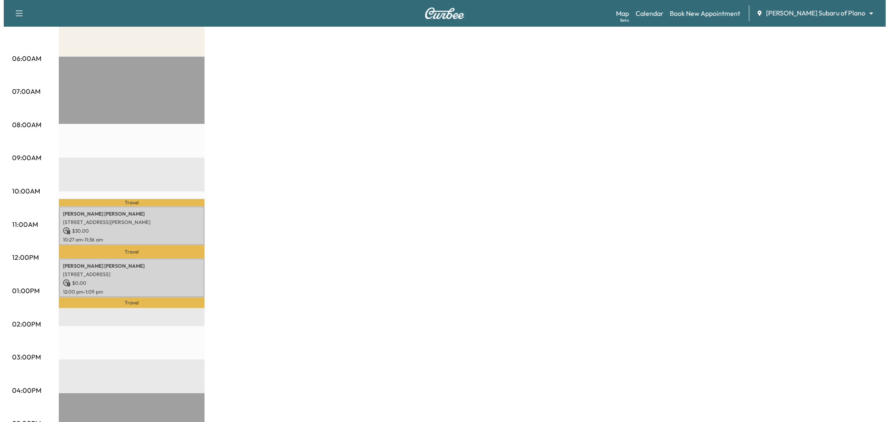
scroll to position [46, 0]
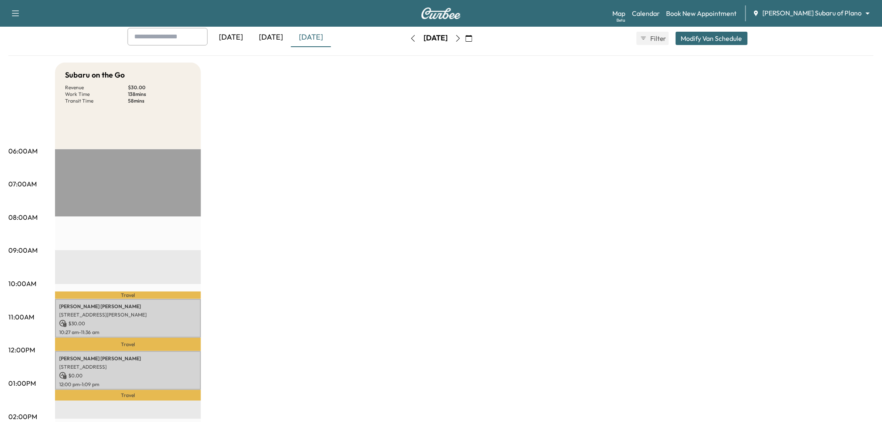
click at [726, 38] on button "Modify Van Schedule" at bounding box center [712, 38] width 72 height 13
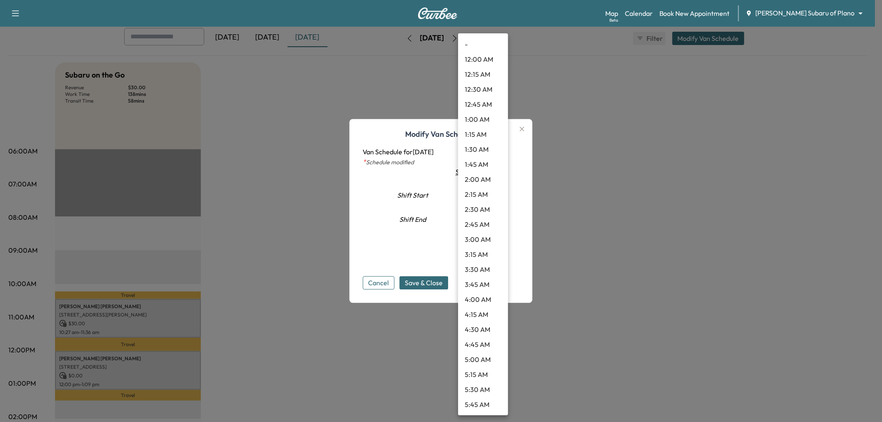
click at [494, 186] on body "Support Log Out Map Beta Calendar Book New Appointment Ewing Subaru of Plano **…" at bounding box center [441, 165] width 882 height 422
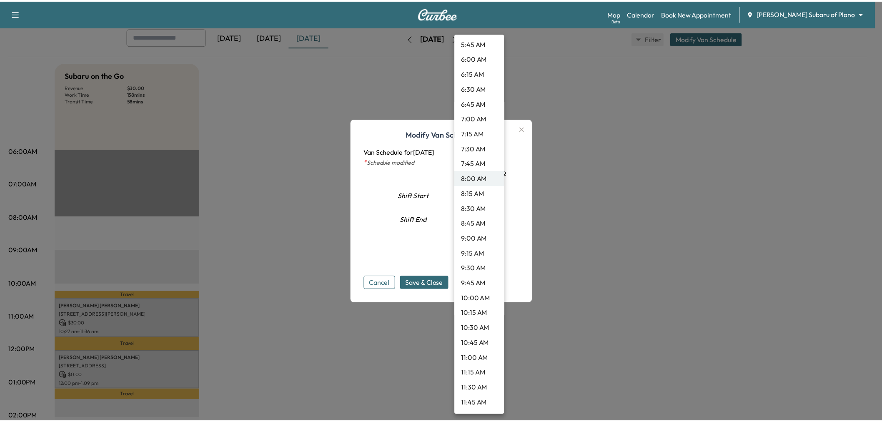
scroll to position [407, 0]
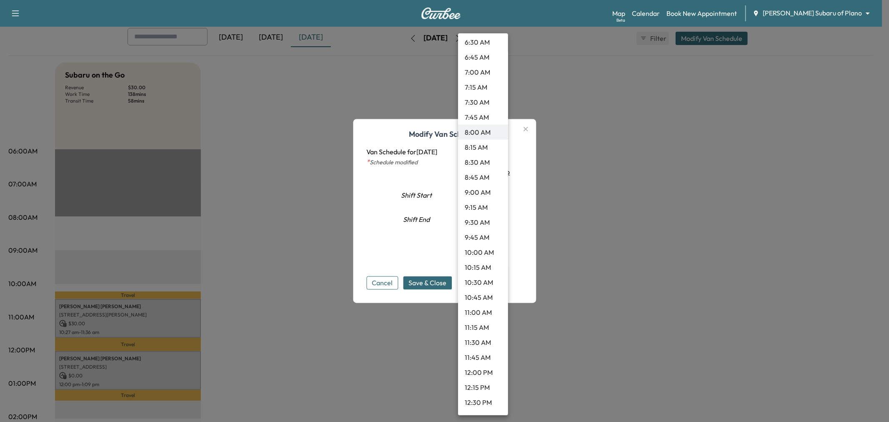
click at [480, 343] on li "11:30 AM" at bounding box center [483, 342] width 50 height 15
type input "****"
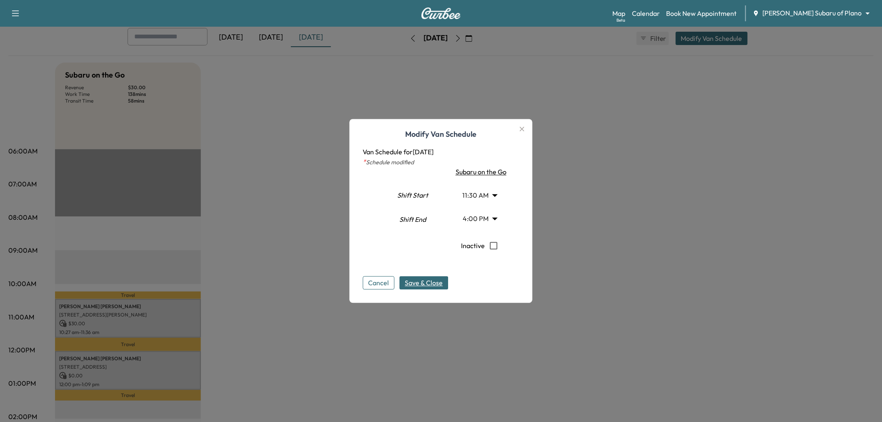
click at [432, 287] on span "Save & Close" at bounding box center [424, 283] width 38 height 10
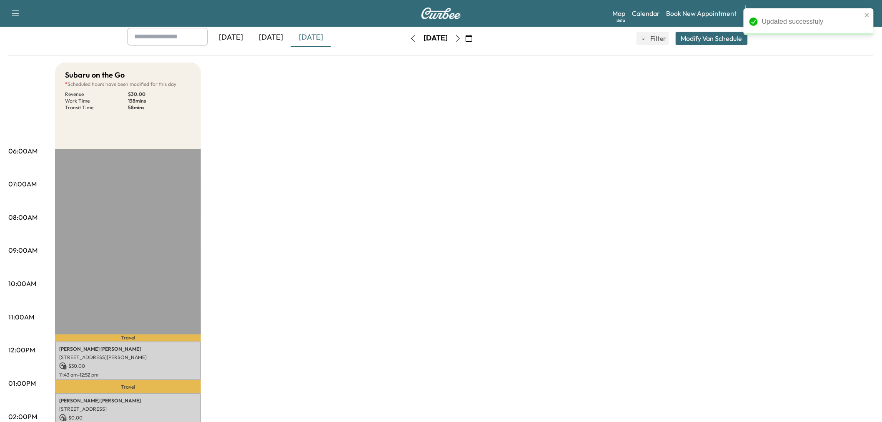
click at [291, 259] on div "Subaru on the Go * Scheduled hours have been modified for this day Revenue $ 30…" at bounding box center [464, 375] width 819 height 625
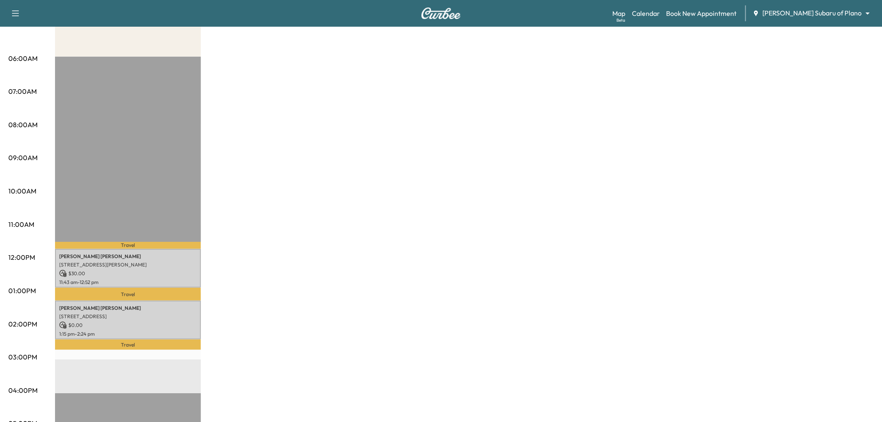
scroll to position [0, 0]
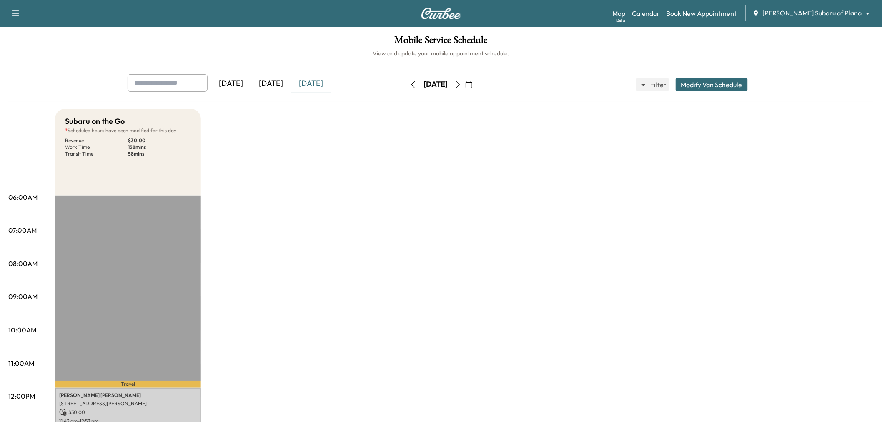
click at [274, 81] on div "[DATE]" at bounding box center [271, 83] width 40 height 19
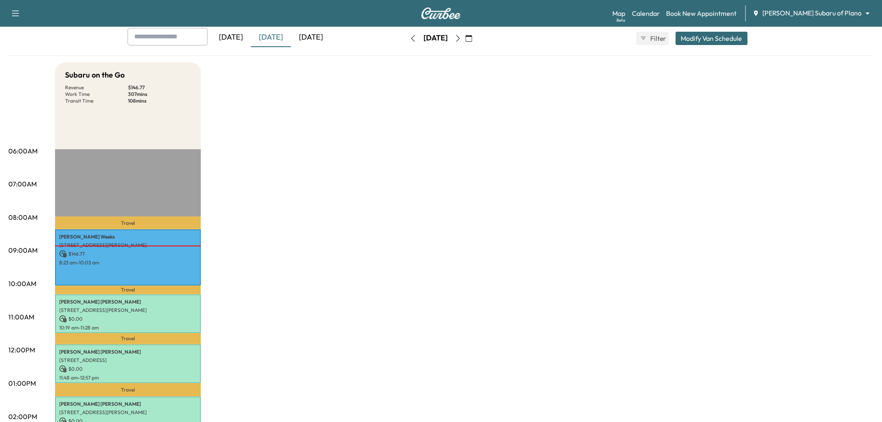
scroll to position [93, 0]
